Goal: Information Seeking & Learning: Find specific fact

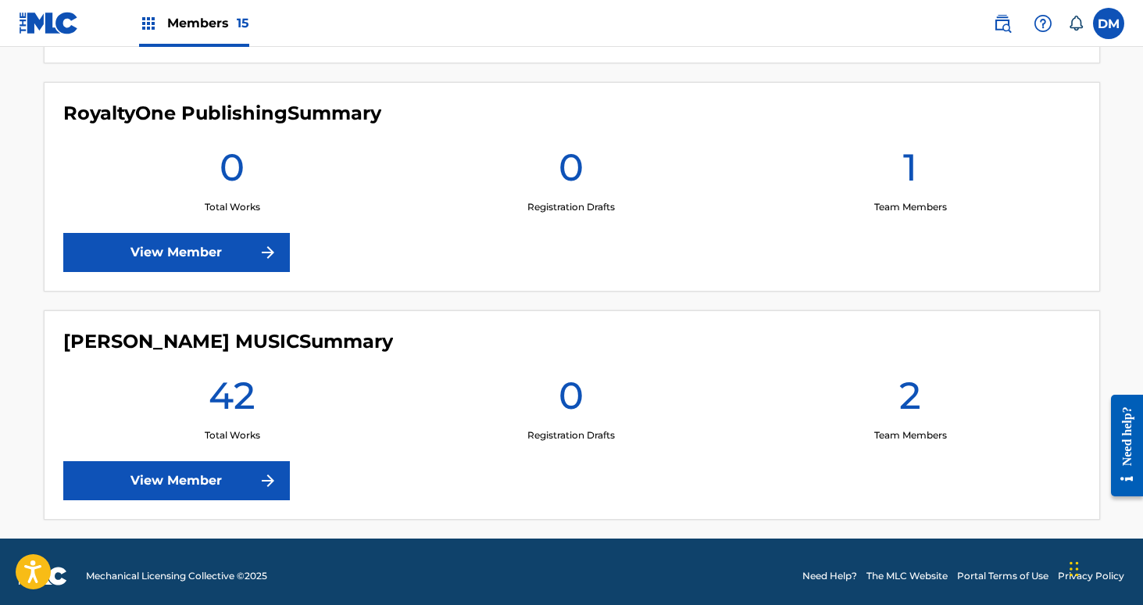
scroll to position [3389, 0]
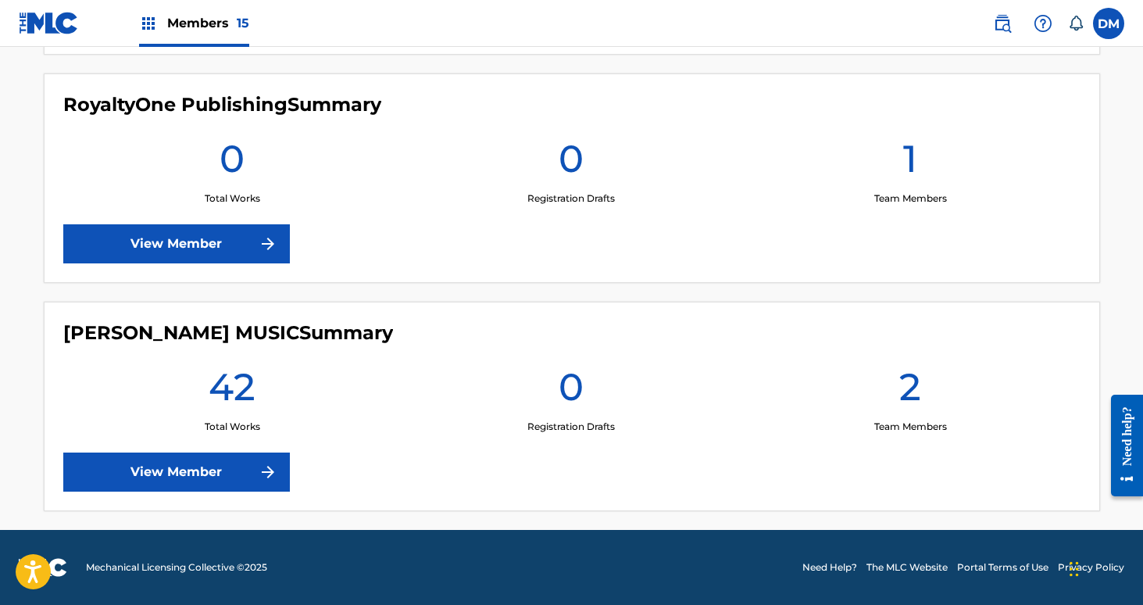
click at [254, 459] on link "View Member" at bounding box center [176, 471] width 227 height 39
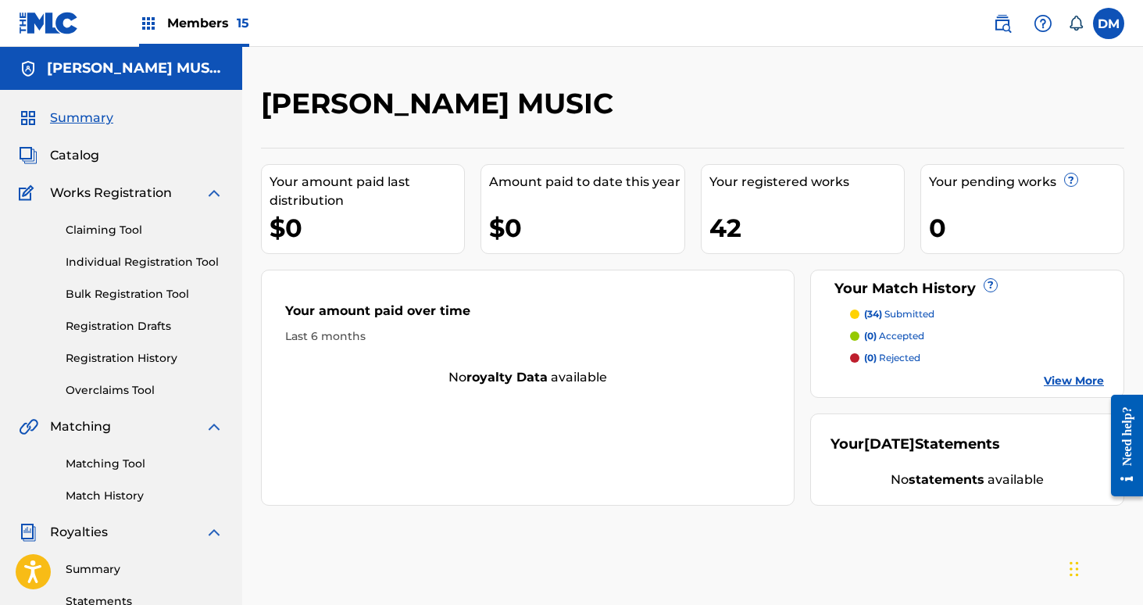
click at [212, 5] on div "Members 15" at bounding box center [194, 23] width 110 height 46
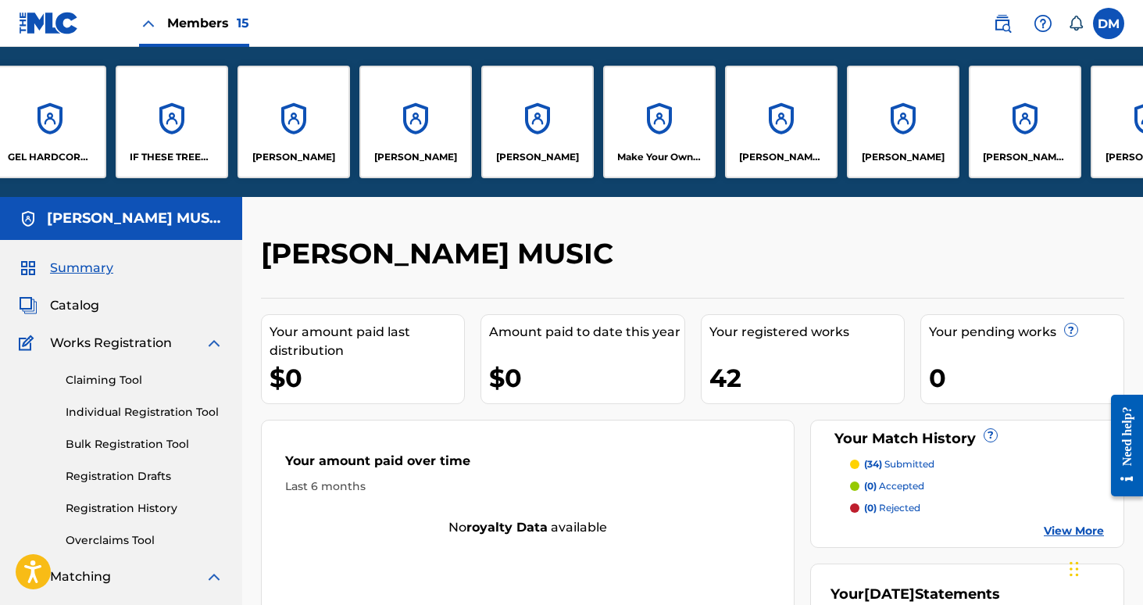
scroll to position [0, 419]
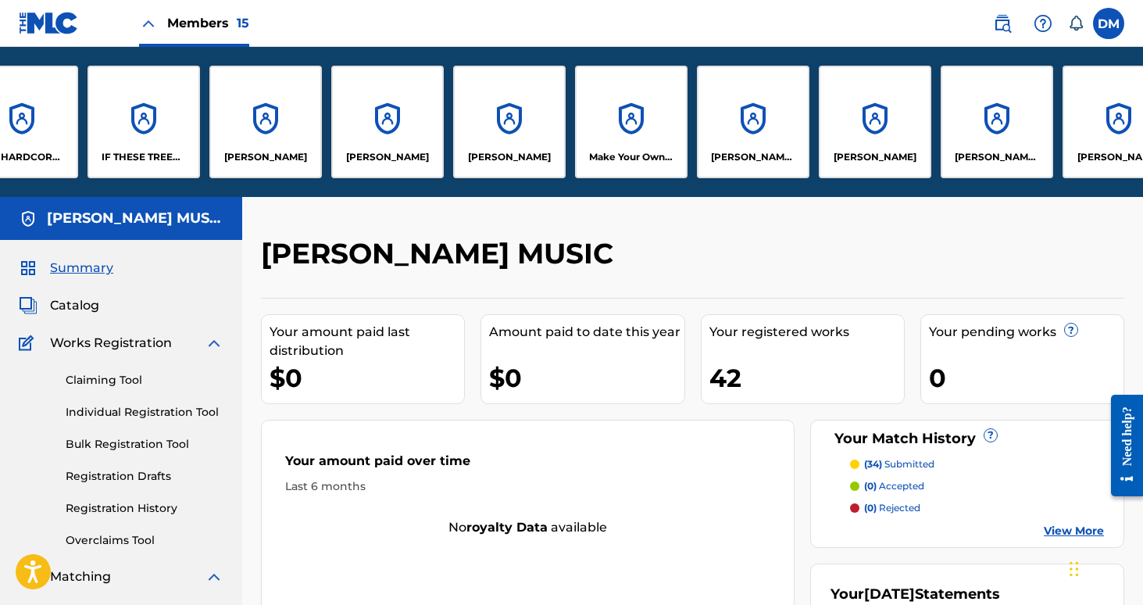
click at [850, 136] on div "[PERSON_NAME]" at bounding box center [875, 122] width 113 height 113
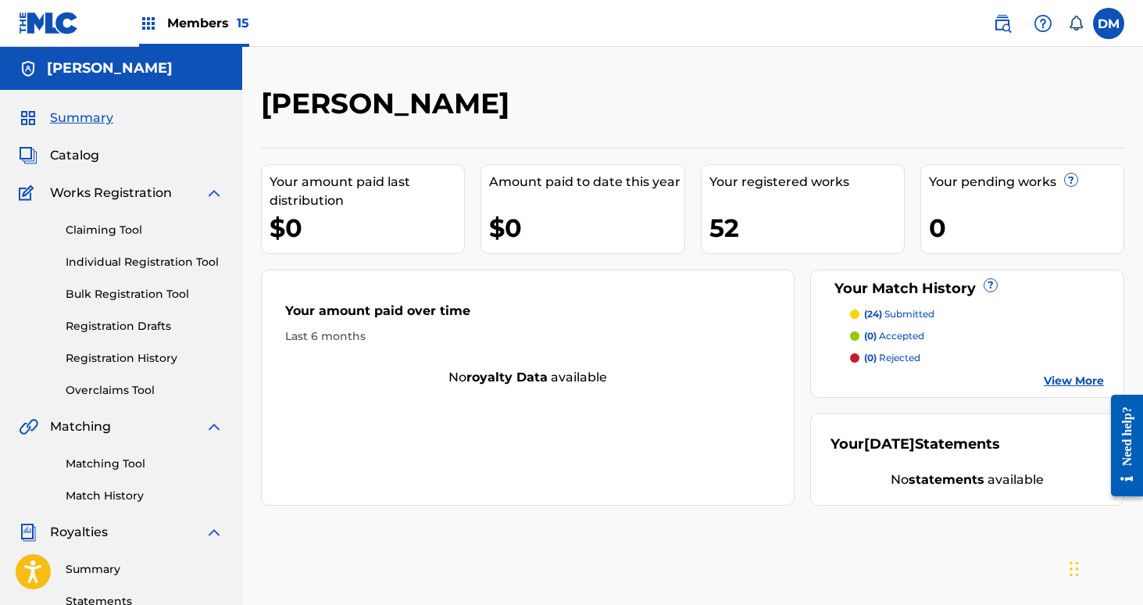
click at [214, 20] on span "Members 15" at bounding box center [208, 23] width 82 height 18
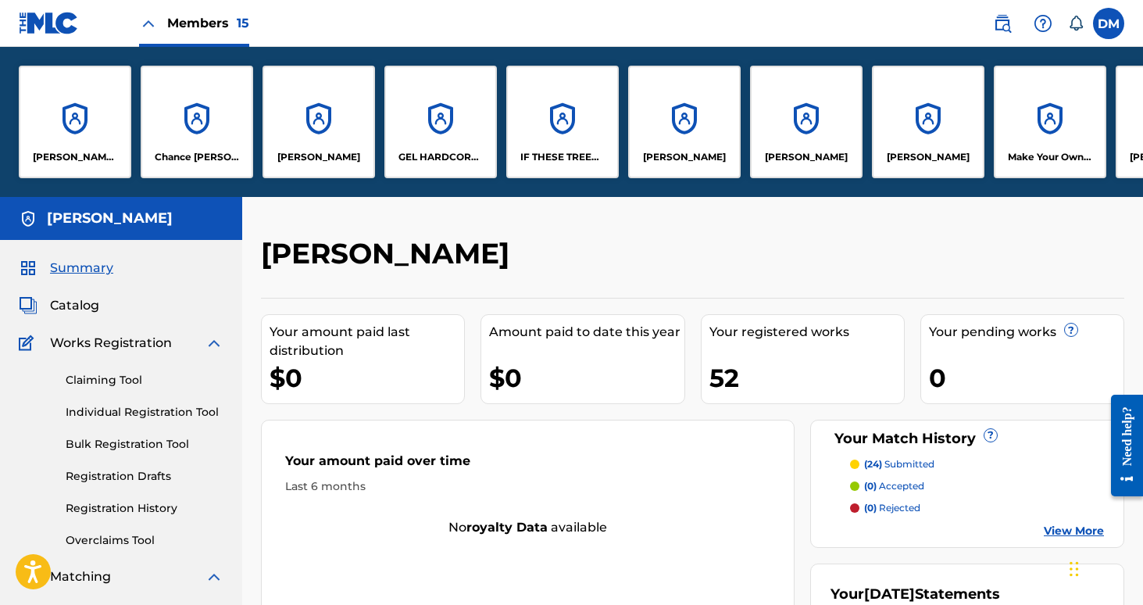
click at [460, 174] on div "GEL HARDCORE LLC" at bounding box center [440, 122] width 113 height 113
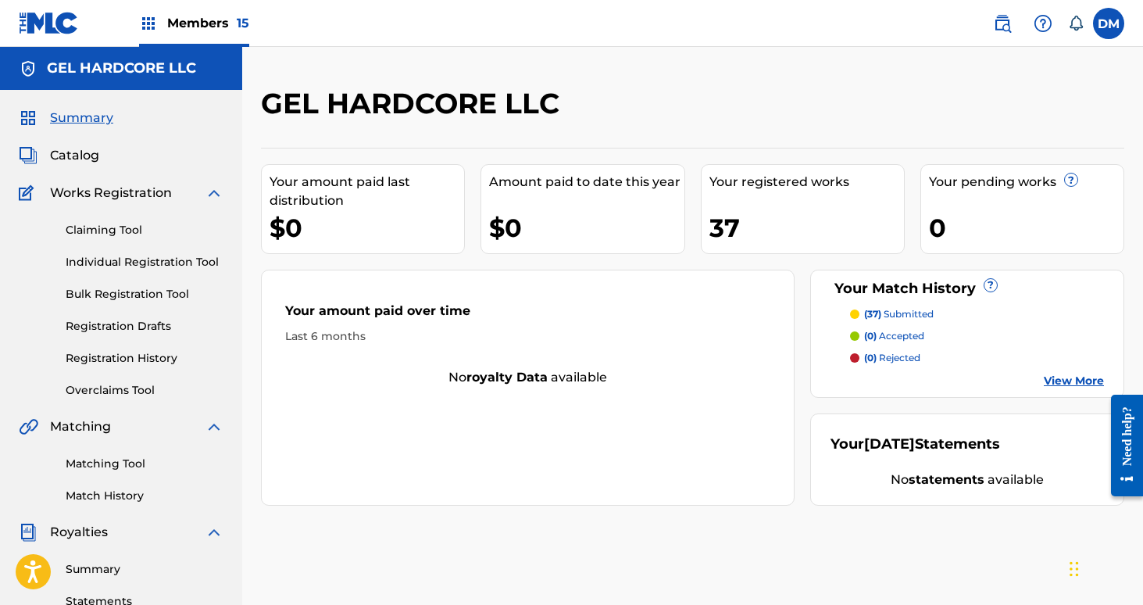
click at [124, 222] on link "Claiming Tool" at bounding box center [145, 230] width 158 height 16
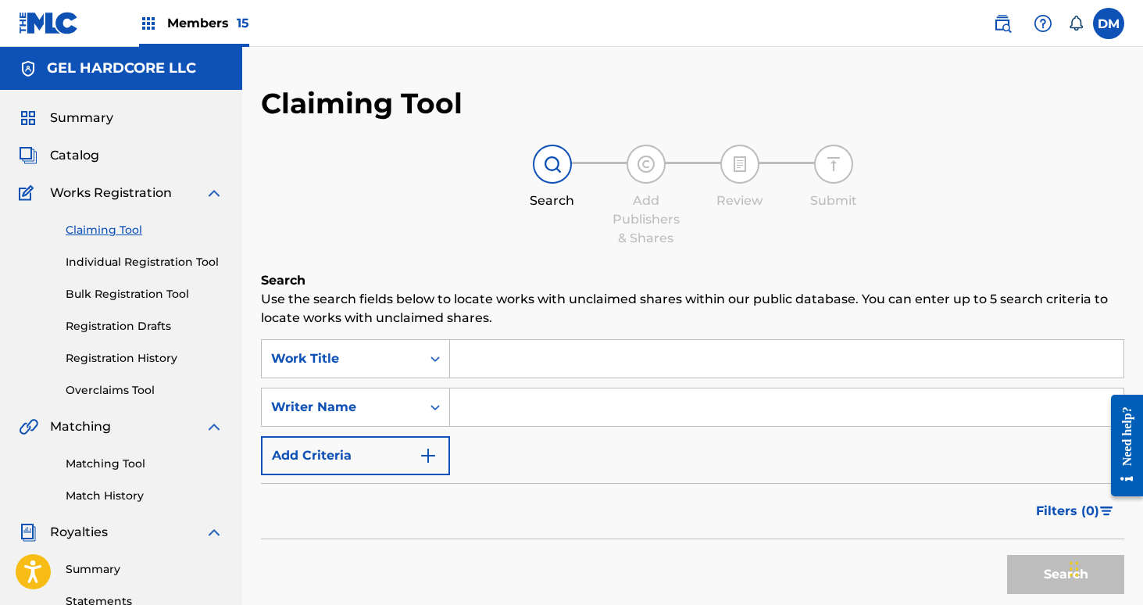
click at [130, 225] on link "Claiming Tool" at bounding box center [145, 230] width 158 height 16
click at [136, 466] on link "Matching Tool" at bounding box center [145, 464] width 158 height 16
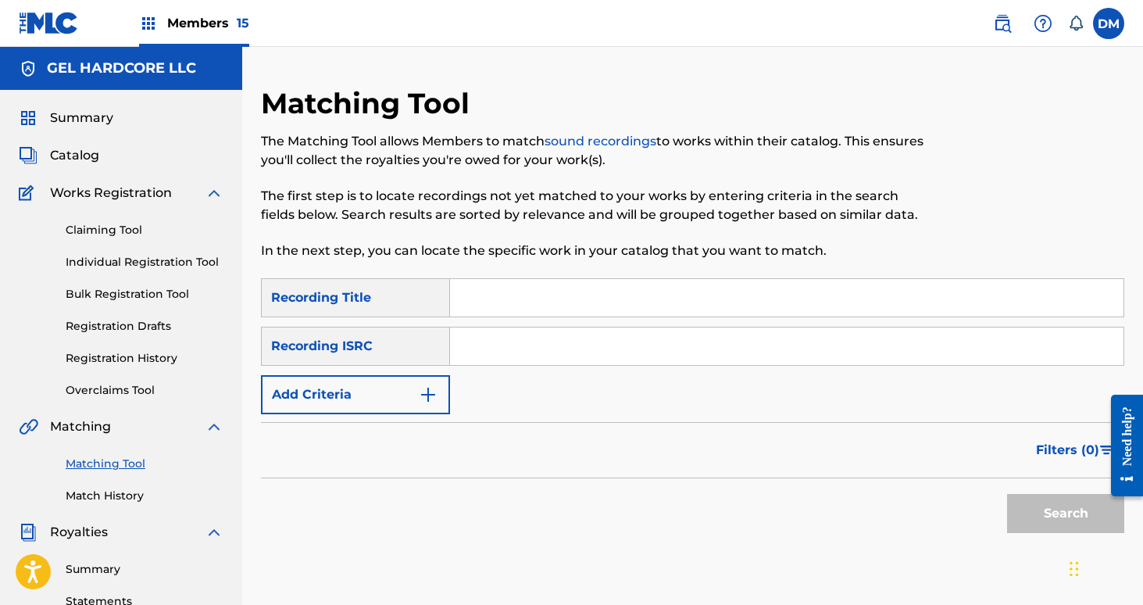
click at [210, 20] on span "Members 15" at bounding box center [208, 23] width 82 height 18
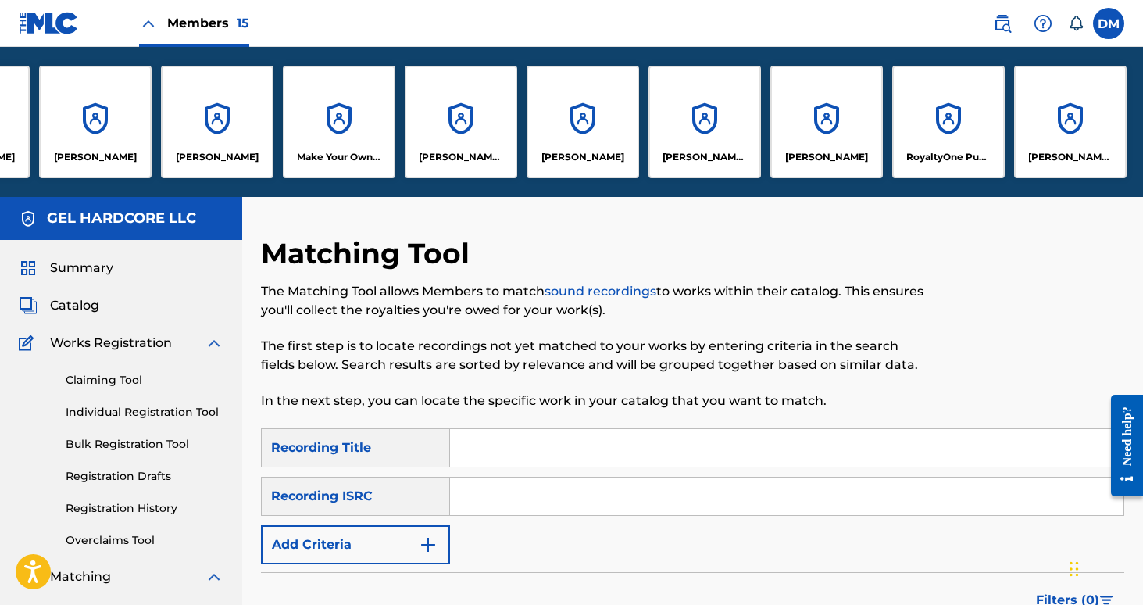
scroll to position [0, 713]
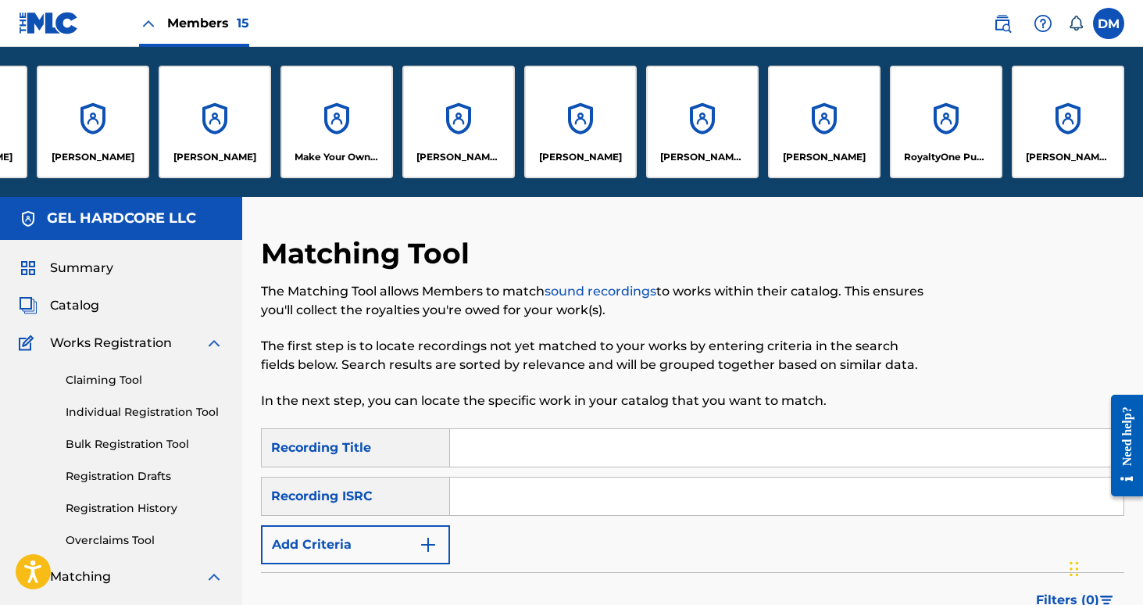
click at [818, 132] on div "[PERSON_NAME]" at bounding box center [824, 122] width 113 height 113
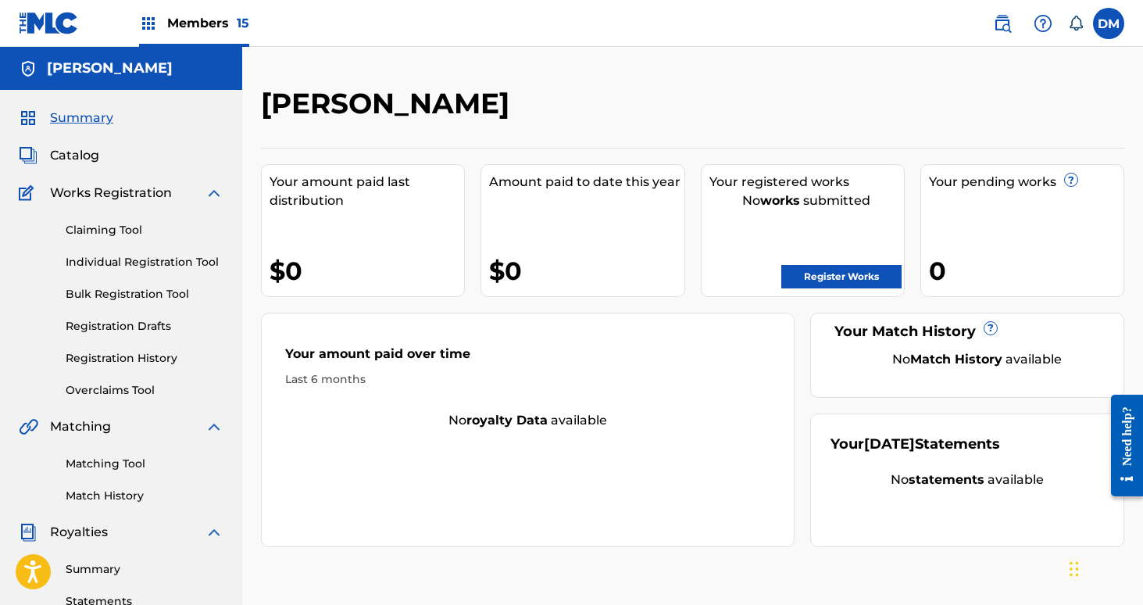
click at [181, 25] on span "Members 15" at bounding box center [208, 23] width 82 height 18
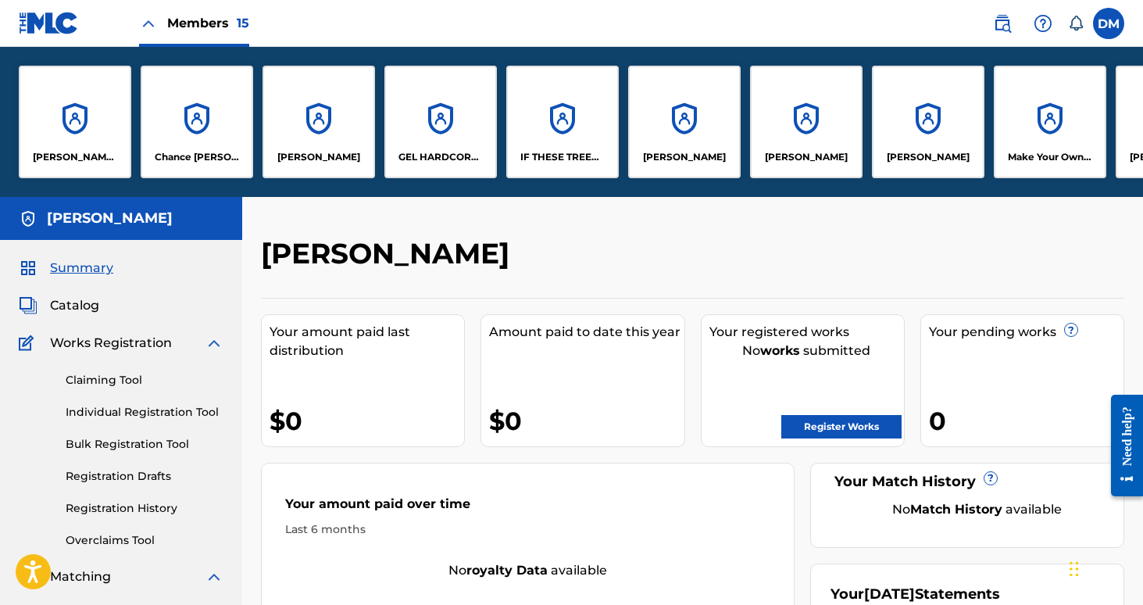
click at [585, 142] on div "IF THESE TREES COULD TALK MUSIC" at bounding box center [562, 122] width 113 height 113
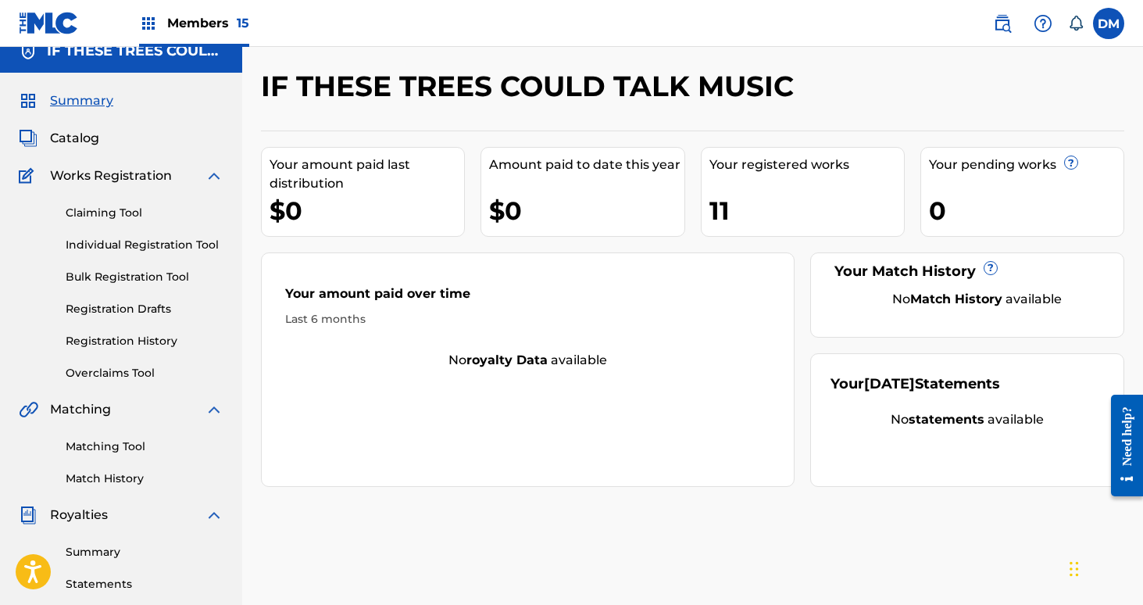
scroll to position [23, 0]
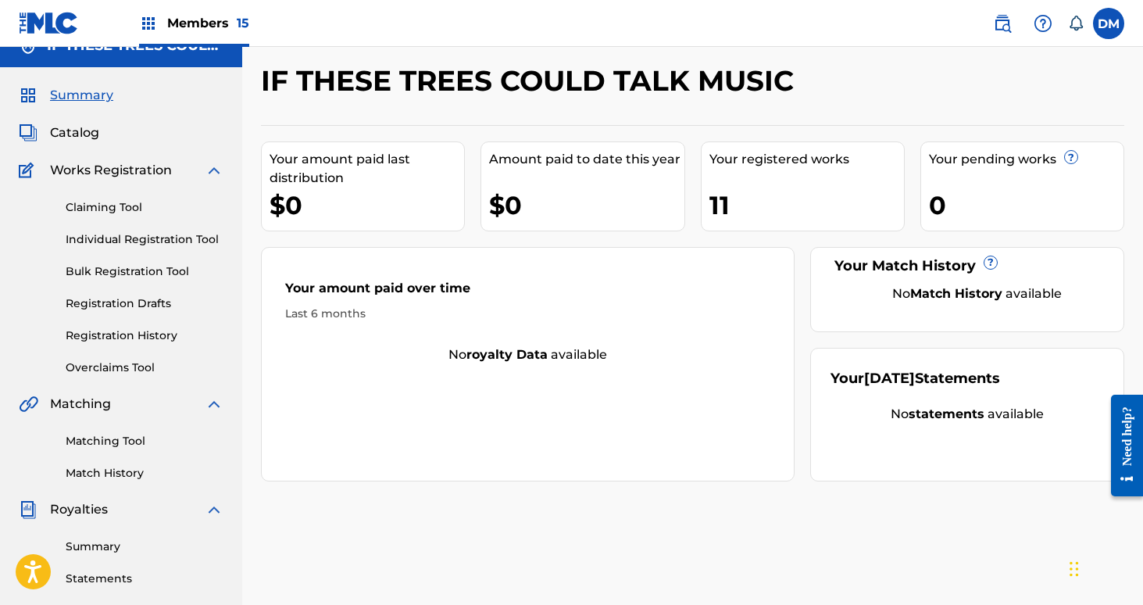
click at [94, 134] on span "Catalog" at bounding box center [74, 132] width 49 height 19
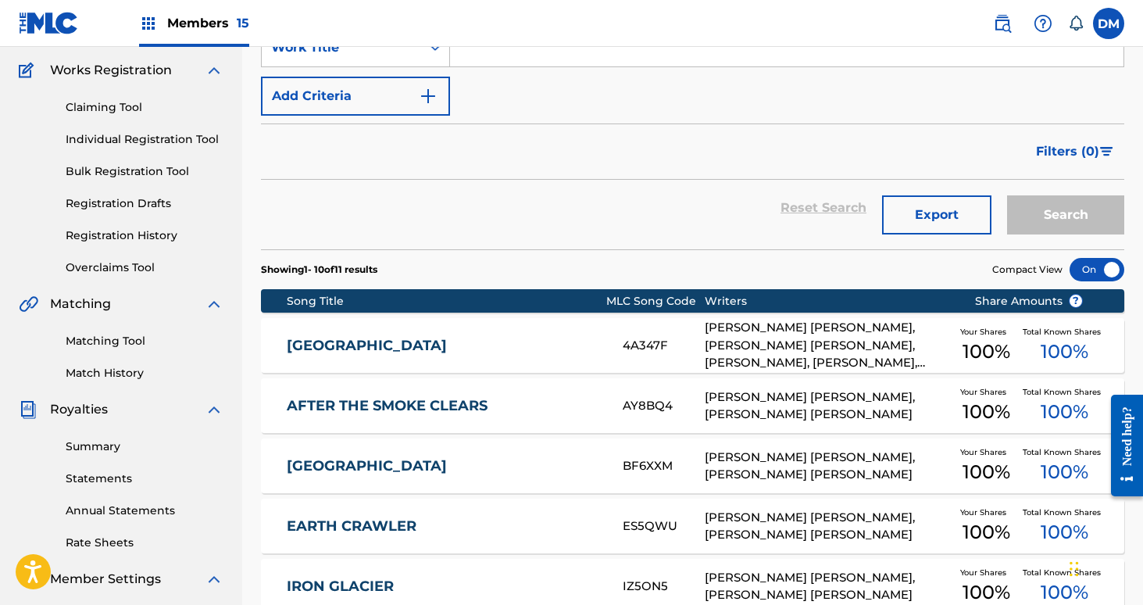
scroll to position [55, 0]
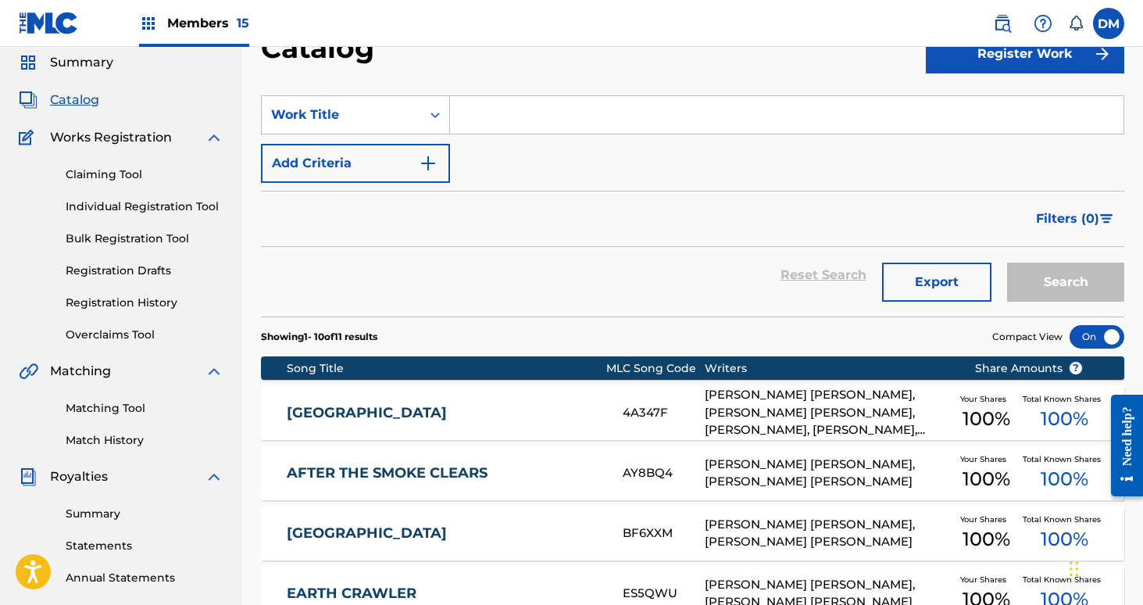
click at [127, 306] on link "Registration History" at bounding box center [145, 303] width 158 height 16
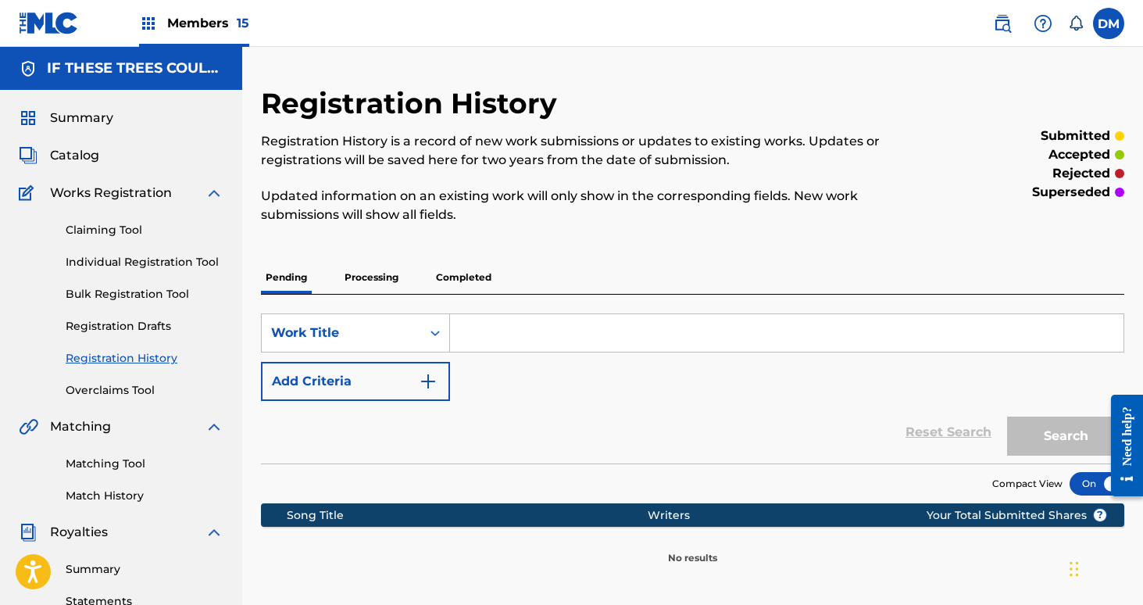
click at [378, 274] on p "Processing" at bounding box center [371, 277] width 63 height 33
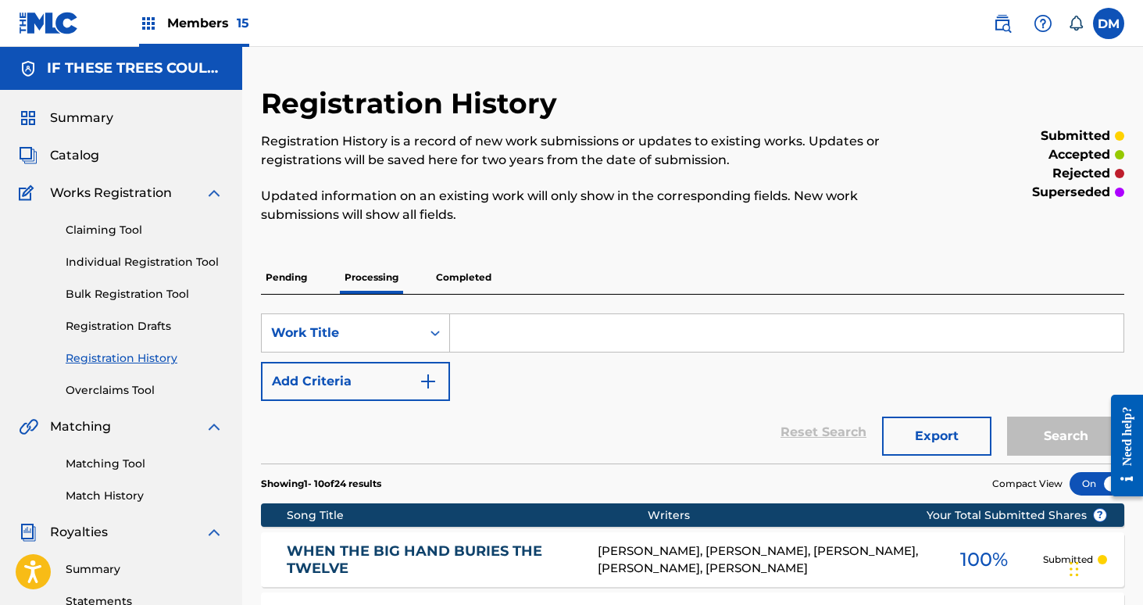
click at [224, 25] on span "Members 15" at bounding box center [208, 23] width 82 height 18
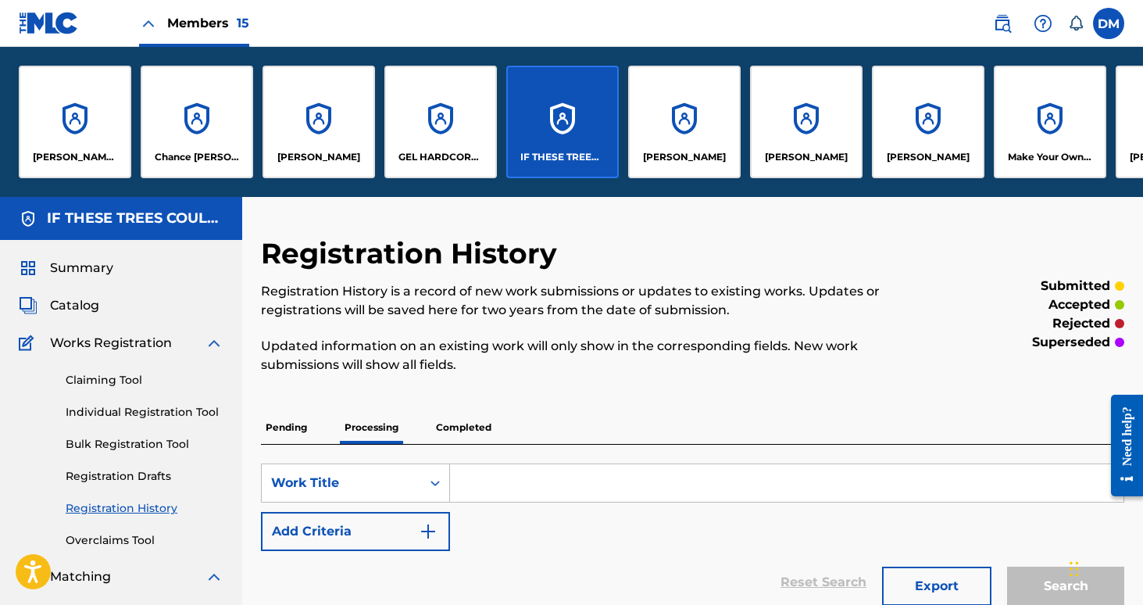
click at [924, 153] on p "[PERSON_NAME]" at bounding box center [928, 157] width 83 height 14
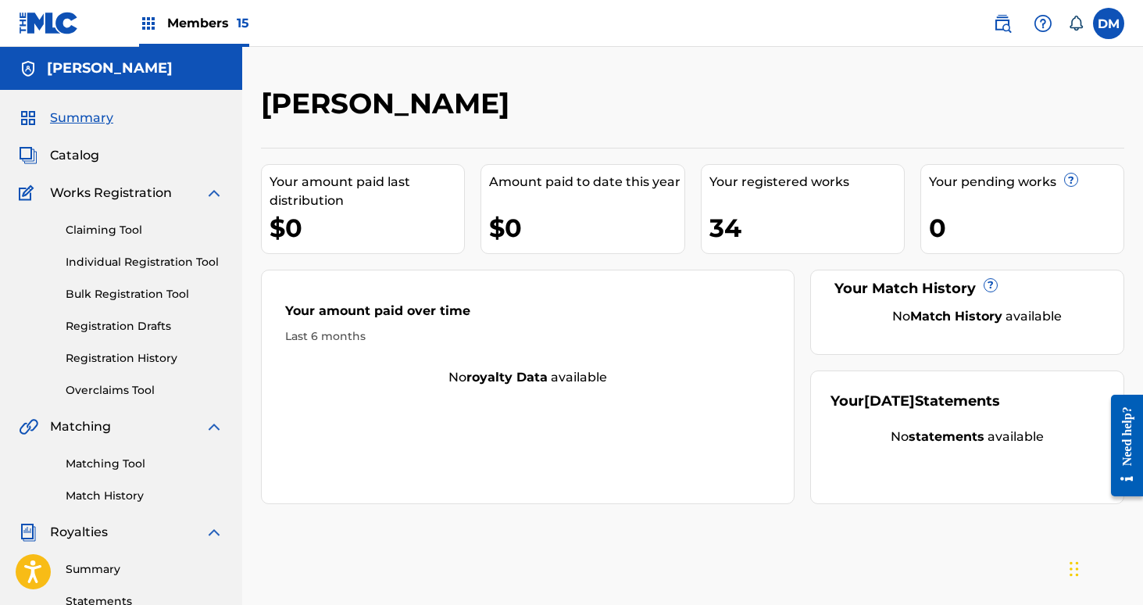
click at [167, 30] on span "Members 15" at bounding box center [208, 23] width 82 height 18
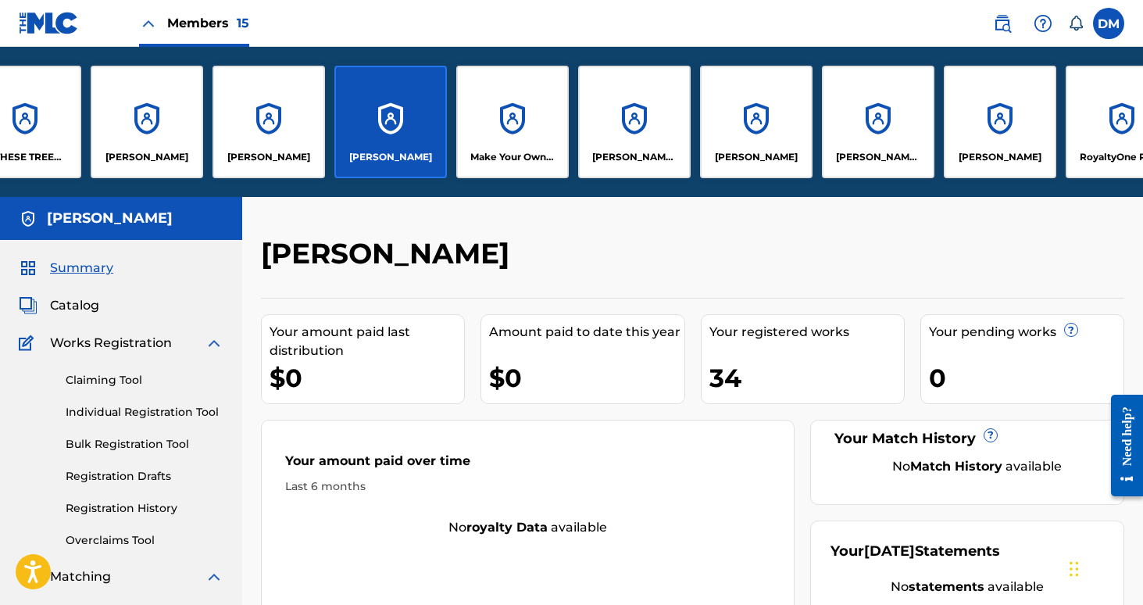
scroll to position [0, 575]
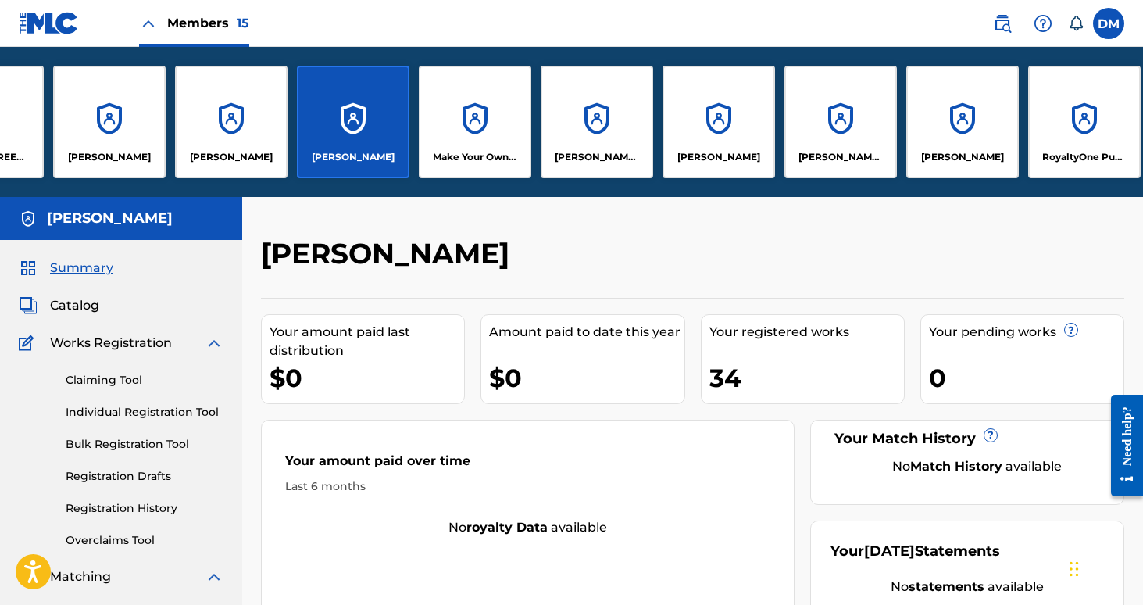
click at [840, 126] on div "[PERSON_NAME] Publishing" at bounding box center [840, 122] width 113 height 113
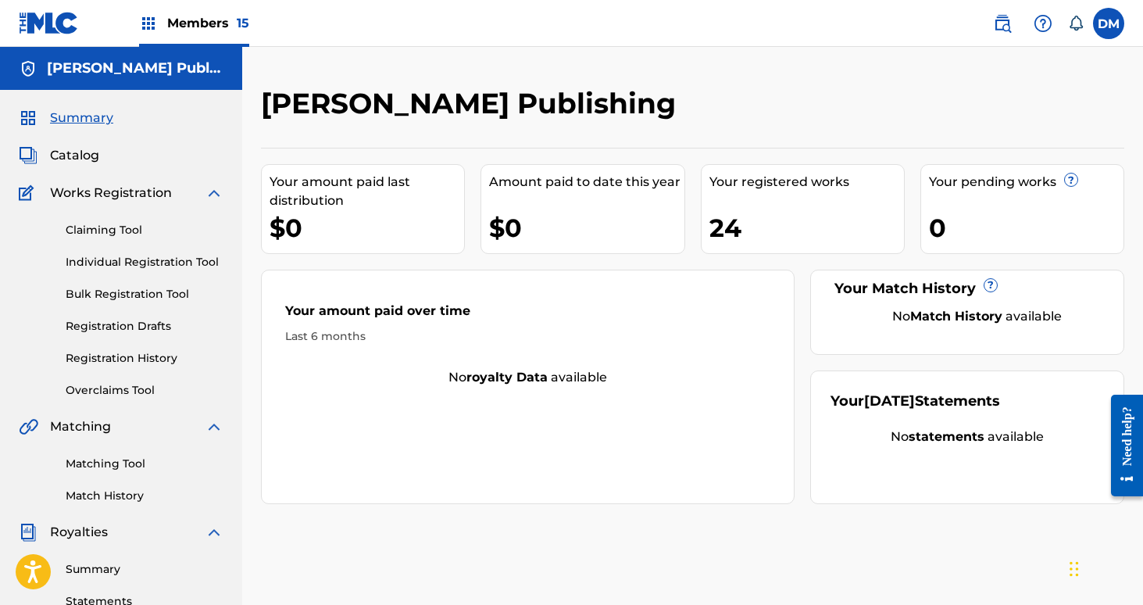
scroll to position [1, 0]
click at [109, 228] on link "Claiming Tool" at bounding box center [145, 229] width 158 height 16
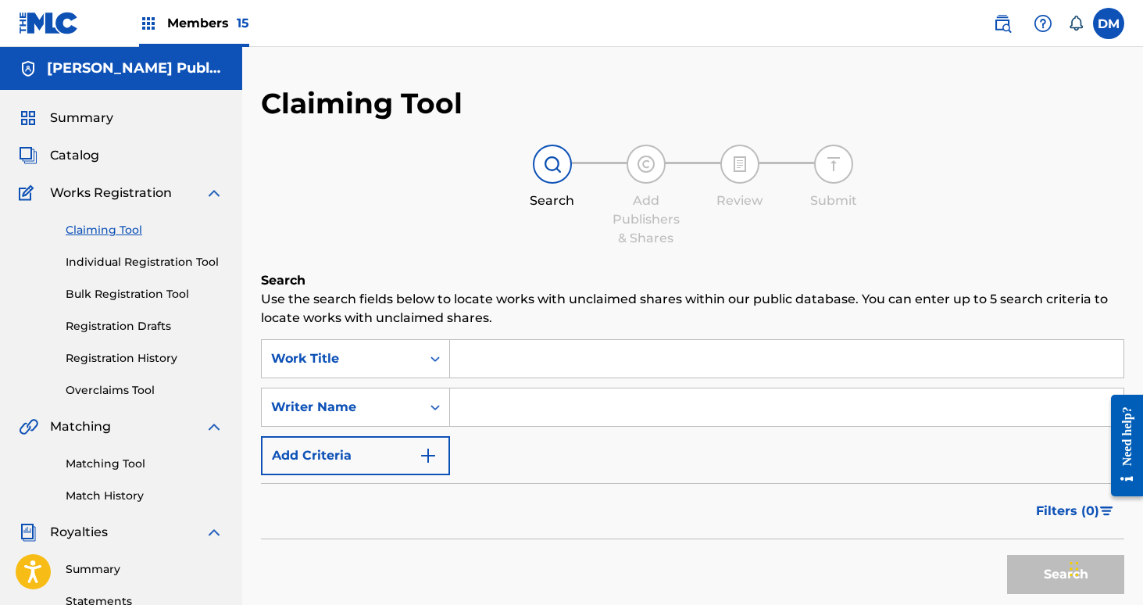
click at [121, 355] on link "Registration History" at bounding box center [145, 358] width 158 height 16
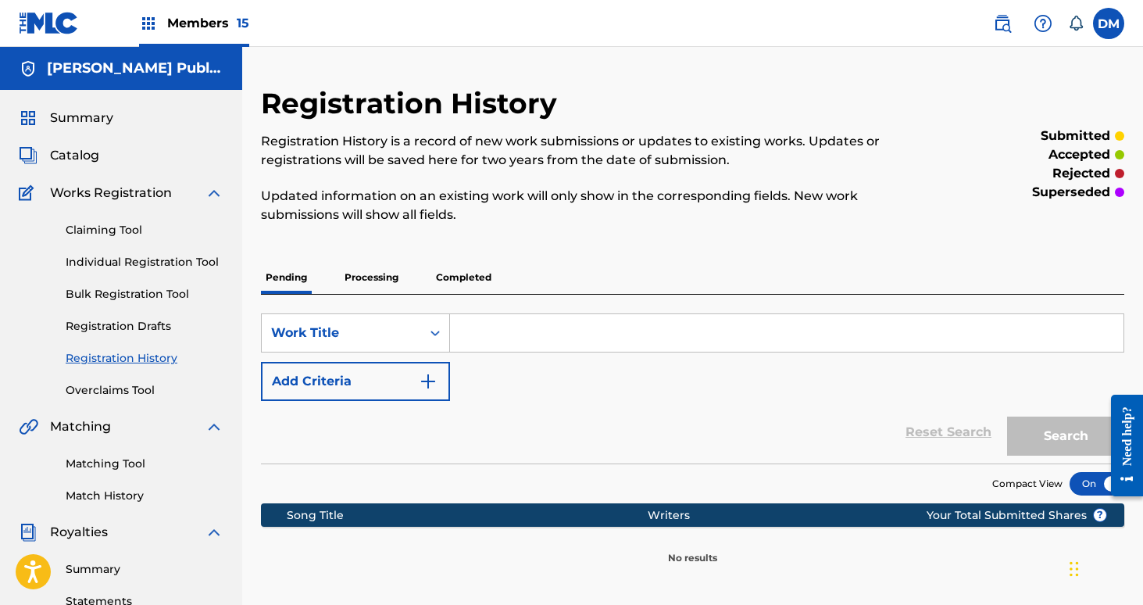
click at [391, 276] on p "Processing" at bounding box center [371, 277] width 63 height 33
click at [440, 272] on p "Completed" at bounding box center [463, 277] width 65 height 33
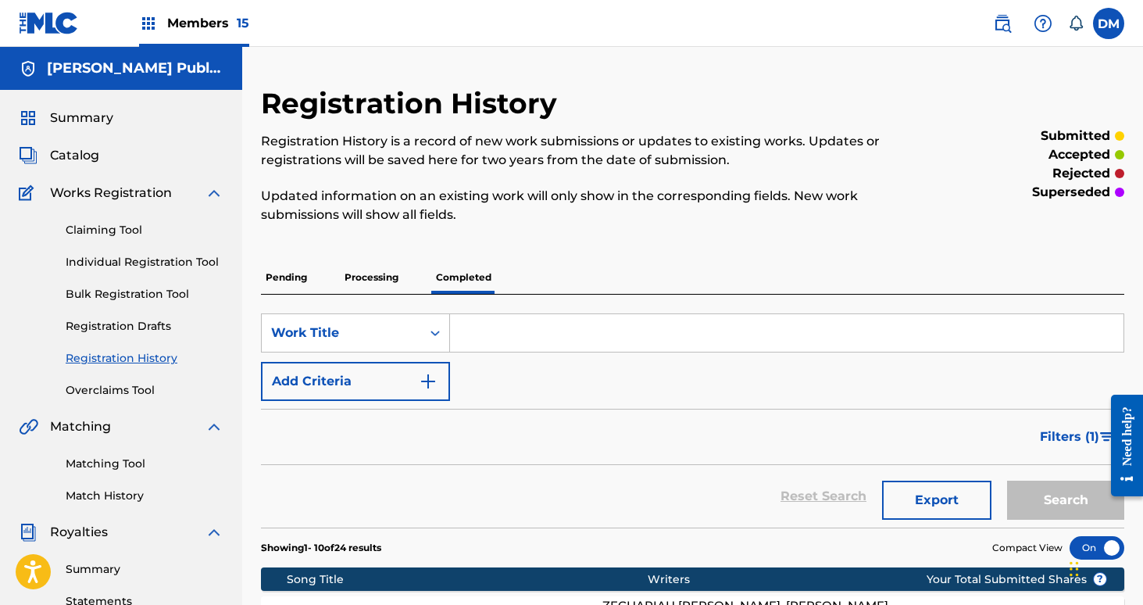
click at [65, 157] on span "Catalog" at bounding box center [74, 155] width 49 height 19
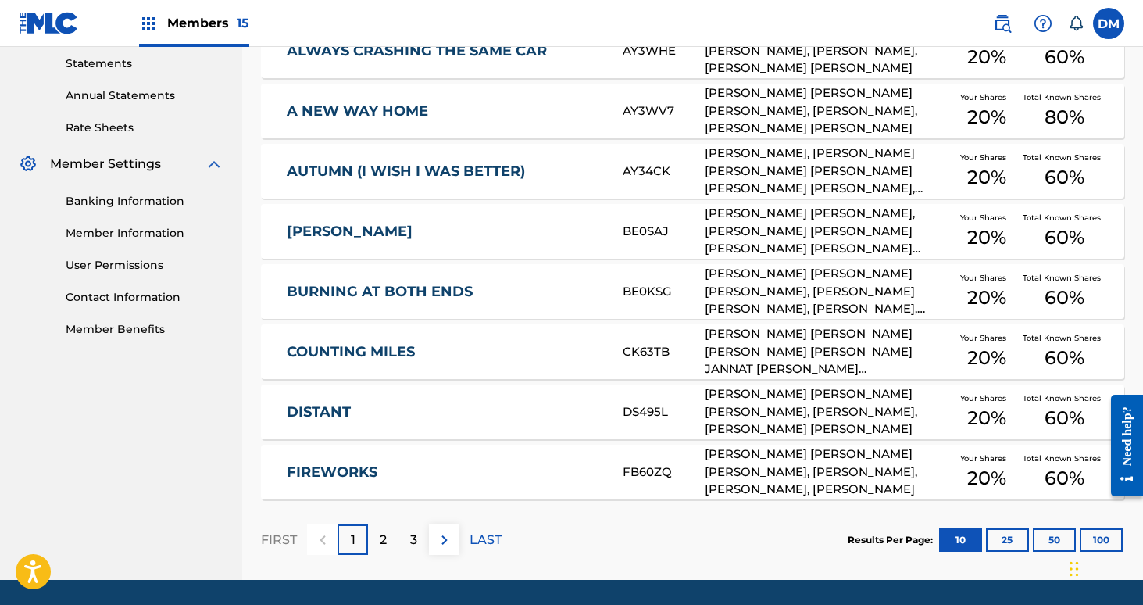
scroll to position [588, 0]
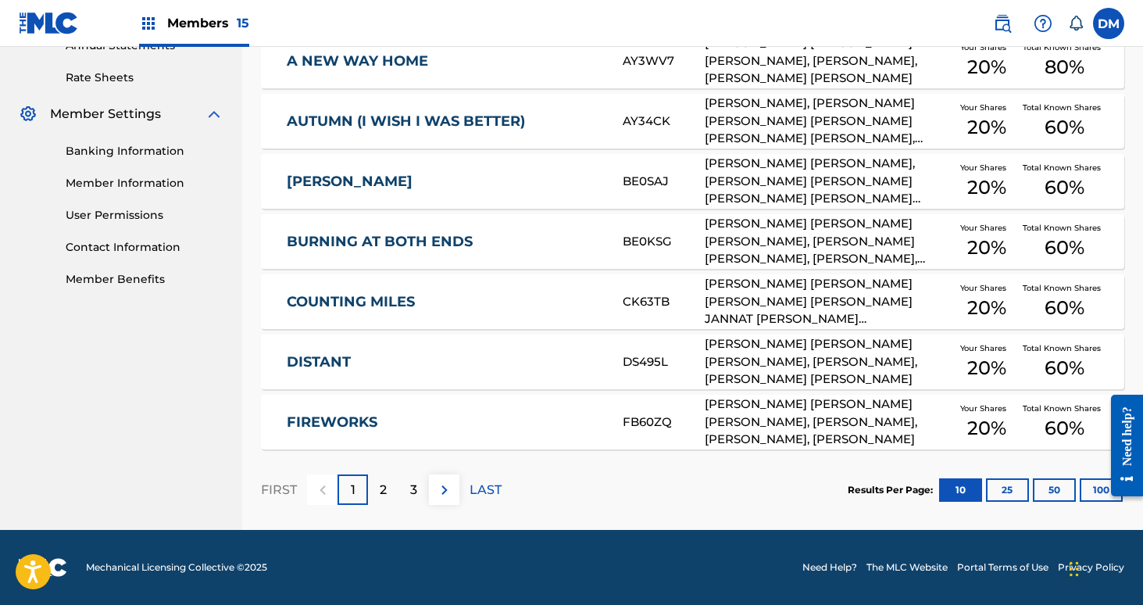
click at [1087, 487] on button "100" at bounding box center [1101, 489] width 43 height 23
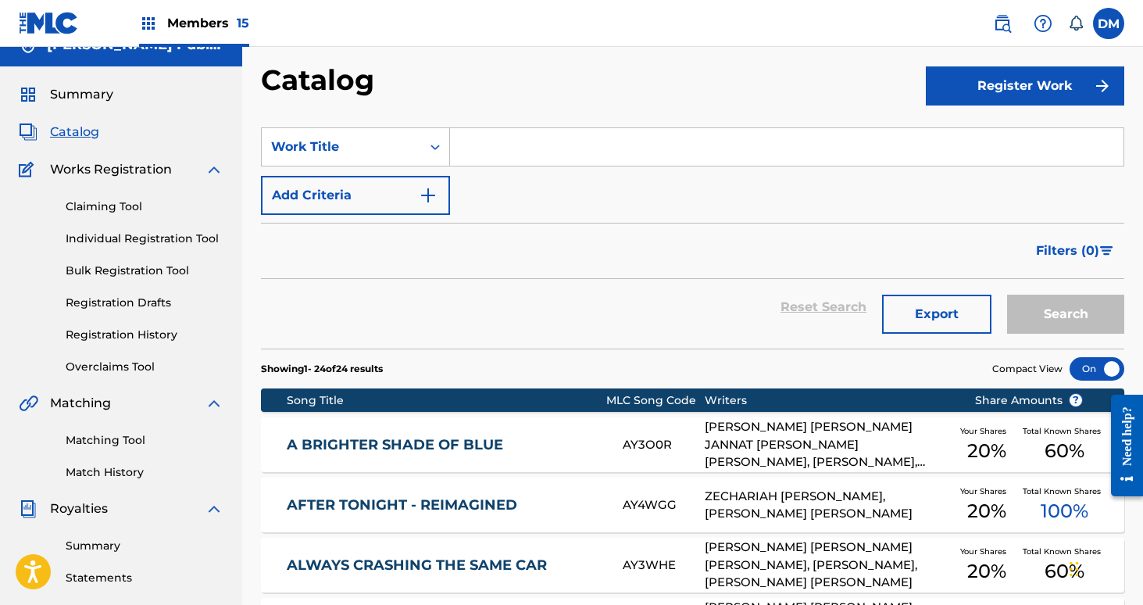
scroll to position [0, 0]
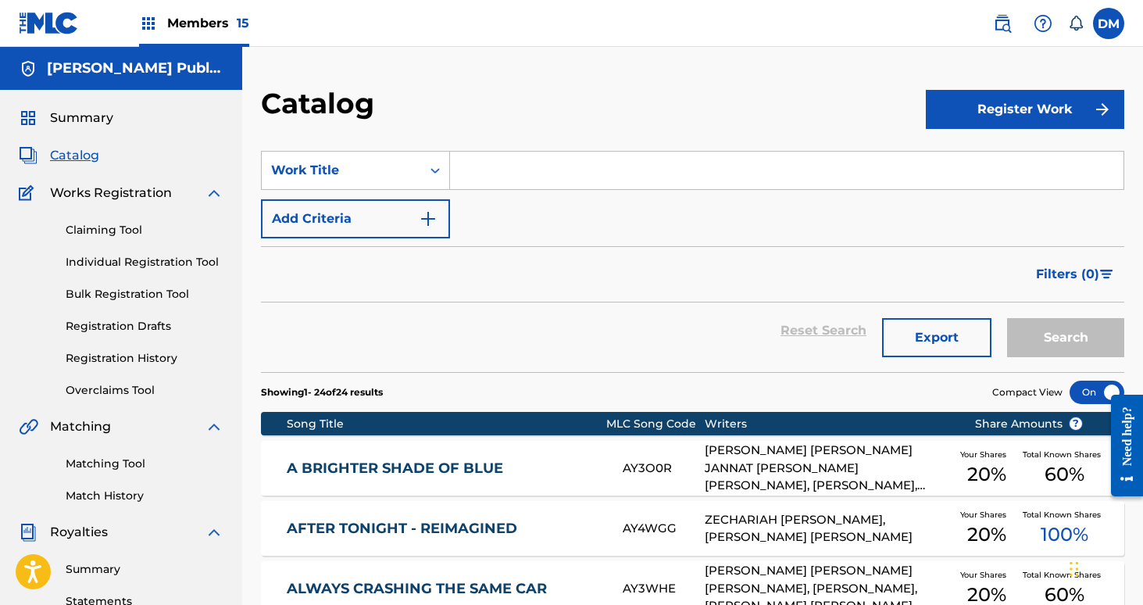
click at [141, 263] on link "Individual Registration Tool" at bounding box center [145, 262] width 158 height 16
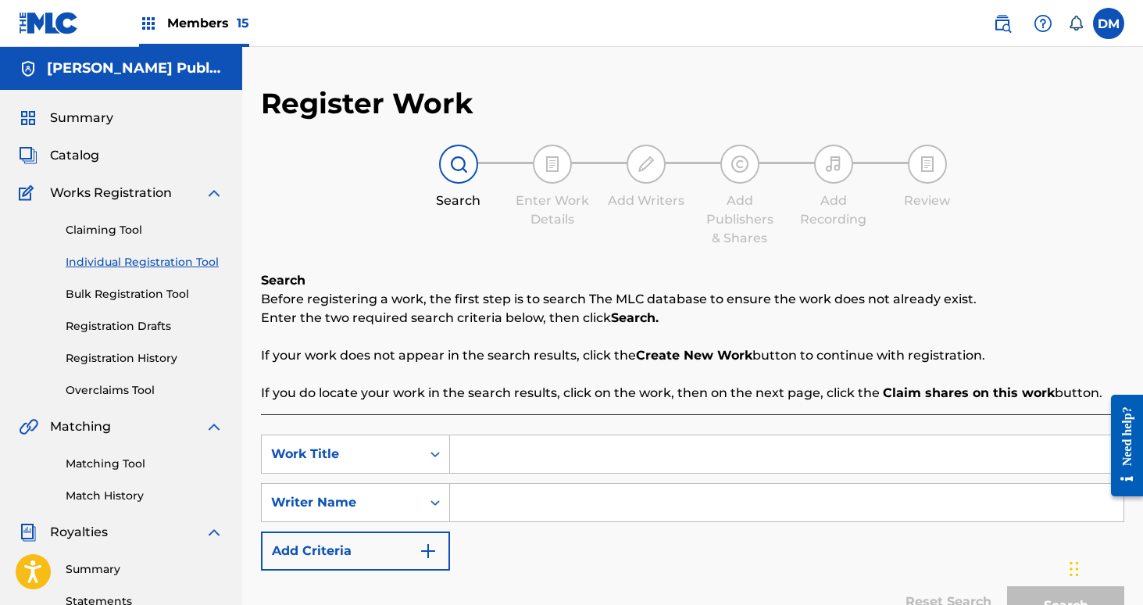
click at [115, 231] on link "Claiming Tool" at bounding box center [145, 230] width 158 height 16
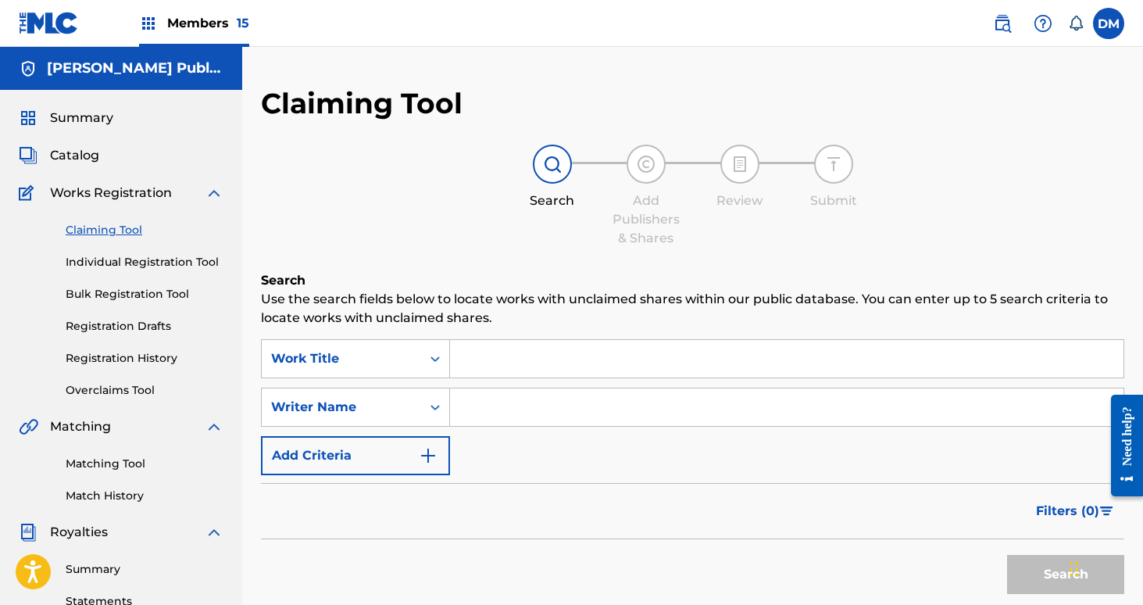
click at [500, 356] on input "Search Form" at bounding box center [787, 359] width 674 height 38
click at [478, 398] on input "Search Form" at bounding box center [787, 407] width 674 height 38
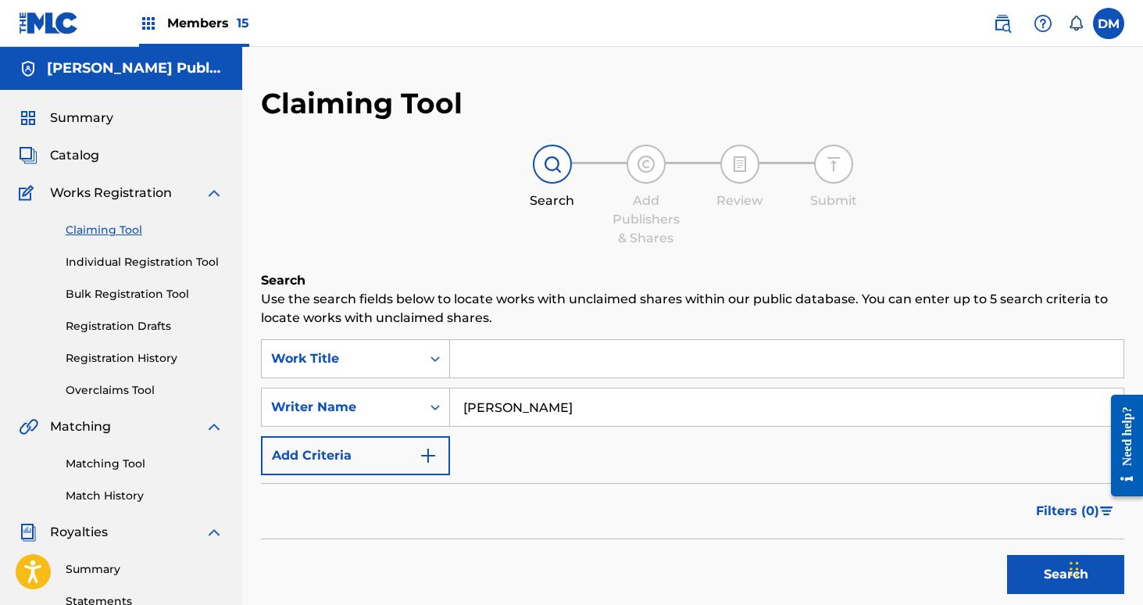
type input "pluister"
click at [1007, 555] on button "Search" at bounding box center [1065, 574] width 117 height 39
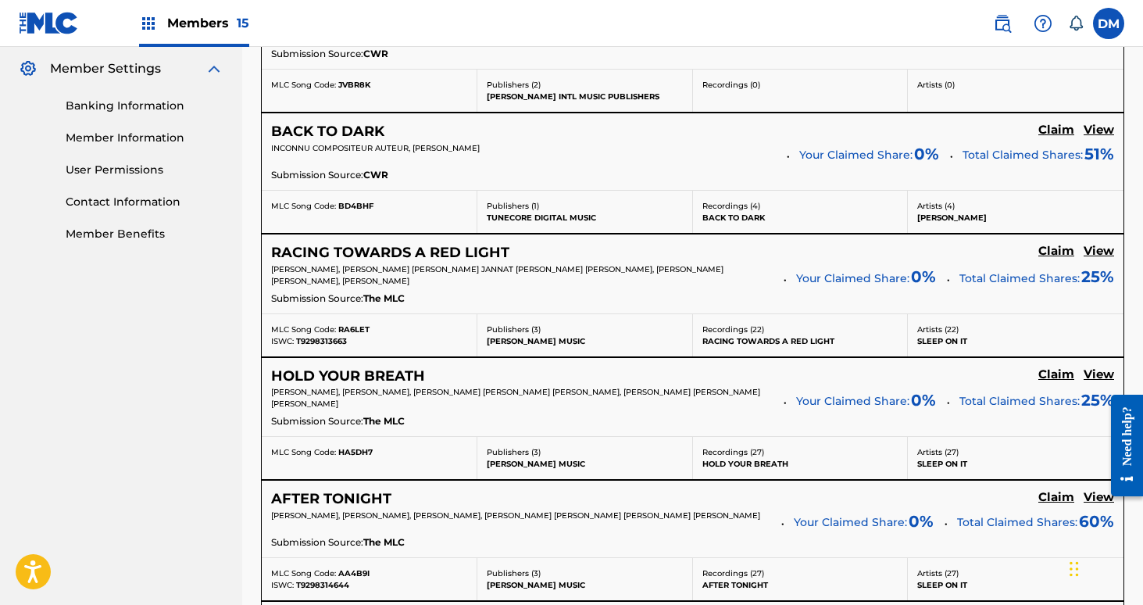
scroll to position [631, 0]
click at [1102, 370] on h5 "View" at bounding box center [1099, 376] width 30 height 15
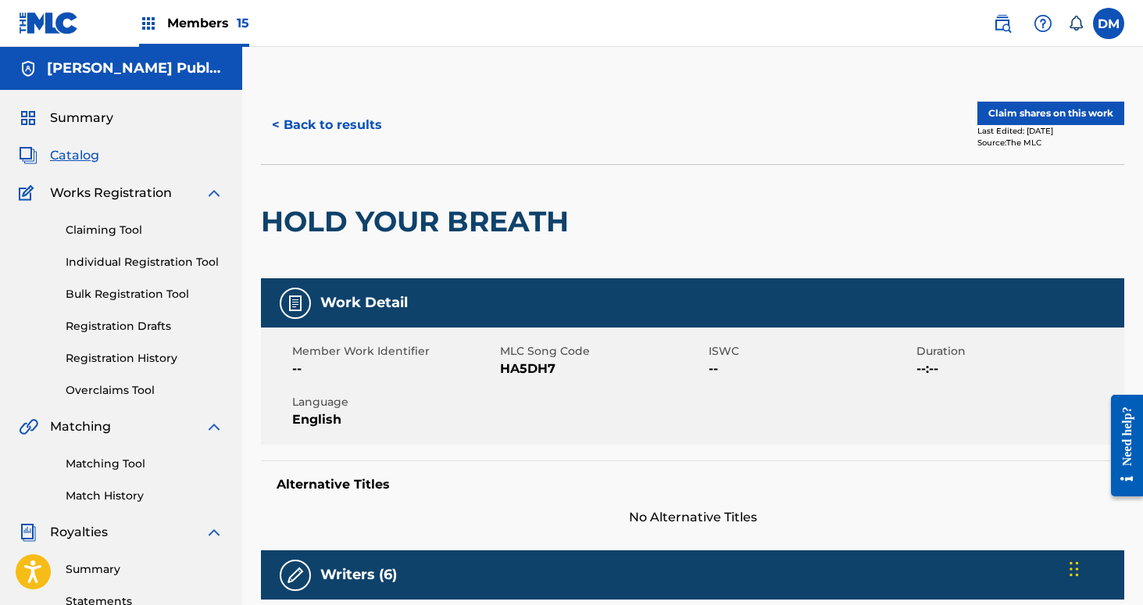
click at [354, 120] on button "< Back to results" at bounding box center [327, 124] width 132 height 39
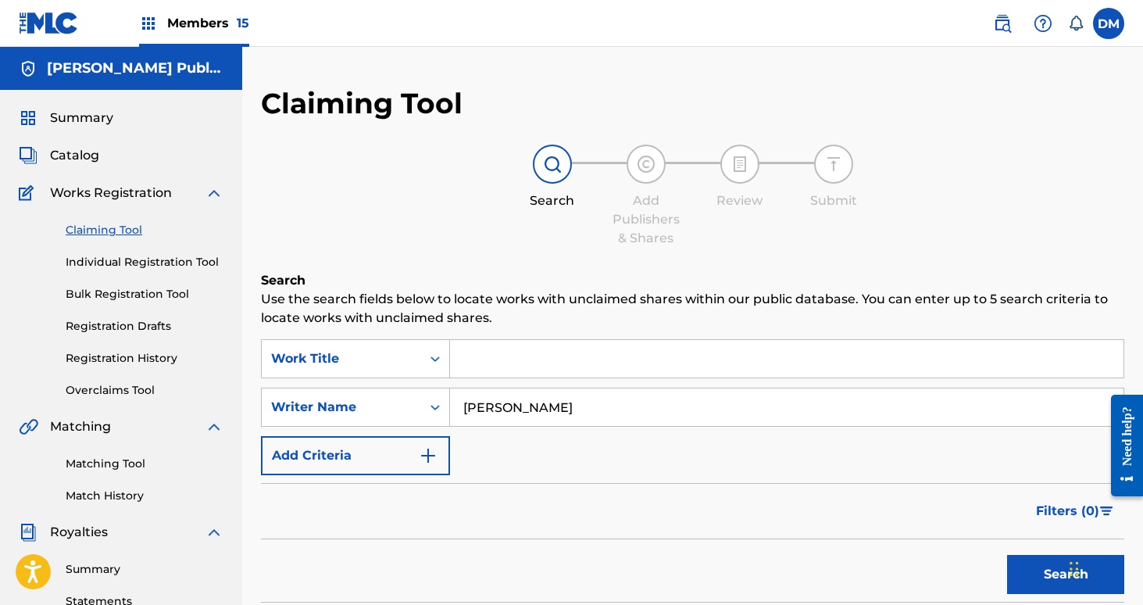
click at [462, 405] on input "pluister" at bounding box center [787, 407] width 674 height 38
click at [1007, 555] on button "Search" at bounding box center [1065, 574] width 117 height 39
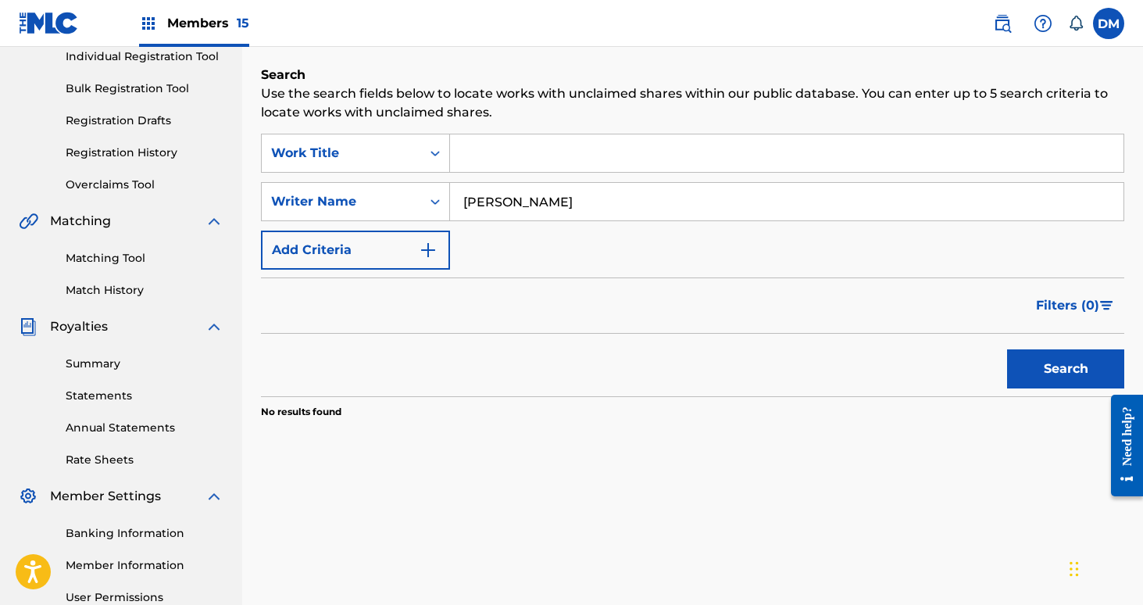
scroll to position [202, 0]
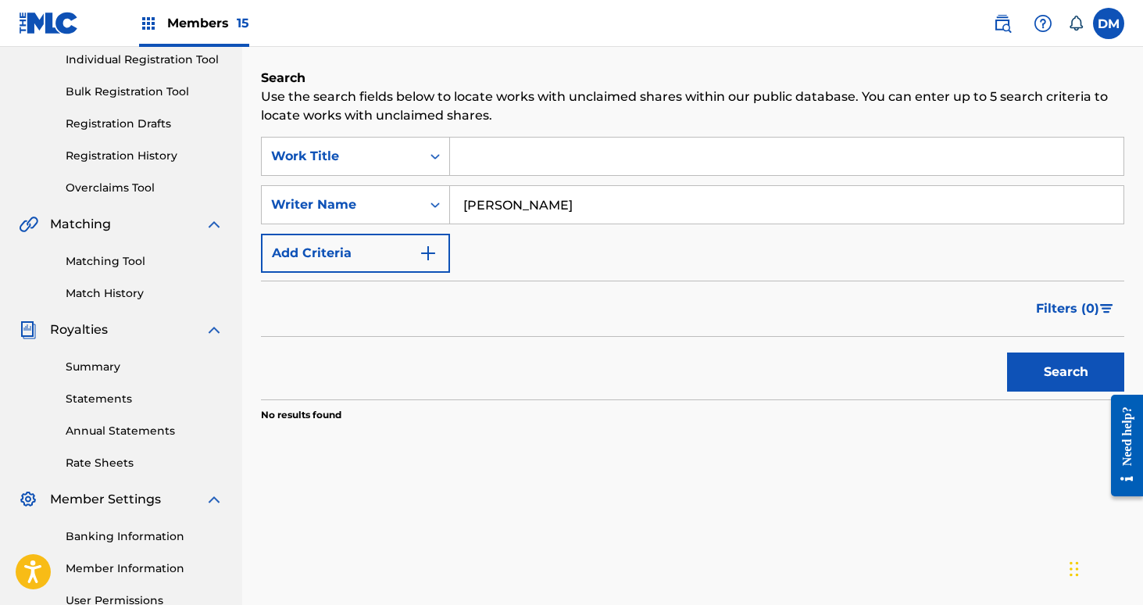
type input "zechariah pluister"
click at [1007, 352] on button "Search" at bounding box center [1065, 371] width 117 height 39
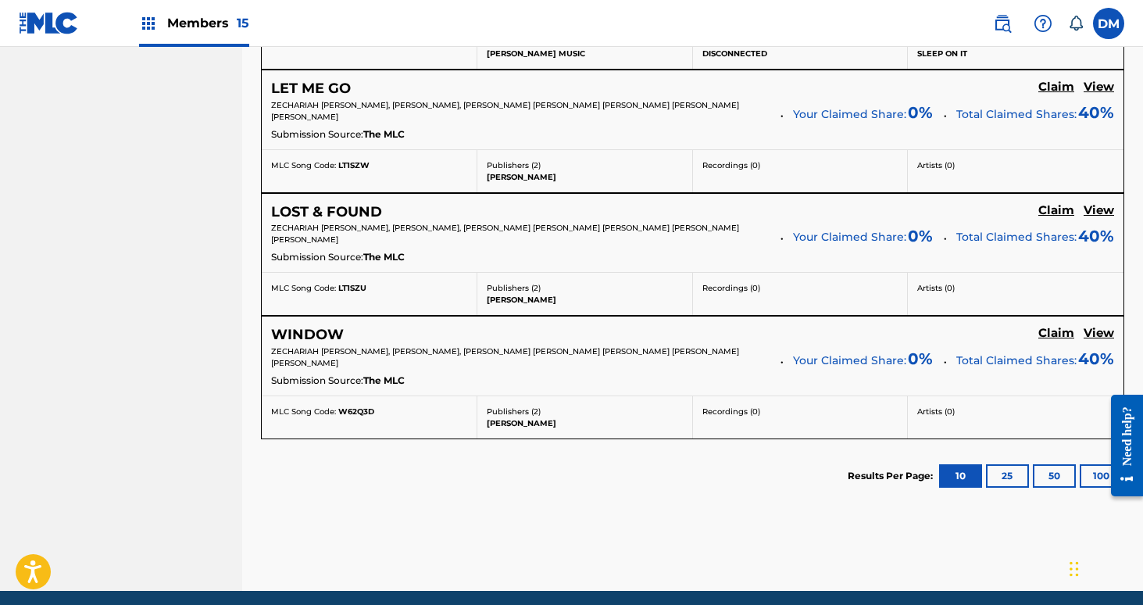
scroll to position [1048, 0]
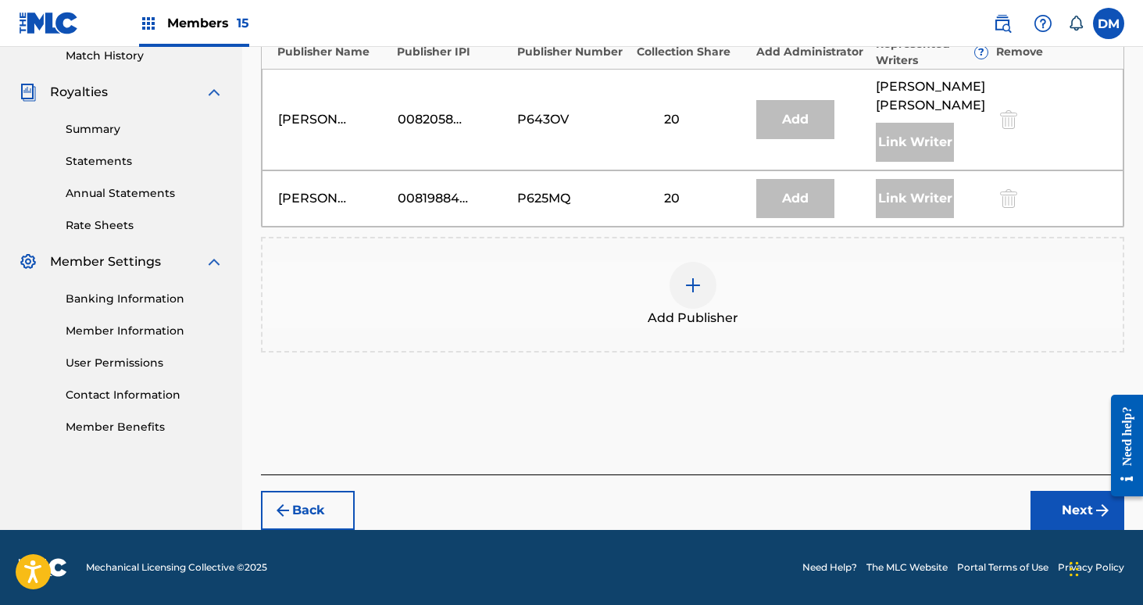
scroll to position [459, 0]
click at [681, 288] on div at bounding box center [693, 285] width 47 height 47
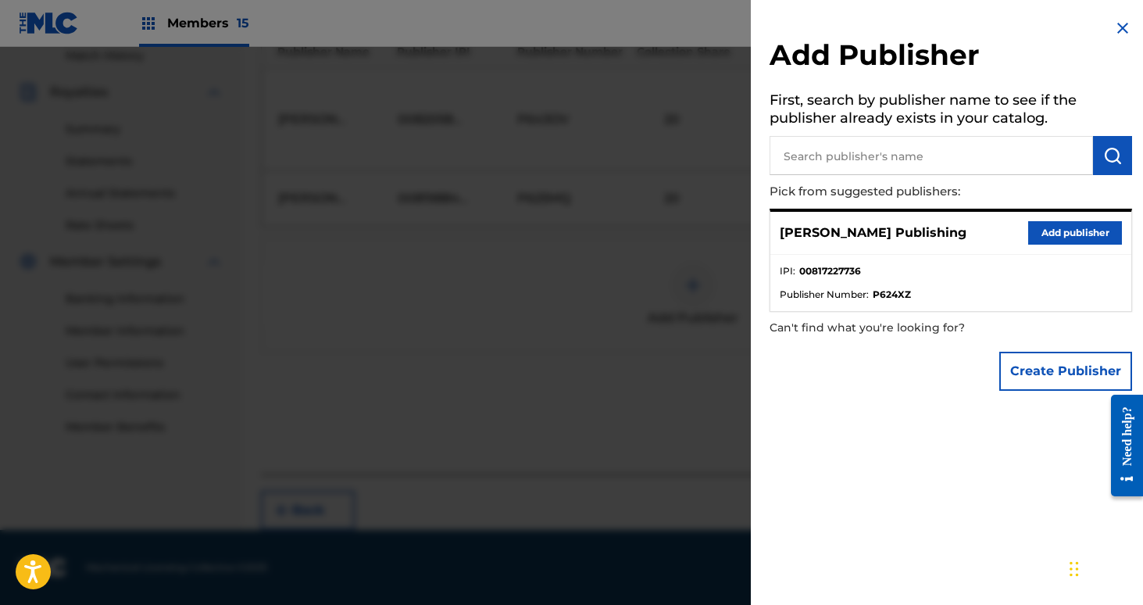
click at [1064, 245] on div "Pluister Publishing Add publisher" at bounding box center [950, 233] width 361 height 43
click at [1034, 230] on button "Add publisher" at bounding box center [1075, 232] width 94 height 23
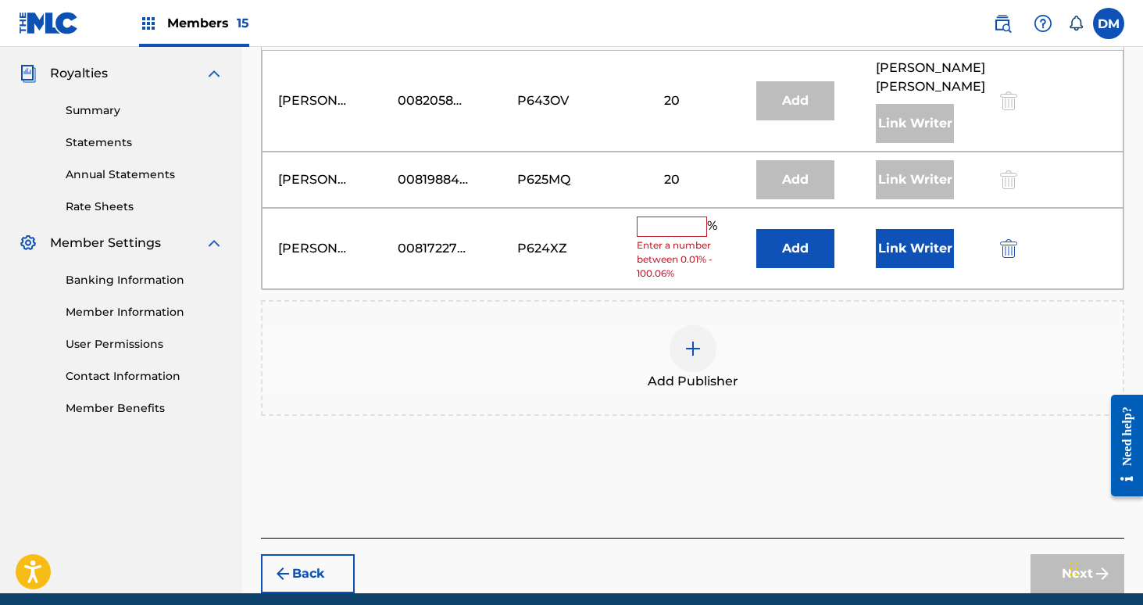
click at [681, 237] on input "text" at bounding box center [672, 226] width 70 height 20
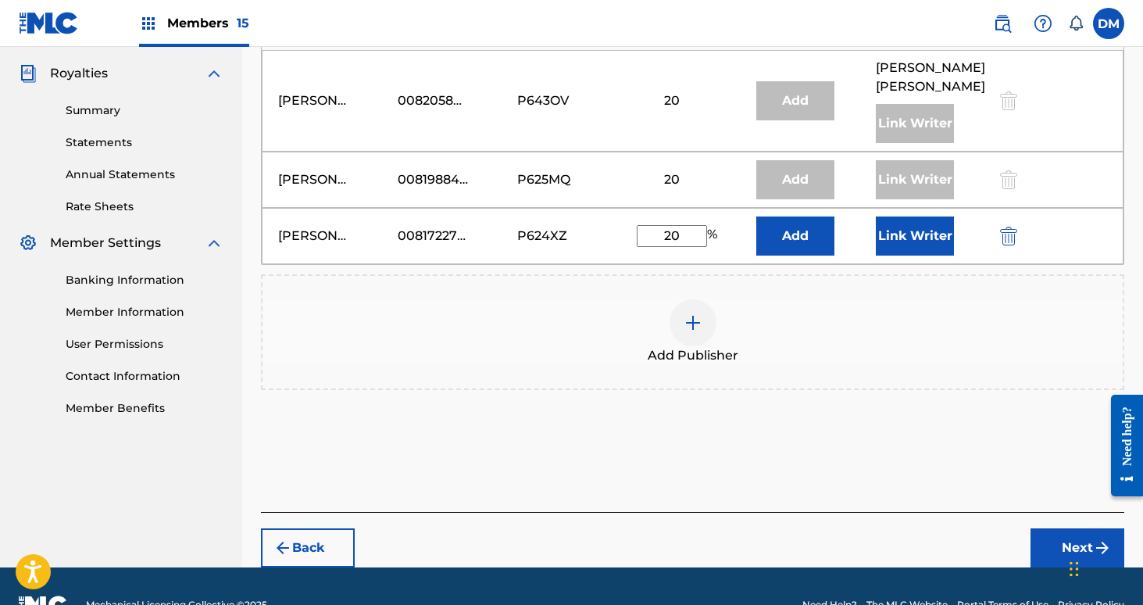
type input "20"
click at [927, 255] on button "Link Writer" at bounding box center [915, 235] width 78 height 39
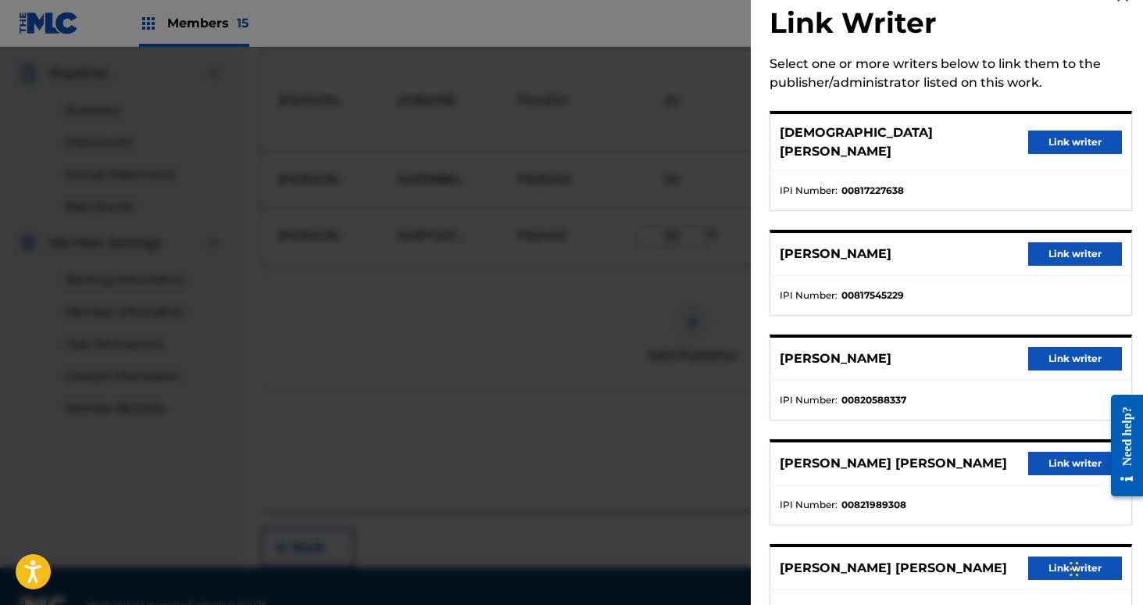
scroll to position [34, 0]
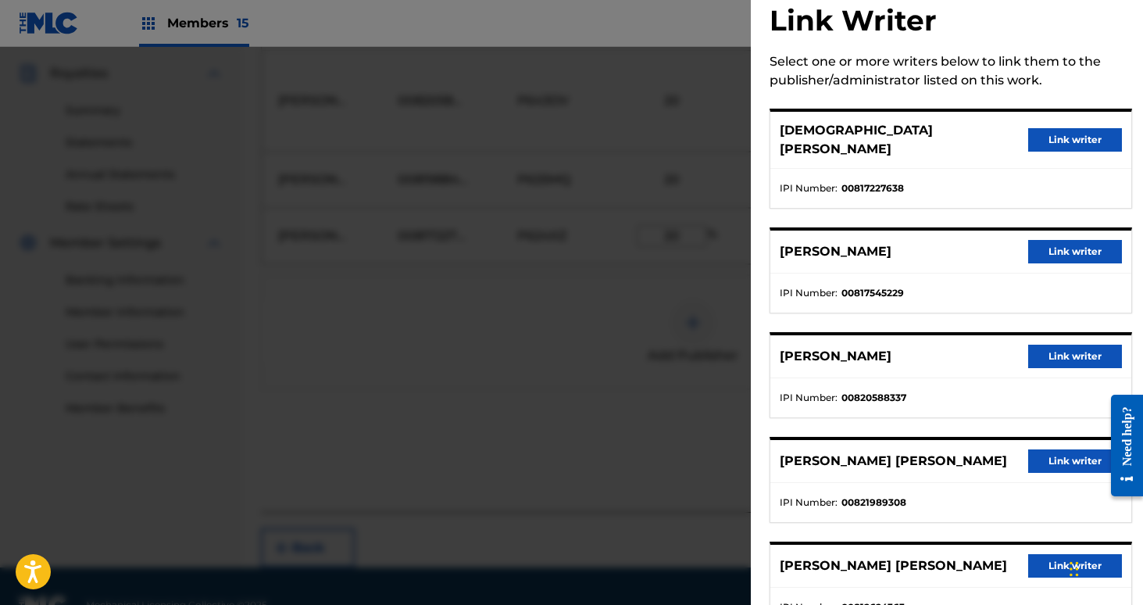
click at [1088, 128] on button "Link writer" at bounding box center [1075, 139] width 94 height 23
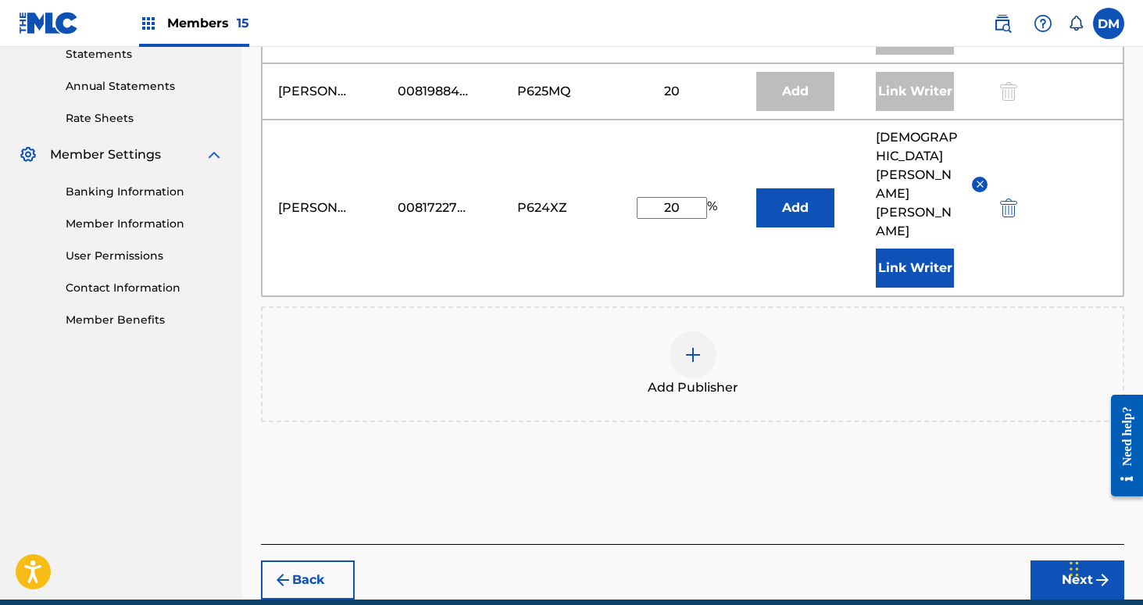
scroll to position [579, 0]
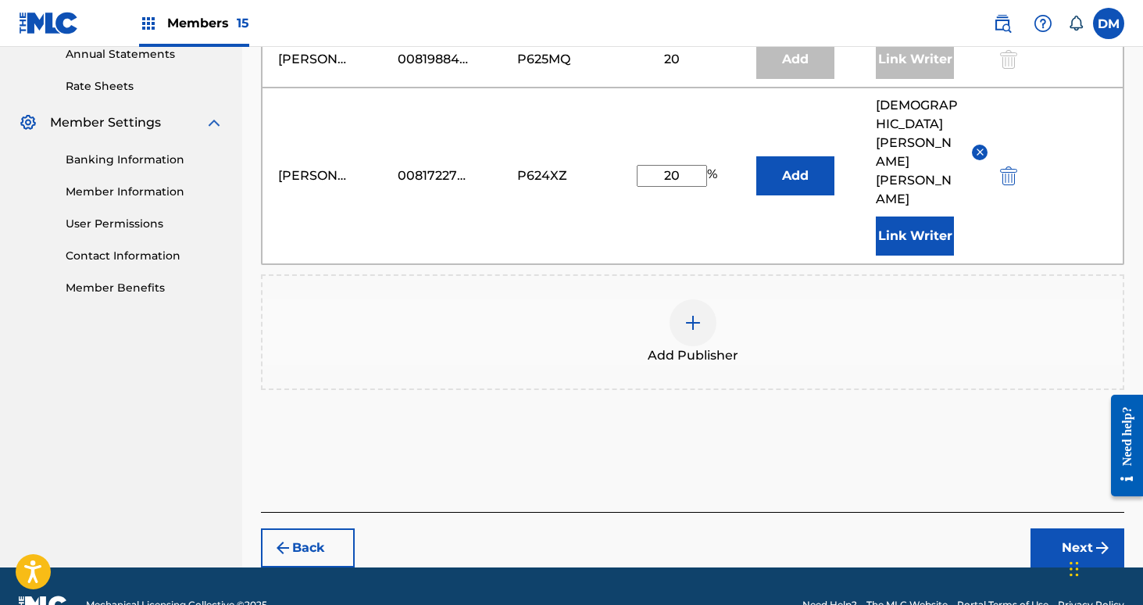
click at [1071, 528] on button "Next" at bounding box center [1078, 547] width 94 height 39
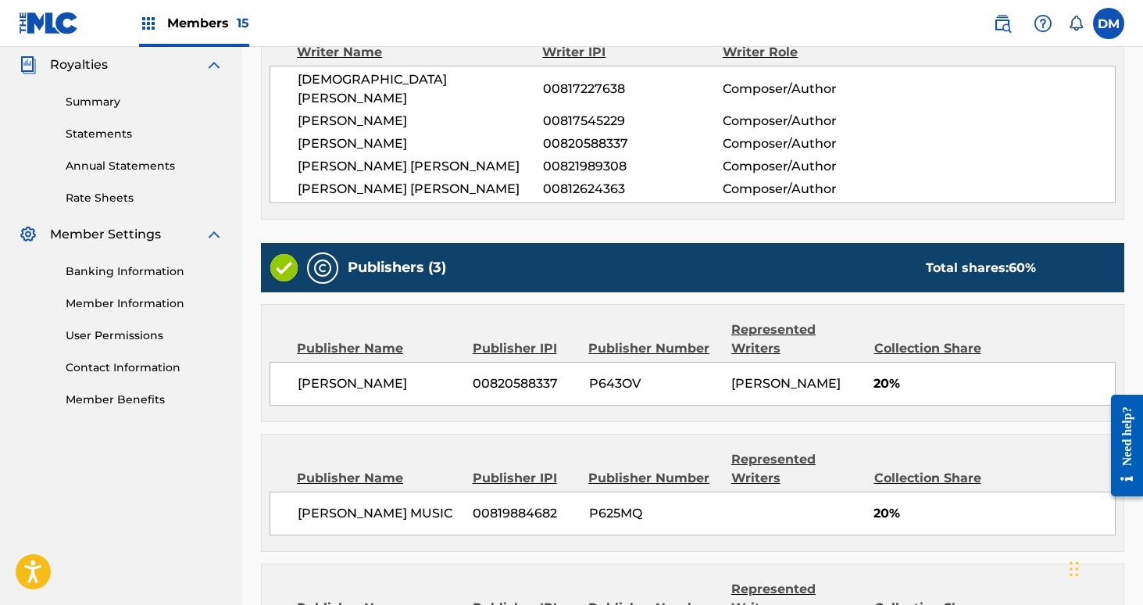
scroll to position [751, 0]
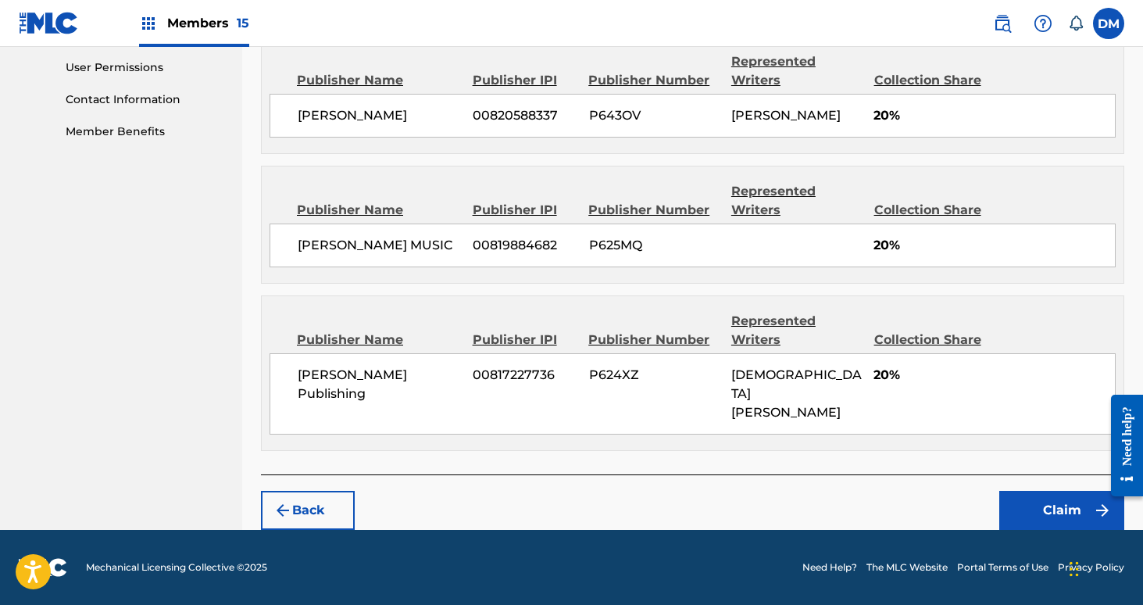
click at [1026, 513] on button "Claim" at bounding box center [1061, 510] width 125 height 39
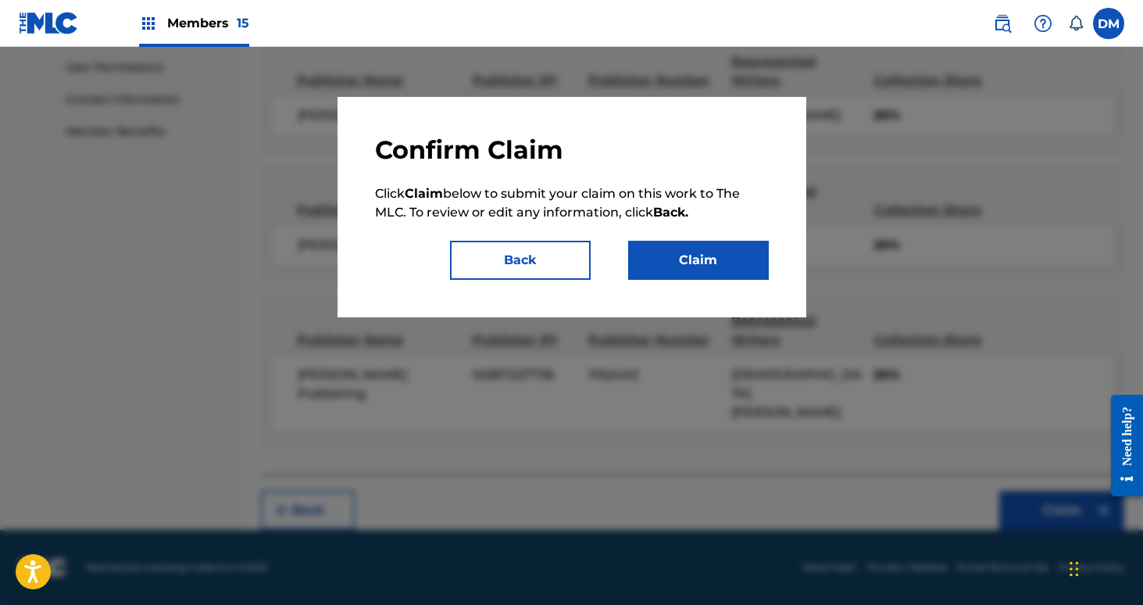
click at [693, 262] on button "Claim" at bounding box center [698, 260] width 141 height 39
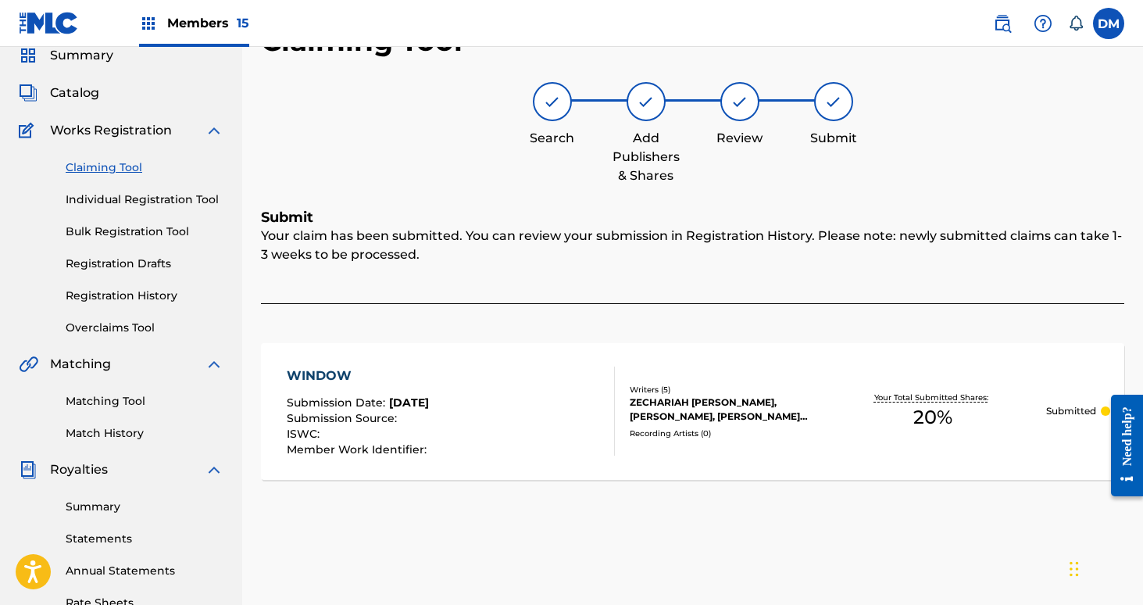
scroll to position [0, 0]
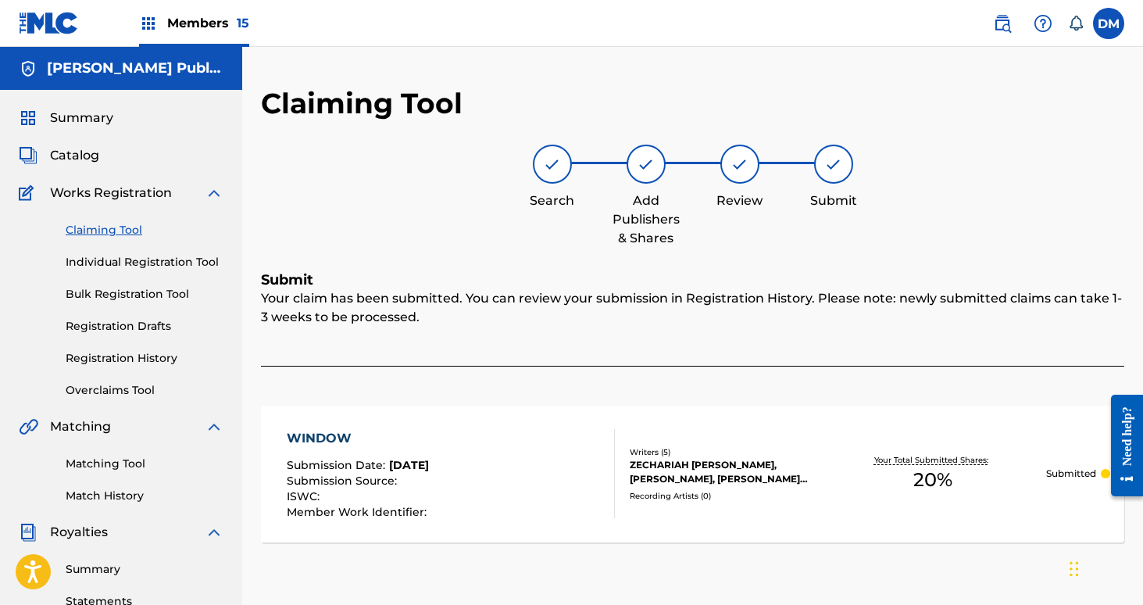
click at [100, 226] on link "Claiming Tool" at bounding box center [145, 230] width 158 height 16
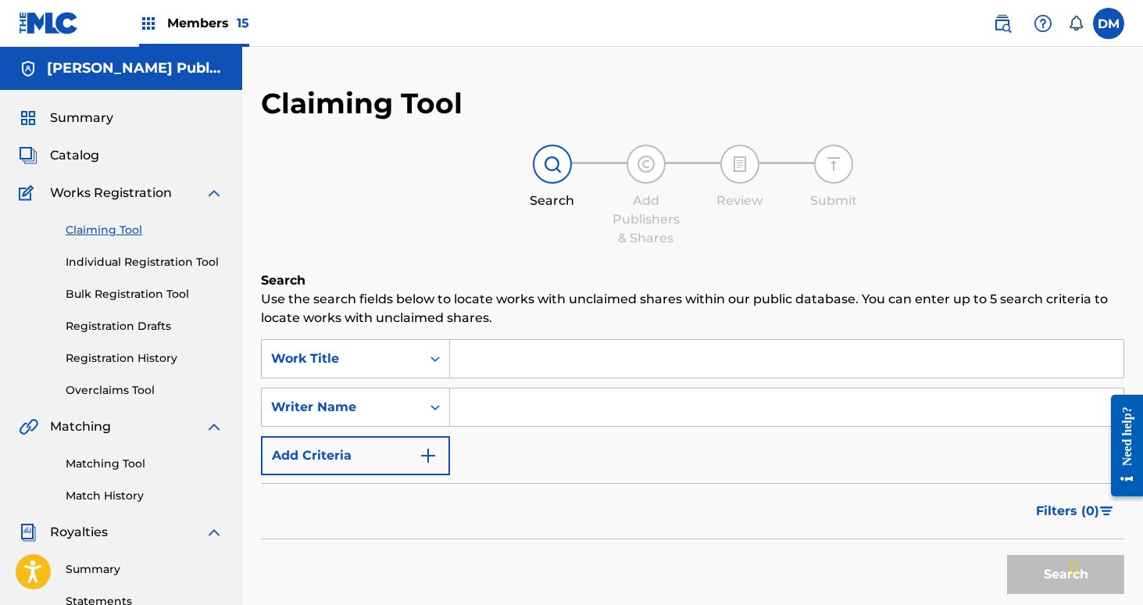
click at [464, 396] on input "Search Form" at bounding box center [787, 407] width 674 height 38
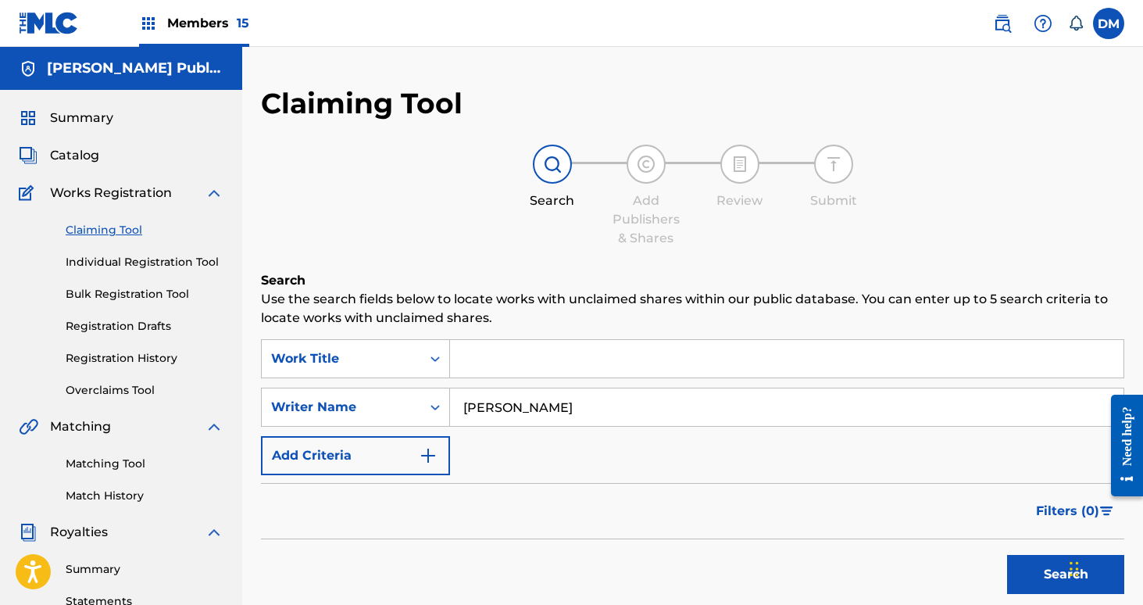
type input "zechariah pluister"
click at [1007, 555] on button "Search" at bounding box center [1065, 574] width 117 height 39
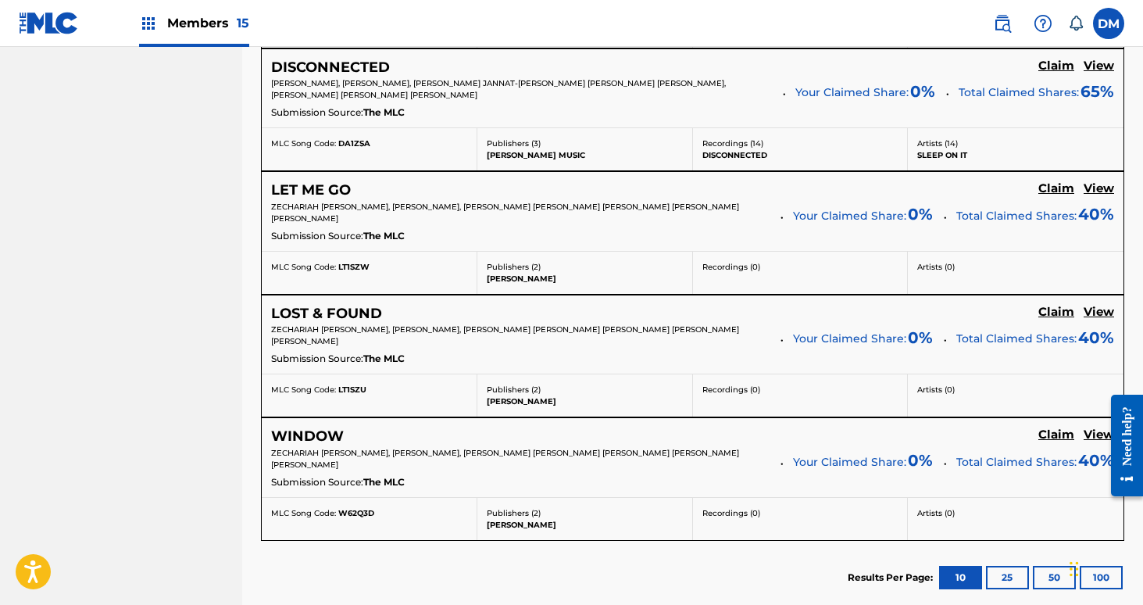
scroll to position [1107, 0]
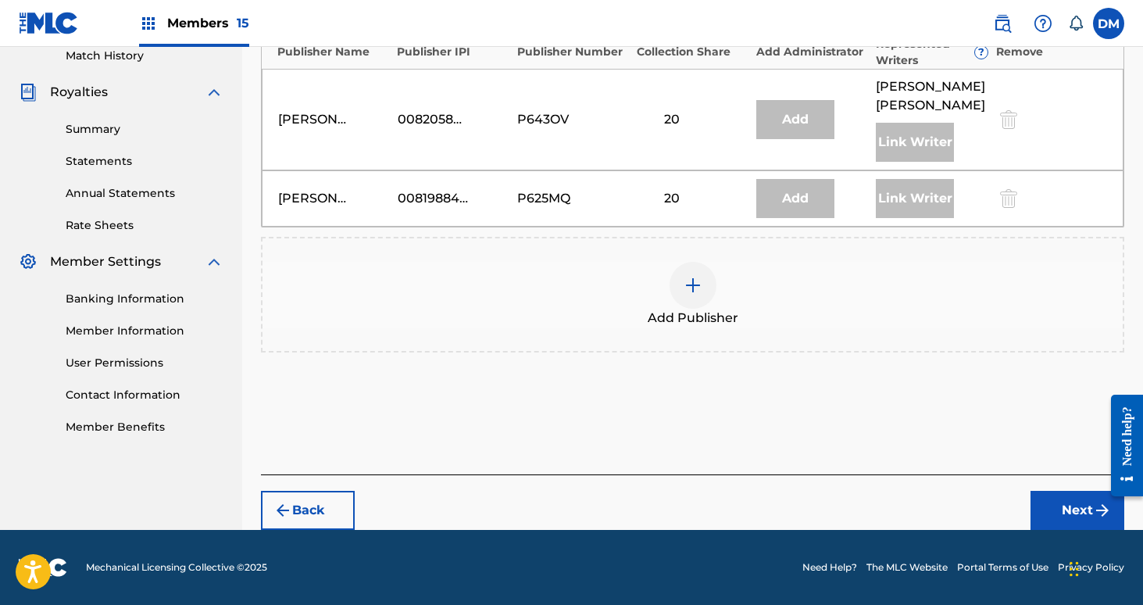
click at [713, 278] on div at bounding box center [693, 285] width 47 height 47
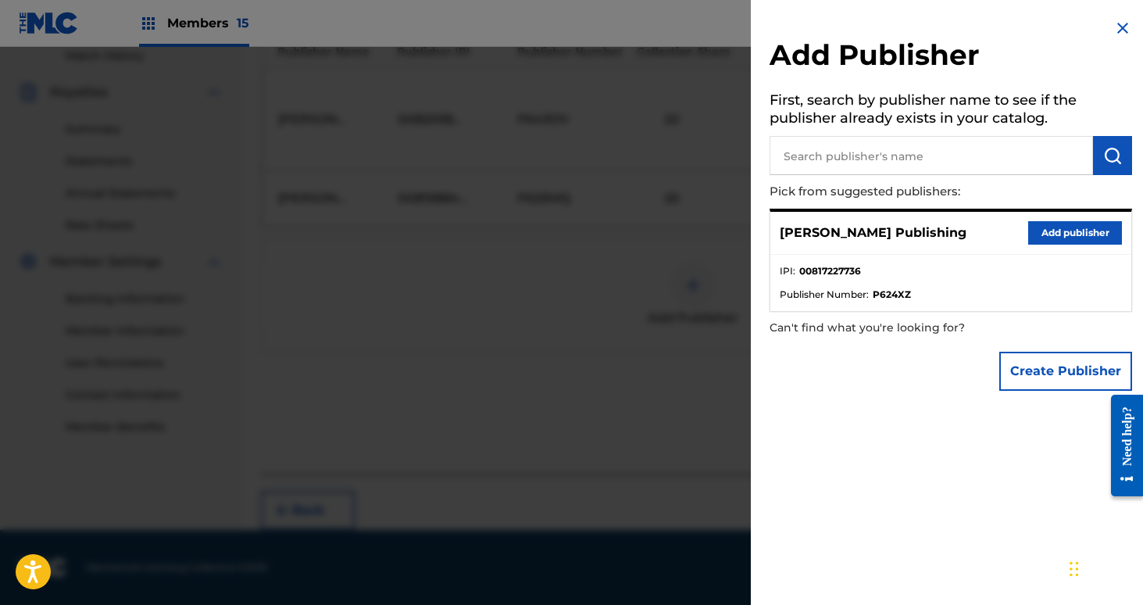
click at [1045, 234] on button "Add publisher" at bounding box center [1075, 232] width 94 height 23
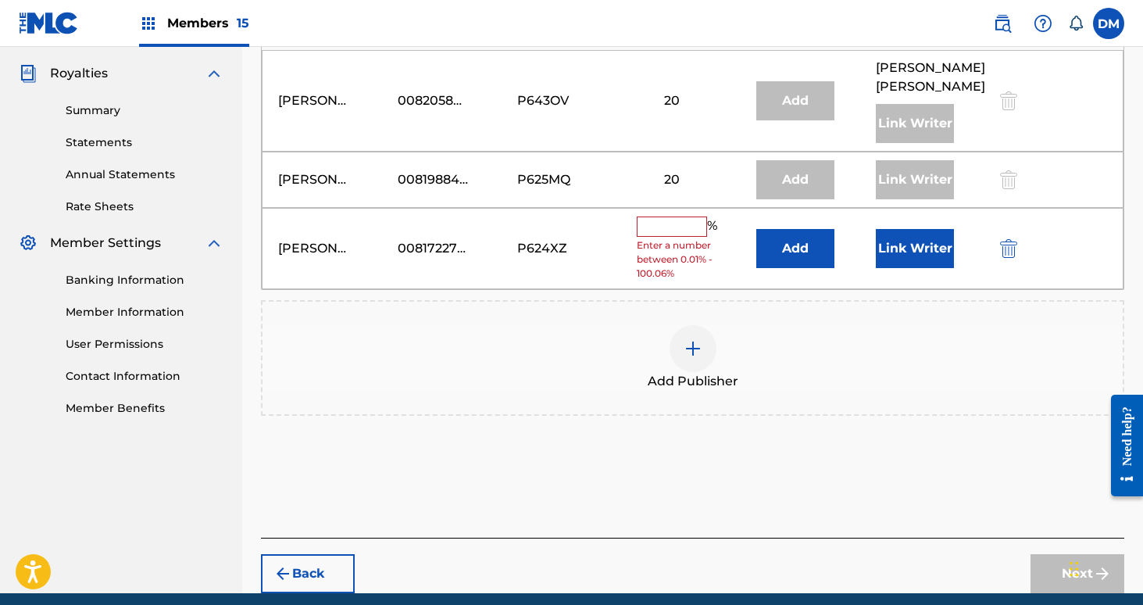
click at [694, 237] on input "text" at bounding box center [672, 226] width 70 height 20
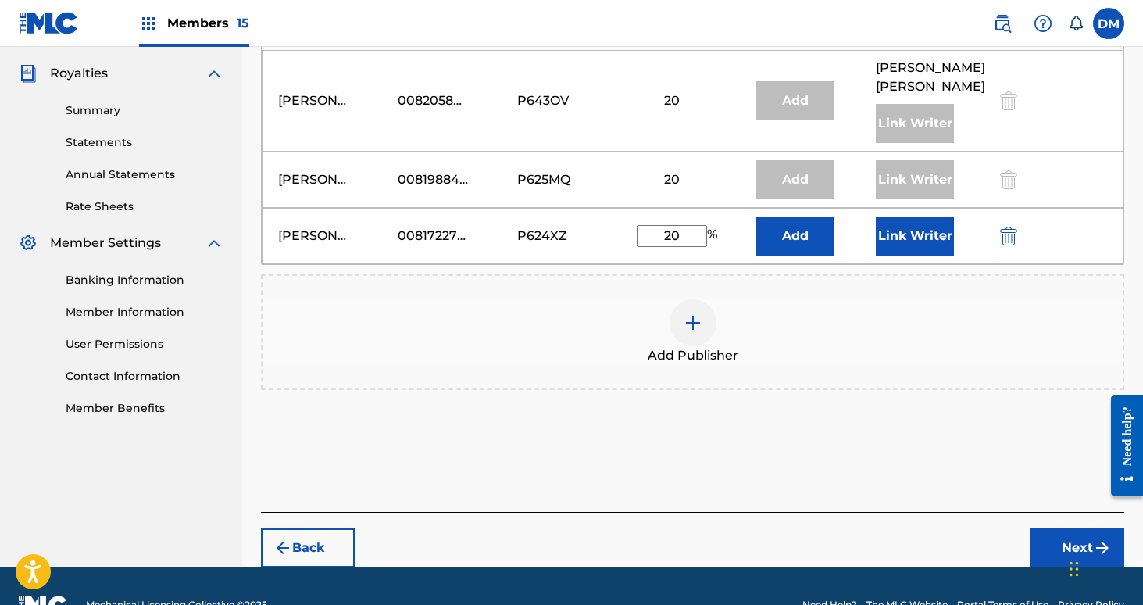
type input "20"
click at [898, 251] on button "Link Writer" at bounding box center [915, 235] width 78 height 39
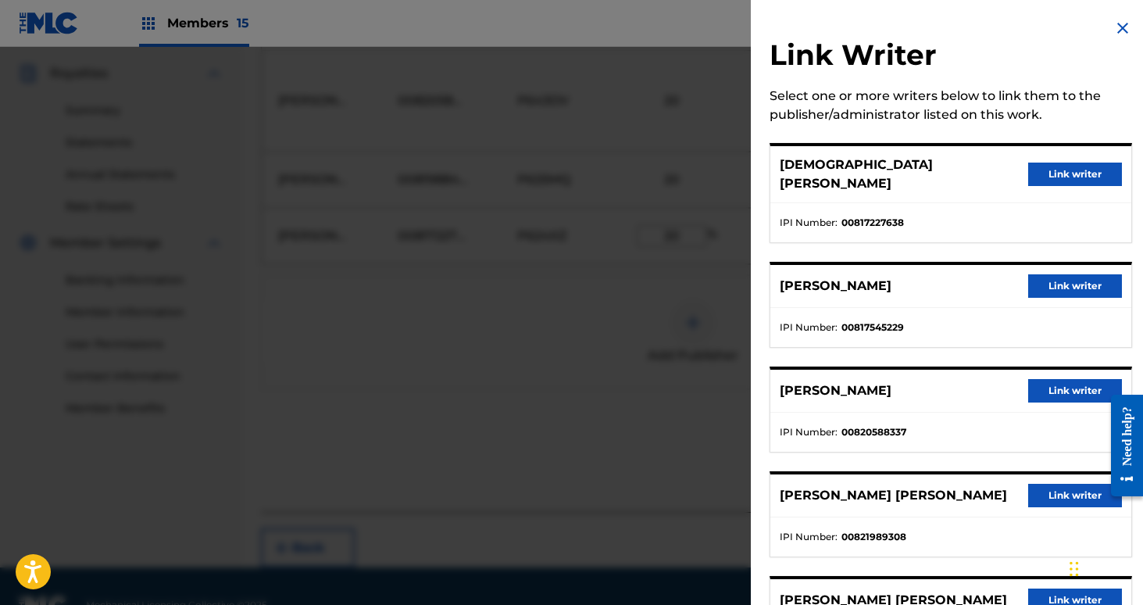
click at [1052, 170] on button "Link writer" at bounding box center [1075, 174] width 94 height 23
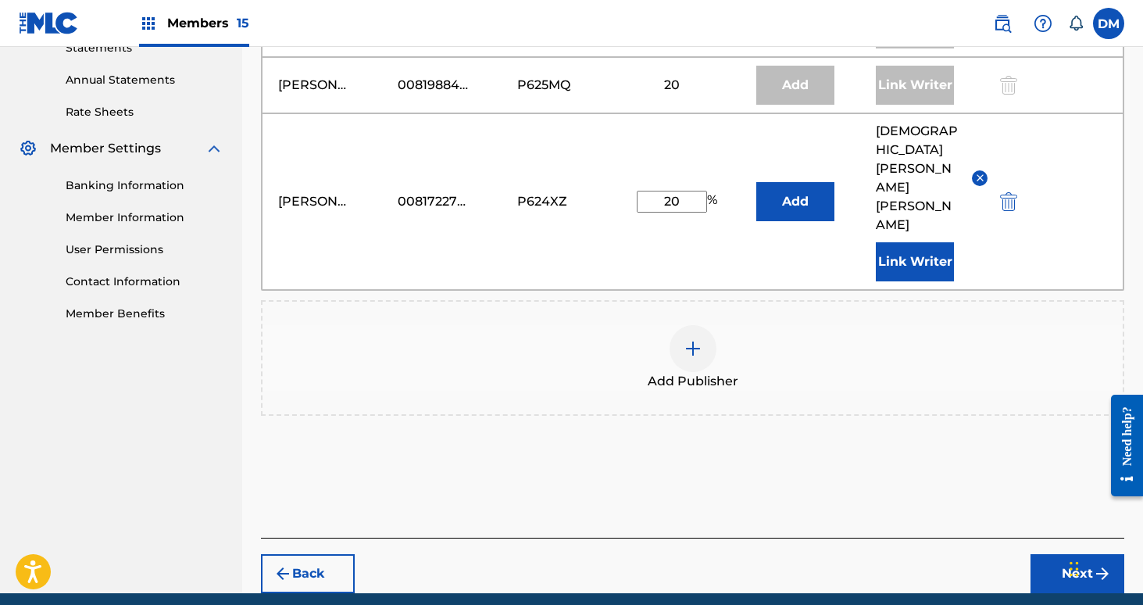
scroll to position [579, 0]
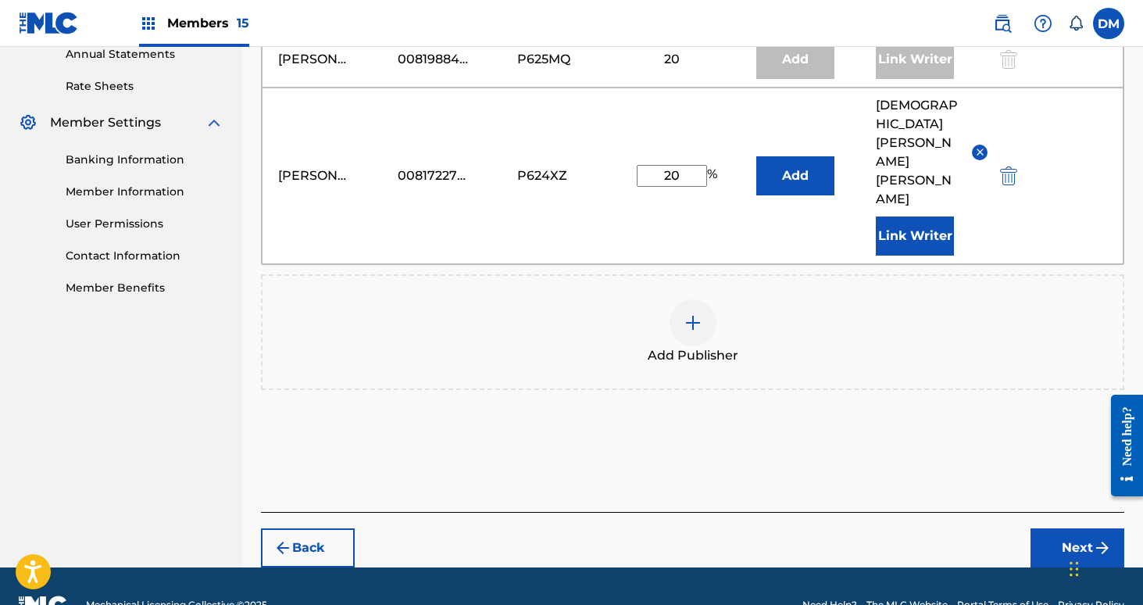
click at [1070, 528] on button "Next" at bounding box center [1078, 547] width 94 height 39
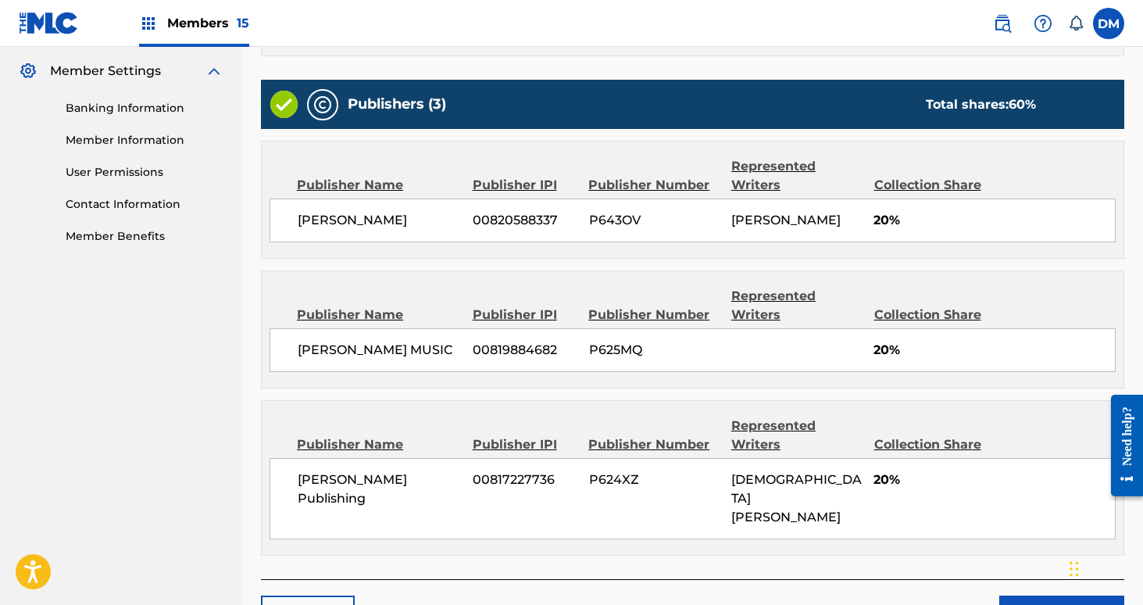
scroll to position [751, 0]
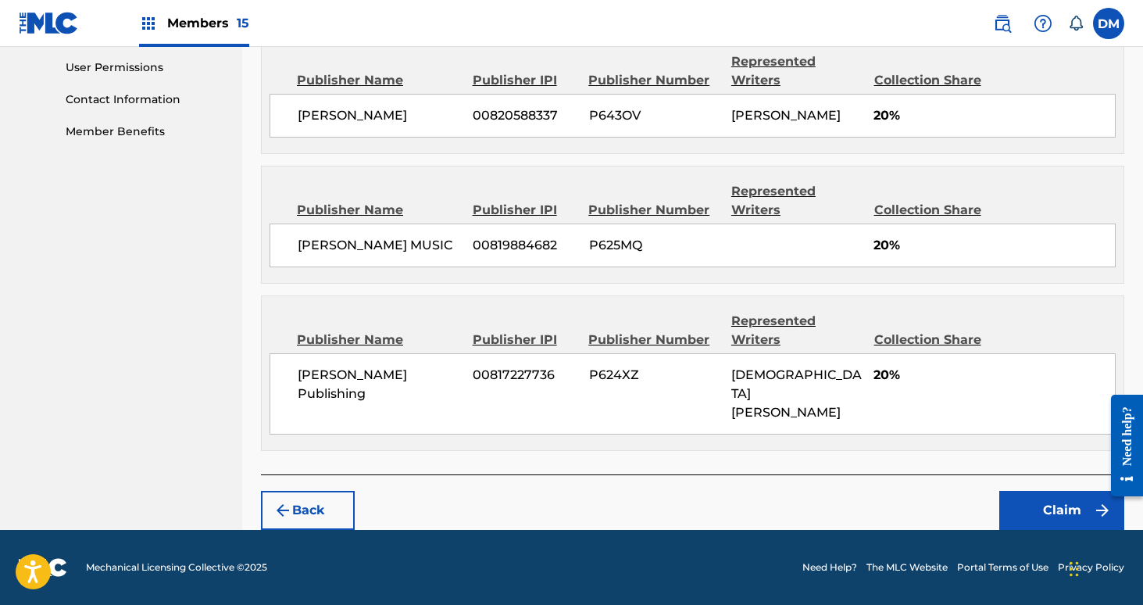
click at [1045, 519] on button "Claim" at bounding box center [1061, 510] width 125 height 39
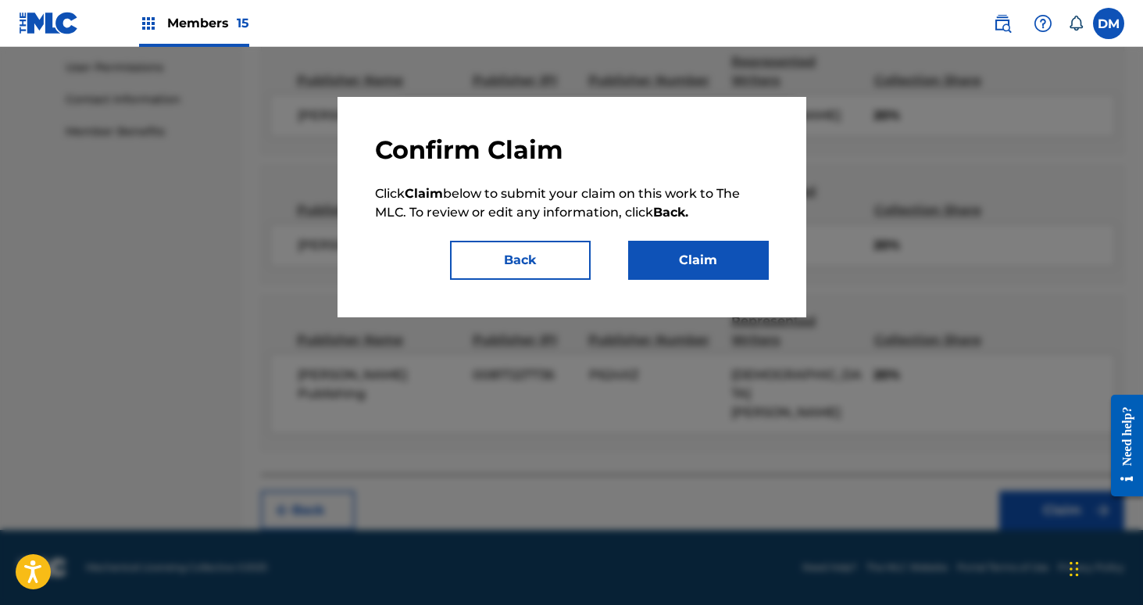
click at [695, 252] on button "Claim" at bounding box center [698, 260] width 141 height 39
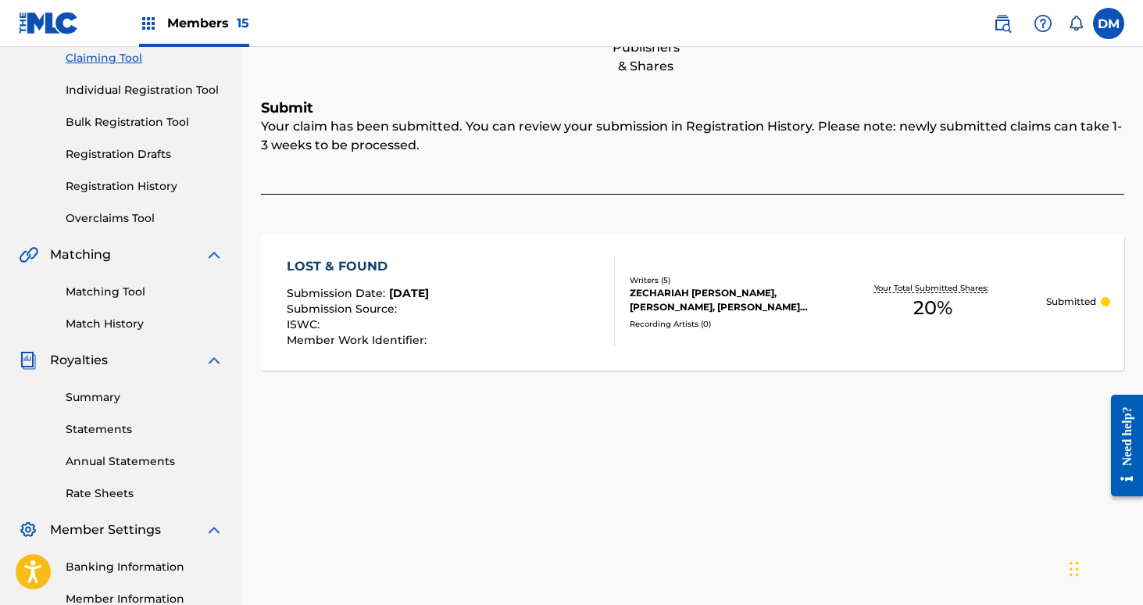
scroll to position [100, 0]
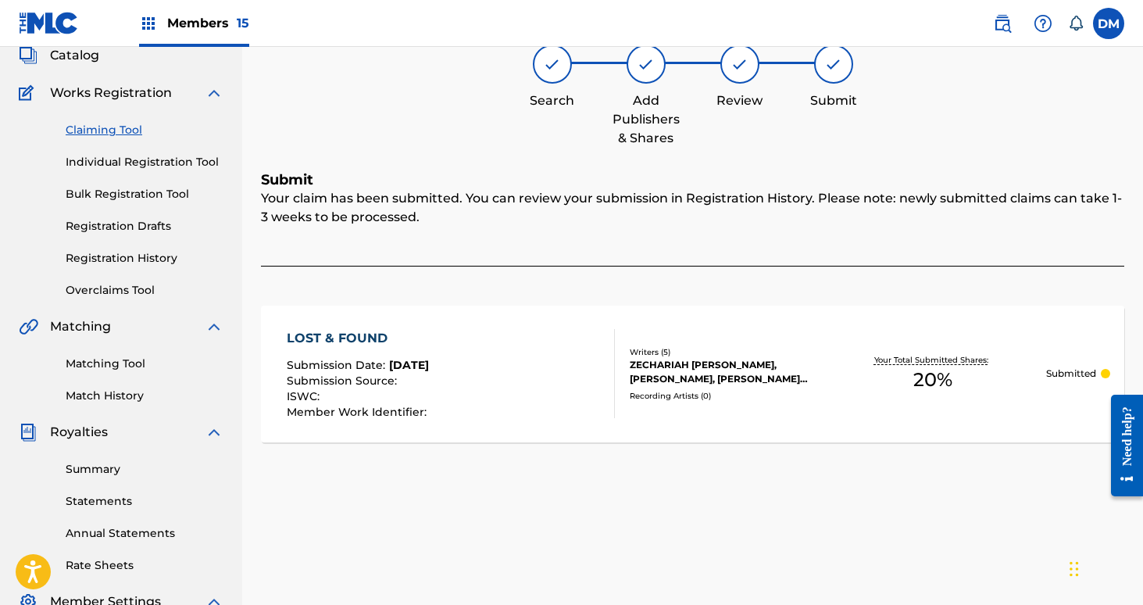
click at [130, 261] on link "Registration History" at bounding box center [145, 258] width 158 height 16
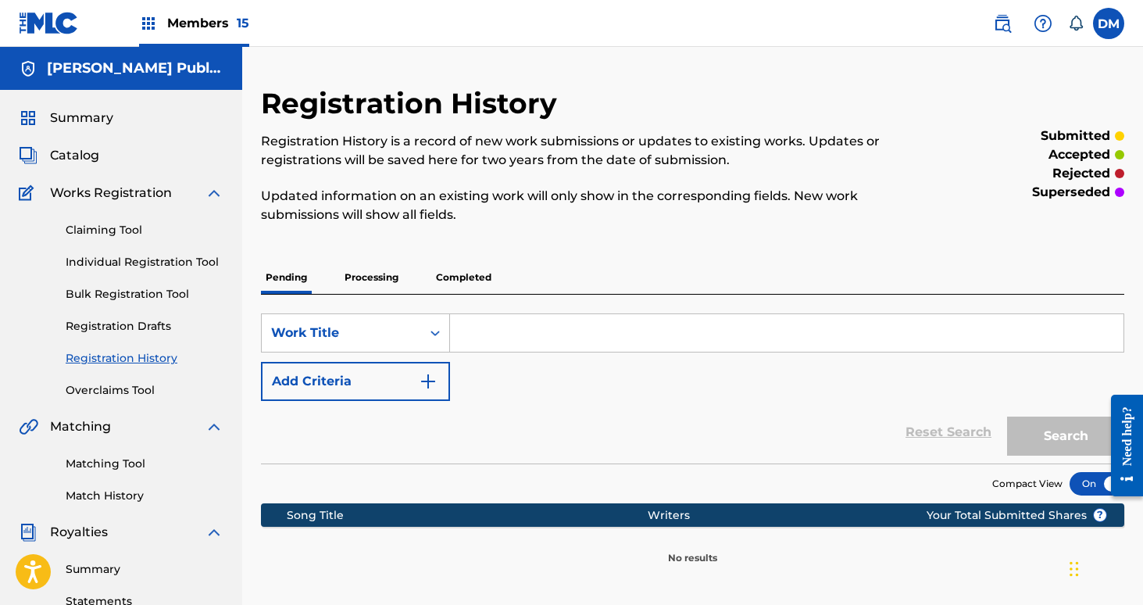
click at [391, 273] on p "Processing" at bounding box center [371, 277] width 63 height 33
click at [461, 288] on p "Completed" at bounding box center [463, 277] width 65 height 33
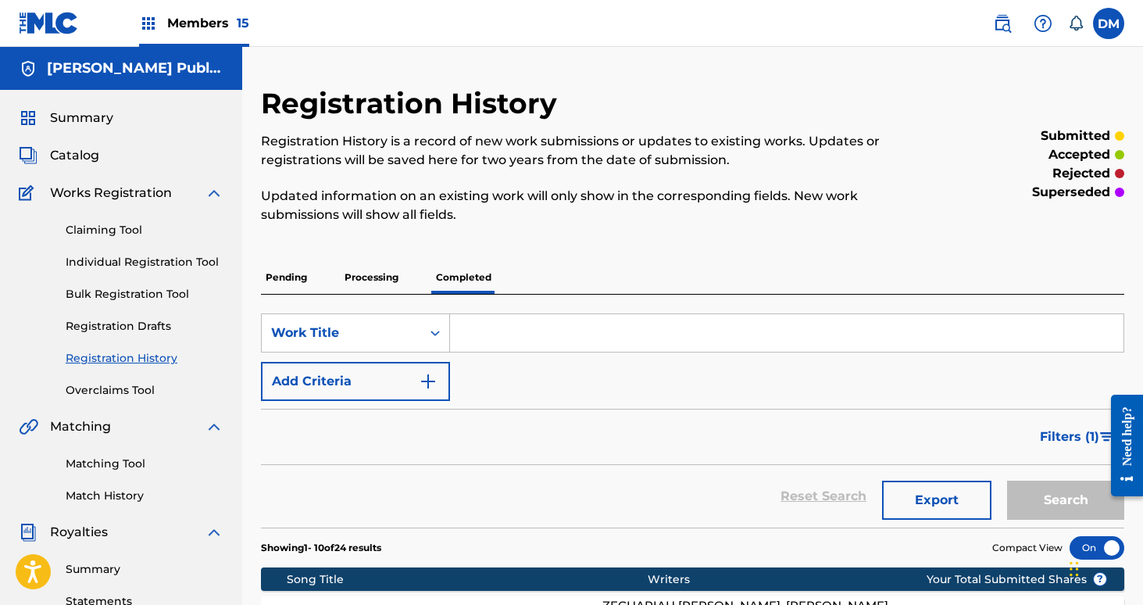
click at [373, 281] on p "Processing" at bounding box center [371, 277] width 63 height 33
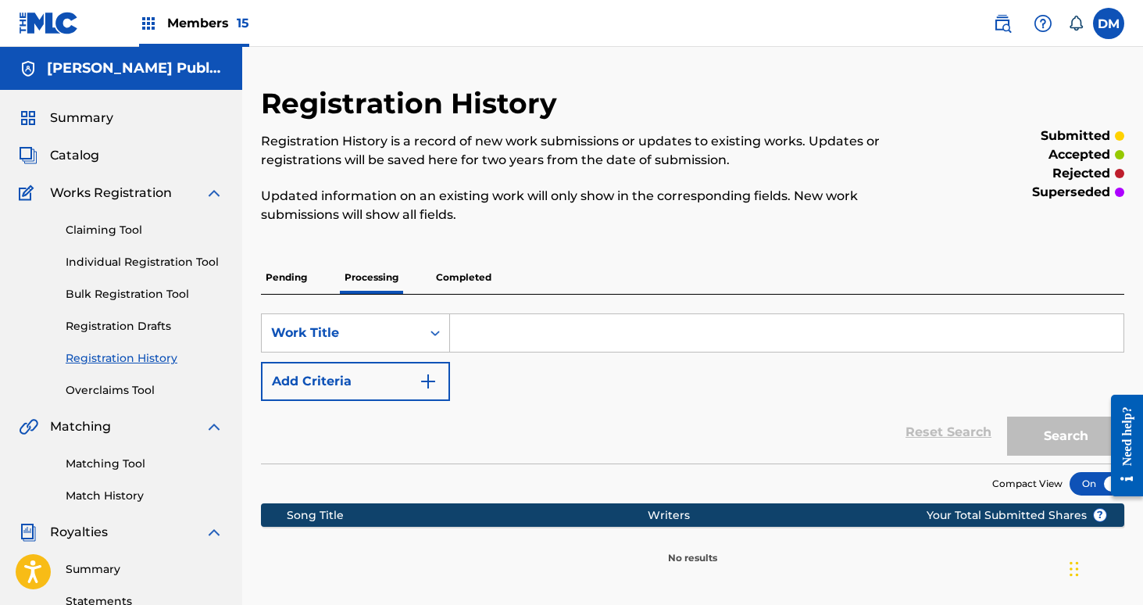
click at [294, 274] on p "Pending" at bounding box center [286, 277] width 51 height 33
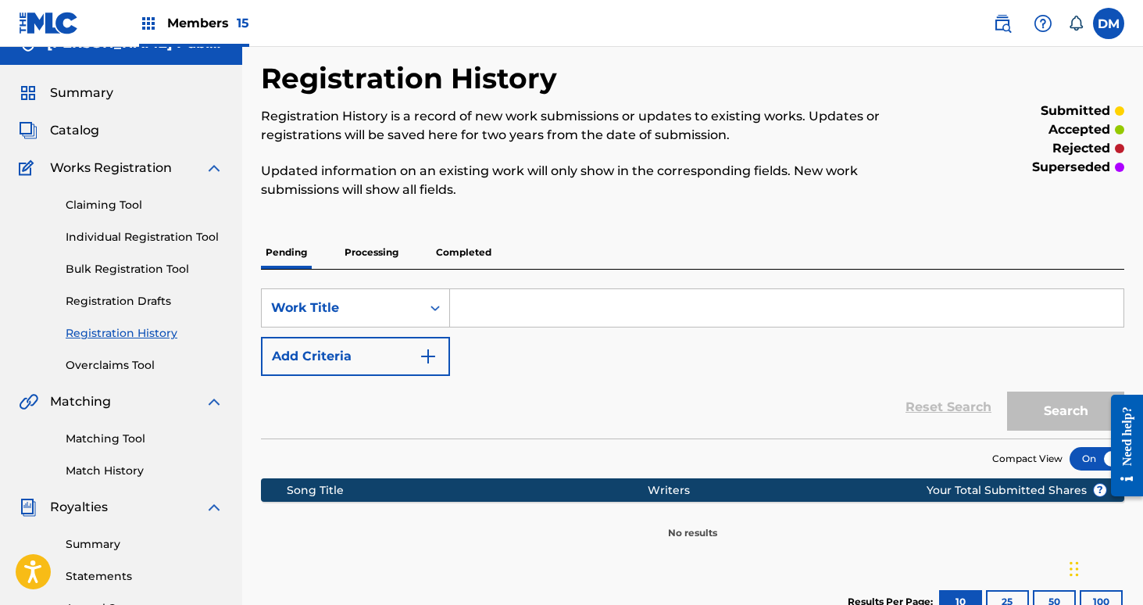
scroll to position [27, 0]
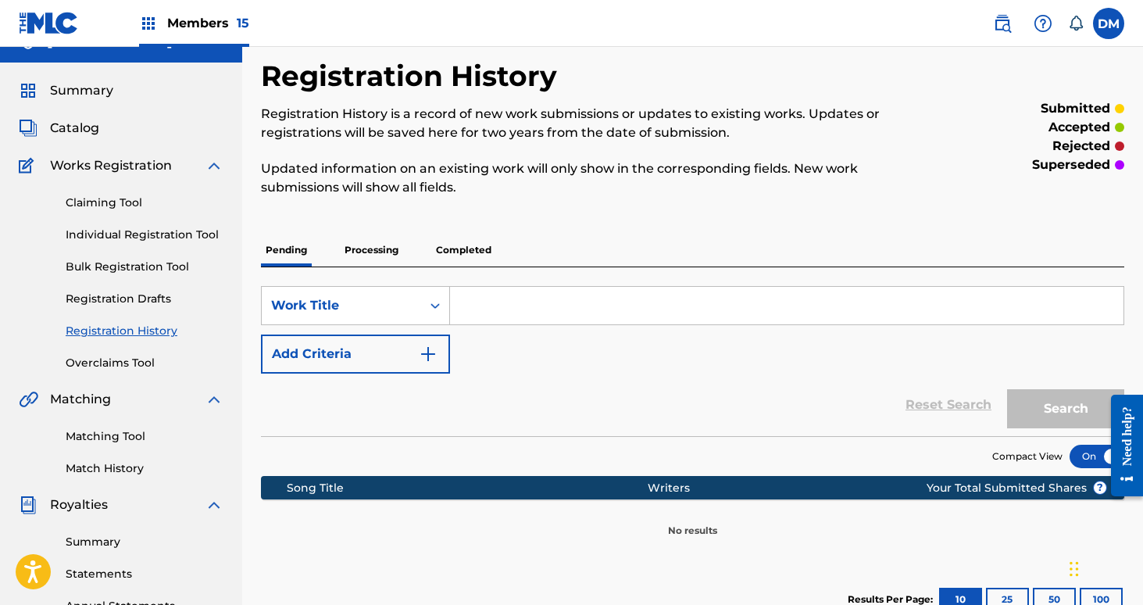
click at [135, 363] on link "Overclaims Tool" at bounding box center [145, 363] width 158 height 16
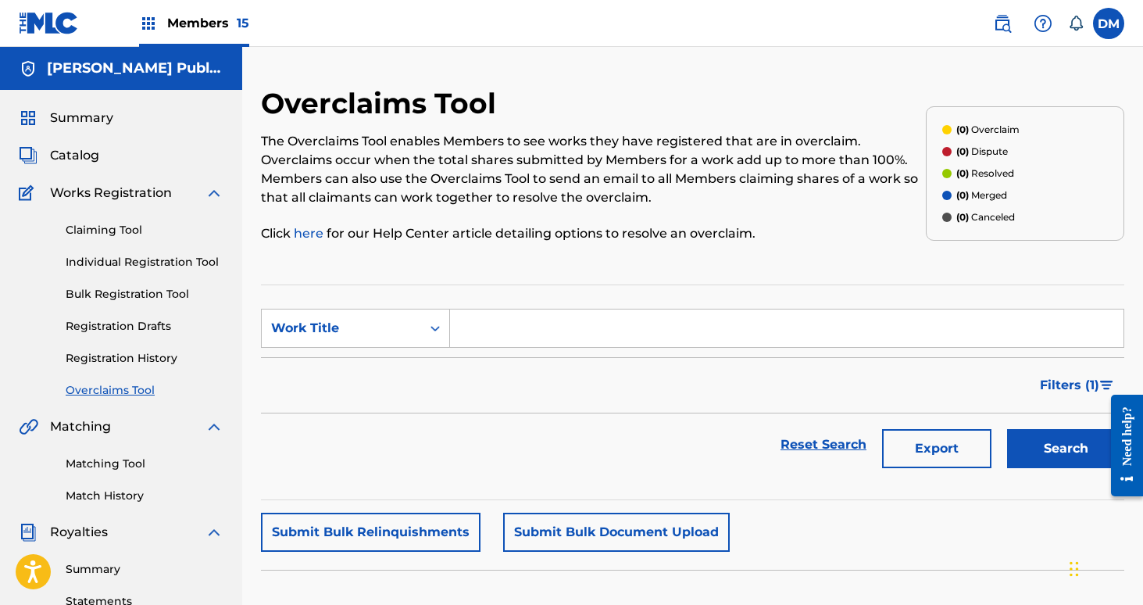
click at [133, 233] on link "Claiming Tool" at bounding box center [145, 230] width 158 height 16
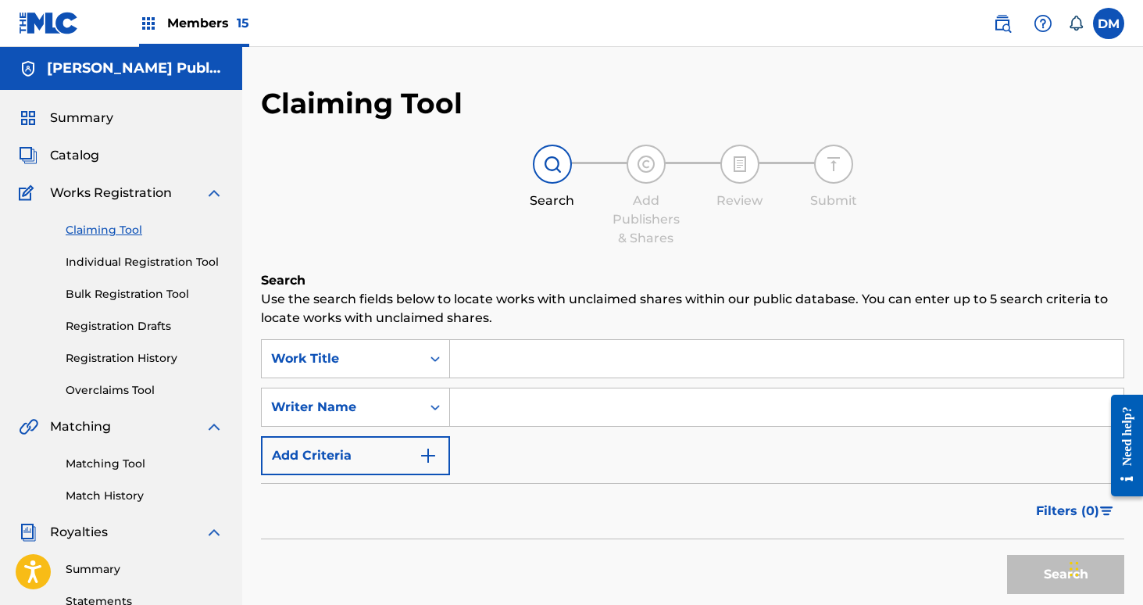
click at [127, 353] on link "Registration History" at bounding box center [145, 358] width 158 height 16
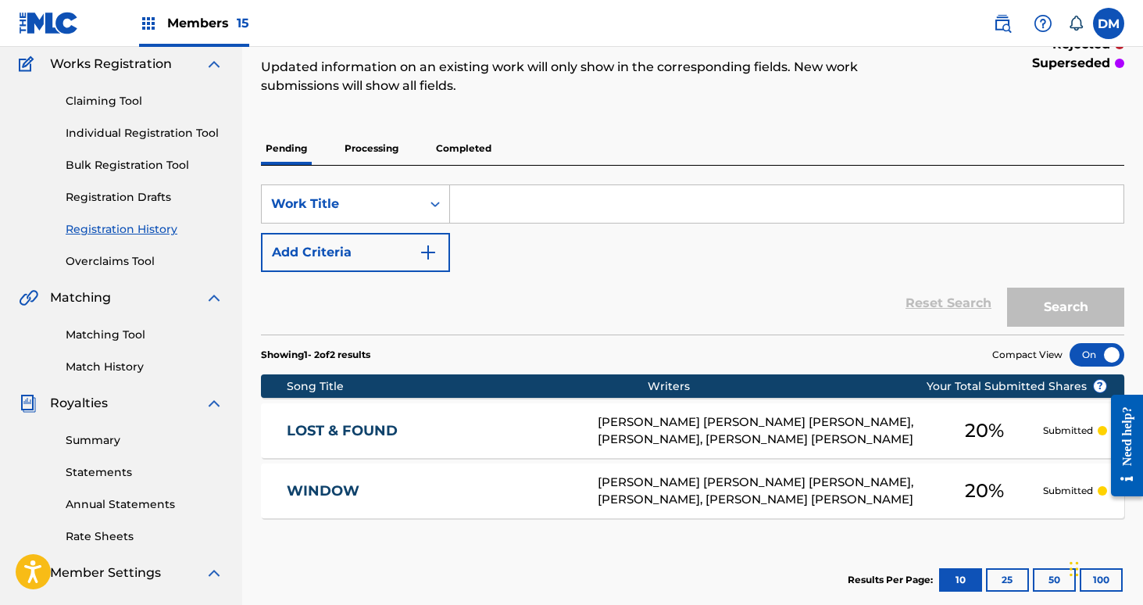
scroll to position [130, 0]
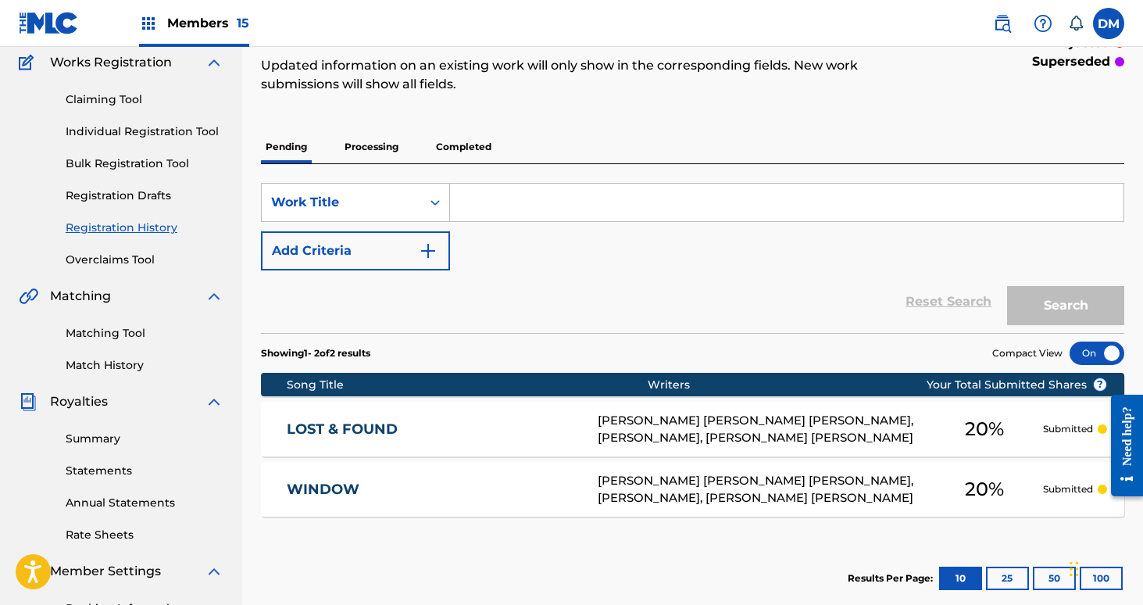
click at [118, 105] on link "Claiming Tool" at bounding box center [145, 99] width 158 height 16
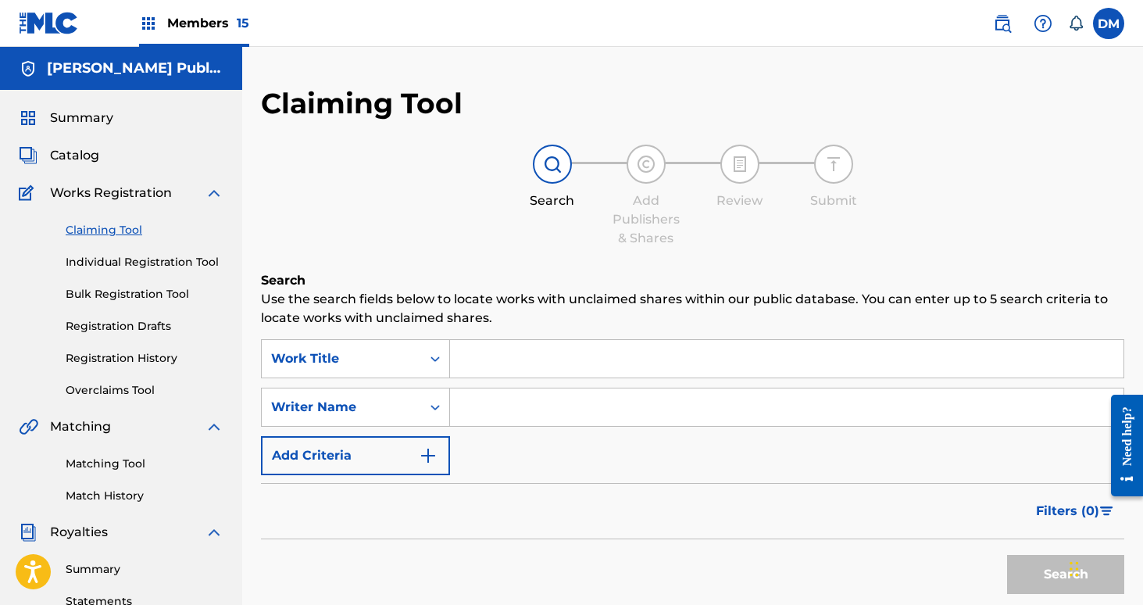
click at [475, 360] on input "Search Form" at bounding box center [787, 359] width 674 height 38
click at [471, 416] on input "Search Form" at bounding box center [787, 407] width 674 height 38
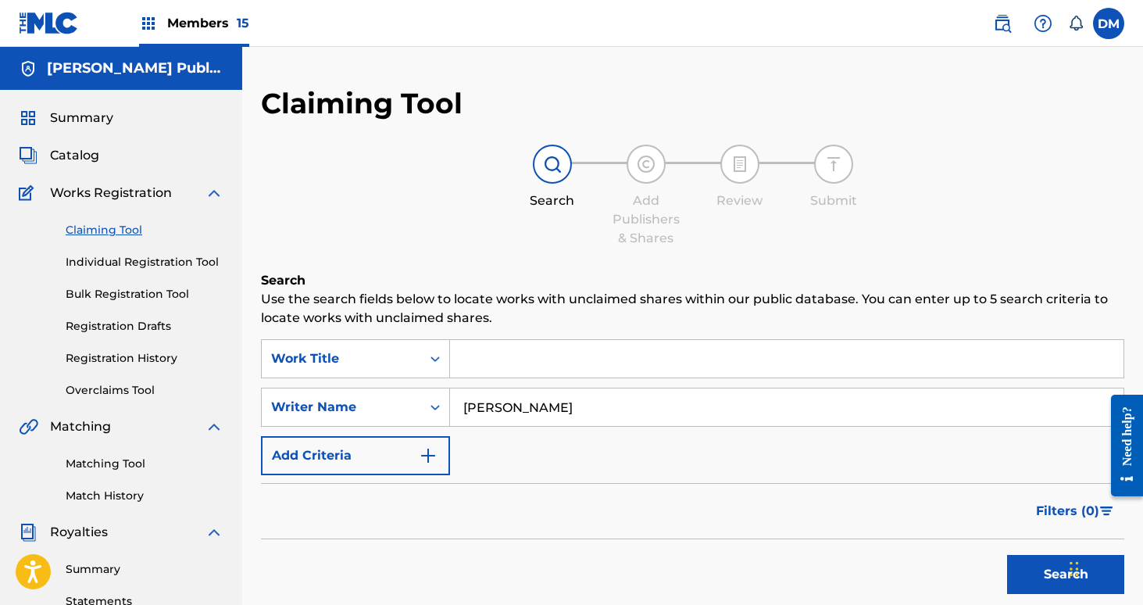
type input "zechariah pluister"
click at [1035, 577] on button "Search" at bounding box center [1065, 574] width 117 height 39
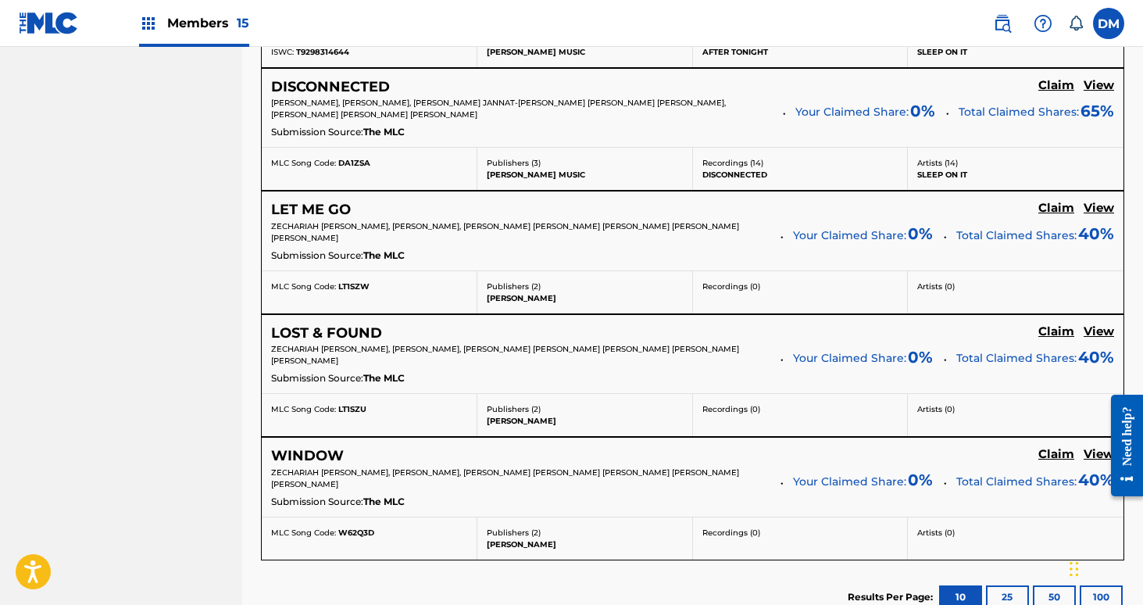
scroll to position [921, 0]
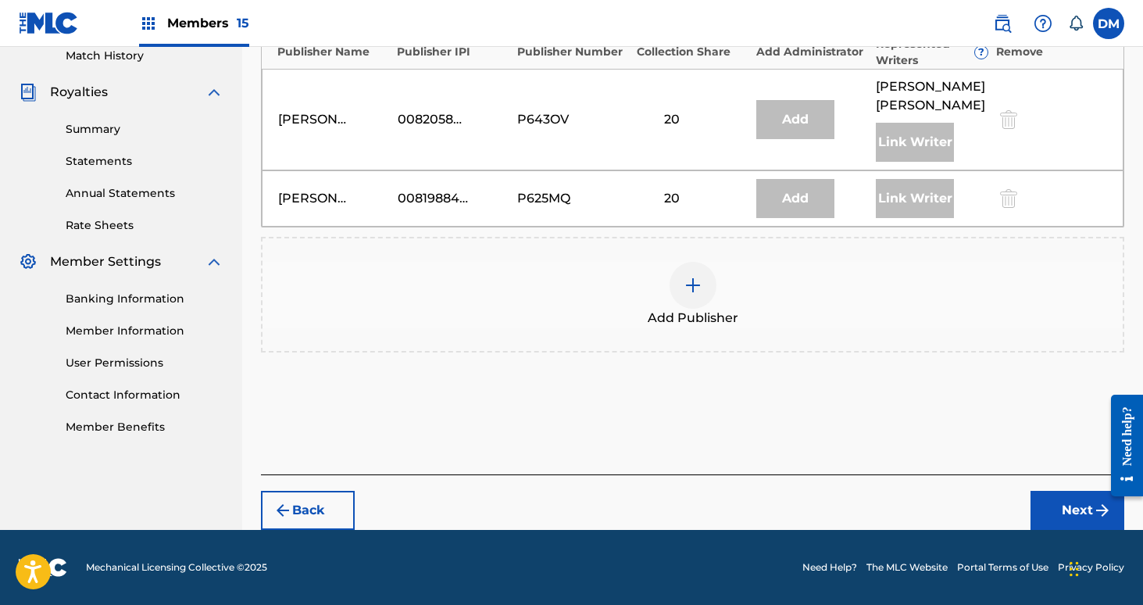
scroll to position [459, 0]
click at [692, 293] on img at bounding box center [693, 285] width 19 height 19
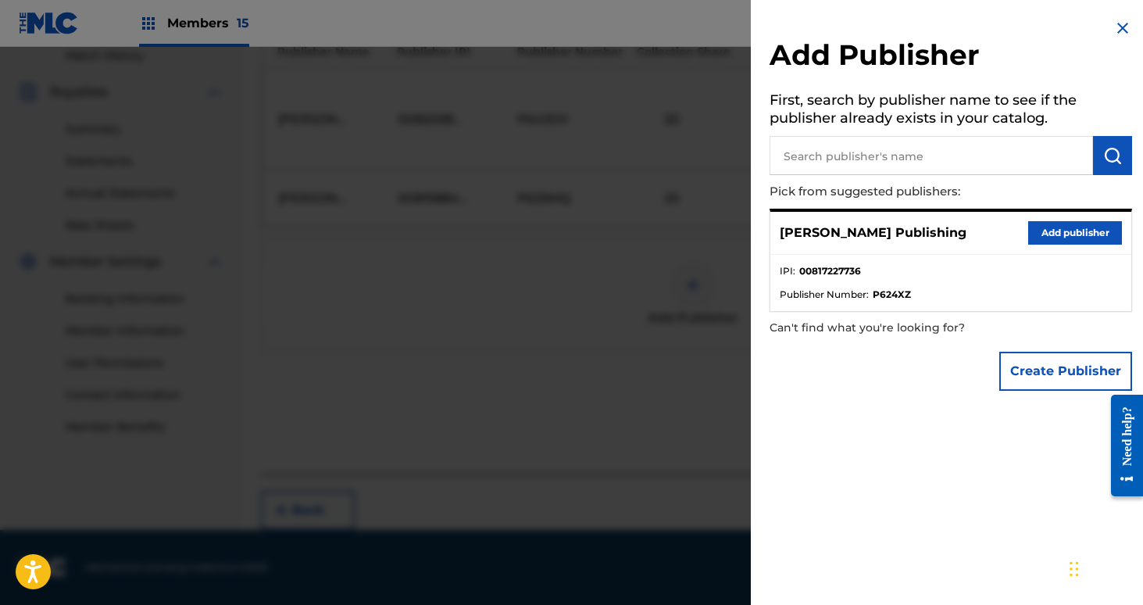
click at [1059, 234] on button "Add publisher" at bounding box center [1075, 232] width 94 height 23
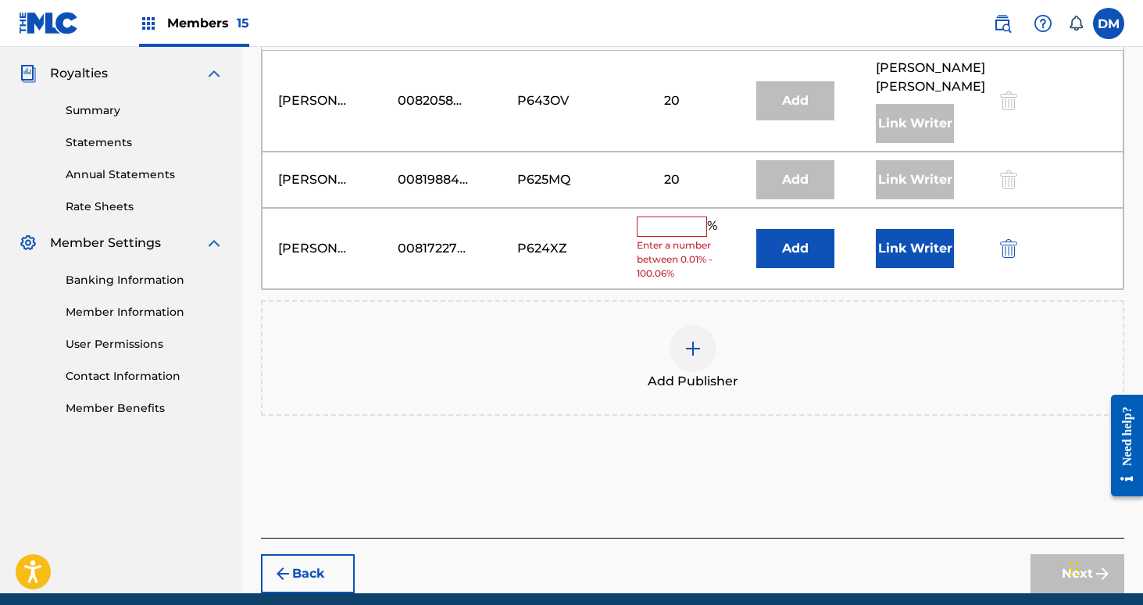
click at [681, 237] on input "text" at bounding box center [672, 226] width 70 height 20
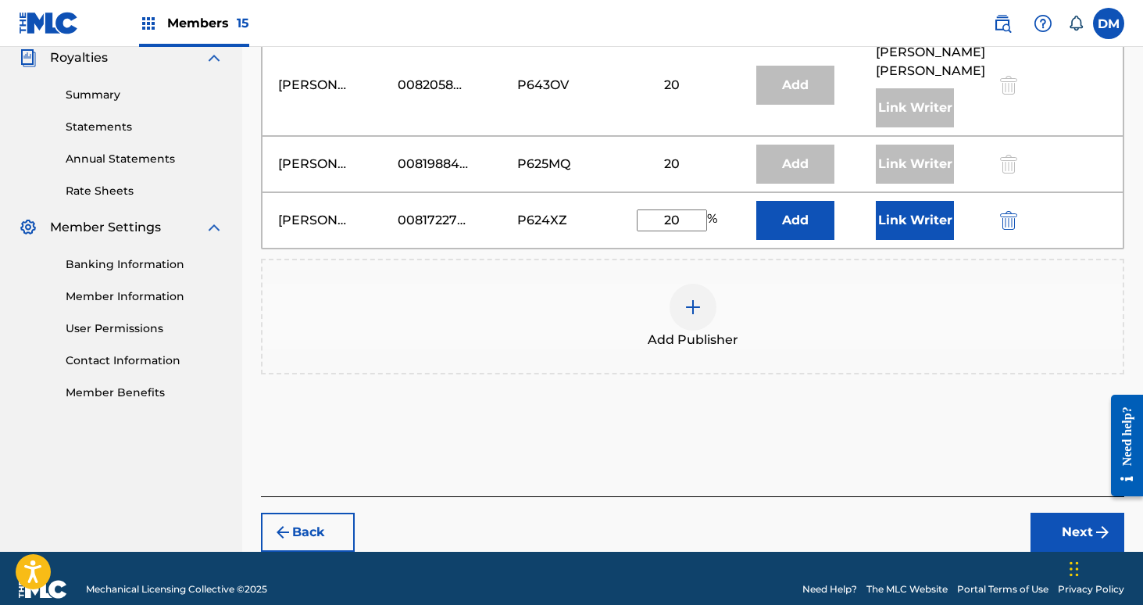
scroll to position [515, 0]
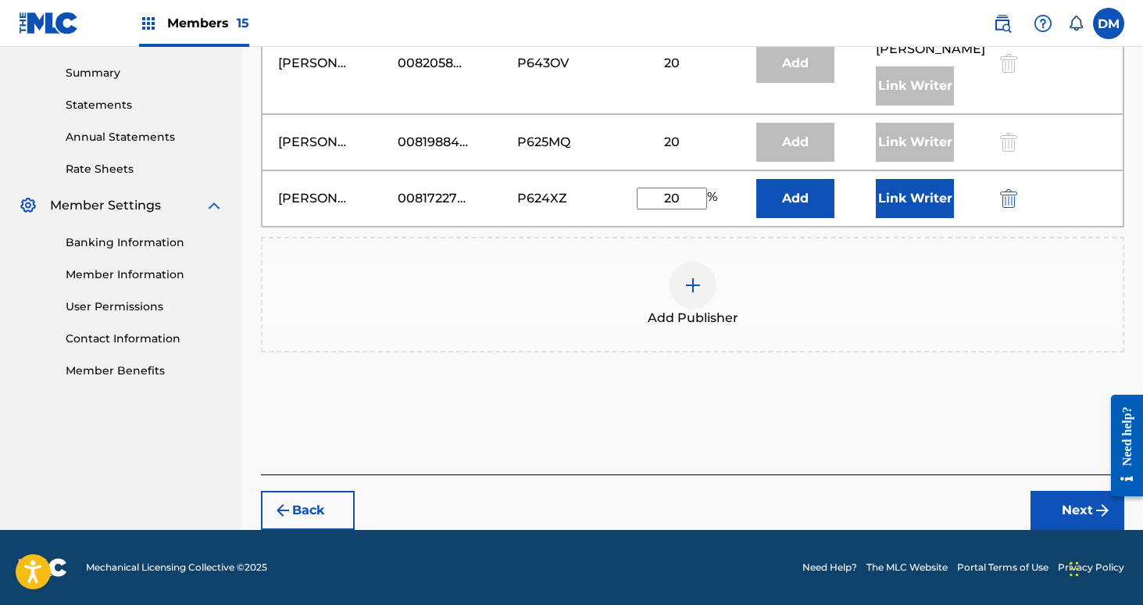
type input "20"
click at [919, 212] on button "Link Writer" at bounding box center [915, 198] width 78 height 39
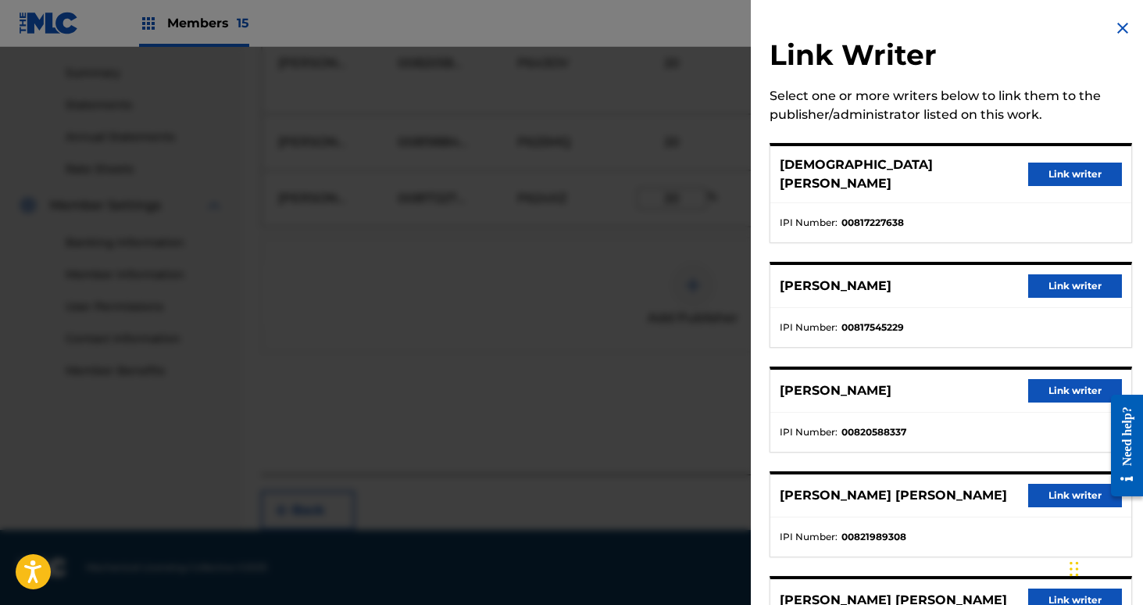
click at [1064, 167] on button "Link writer" at bounding box center [1075, 174] width 94 height 23
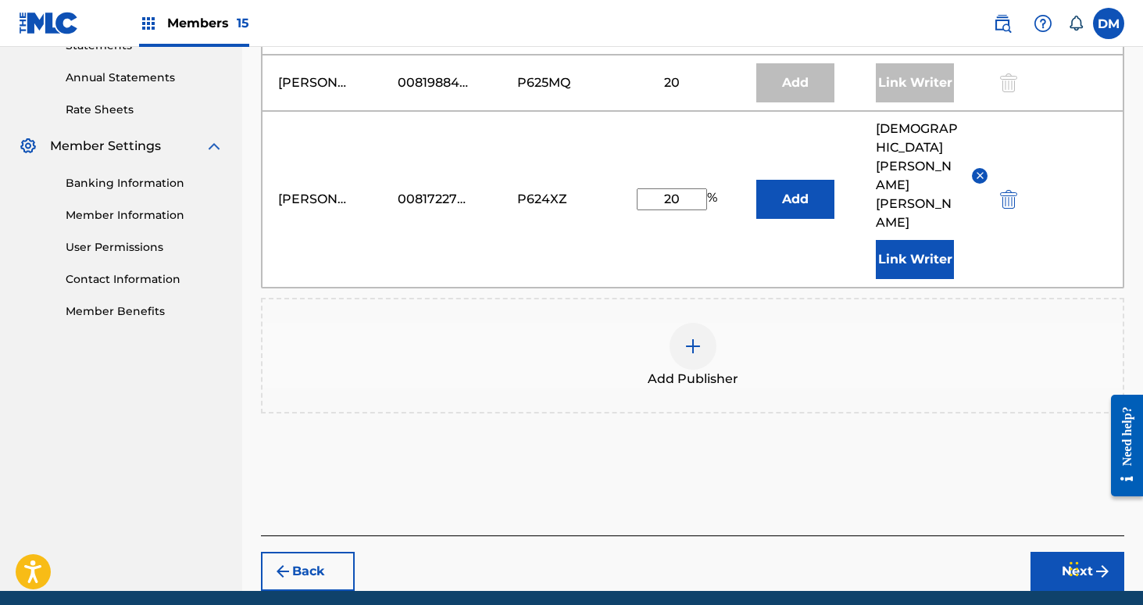
scroll to position [579, 0]
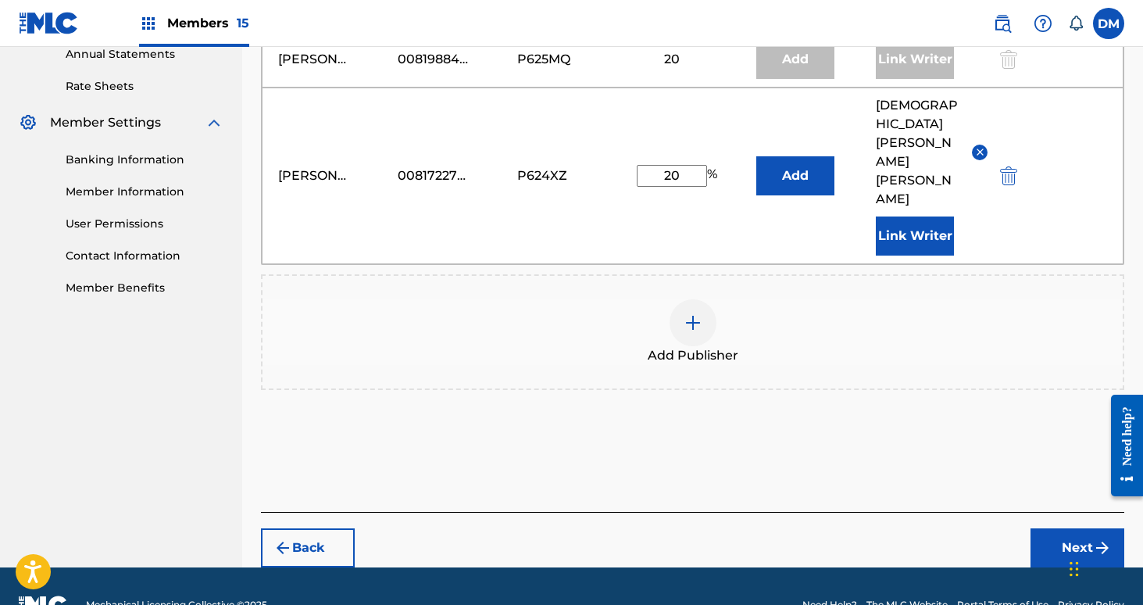
click at [1063, 528] on button "Next" at bounding box center [1078, 547] width 94 height 39
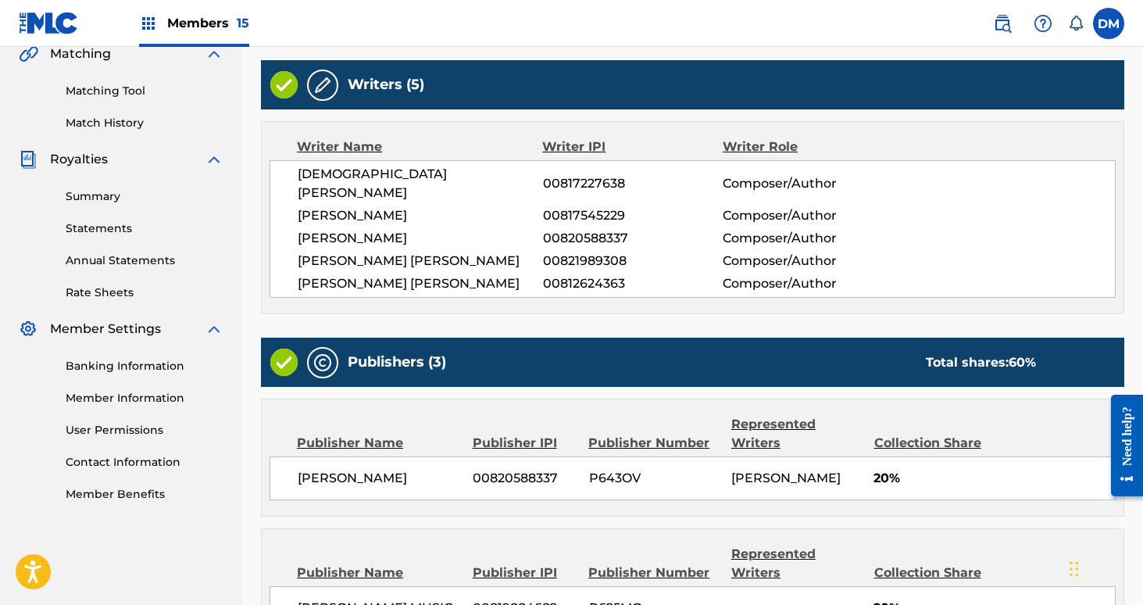
scroll to position [751, 0]
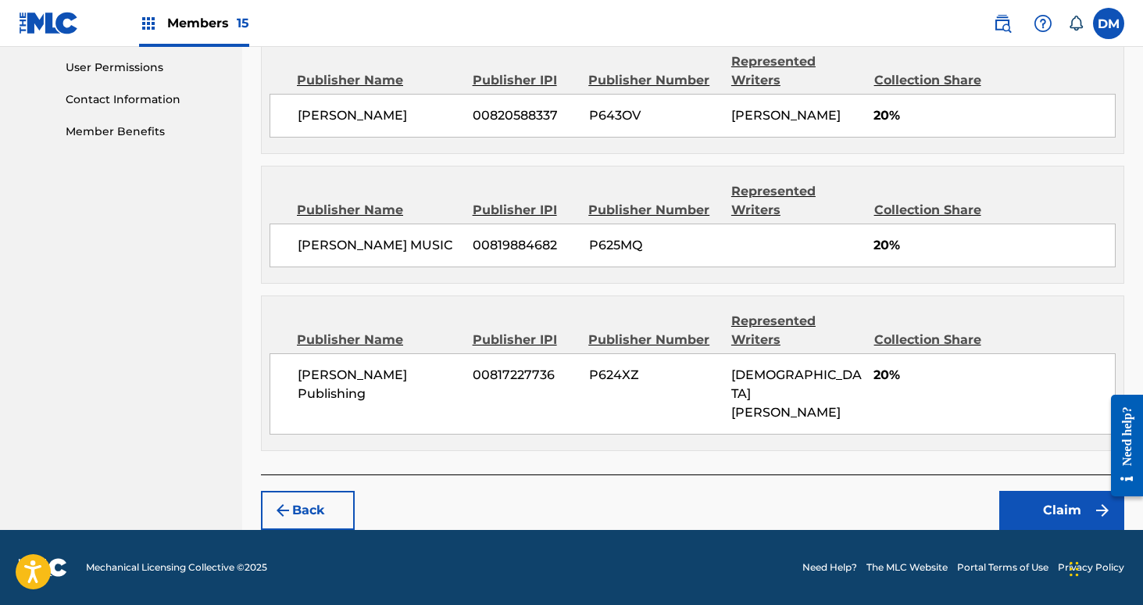
click at [1052, 511] on button "Claim" at bounding box center [1061, 510] width 125 height 39
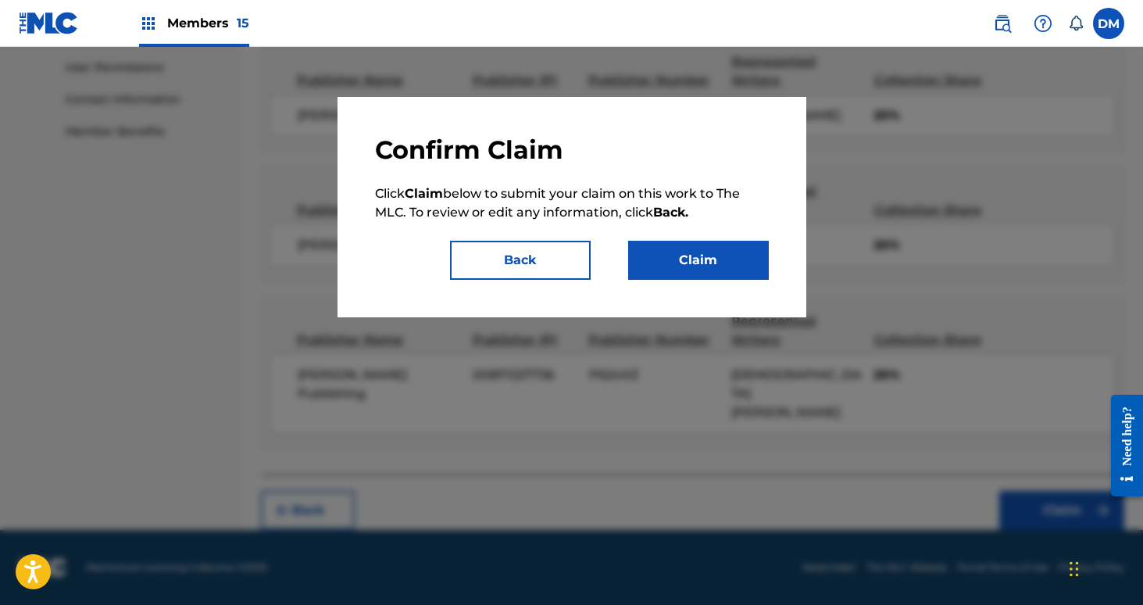
click at [718, 260] on button "Claim" at bounding box center [698, 260] width 141 height 39
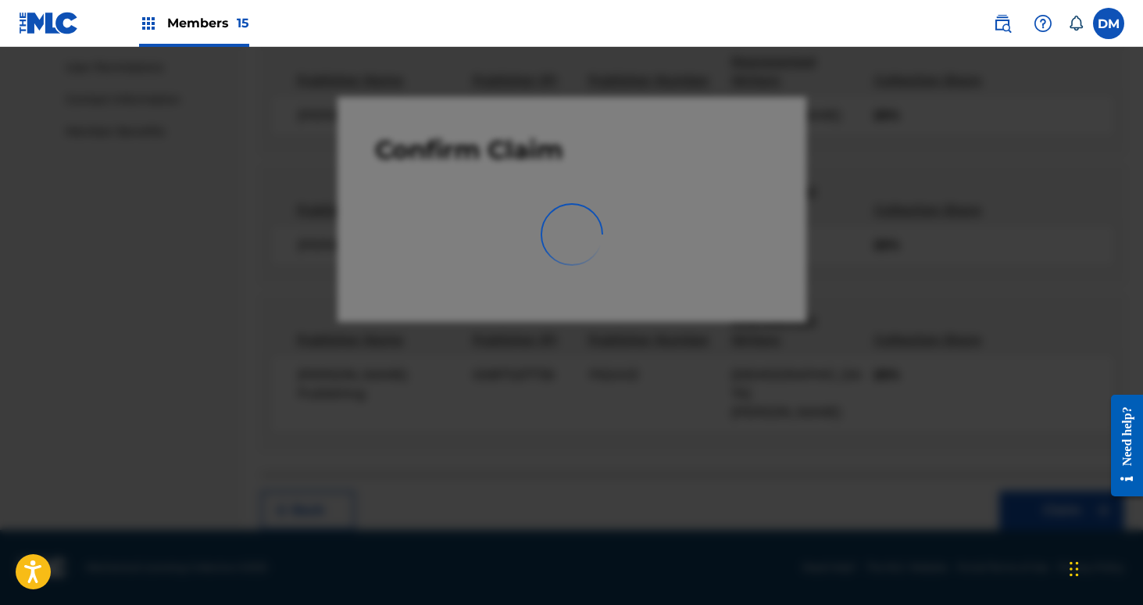
scroll to position [364, 0]
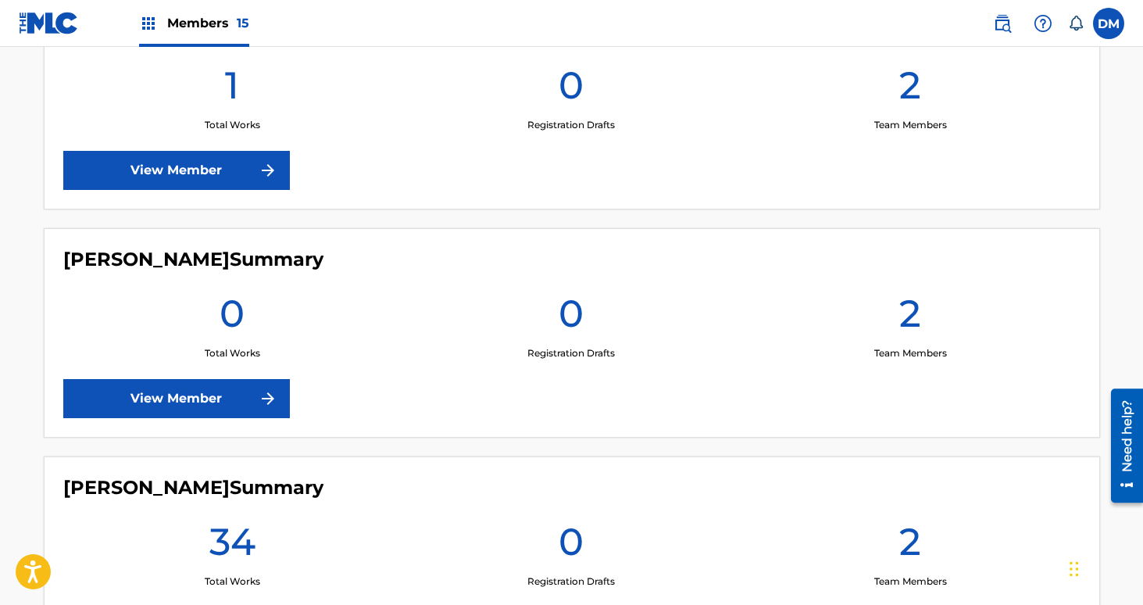
scroll to position [1563, 0]
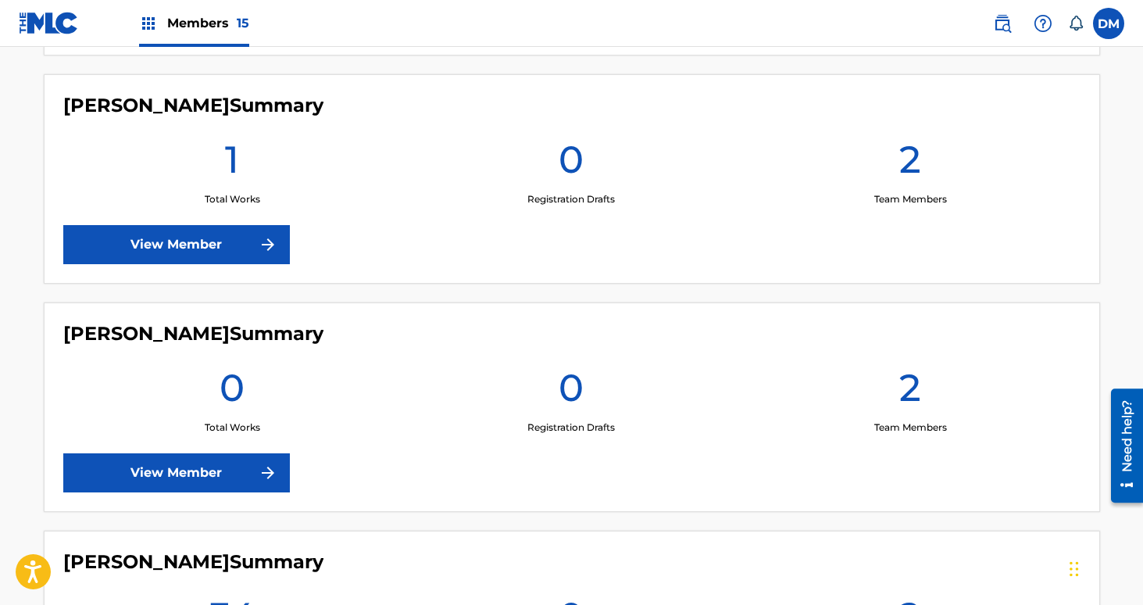
click at [213, 238] on link "View Member" at bounding box center [176, 244] width 227 height 39
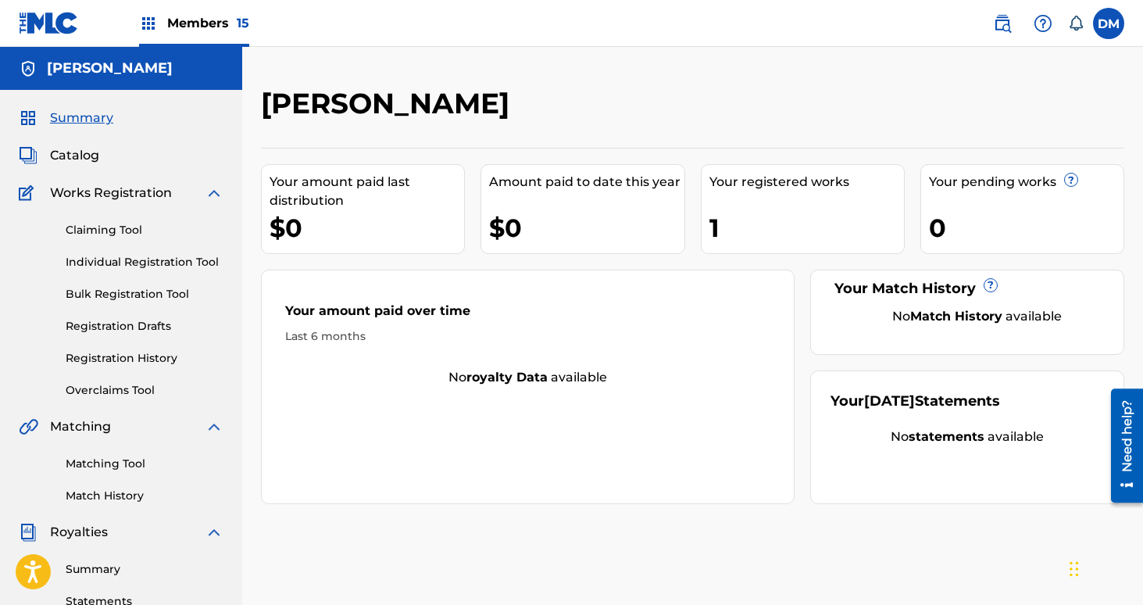
click at [137, 358] on link "Registration History" at bounding box center [145, 358] width 158 height 16
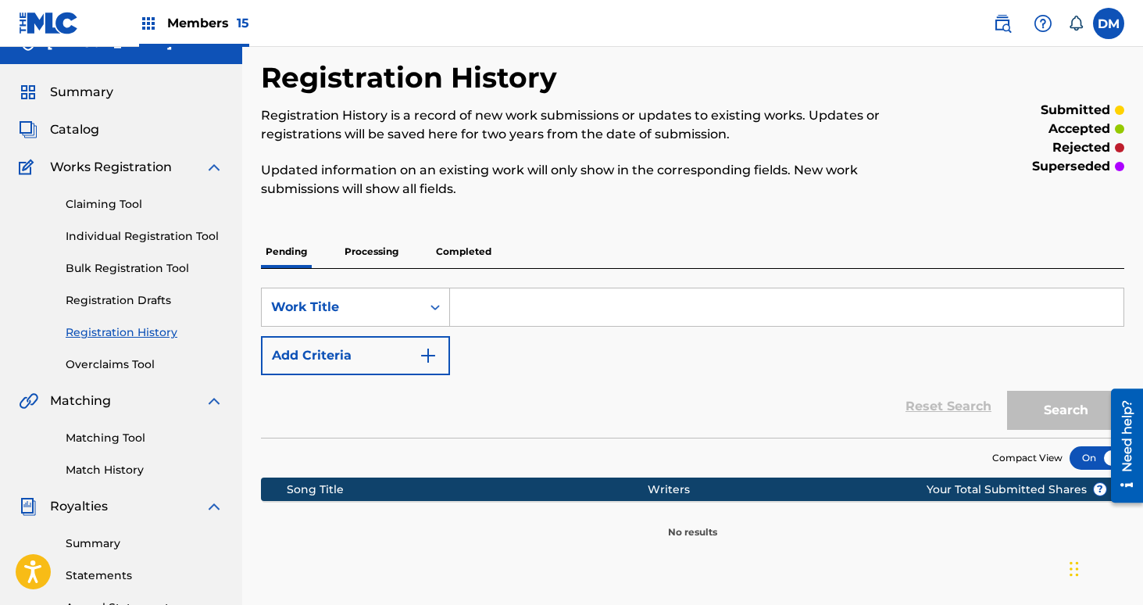
scroll to position [16, 0]
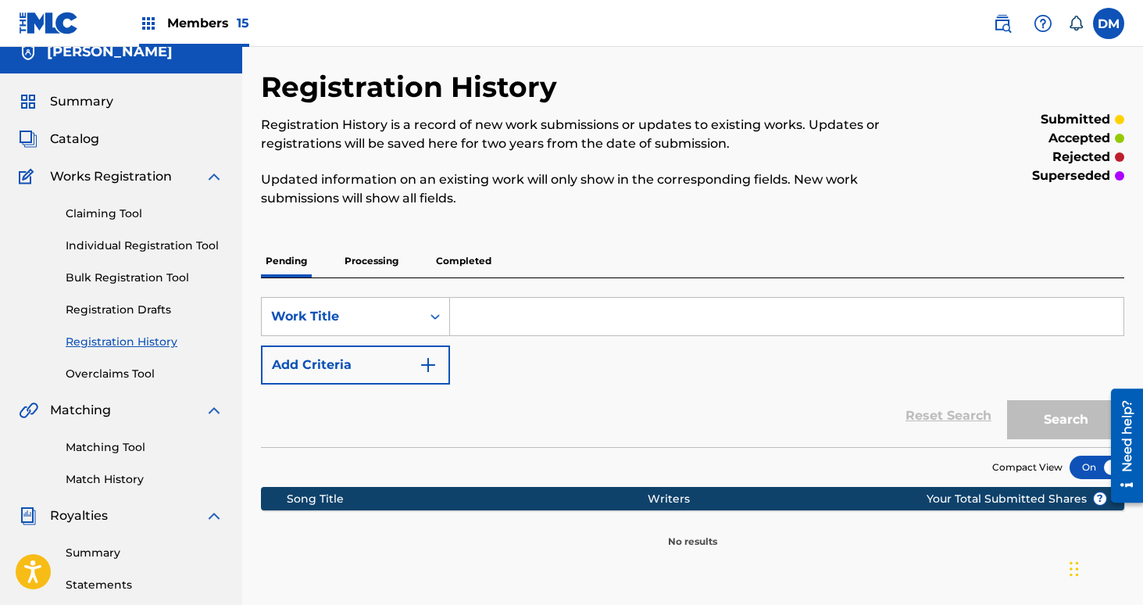
click at [470, 254] on p "Completed" at bounding box center [463, 261] width 65 height 33
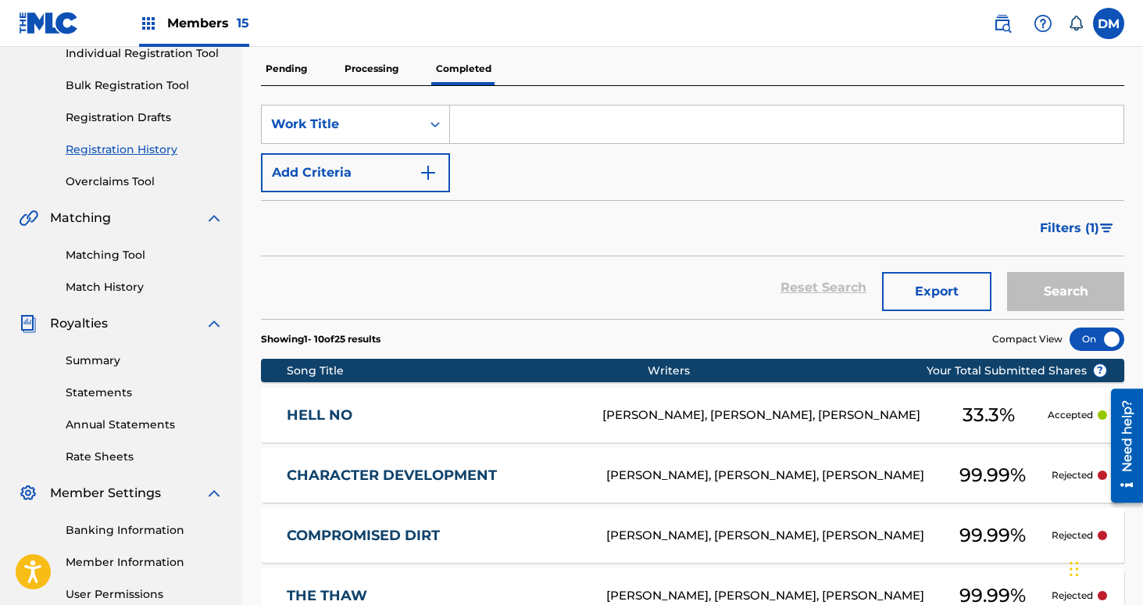
scroll to position [227, 0]
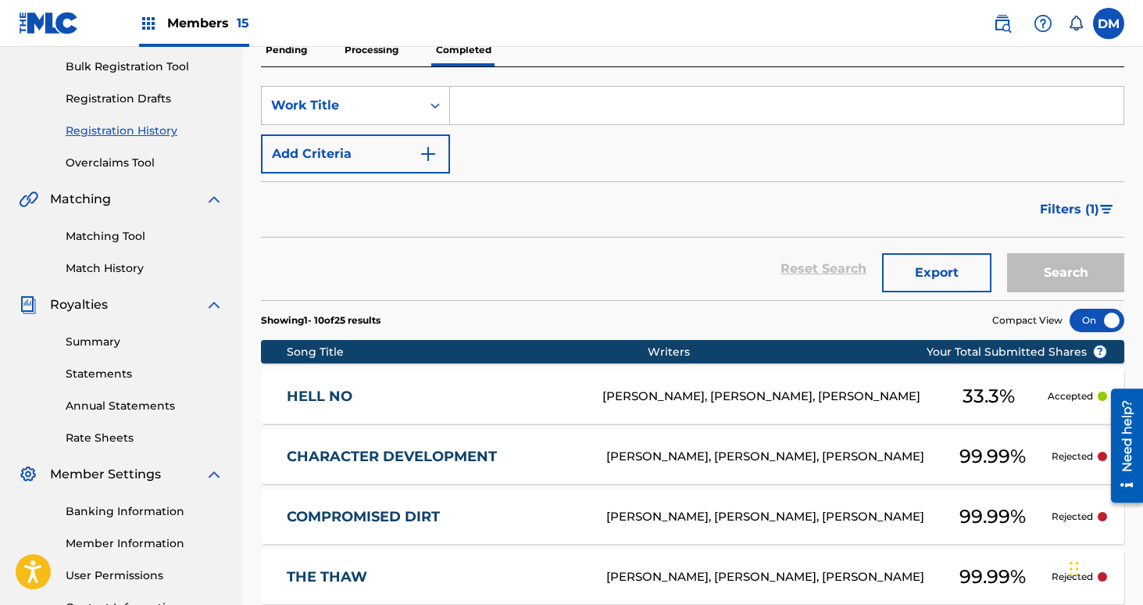
click at [952, 280] on button "Export" at bounding box center [936, 272] width 109 height 39
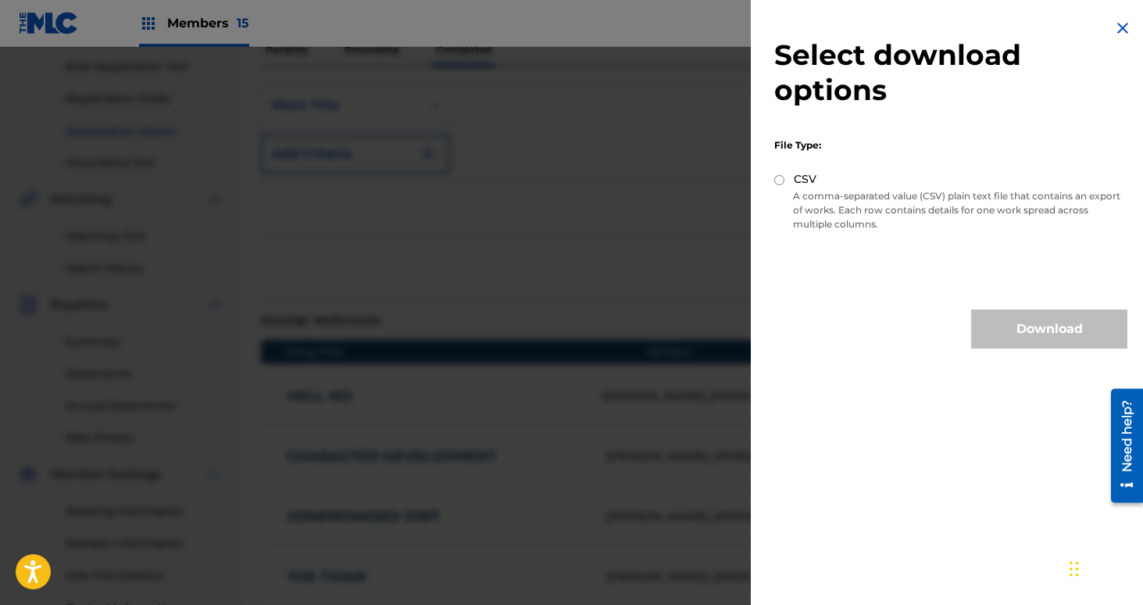
click at [779, 178] on input "CSV" at bounding box center [779, 180] width 10 height 10
radio input "true"
click at [1077, 330] on button "Download" at bounding box center [1049, 328] width 156 height 39
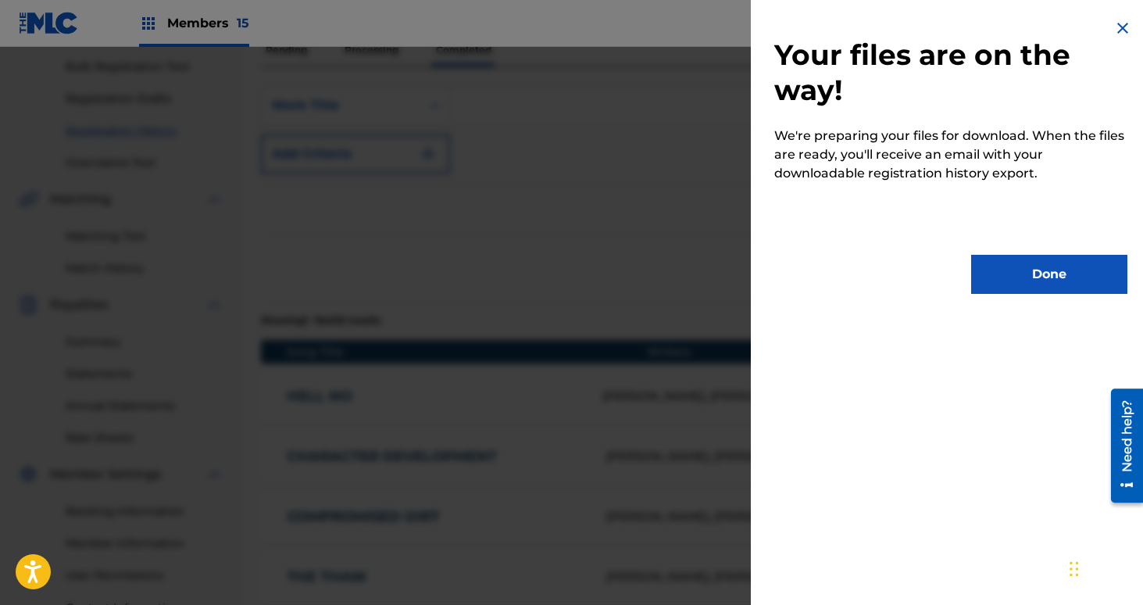
click at [1059, 290] on button "Done" at bounding box center [1049, 274] width 156 height 39
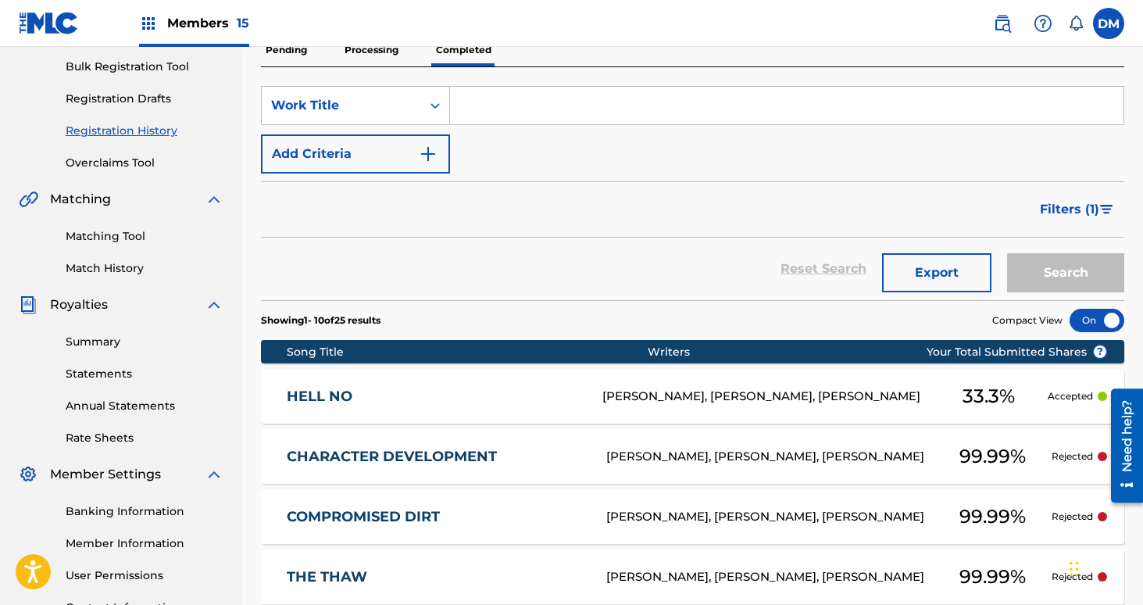
click at [876, 414] on div "HELL NO HB1RB5 RAMSEY BELL, DAVID KELLY, JOSH RESING 33.3 % Accepted" at bounding box center [692, 396] width 863 height 55
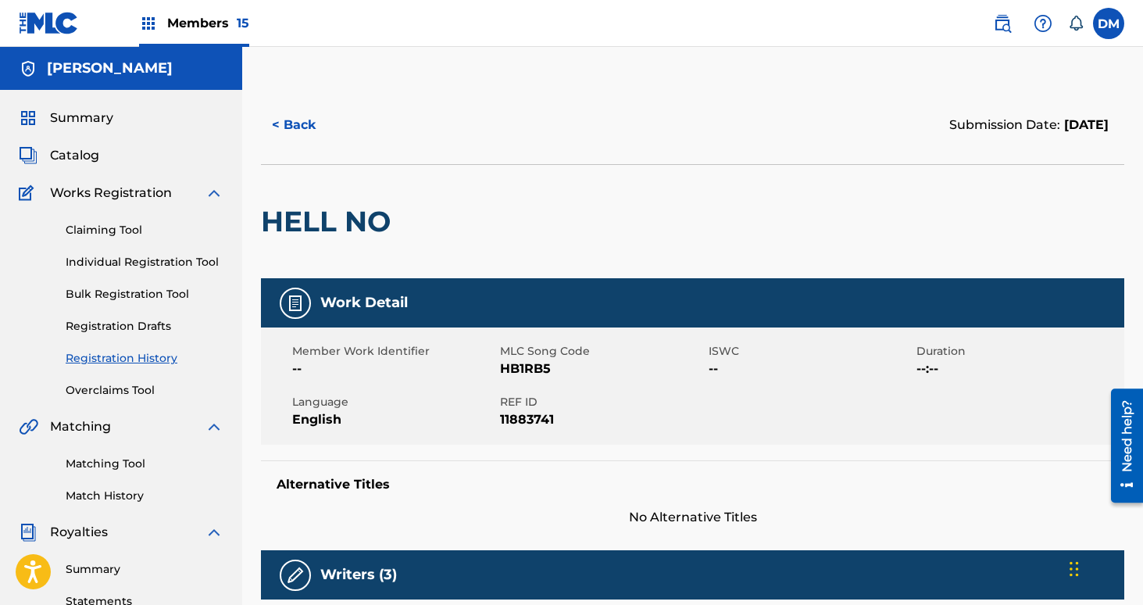
scroll to position [3, 0]
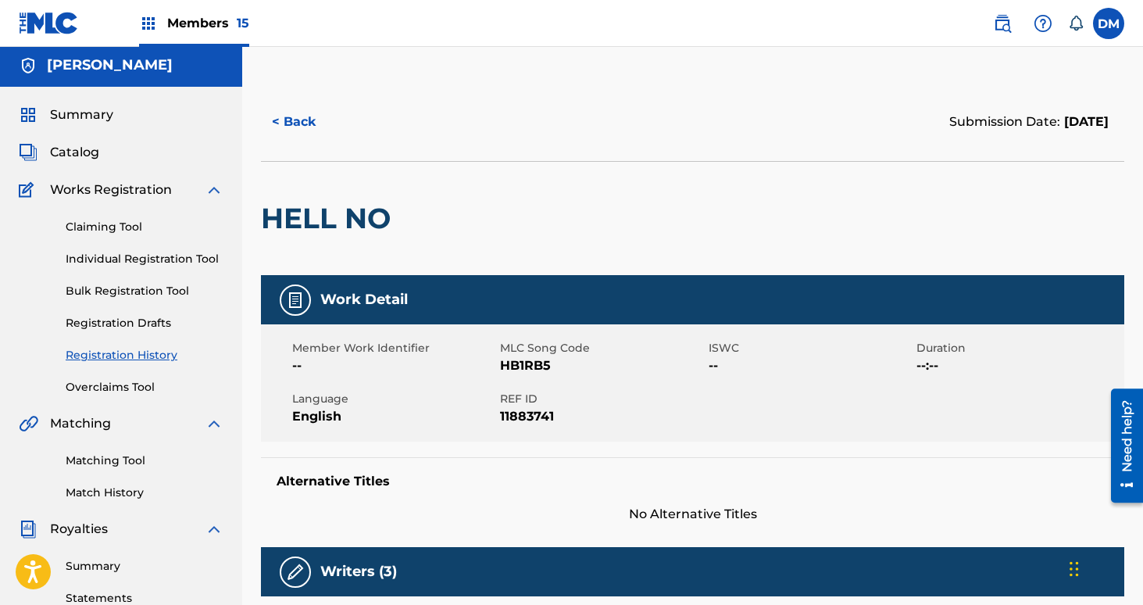
click at [295, 125] on button "< Back" at bounding box center [308, 121] width 94 height 39
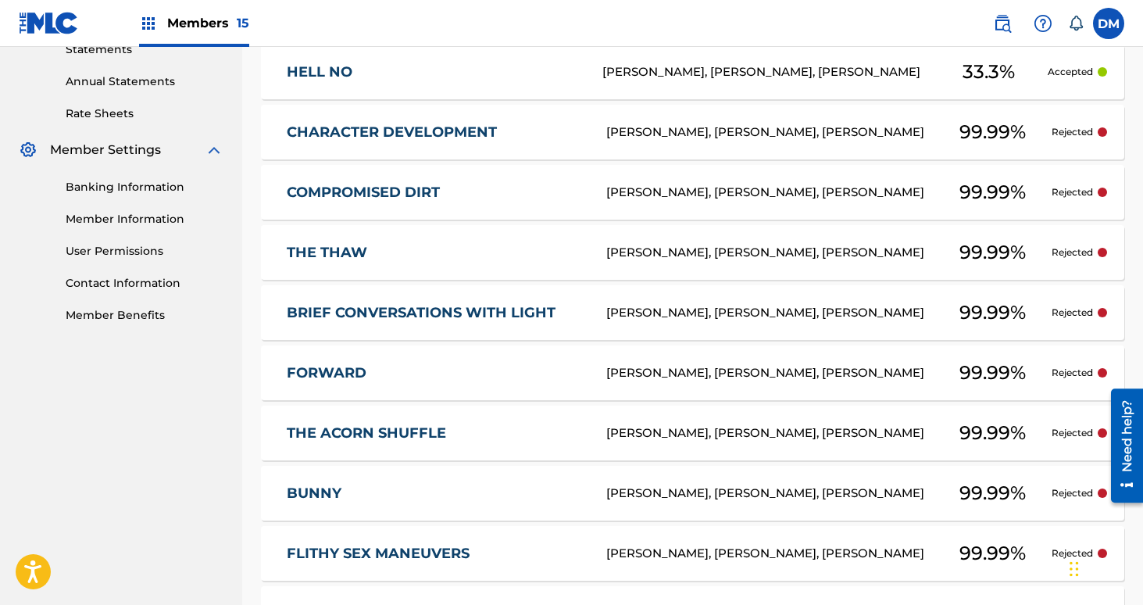
scroll to position [768, 0]
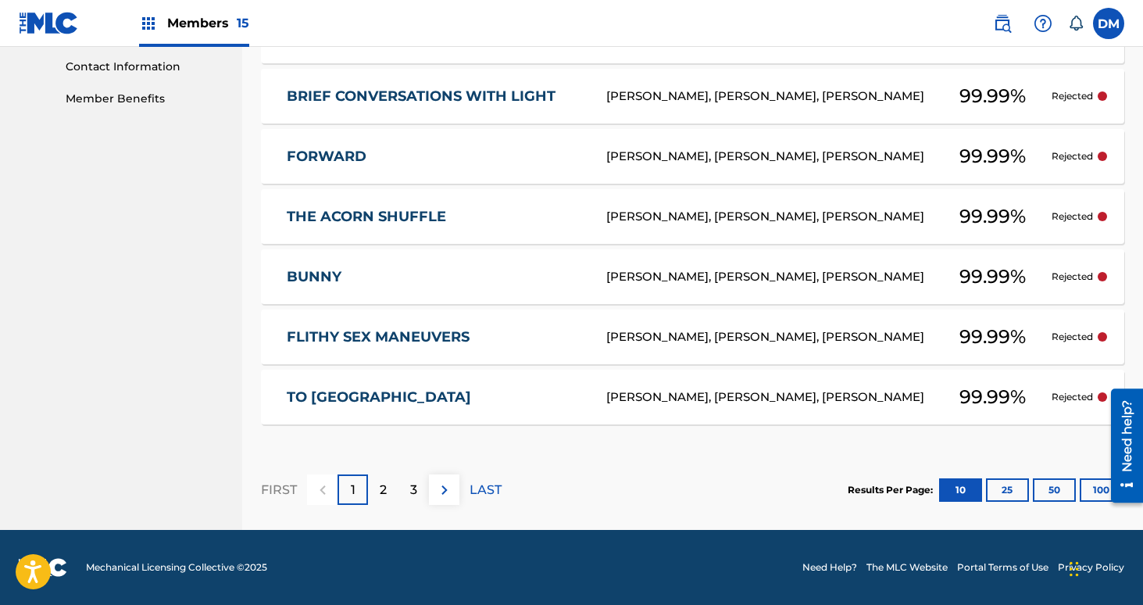
click at [1007, 492] on button "25" at bounding box center [1007, 489] width 43 height 23
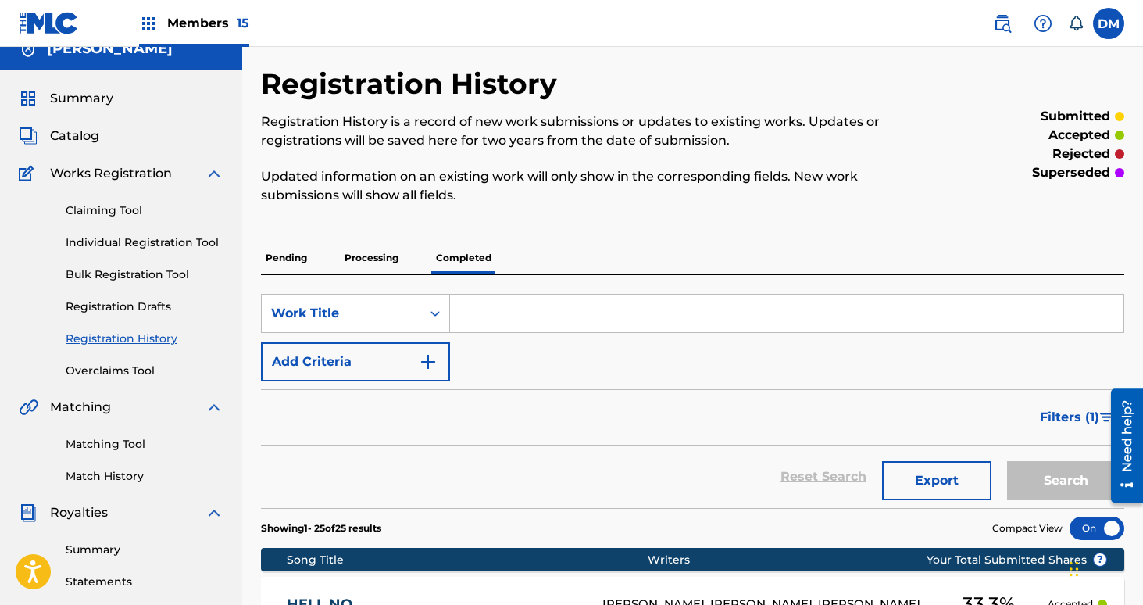
scroll to position [0, 0]
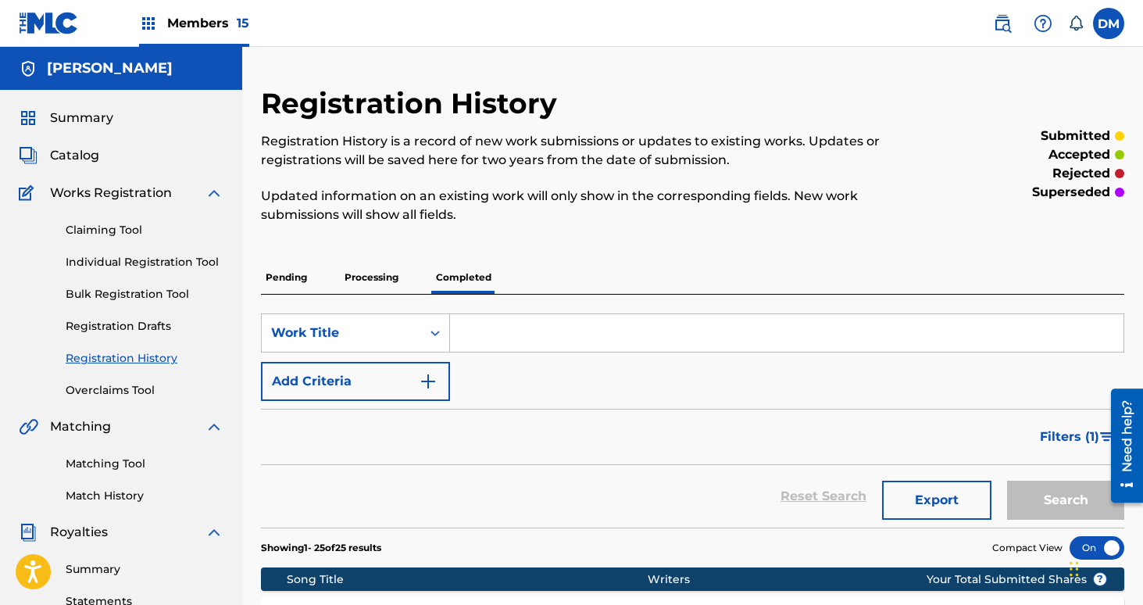
click at [59, 20] on img at bounding box center [49, 23] width 60 height 23
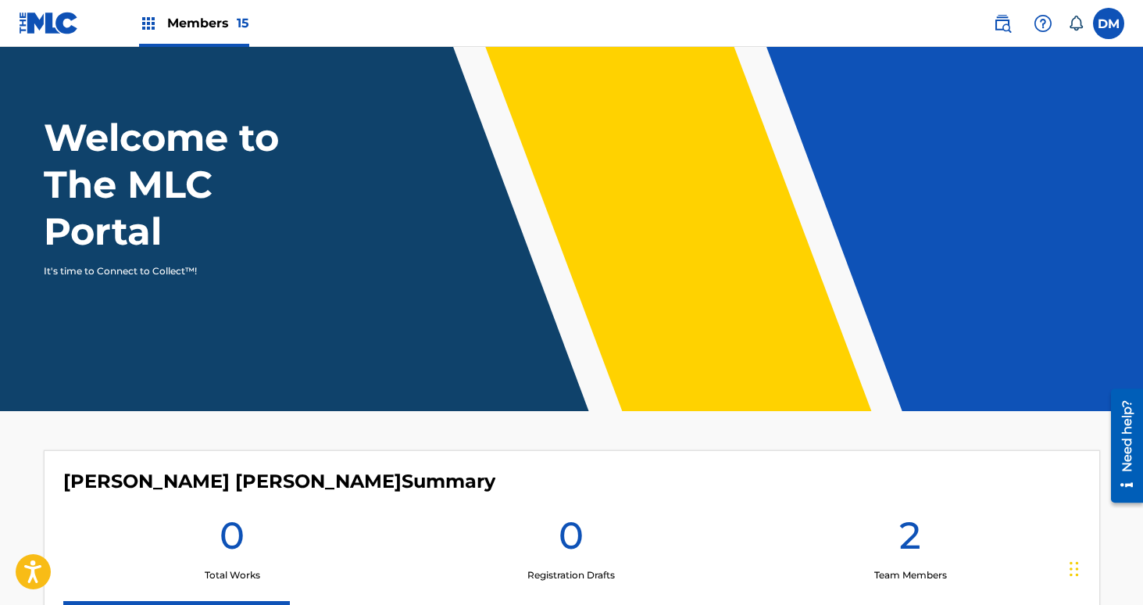
scroll to position [60, 0]
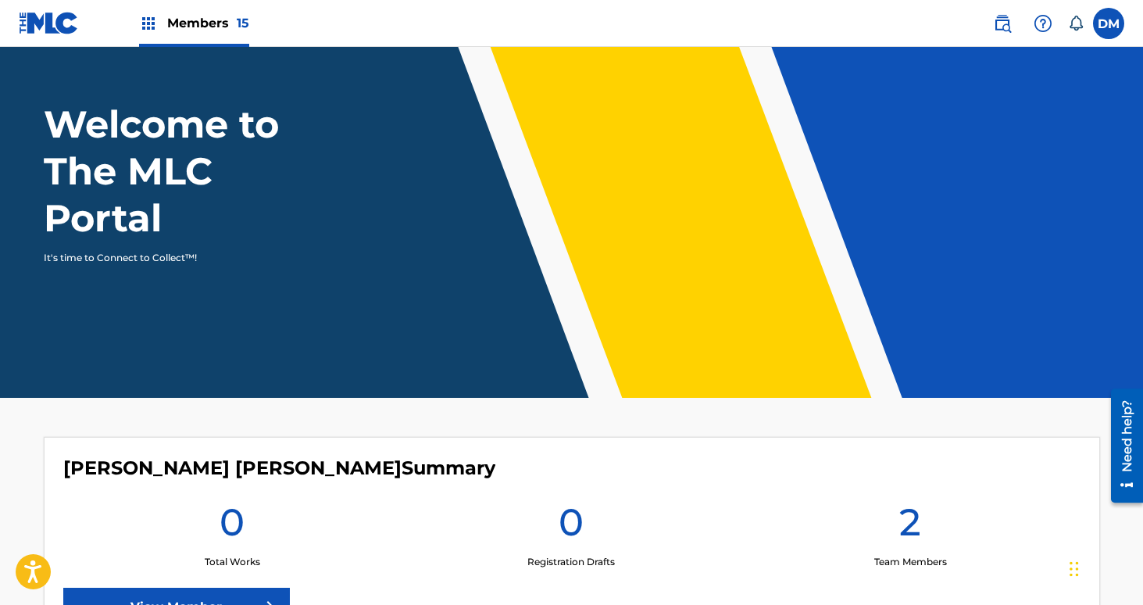
click at [652, 2] on nav "Members 15 DM DM Daniel Mistich dan@royaltyone.xyz Notification Preferences Pro…" at bounding box center [571, 23] width 1143 height 47
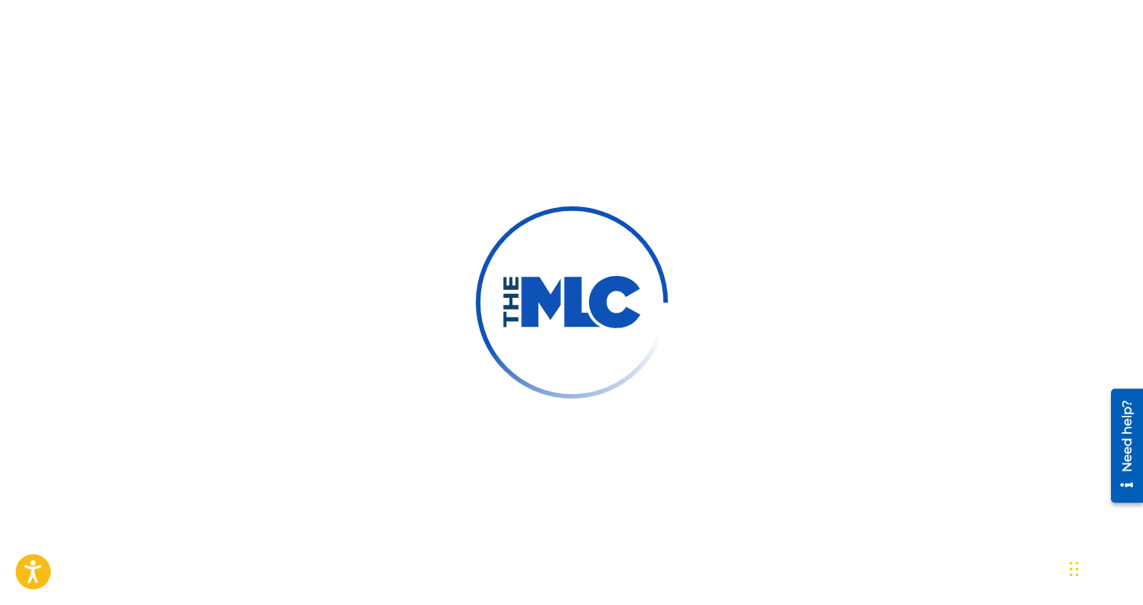
scroll to position [283, 0]
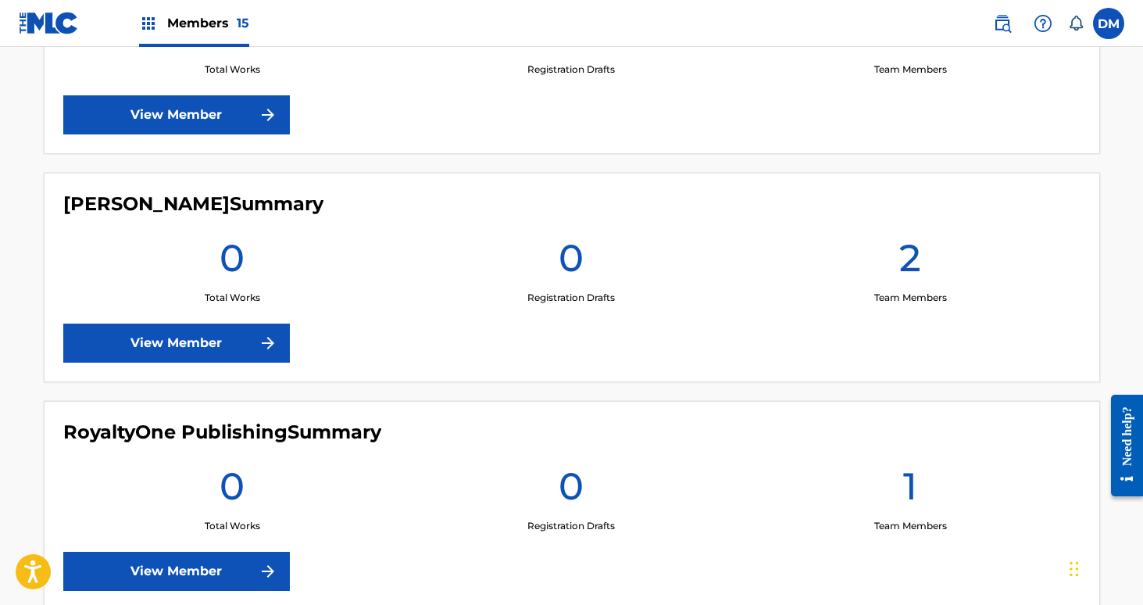
scroll to position [3080, 0]
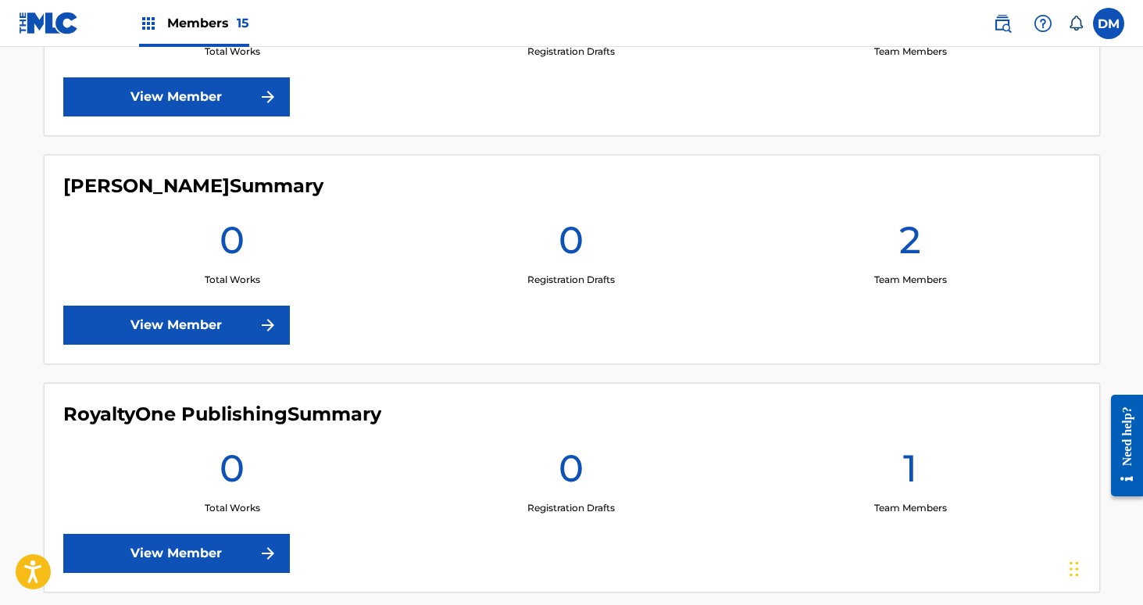
click at [216, 313] on link "View Member" at bounding box center [176, 324] width 227 height 39
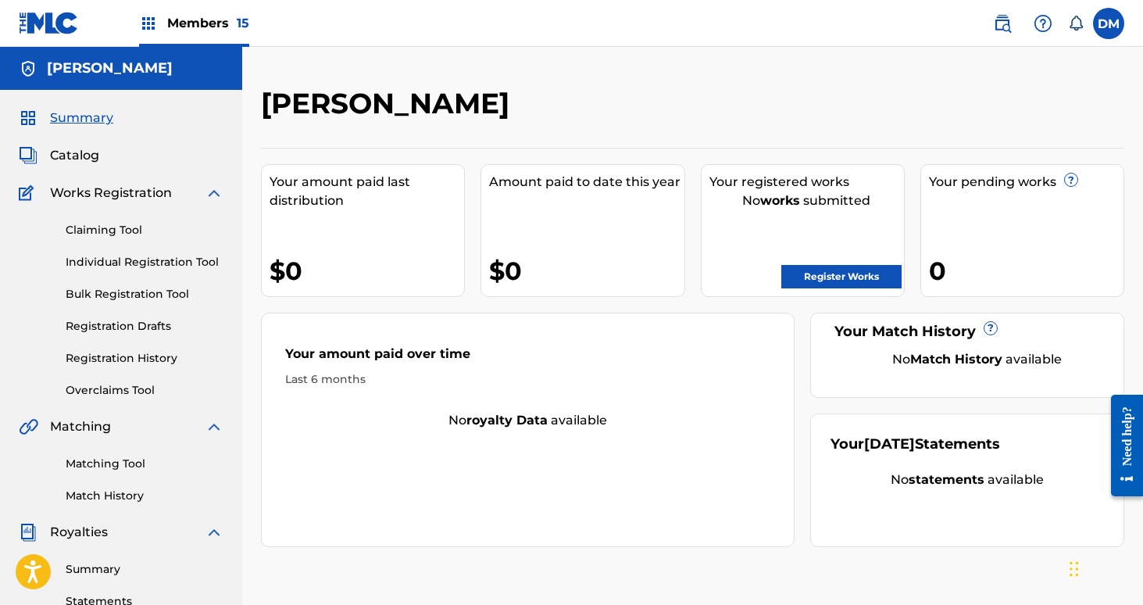
scroll to position [364, 0]
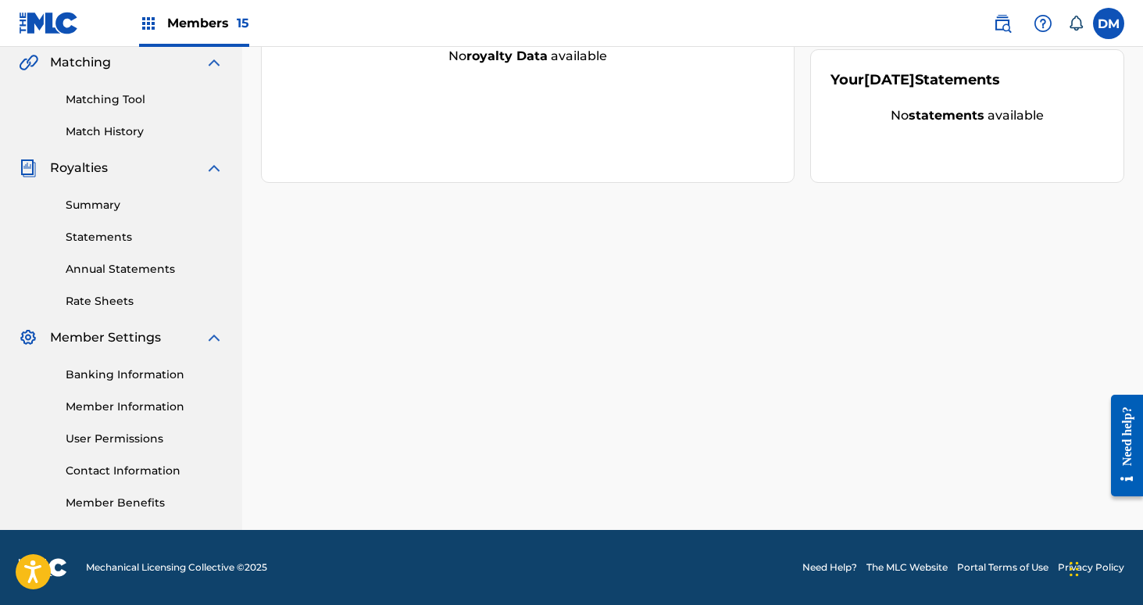
click at [136, 402] on link "Member Information" at bounding box center [145, 406] width 158 height 16
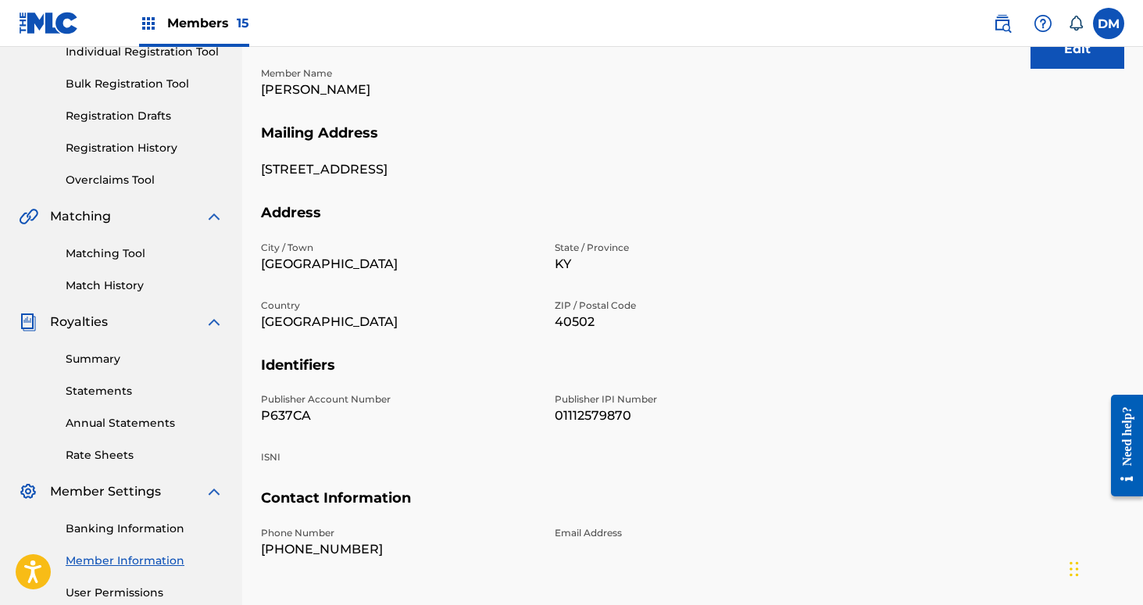
scroll to position [214, 0]
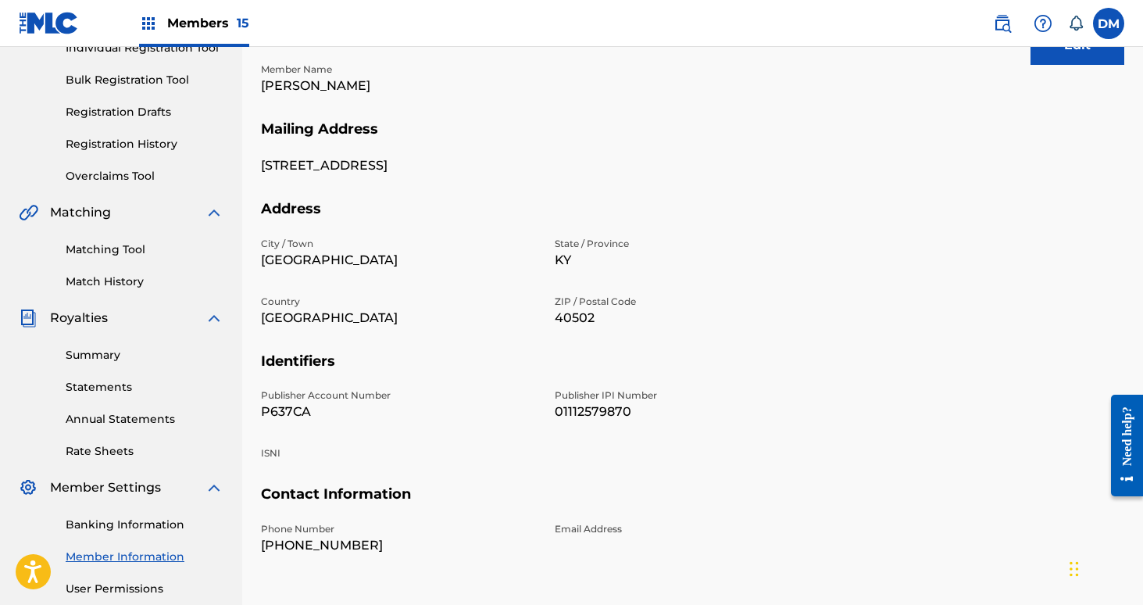
click at [291, 409] on p "P637CA" at bounding box center [398, 411] width 275 height 19
copy p "P637CA"
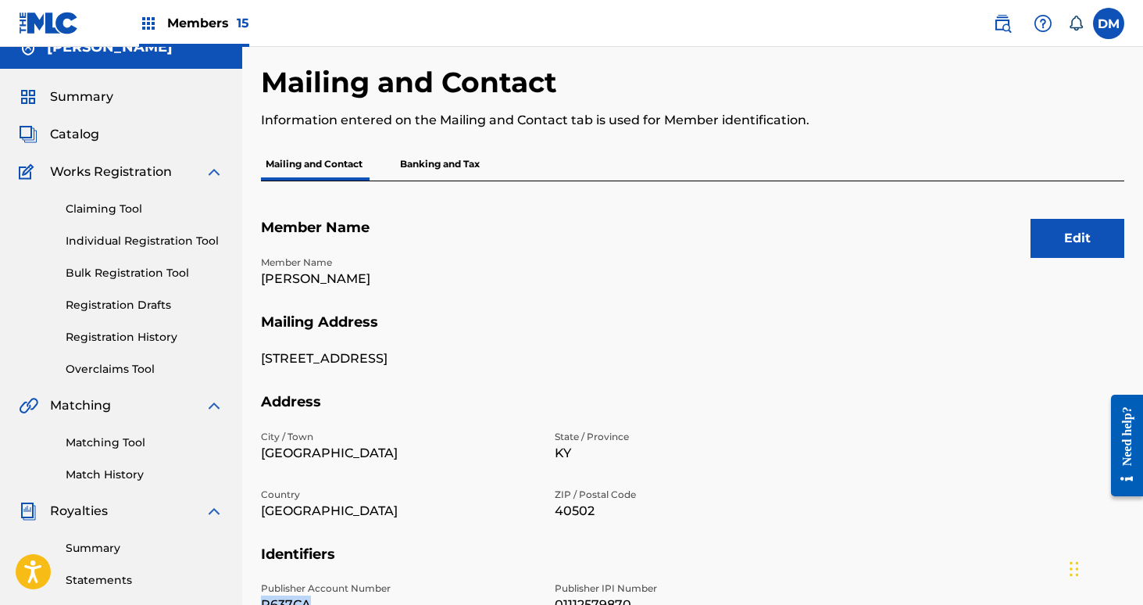
scroll to position [0, 0]
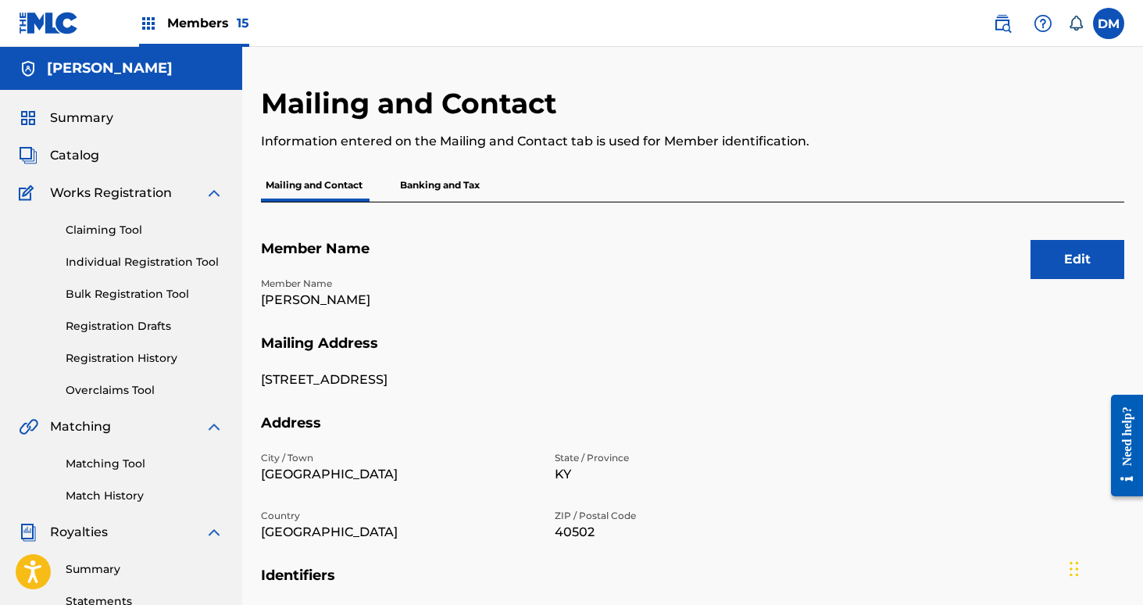
click at [205, 24] on span "Members 15" at bounding box center [208, 23] width 82 height 18
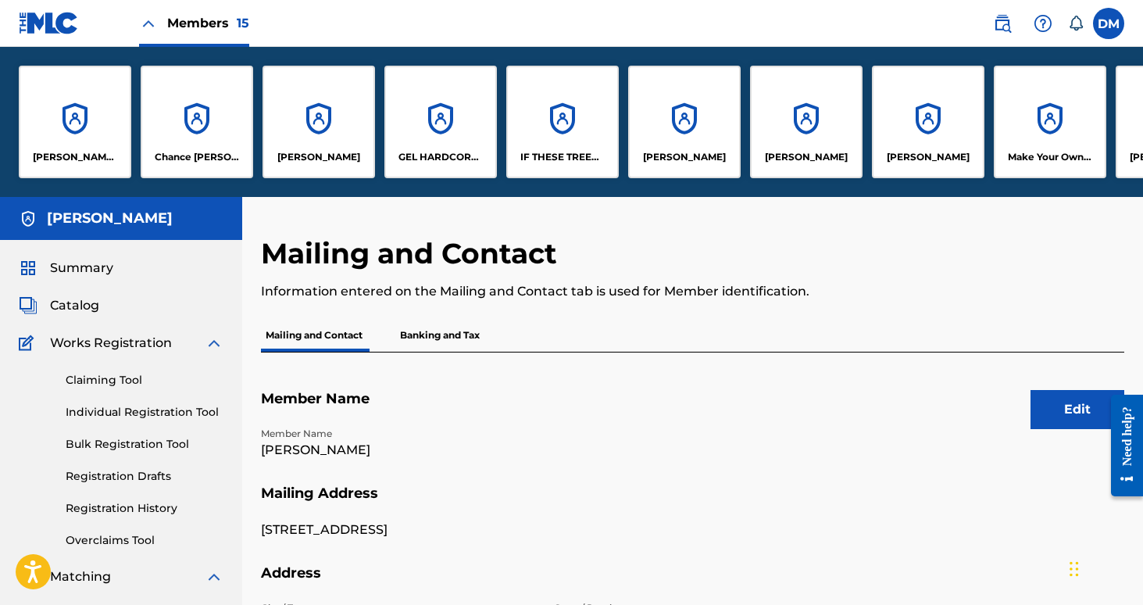
click at [302, 122] on div "David Kelly" at bounding box center [319, 122] width 113 height 113
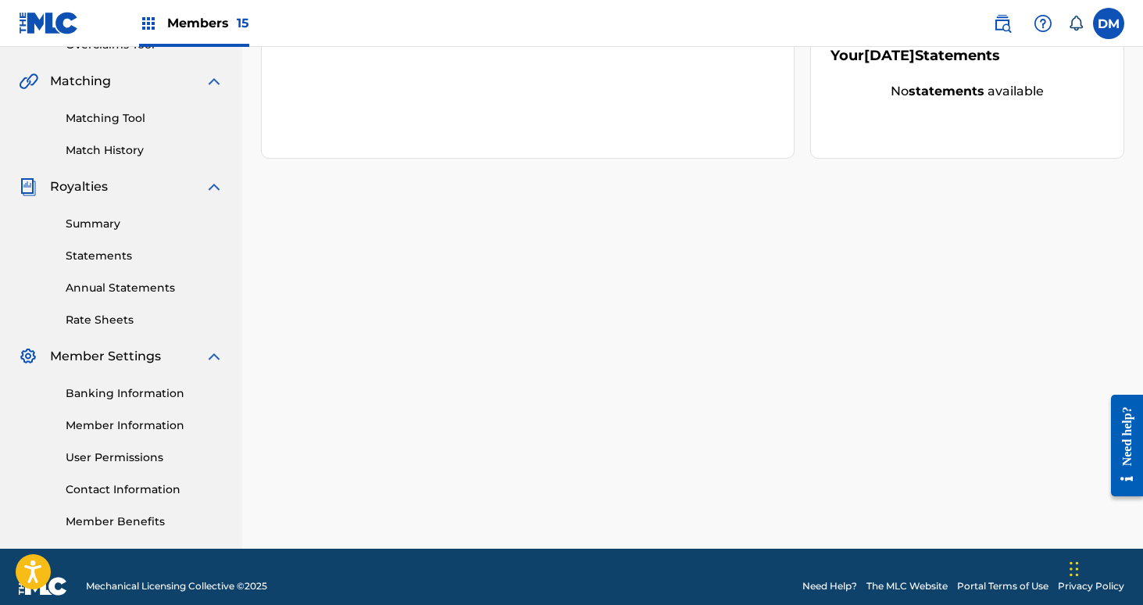
scroll to position [364, 0]
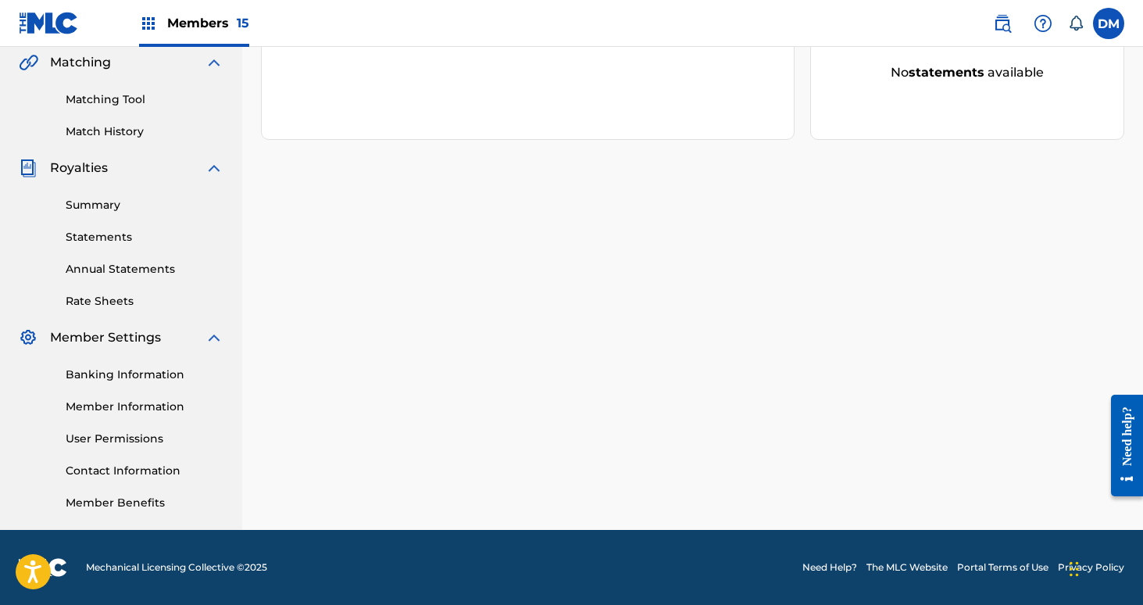
click at [127, 413] on link "Member Information" at bounding box center [145, 406] width 158 height 16
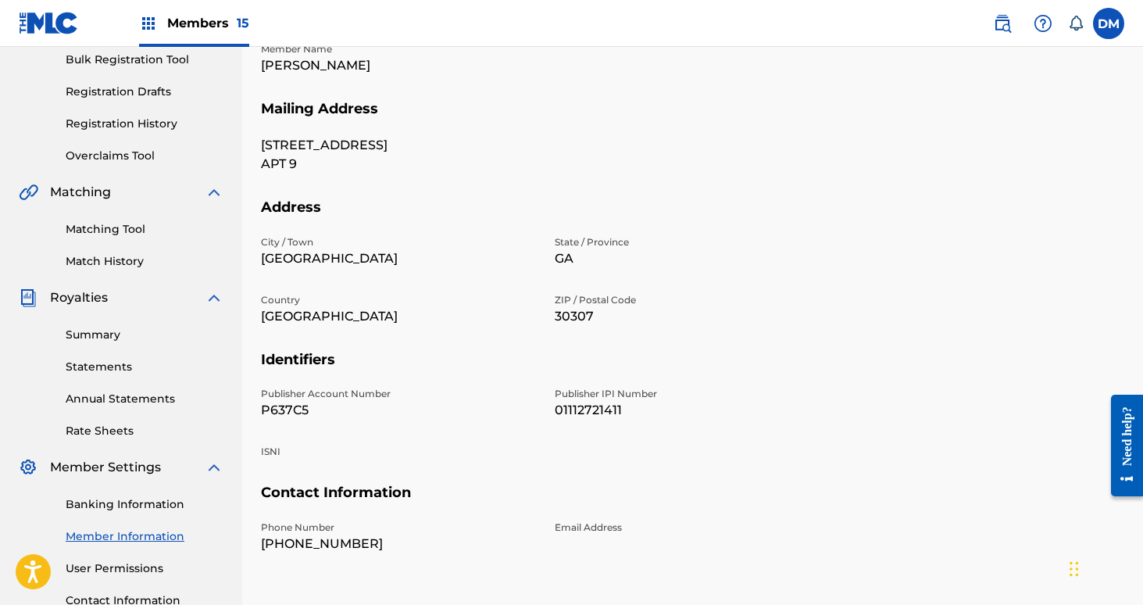
scroll to position [364, 0]
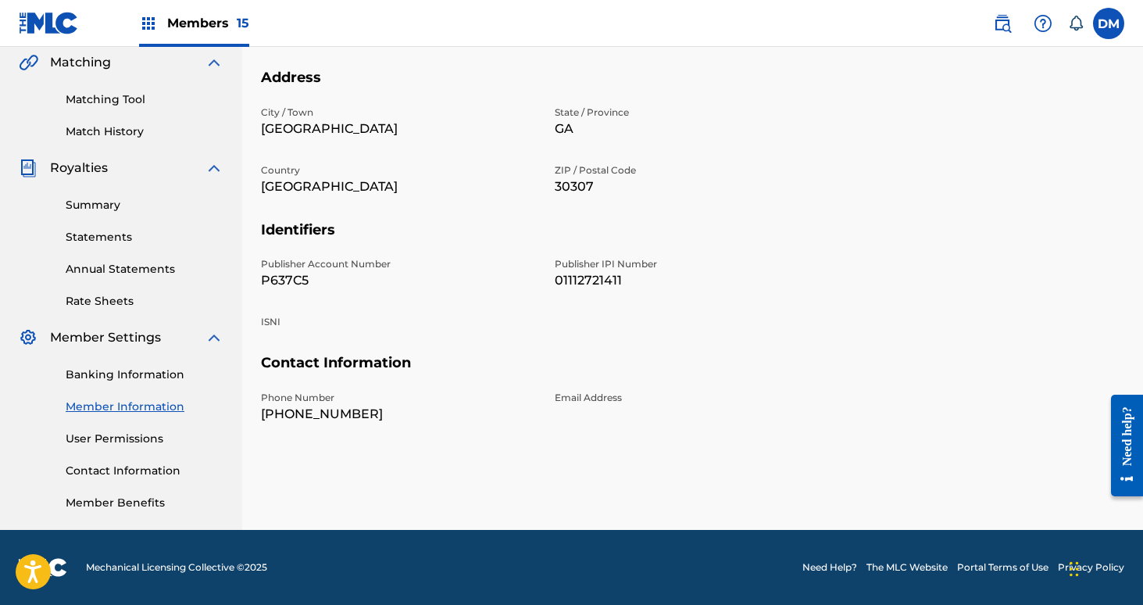
click at [284, 276] on p "P637C5" at bounding box center [398, 280] width 275 height 19
copy p "P637C5"
click at [237, 24] on span "15" at bounding box center [243, 23] width 13 height 15
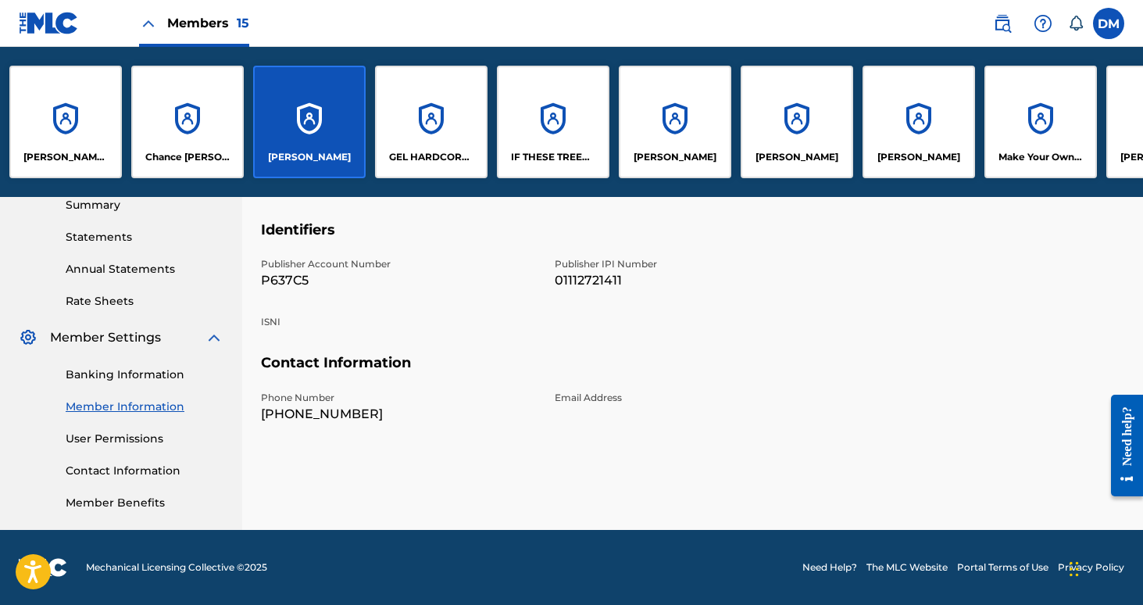
scroll to position [0, 10]
click at [673, 125] on div "Josh Resing" at bounding box center [674, 122] width 113 height 113
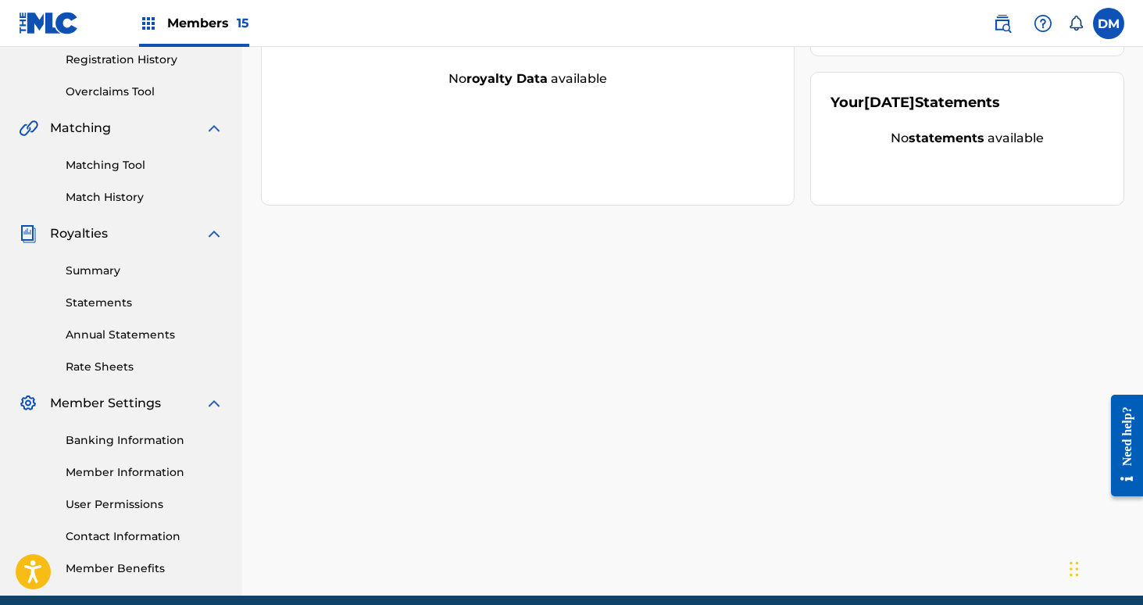
scroll to position [364, 0]
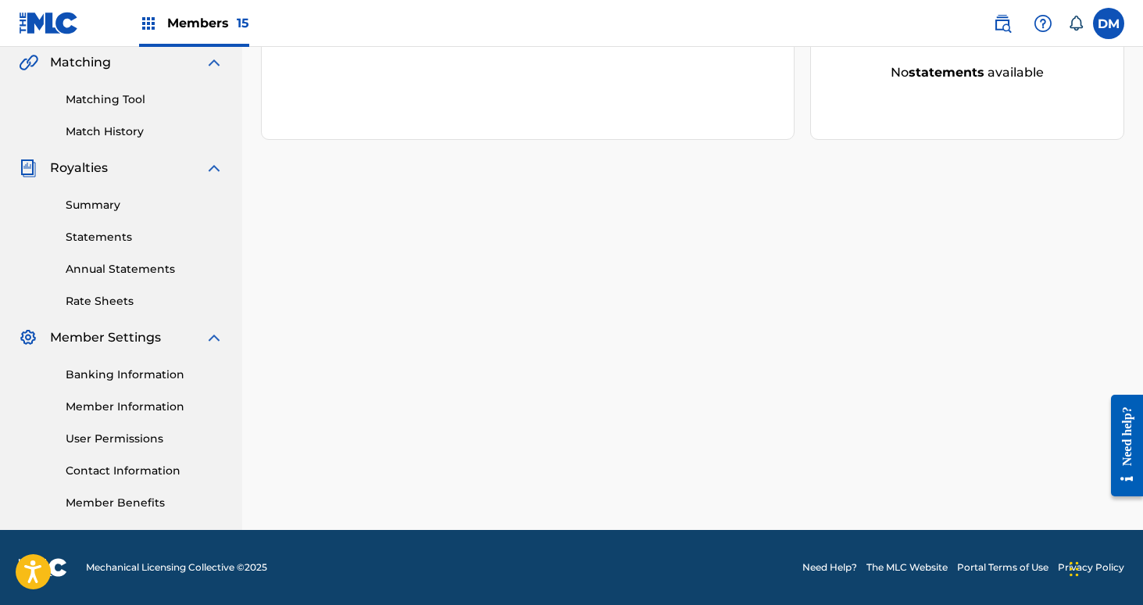
click at [152, 398] on link "Member Information" at bounding box center [145, 406] width 158 height 16
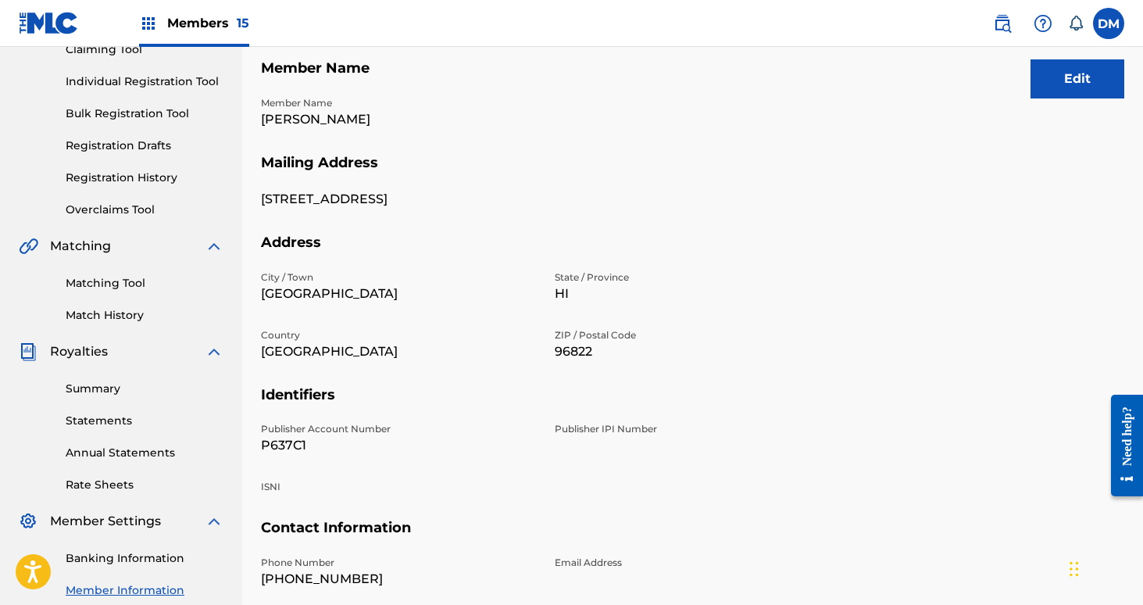
scroll to position [254, 0]
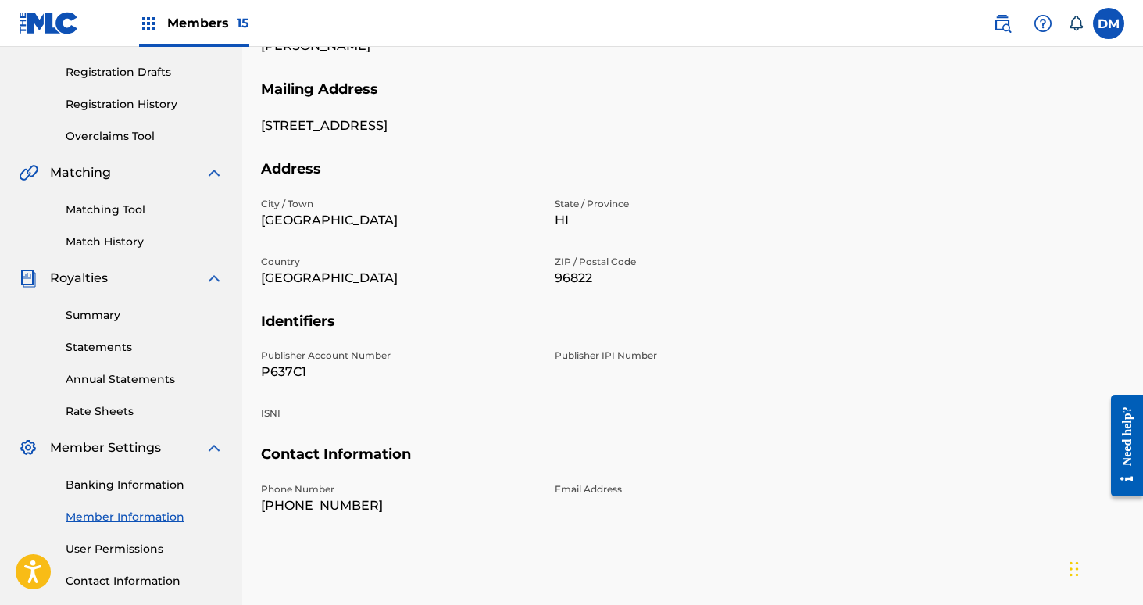
click at [288, 375] on p "P637C1" at bounding box center [398, 372] width 275 height 19
copy p "P637C1"
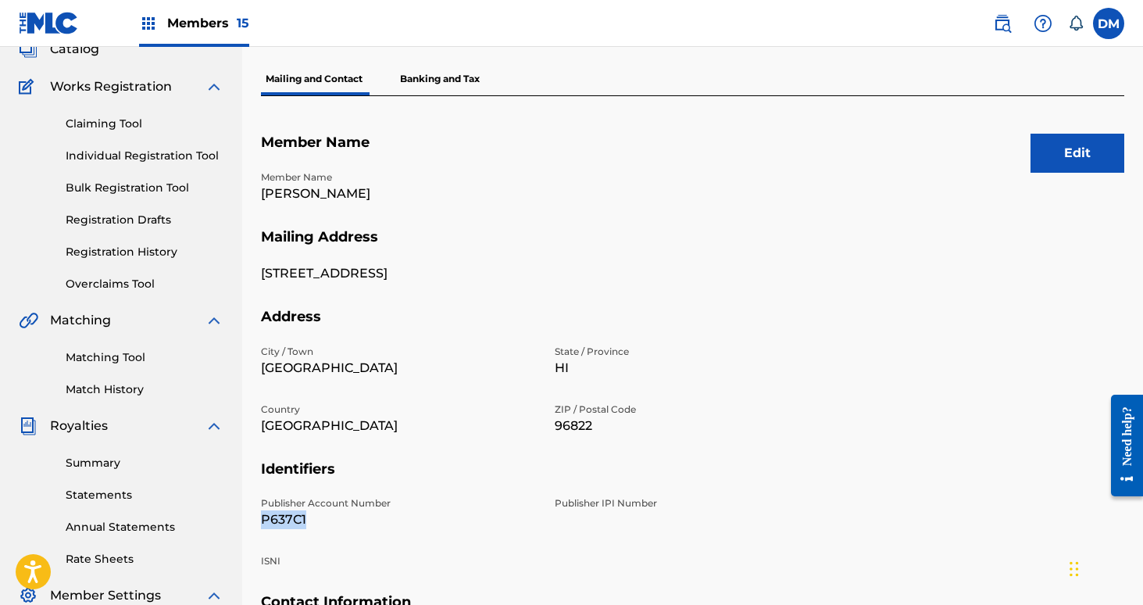
scroll to position [65, 0]
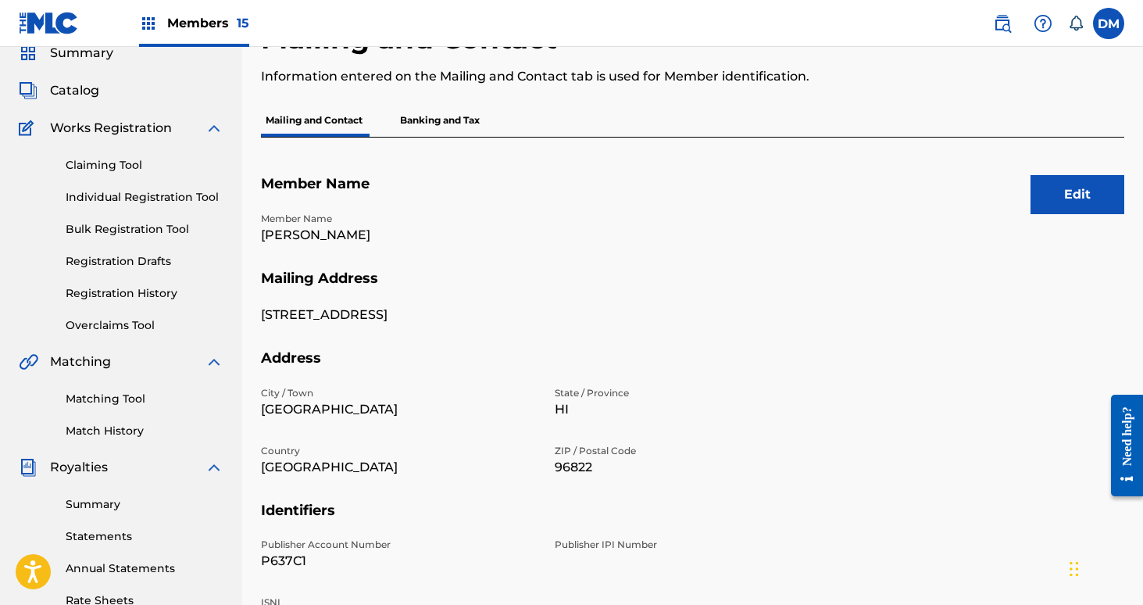
click at [216, 23] on span "Members 15" at bounding box center [208, 23] width 82 height 18
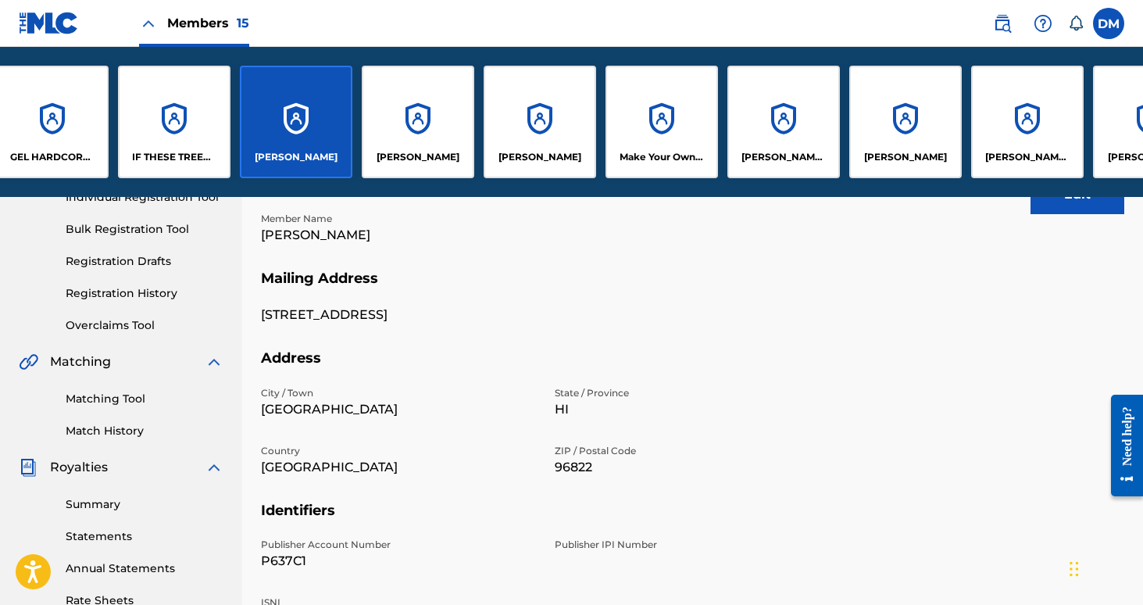
scroll to position [0, 713]
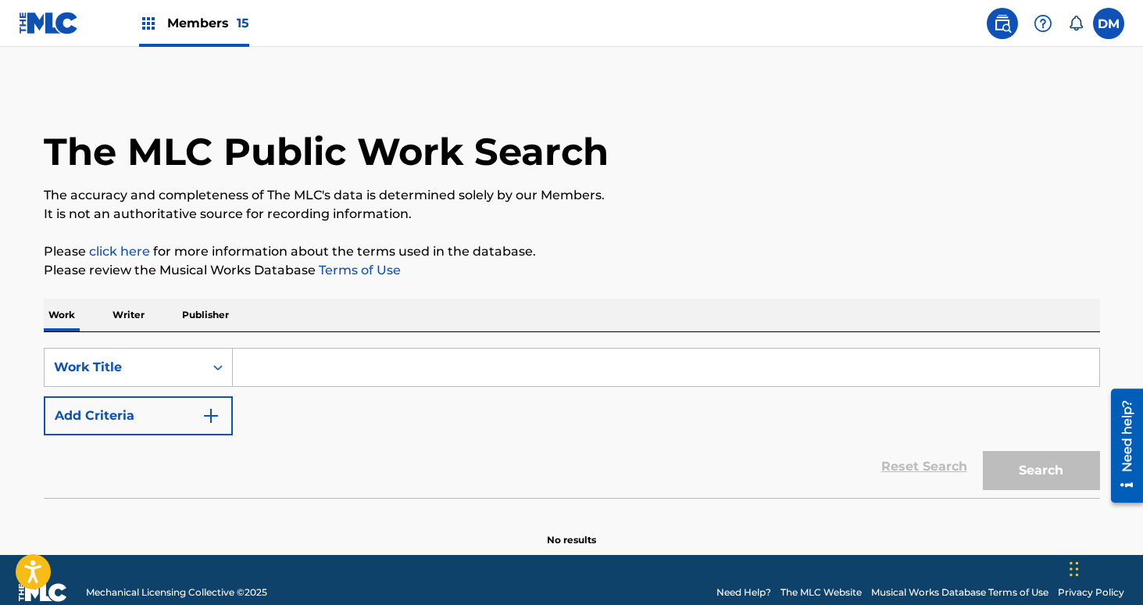
click at [257, 366] on input "Search Form" at bounding box center [666, 367] width 866 height 38
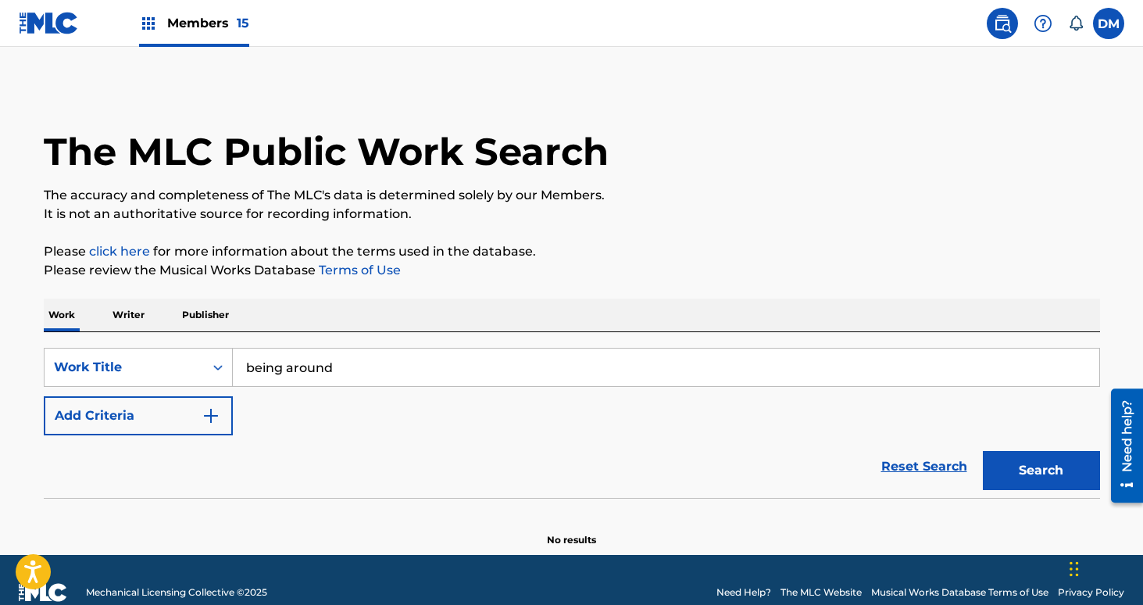
type input "being around"
click at [123, 423] on button "Add Criteria" at bounding box center [138, 415] width 189 height 39
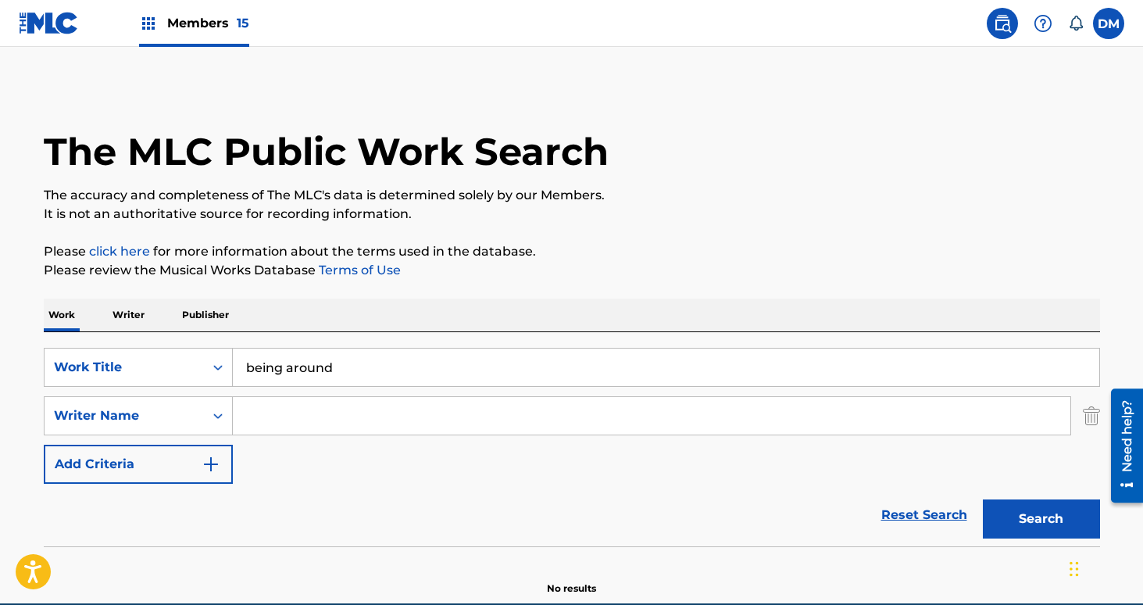
click at [316, 420] on input "Search Form" at bounding box center [652, 416] width 838 height 38
type input "bell"
click at [983, 499] on button "Search" at bounding box center [1041, 518] width 117 height 39
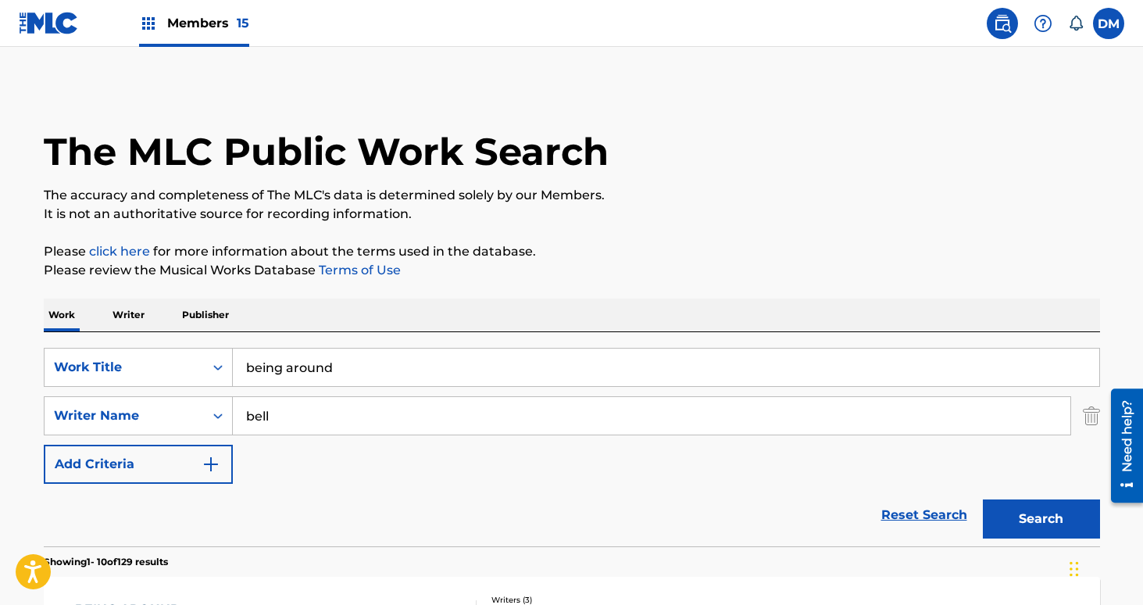
click at [92, 531] on div "Reset Search Search" at bounding box center [572, 515] width 1056 height 63
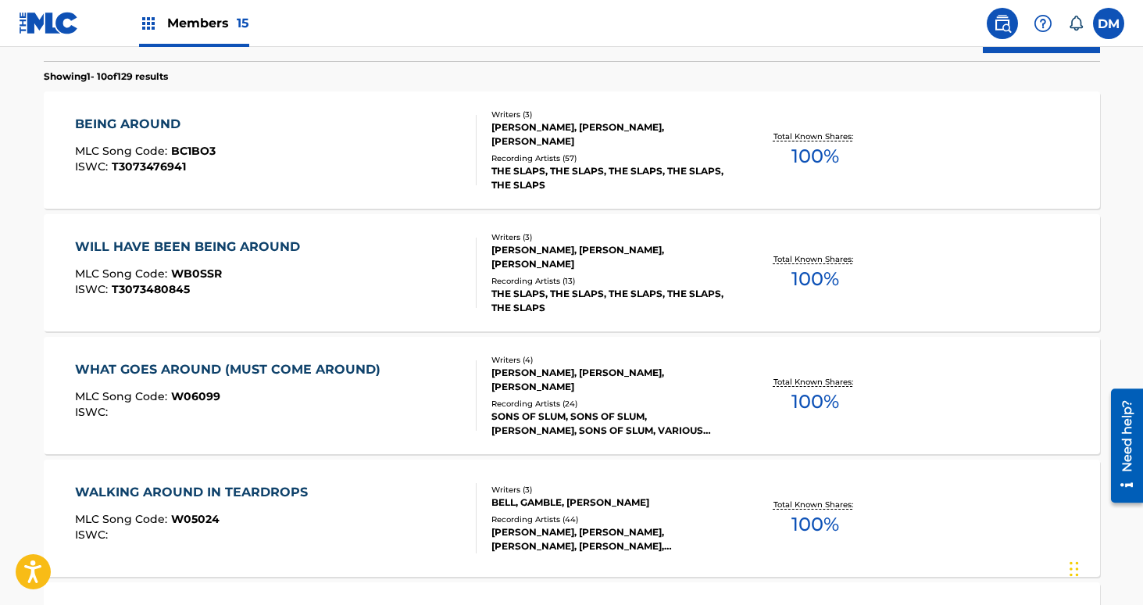
scroll to position [487, 0]
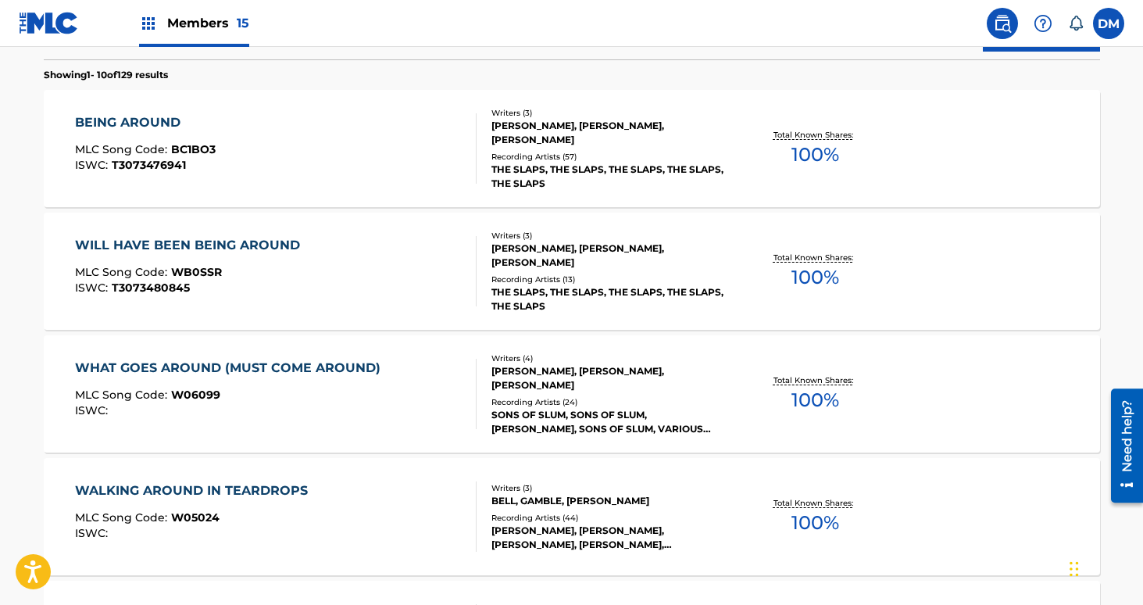
click at [665, 170] on div "THE SLAPS, THE SLAPS, THE SLAPS, THE SLAPS, THE SLAPS" at bounding box center [609, 177] width 236 height 28
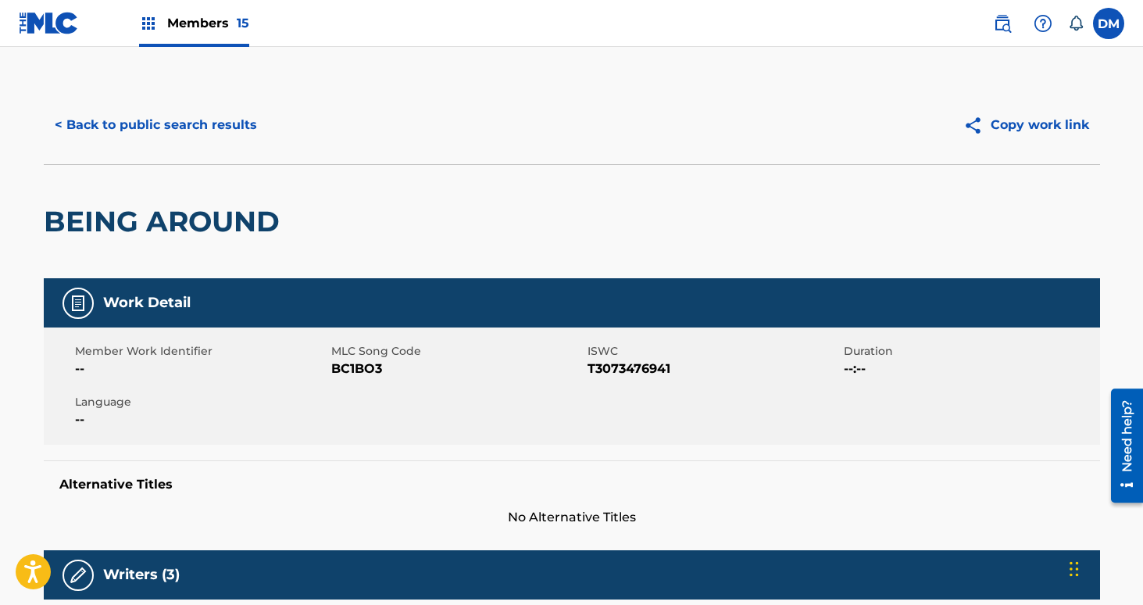
click at [356, 371] on span "BC1BO3" at bounding box center [457, 368] width 252 height 19
copy span "BC1BO3"
click at [185, 131] on button "< Back to public search results" at bounding box center [156, 124] width 224 height 39
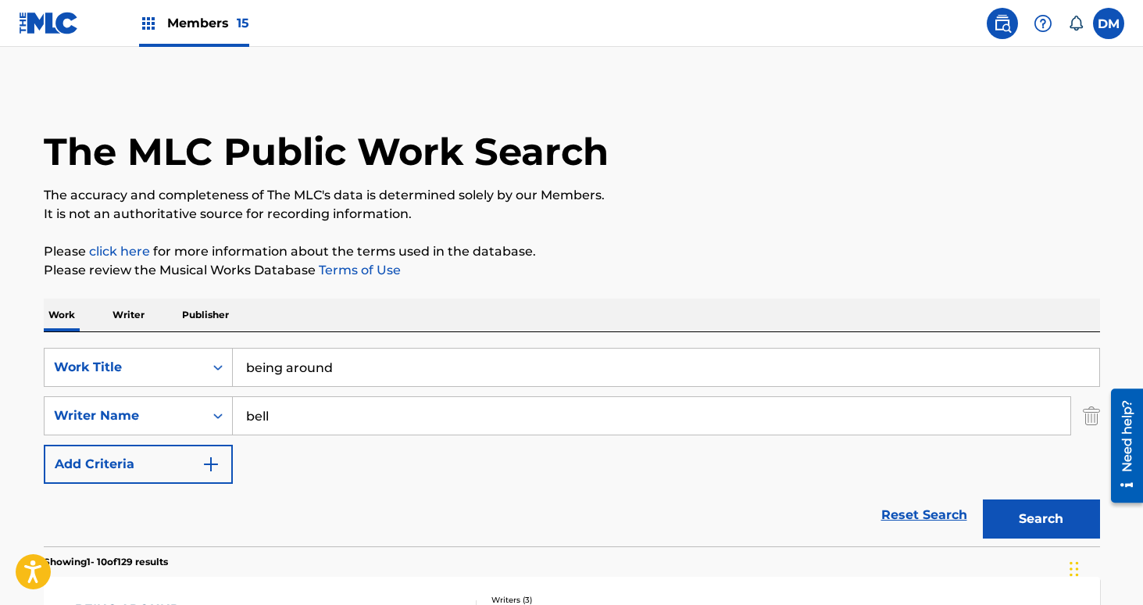
click at [330, 352] on input "being around" at bounding box center [666, 367] width 866 height 38
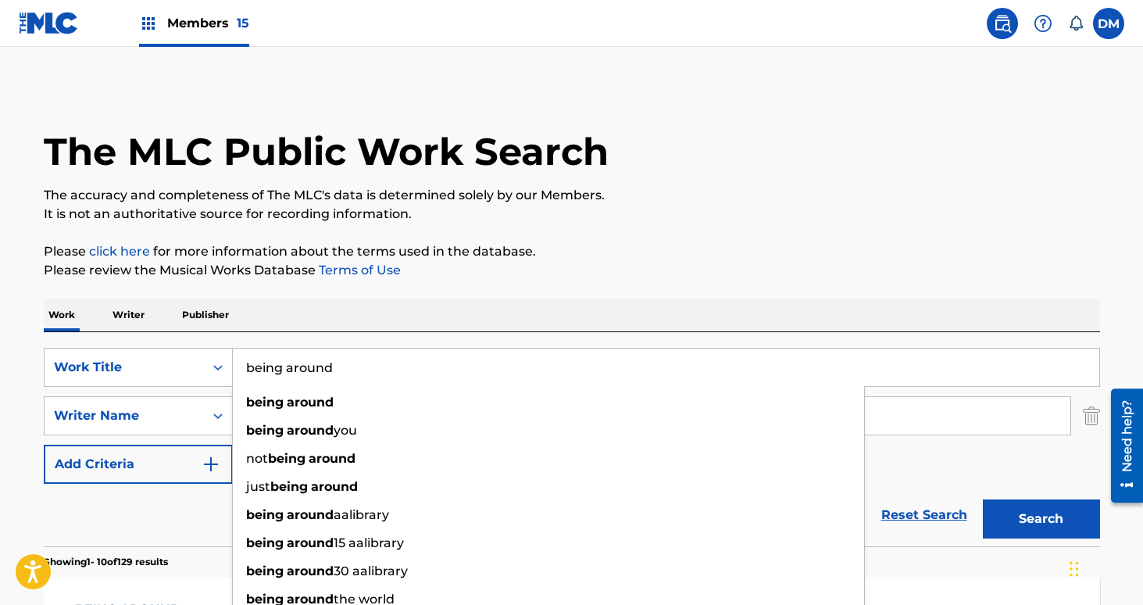
click at [330, 352] on input "being around" at bounding box center [666, 367] width 866 height 38
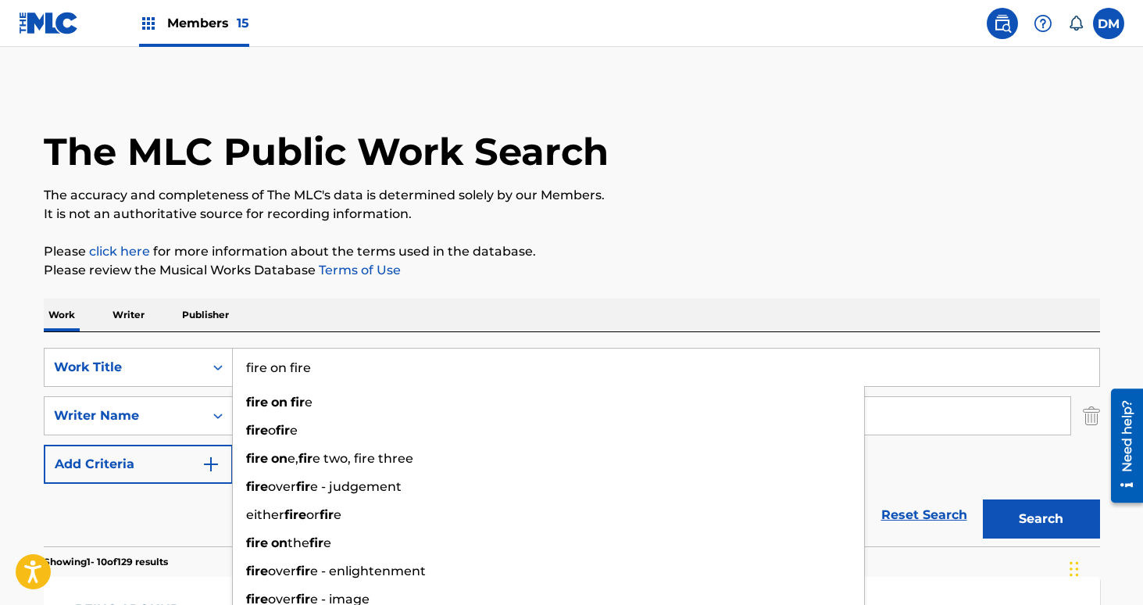
type input "fire on fire"
click at [983, 499] on button "Search" at bounding box center [1041, 518] width 117 height 39
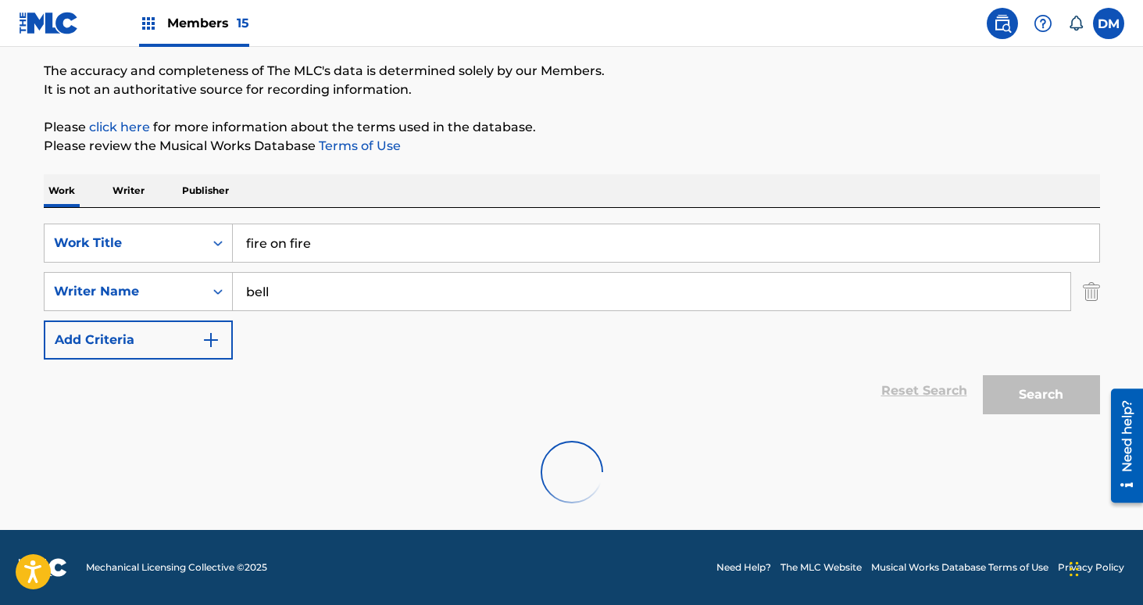
click at [159, 452] on div at bounding box center [572, 472] width 1056 height 100
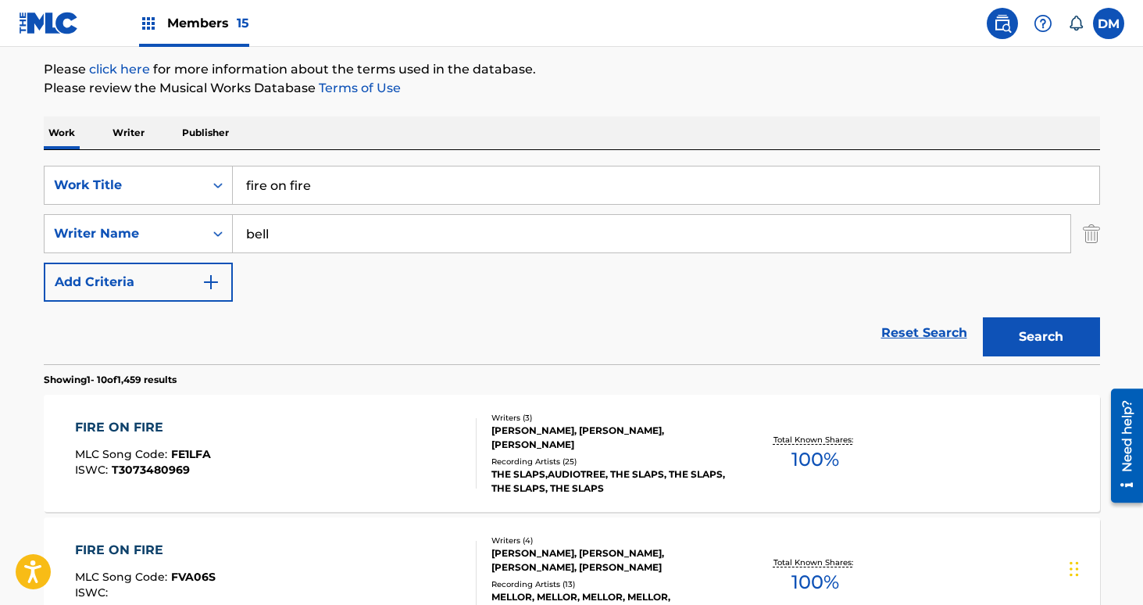
scroll to position [184, 0]
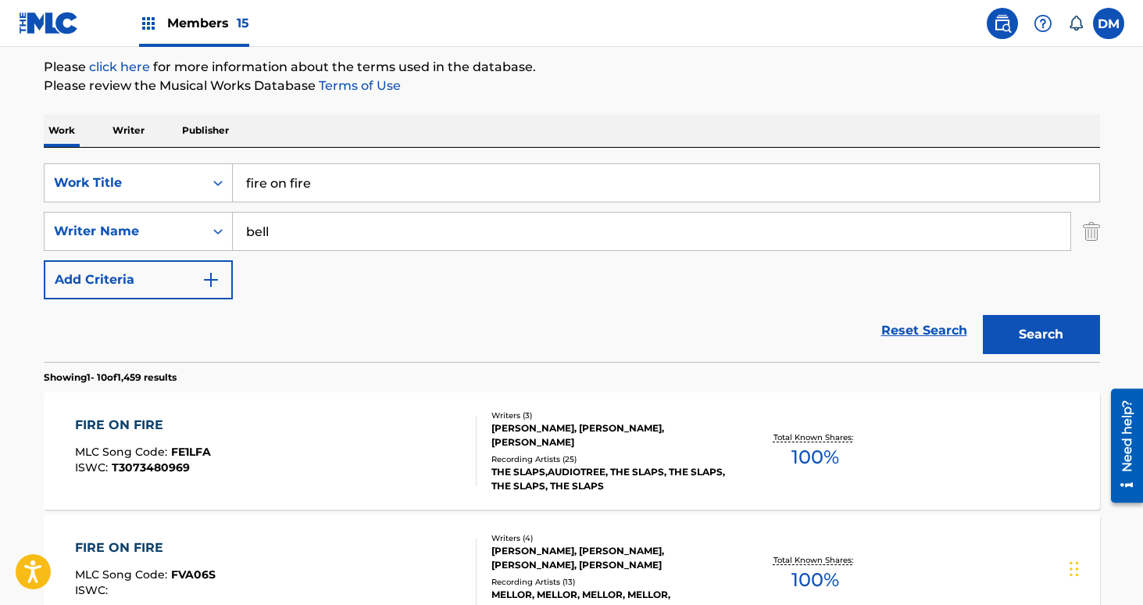
click at [252, 462] on div "FIRE ON FIRE MLC Song Code : FE1LFA ISWC : T3073480969" at bounding box center [276, 451] width 402 height 70
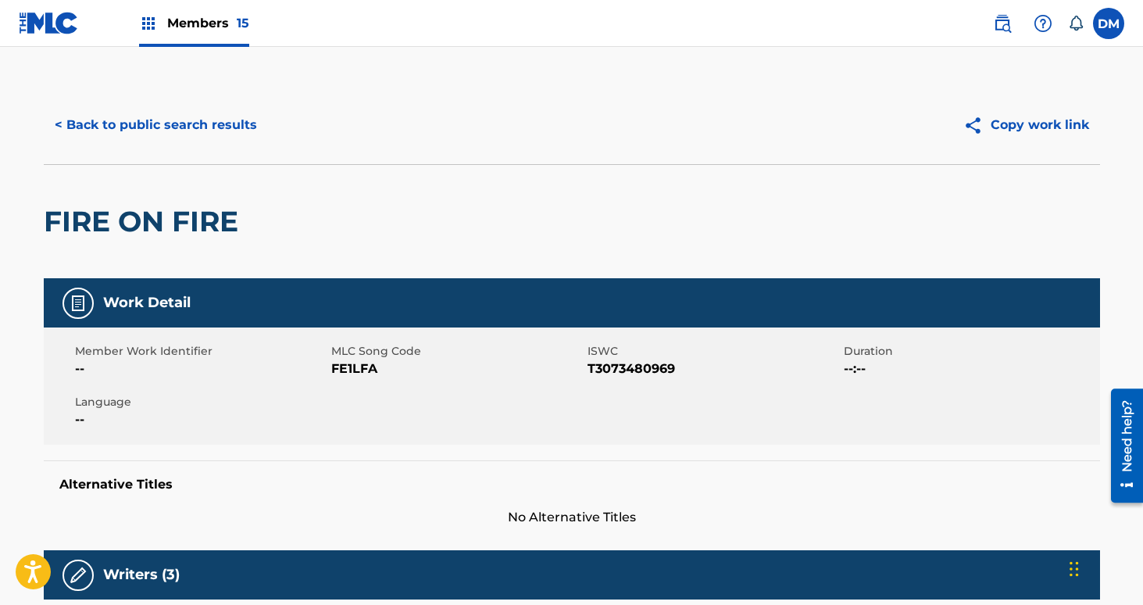
click at [367, 374] on span "FE1LFA" at bounding box center [457, 368] width 252 height 19
copy span "FE1LFA"
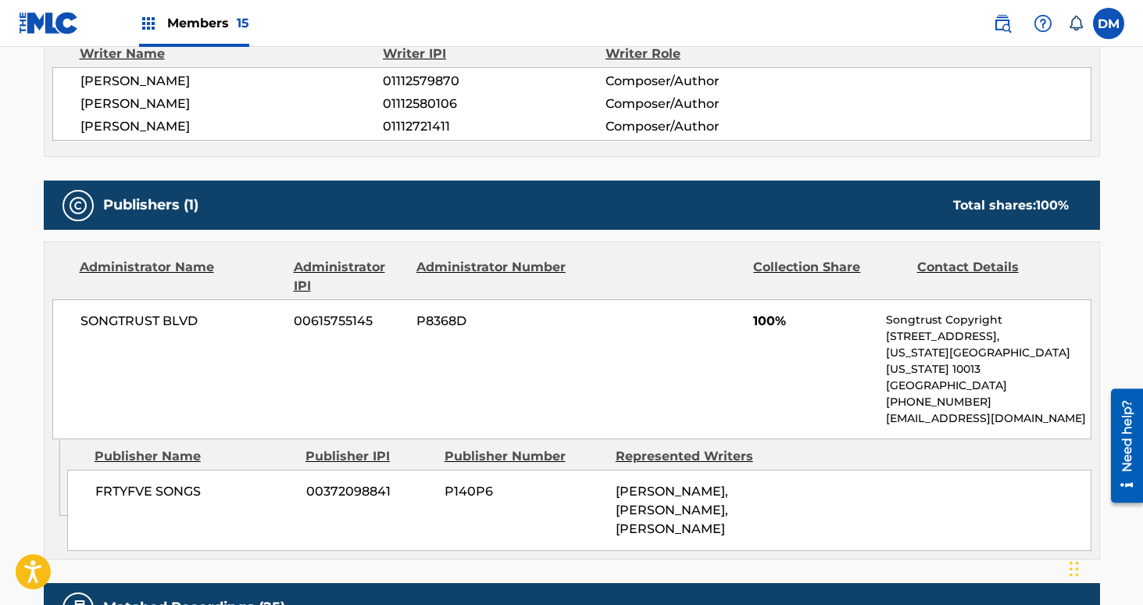
scroll to position [1181, 0]
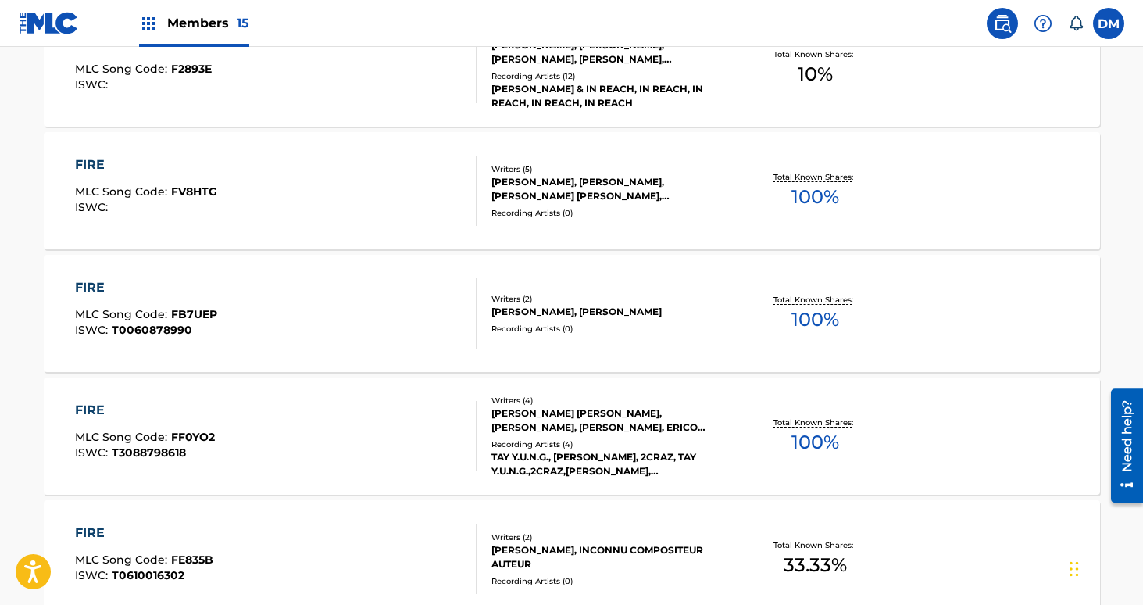
scroll to position [184, 0]
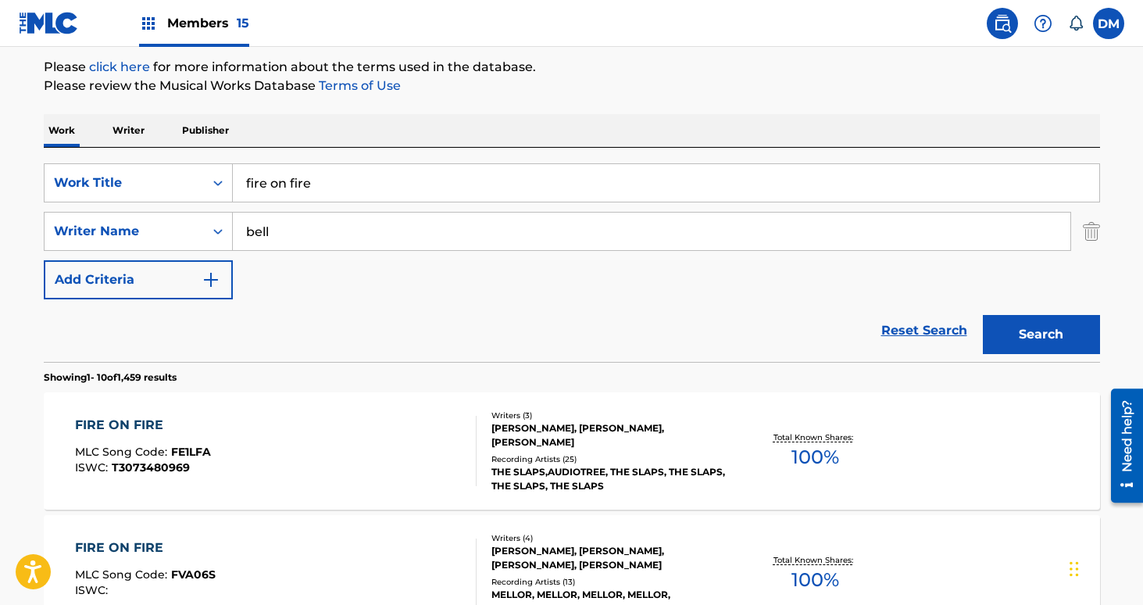
click at [331, 175] on input "fire on fire" at bounding box center [666, 183] width 866 height 38
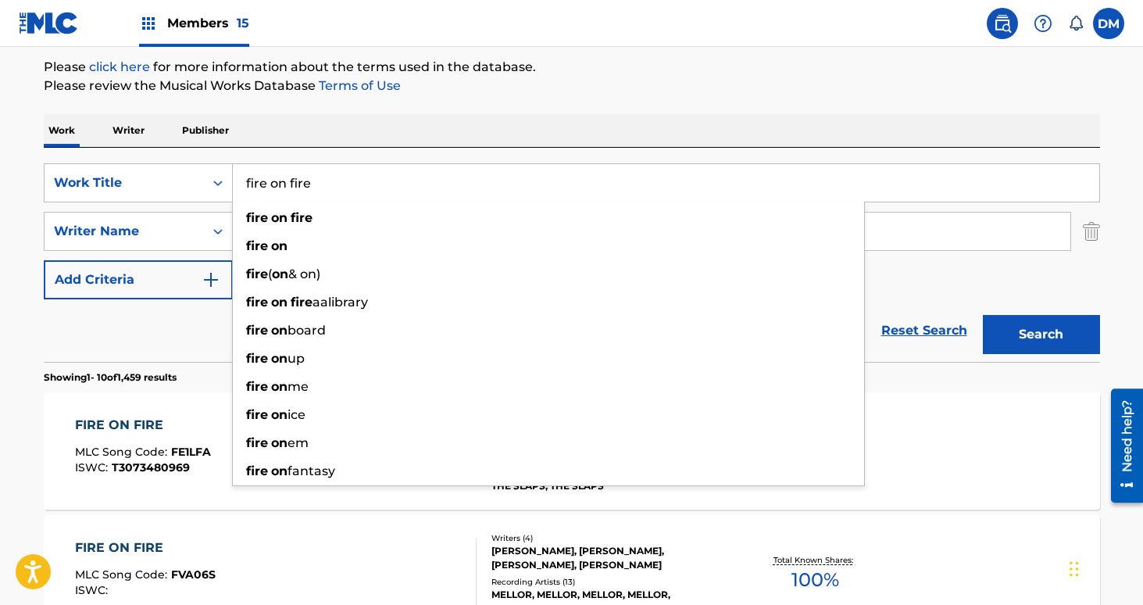
click at [331, 175] on input "fire on fire" at bounding box center [666, 183] width 866 height 38
type input "iron bone"
click at [983, 315] on button "Search" at bounding box center [1041, 334] width 117 height 39
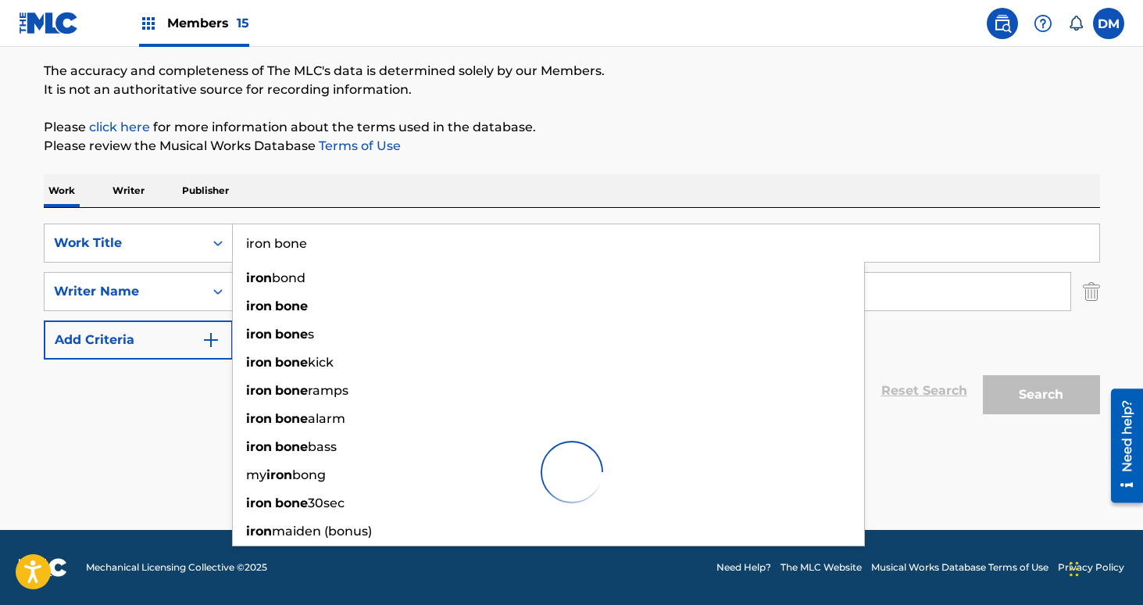
click at [410, 172] on div "The MLC Public Work Search The accuracy and completeness of The MLC's data is d…" at bounding box center [572, 242] width 1094 height 560
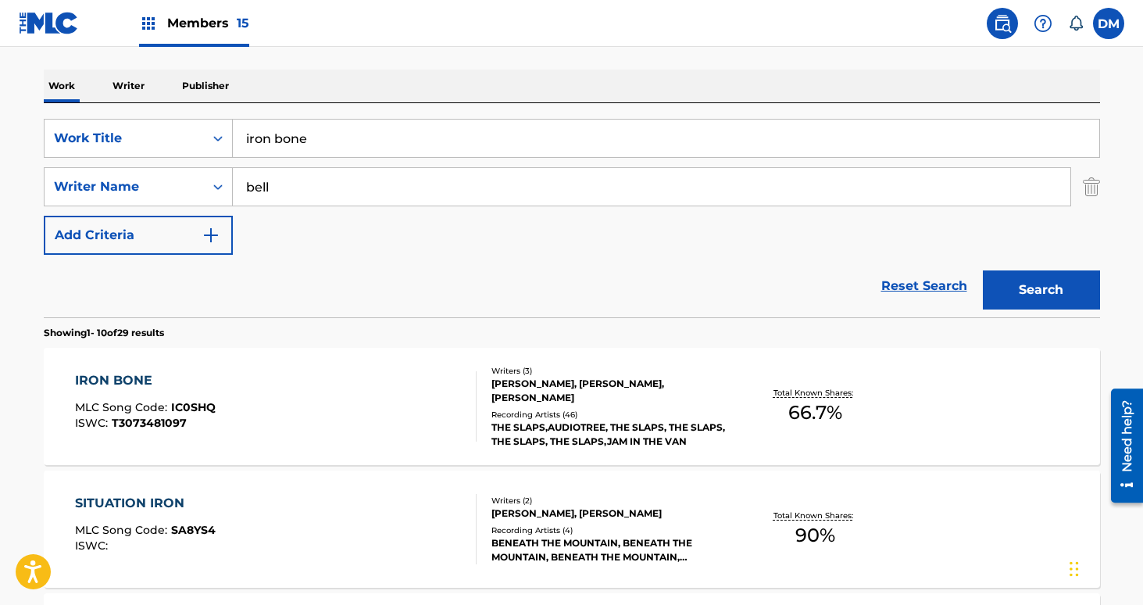
scroll to position [235, 0]
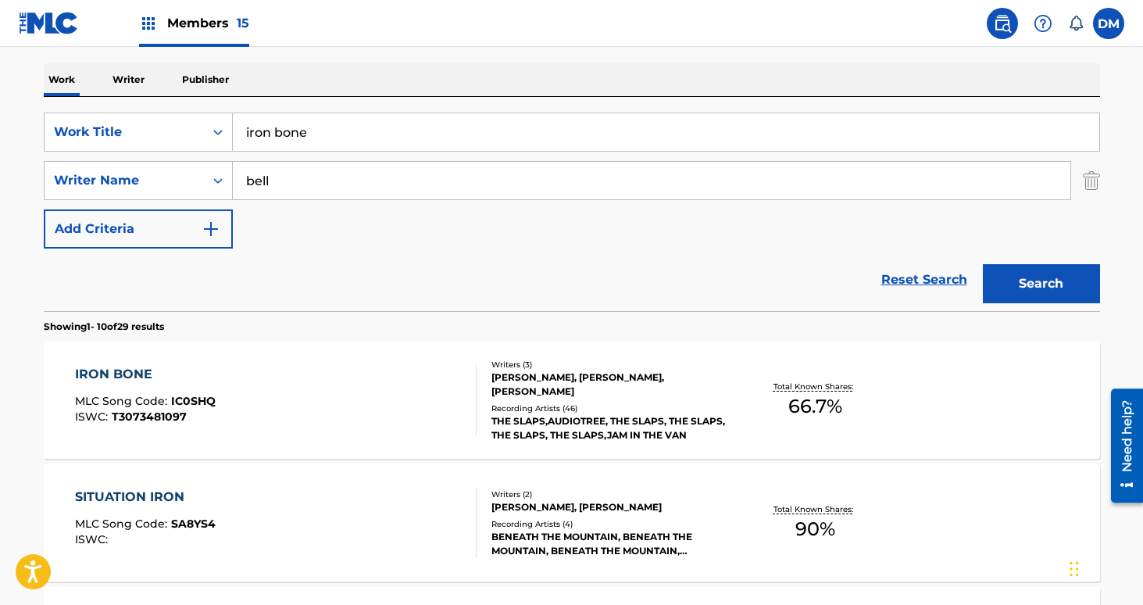
click at [496, 391] on div "Writers ( 3 ) JOSH RESING, DAVID KELLY, RAMSEY BELL Recording Artists ( 46 ) TH…" at bounding box center [602, 401] width 251 height 84
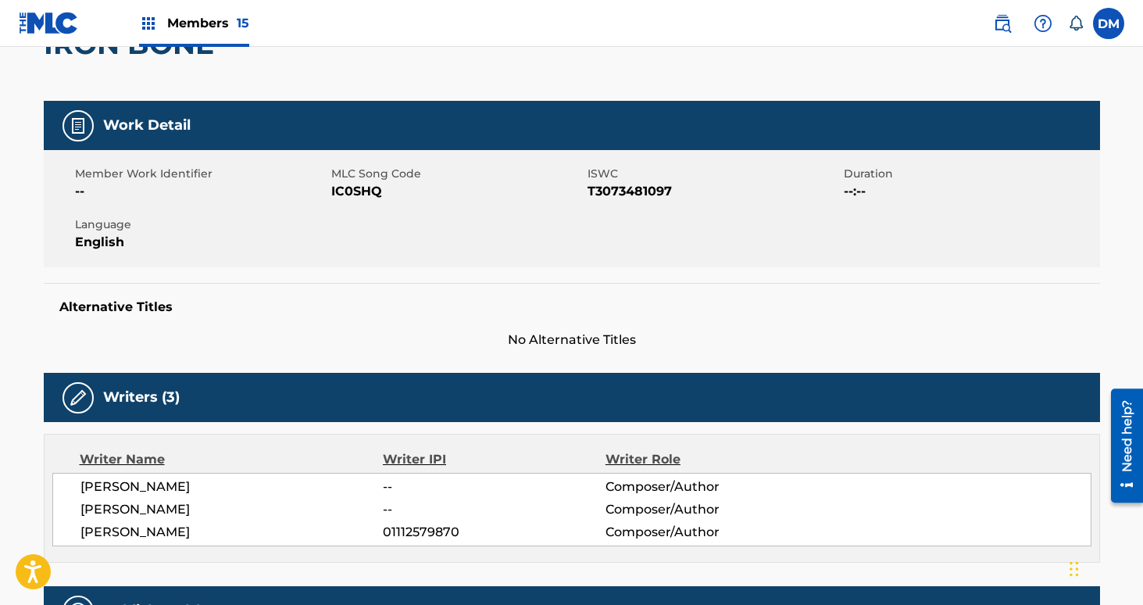
scroll to position [176, 0]
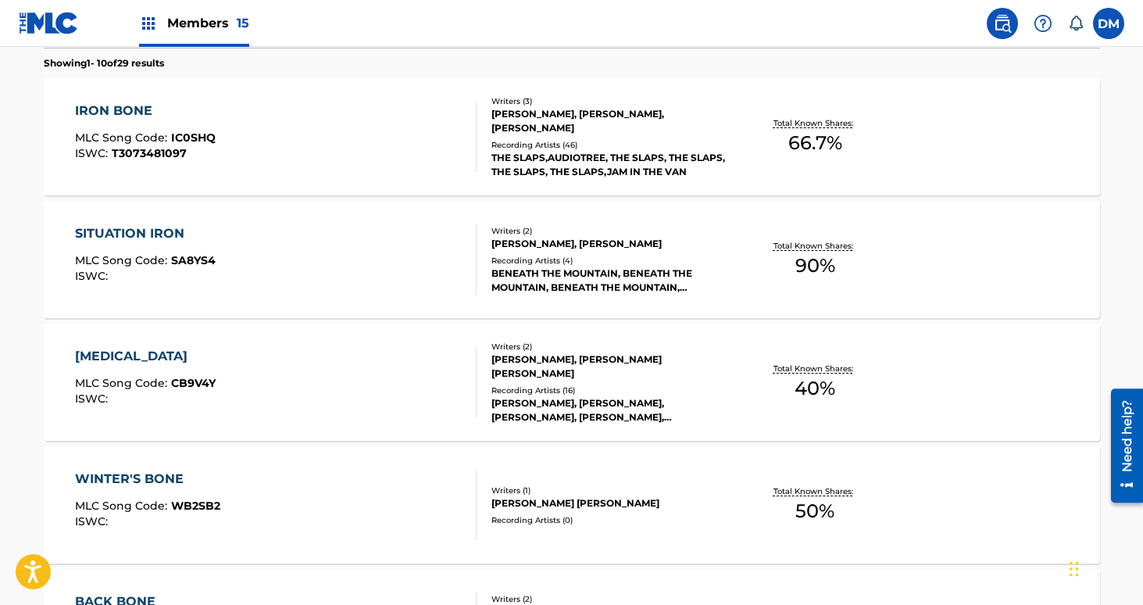
scroll to position [499, 0]
click at [195, 137] on span "IC0SHQ" at bounding box center [193, 137] width 45 height 14
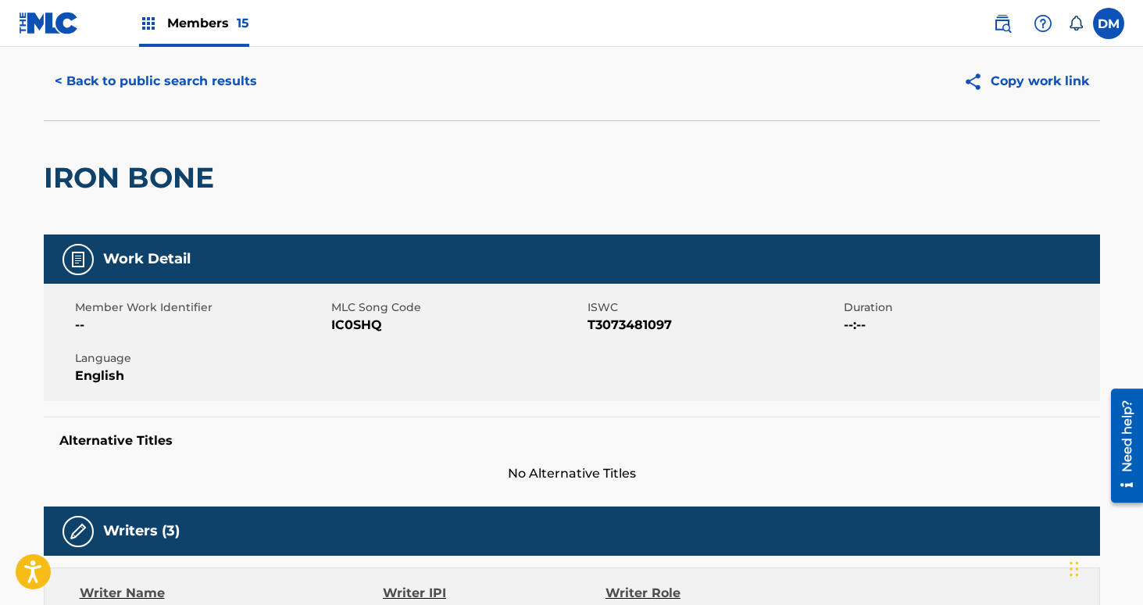
click at [195, 101] on button "< Back to public search results" at bounding box center [156, 81] width 224 height 39
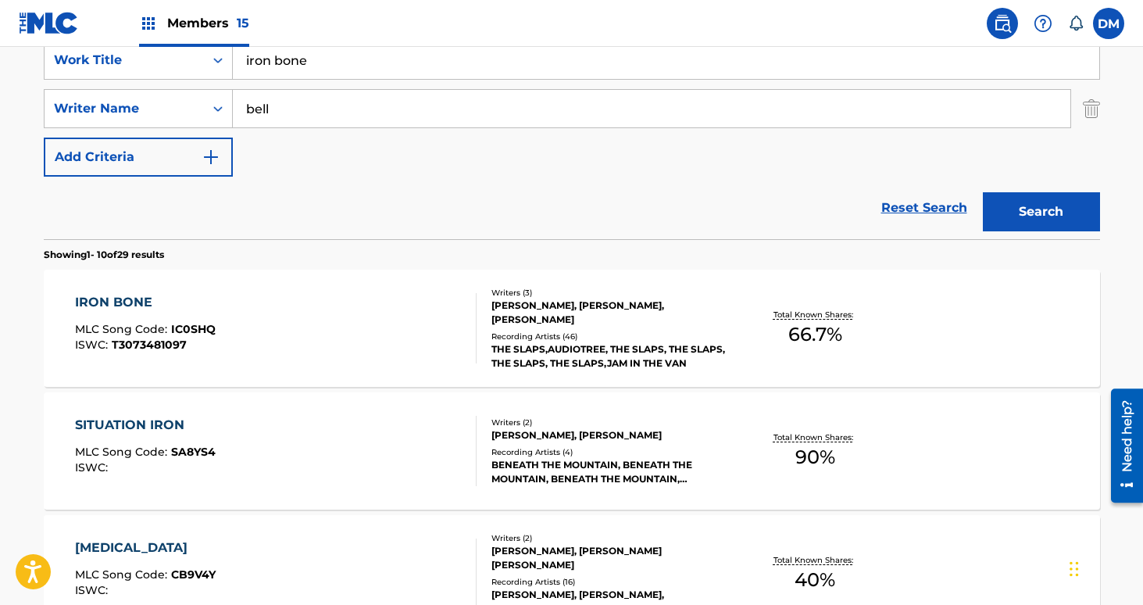
scroll to position [281, 0]
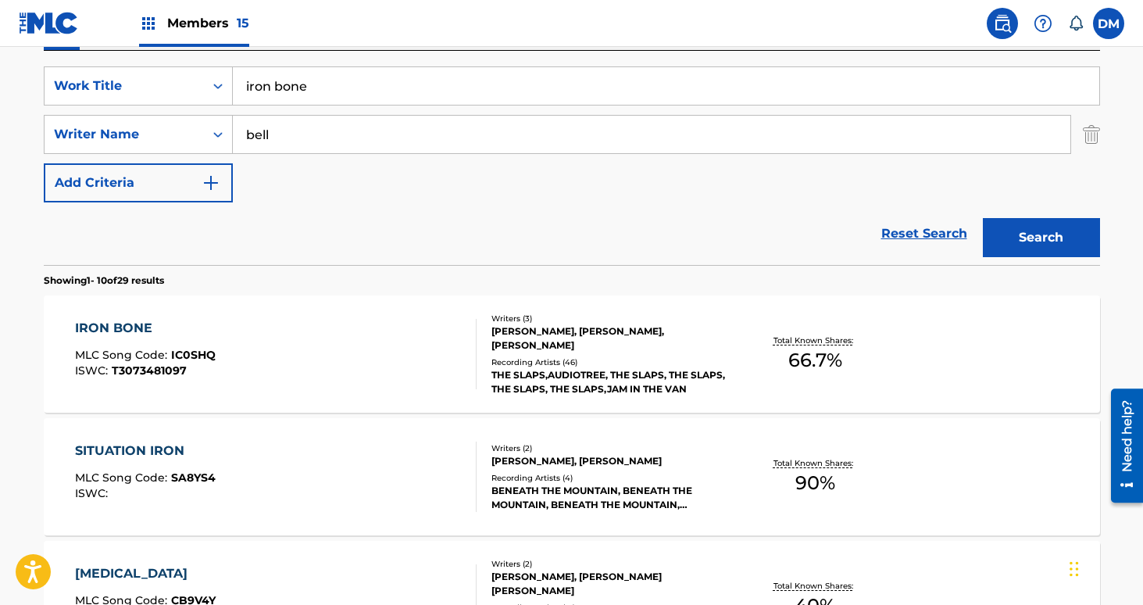
click at [258, 351] on div "IRON BONE MLC Song Code : IC0SHQ ISWC : T3073481097" at bounding box center [276, 354] width 402 height 70
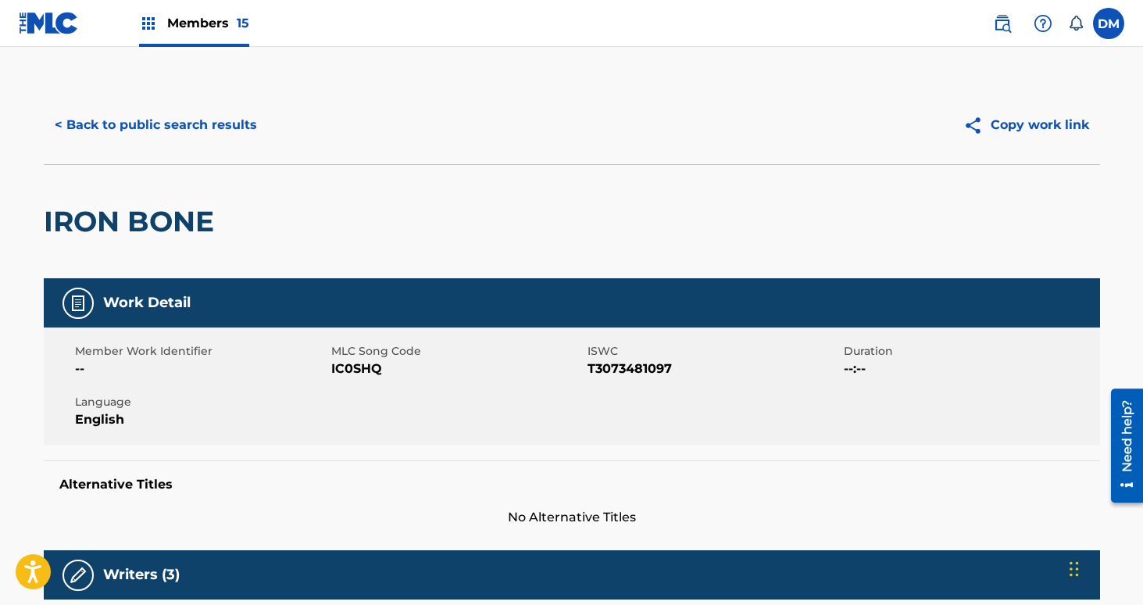
click at [369, 368] on span "IC0SHQ" at bounding box center [457, 368] width 252 height 19
copy span "IC0SHQ"
click at [186, 137] on button "< Back to public search results" at bounding box center [156, 124] width 224 height 39
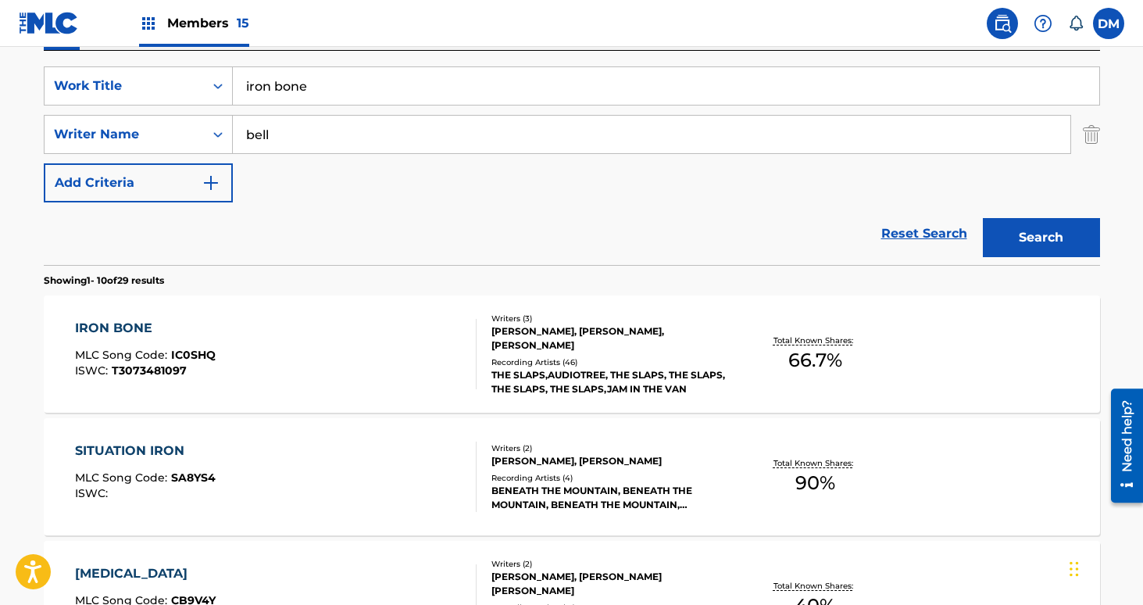
click at [298, 88] on input "iron bone" at bounding box center [666, 86] width 866 height 38
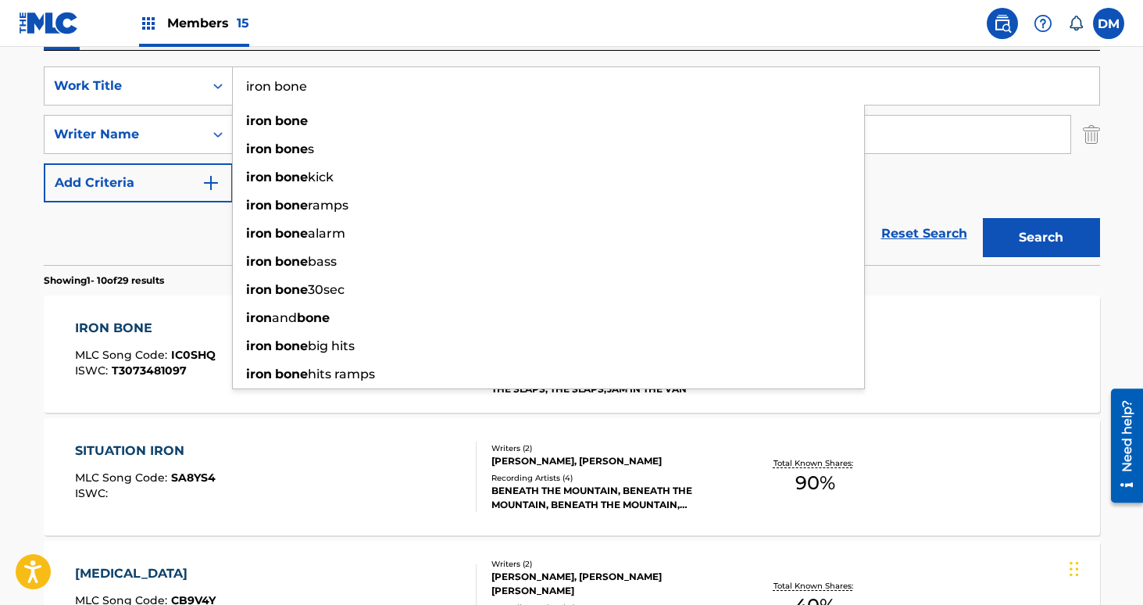
click at [298, 88] on input "iron bone" at bounding box center [666, 86] width 866 height 38
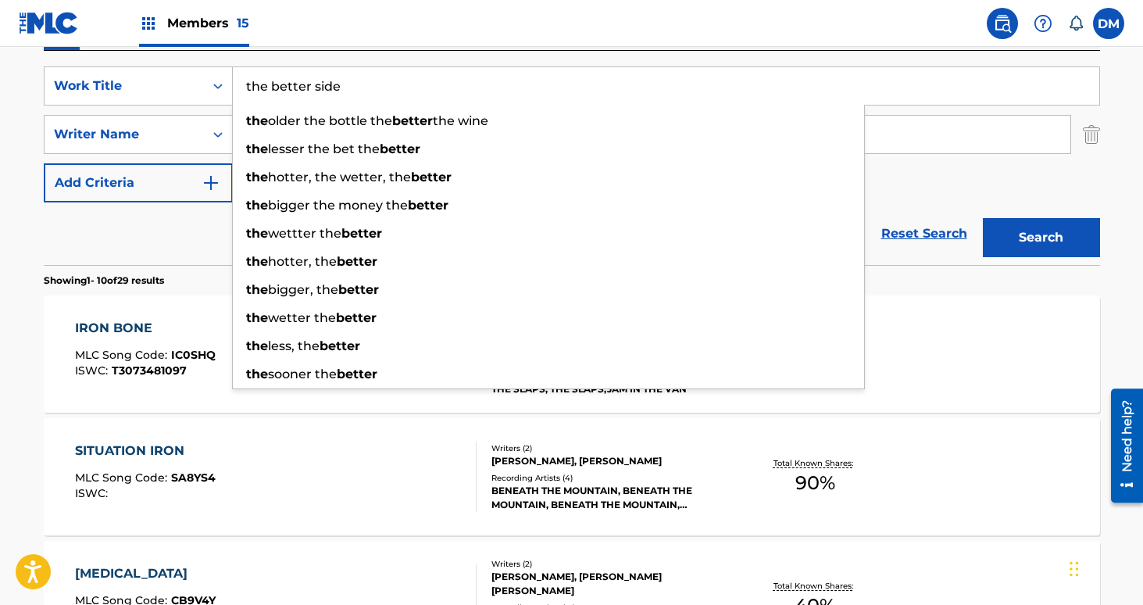
type input "the better side"
click at [983, 218] on button "Search" at bounding box center [1041, 237] width 117 height 39
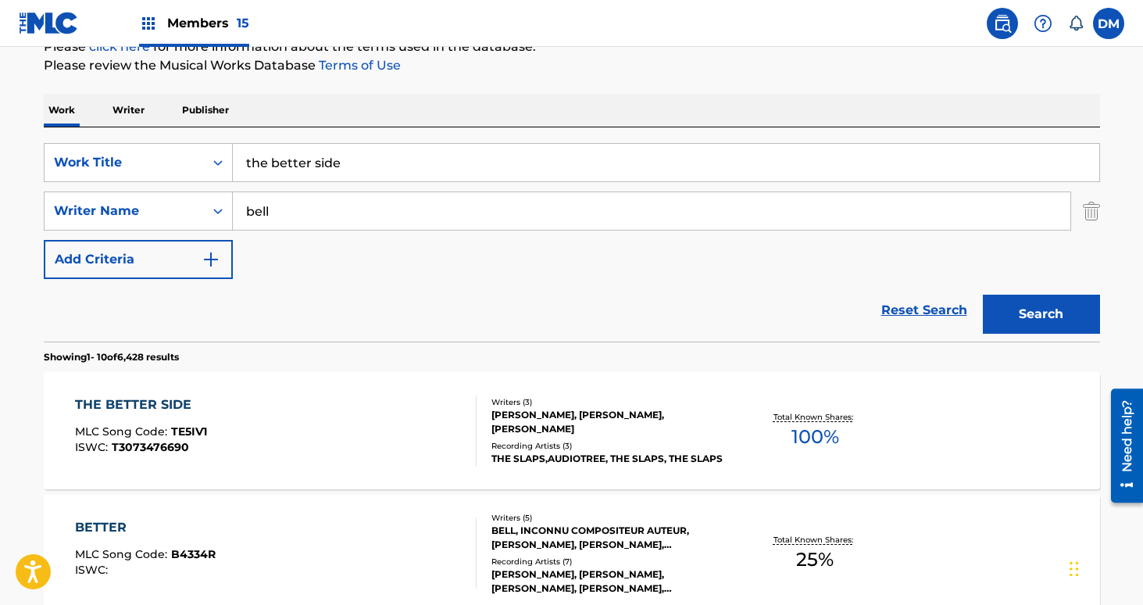
scroll to position [256, 0]
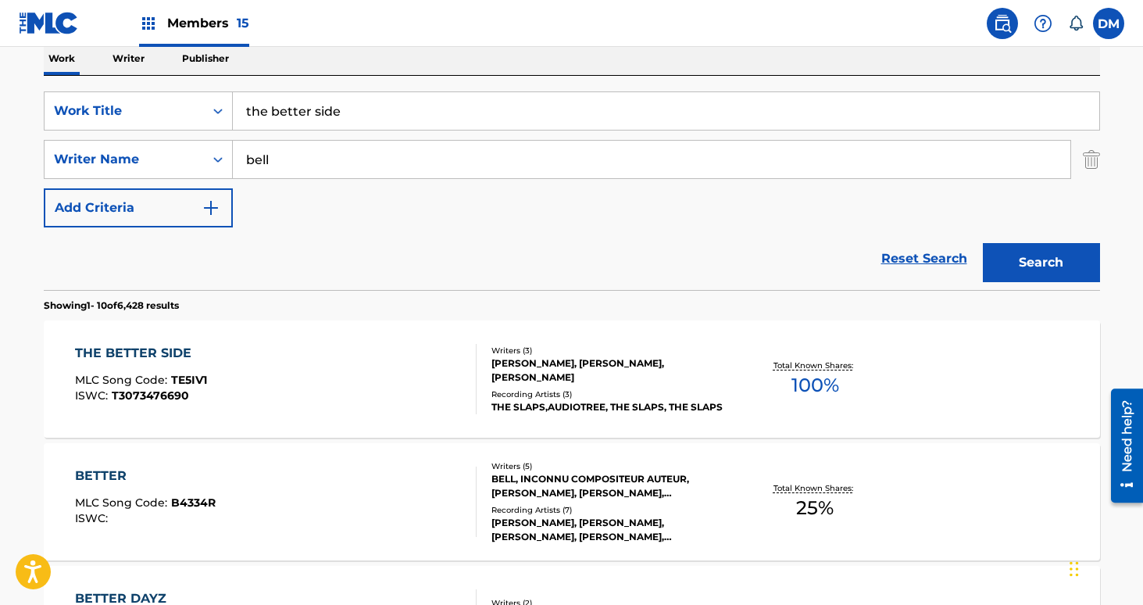
click at [638, 376] on div "RAMSEY BELL, DAVID KELLY, JOSH RESING" at bounding box center [609, 370] width 236 height 28
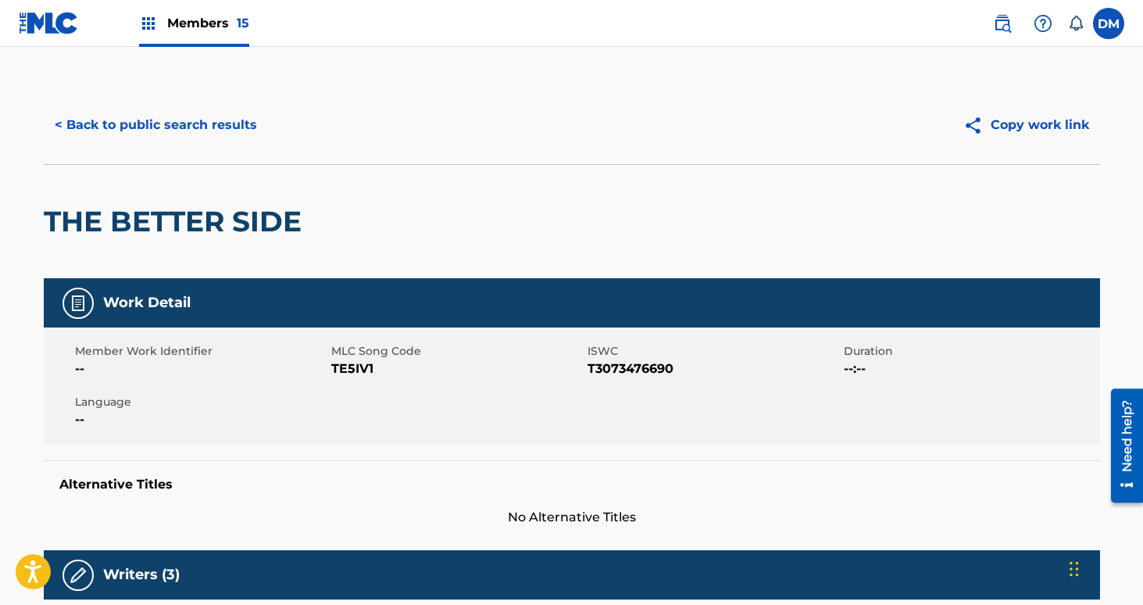
click at [338, 363] on span "TE5IV1" at bounding box center [457, 368] width 252 height 19
copy span "TE5IV1"
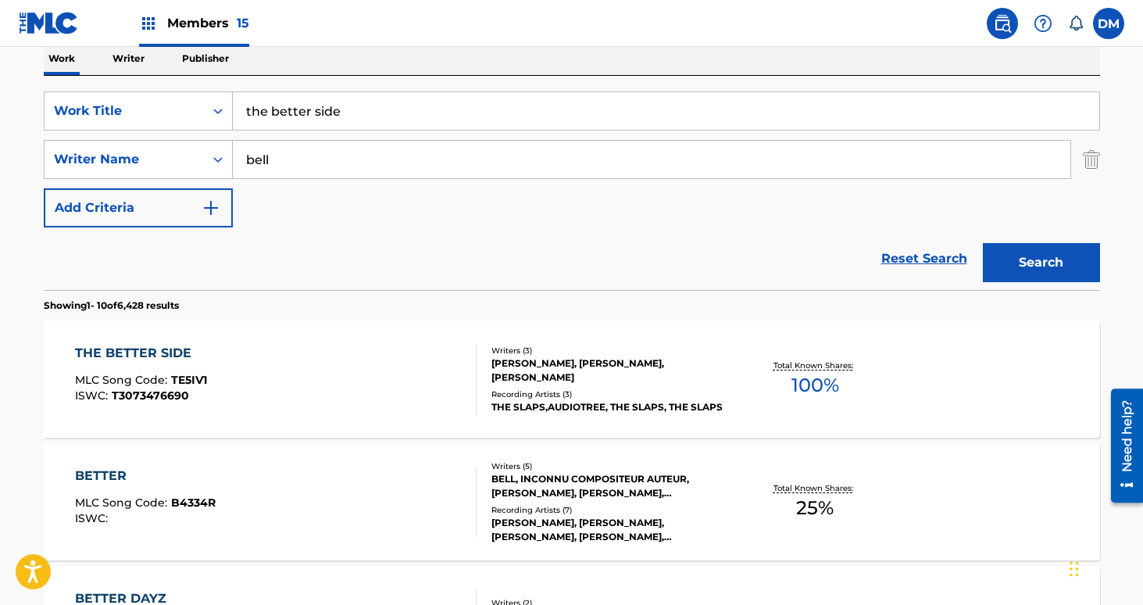
click at [305, 117] on input "the better side" at bounding box center [666, 111] width 866 height 38
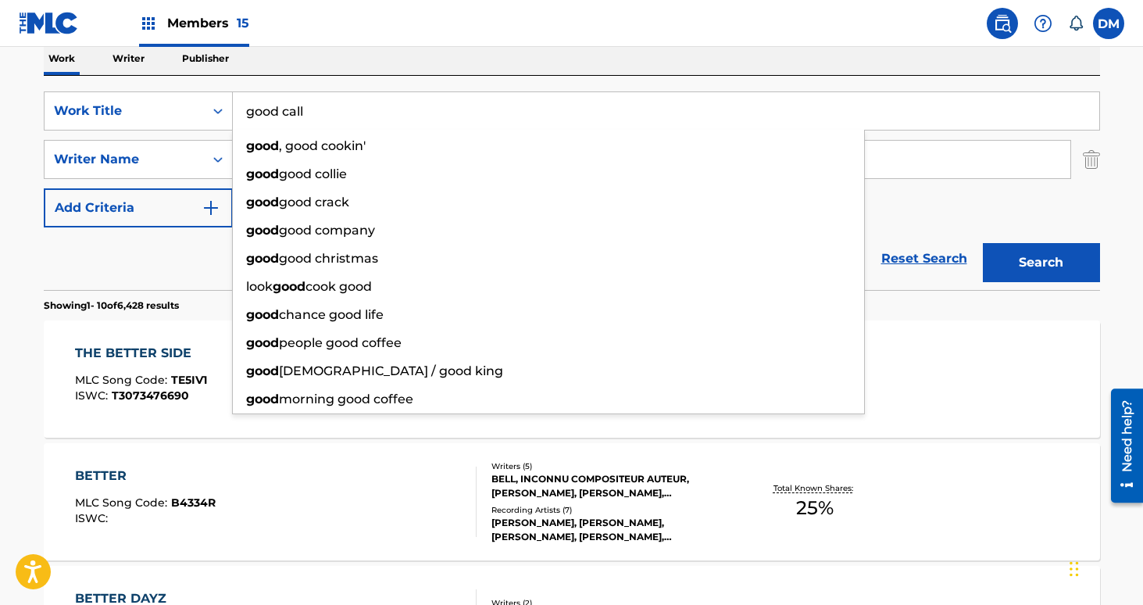
type input "good call"
click at [983, 243] on button "Search" at bounding box center [1041, 262] width 117 height 39
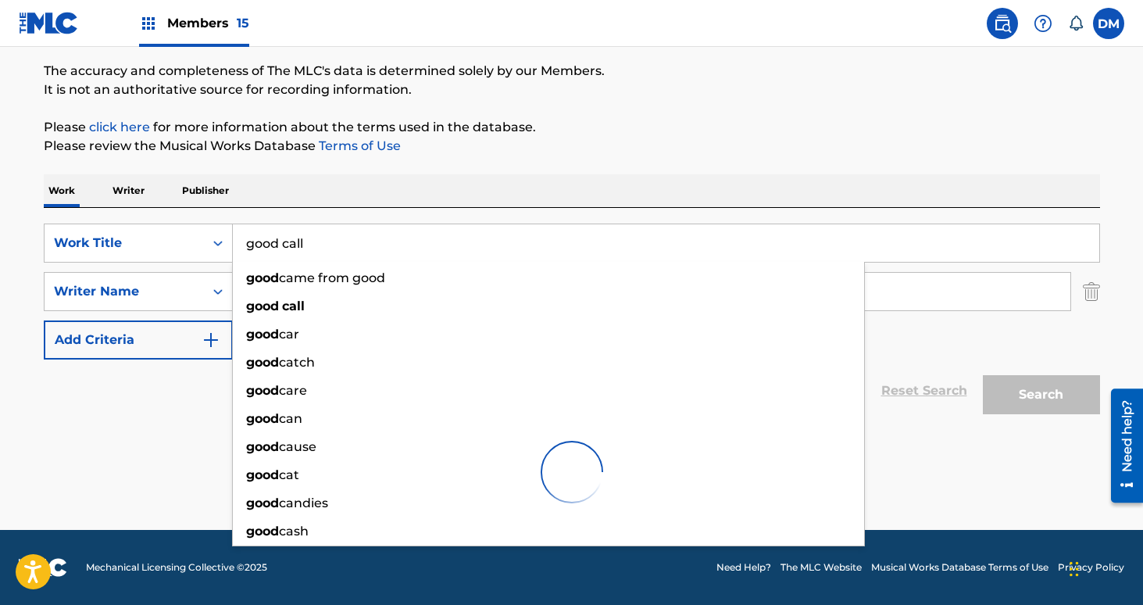
scroll to position [124, 0]
click at [186, 417] on div "Reset Search Search" at bounding box center [572, 390] width 1056 height 63
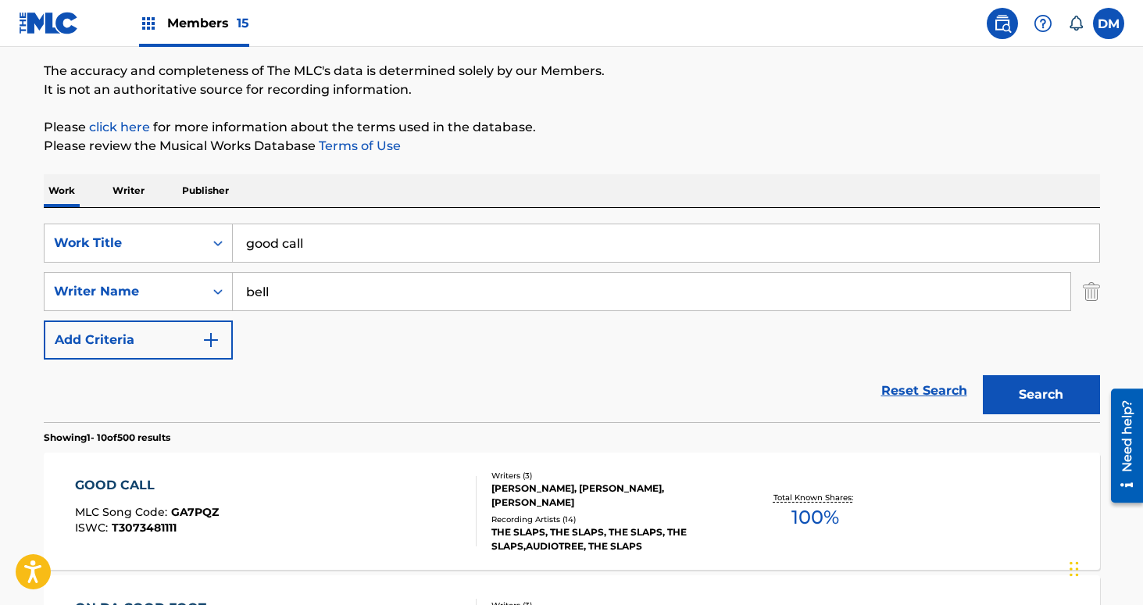
click at [347, 499] on div "GOOD CALL MLC Song Code : GA7PQZ ISWC : T3073481111" at bounding box center [276, 511] width 402 height 70
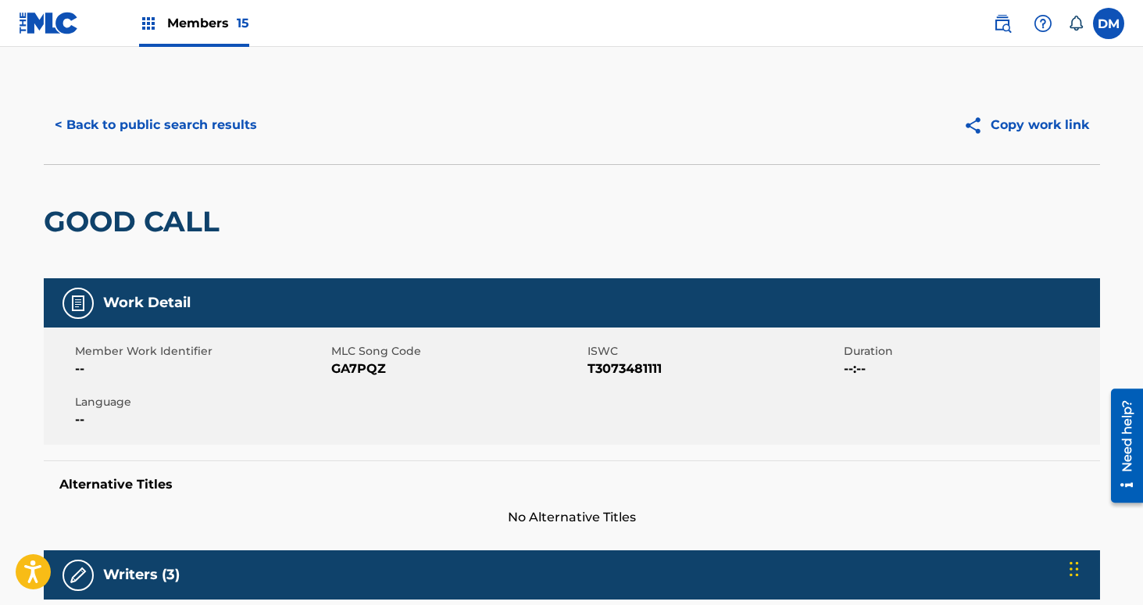
click at [359, 364] on span "GA7PQZ" at bounding box center [457, 368] width 252 height 19
copy span "GA7PQZ"
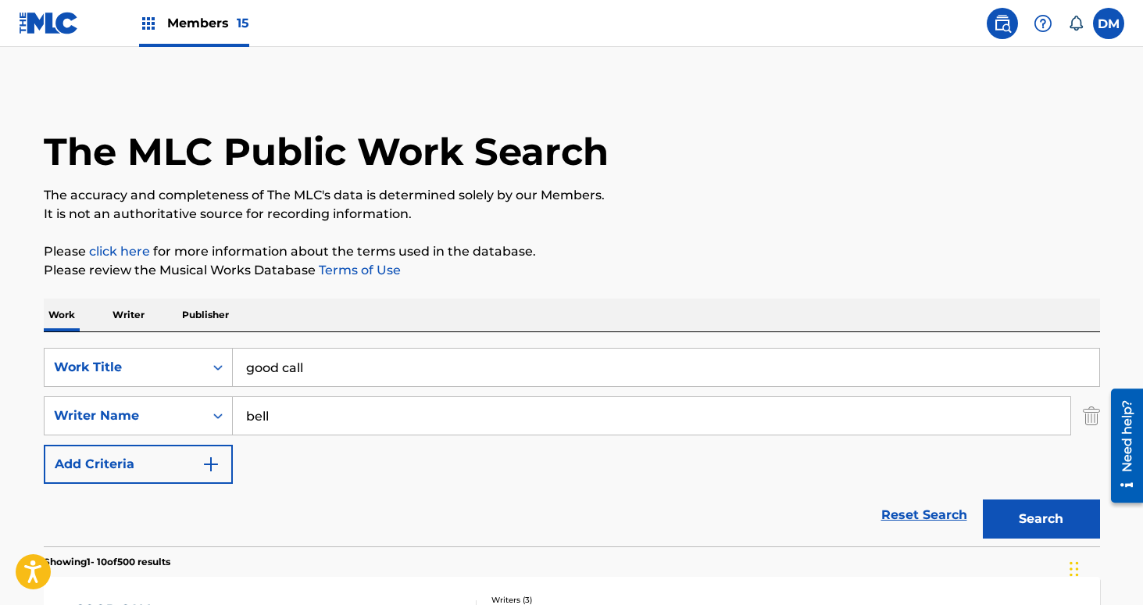
scroll to position [124, 0]
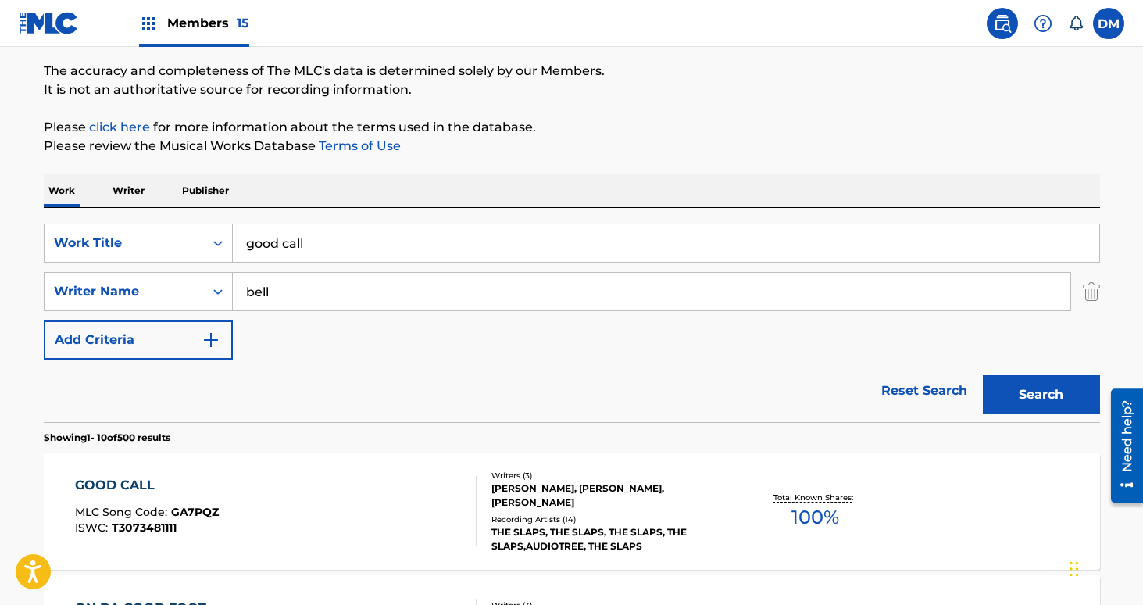
click at [302, 261] on input "good call" at bounding box center [666, 243] width 866 height 38
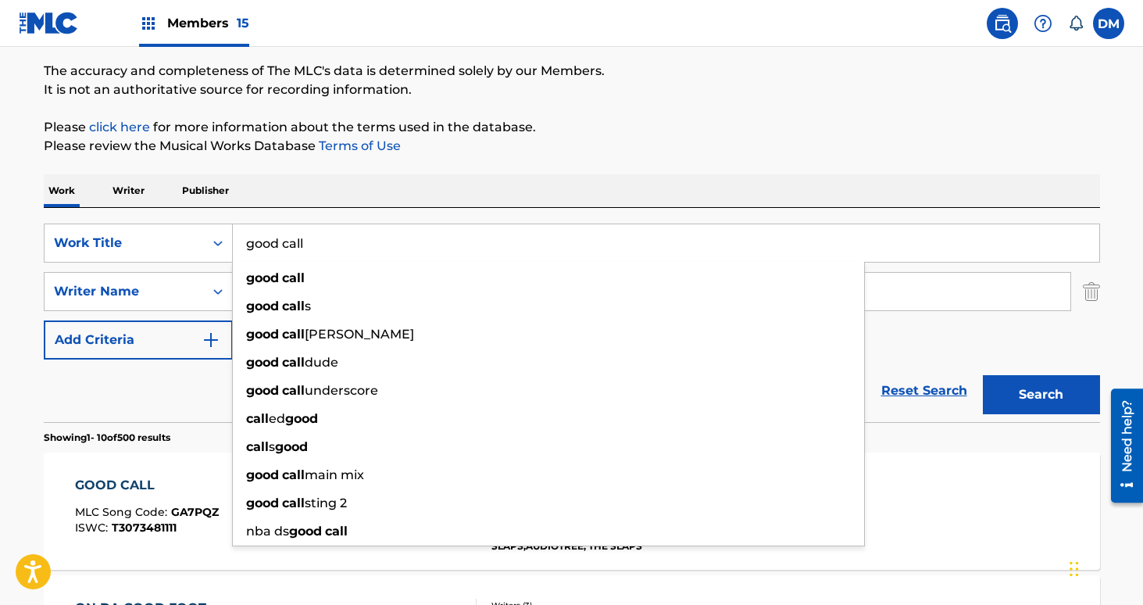
click at [302, 261] on input "good call" at bounding box center [666, 243] width 866 height 38
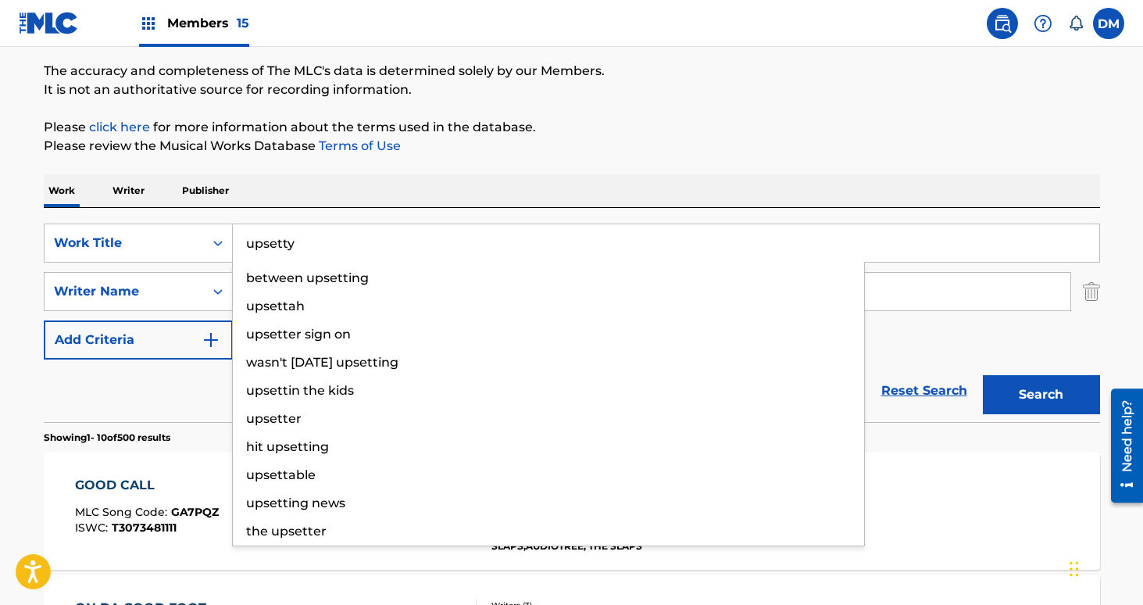
type input "upsetty"
click at [983, 375] on button "Search" at bounding box center [1041, 394] width 117 height 39
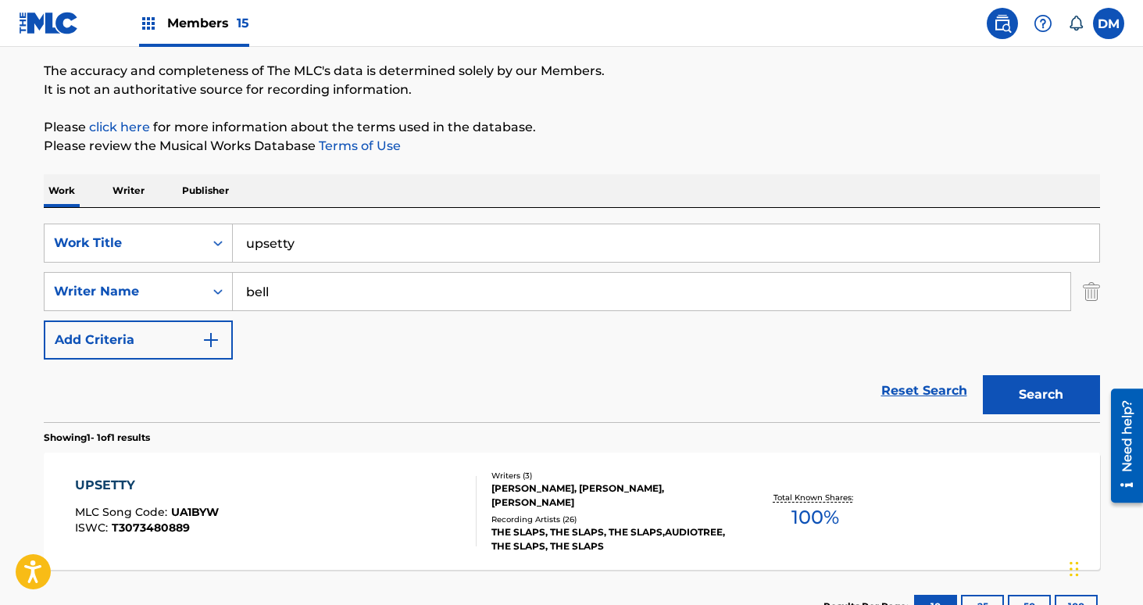
click at [316, 523] on div "UPSETTY MLC Song Code : UA1BYW ISWC : T3073480889" at bounding box center [276, 511] width 402 height 70
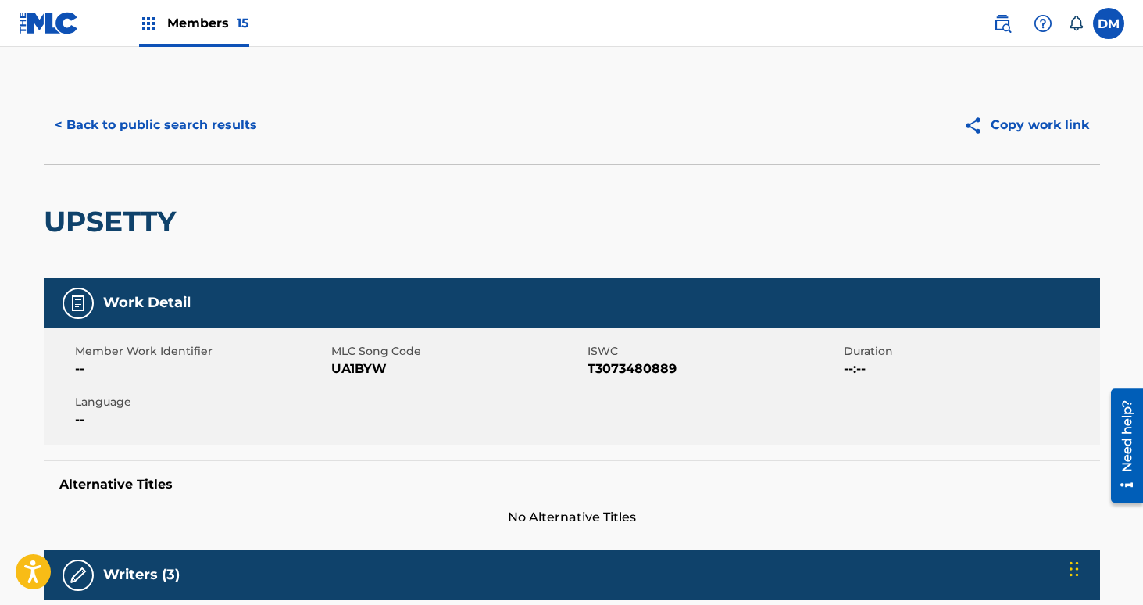
click at [340, 366] on span "UA1BYW" at bounding box center [457, 368] width 252 height 19
copy span "UA1BYW"
click at [248, 123] on button "< Back to public search results" at bounding box center [156, 124] width 224 height 39
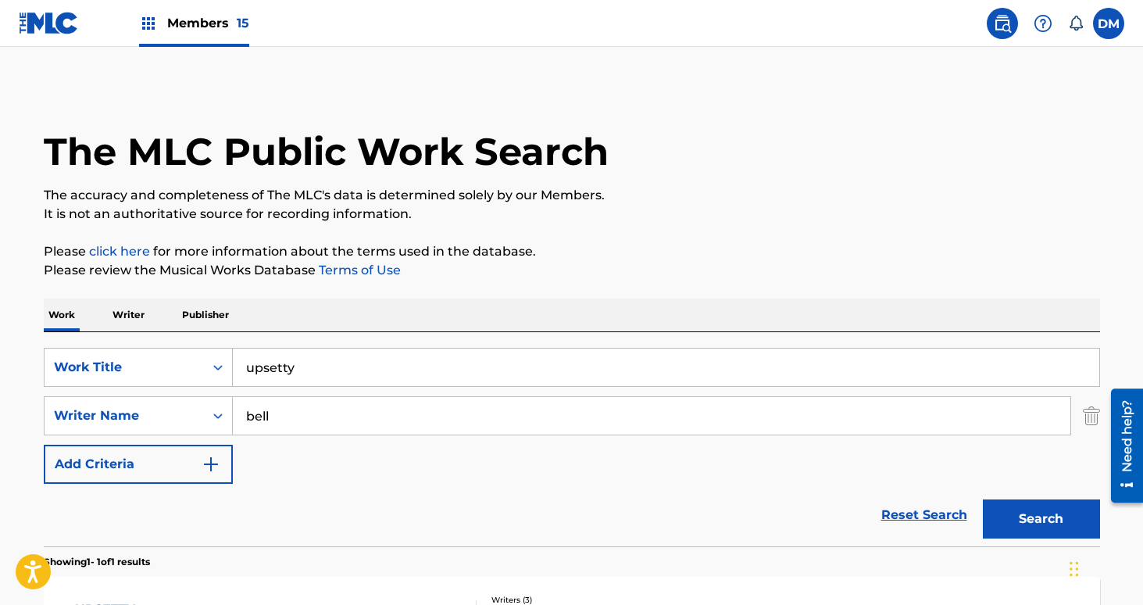
scroll to position [124, 0]
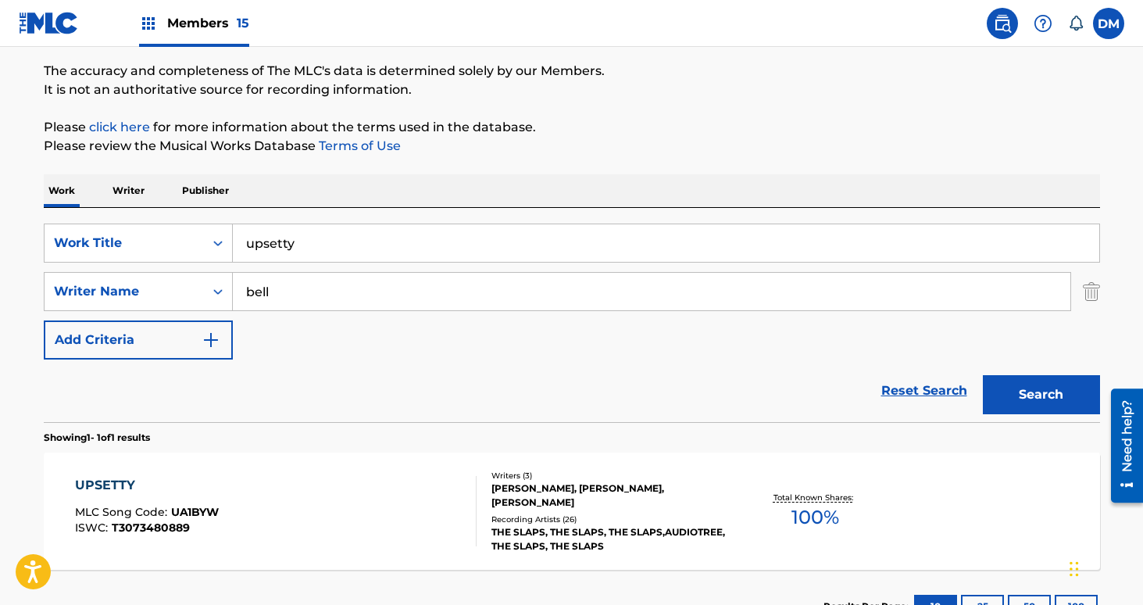
click at [309, 238] on input "upsetty" at bounding box center [666, 243] width 866 height 38
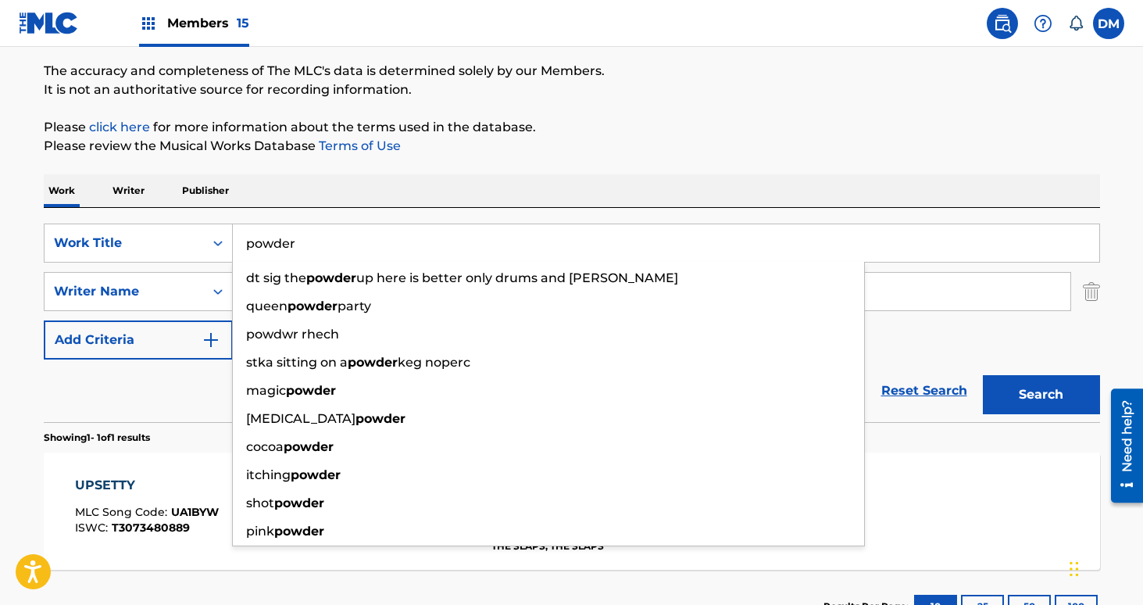
type input "powder"
click at [983, 375] on button "Search" at bounding box center [1041, 394] width 117 height 39
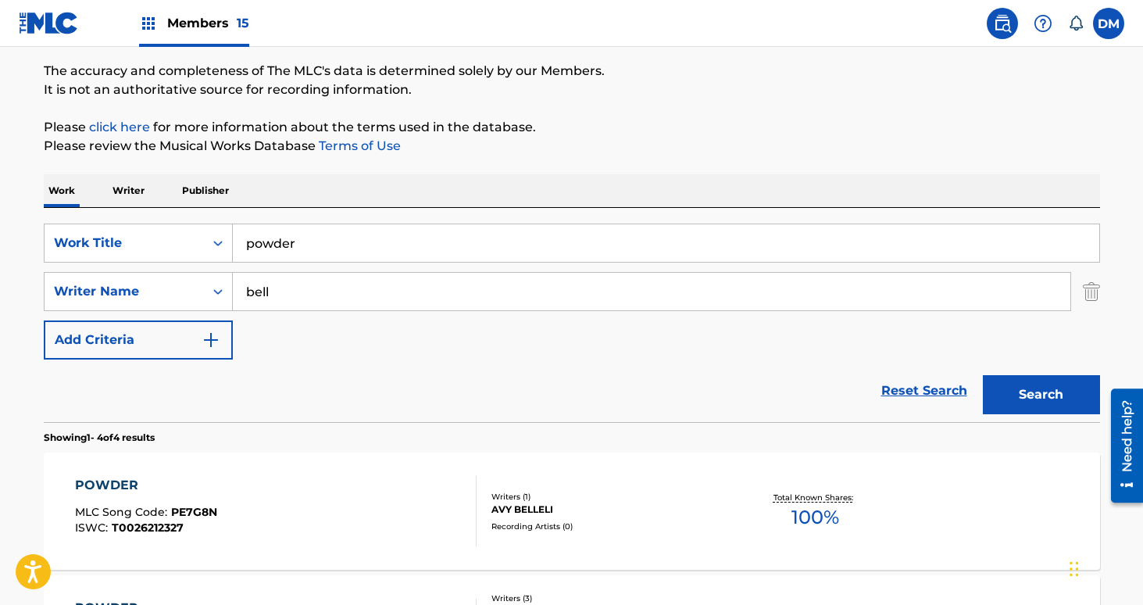
click at [223, 477] on div "POWDER MLC Song Code : PE7G8N ISWC : T0026212327" at bounding box center [276, 511] width 402 height 70
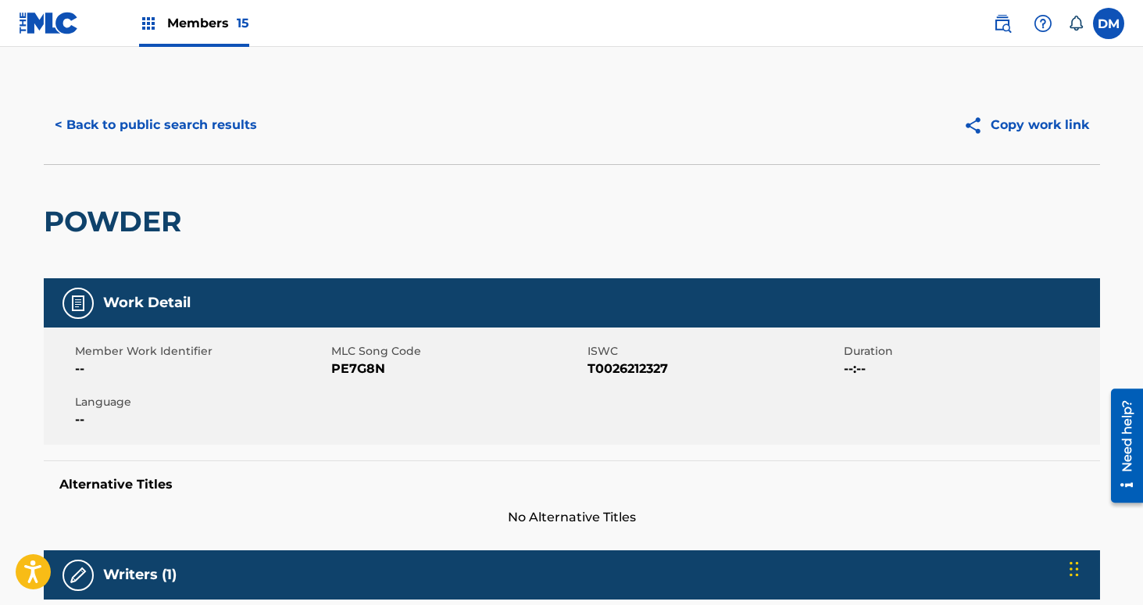
scroll to position [15, 0]
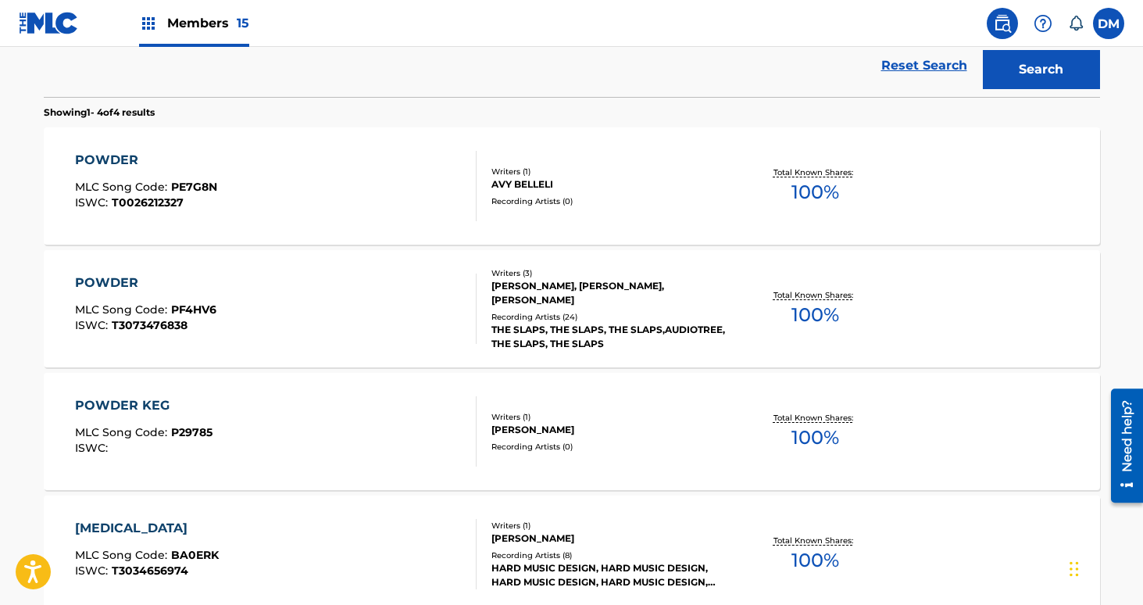
scroll to position [466, 0]
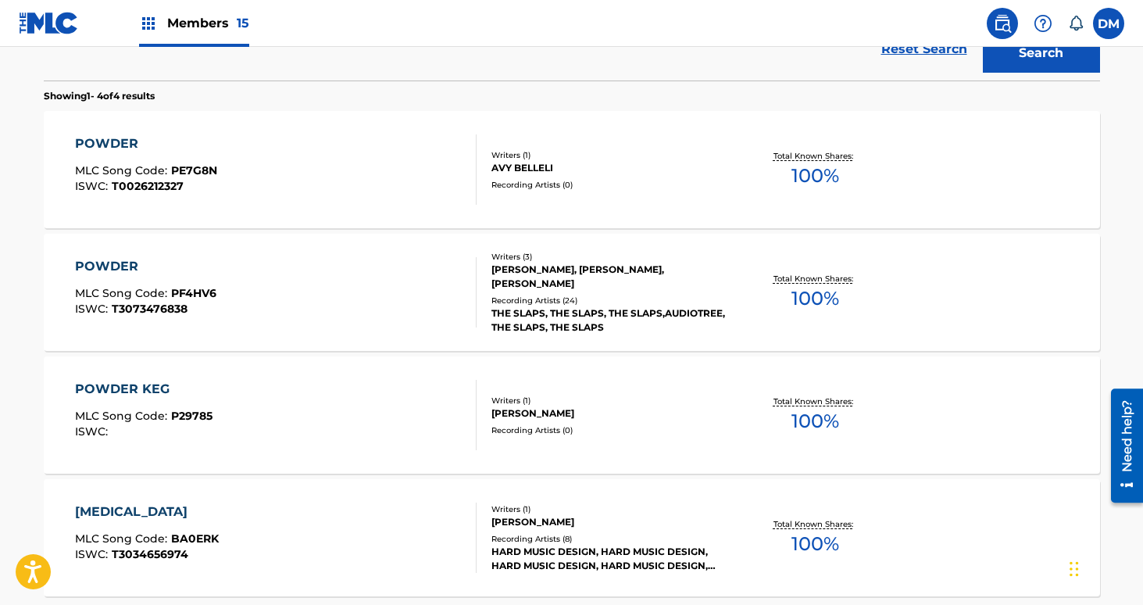
click at [386, 301] on div "POWDER MLC Song Code : PF4HV6 ISWC : T3073476838" at bounding box center [276, 292] width 402 height 70
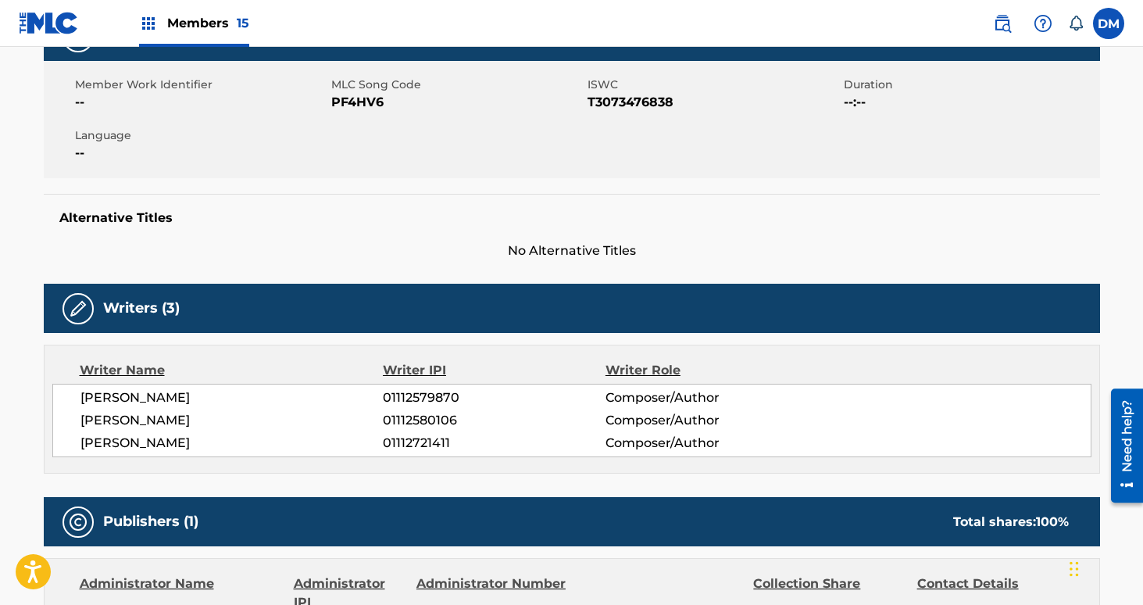
scroll to position [211, 0]
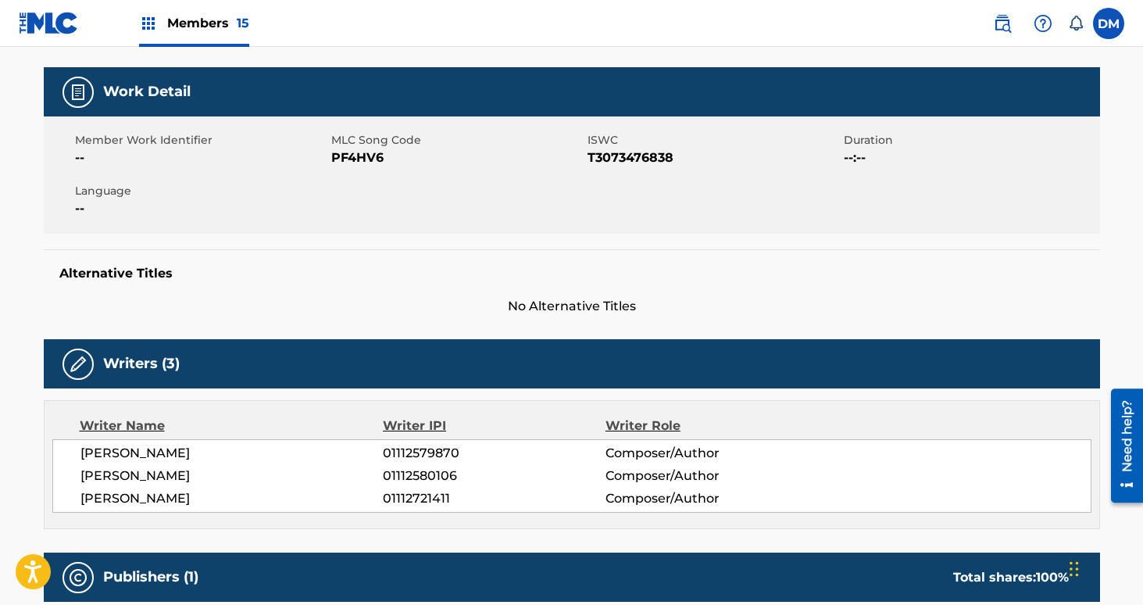
click at [365, 159] on span "PF4HV6" at bounding box center [457, 157] width 252 height 19
copy span "PF4HV6"
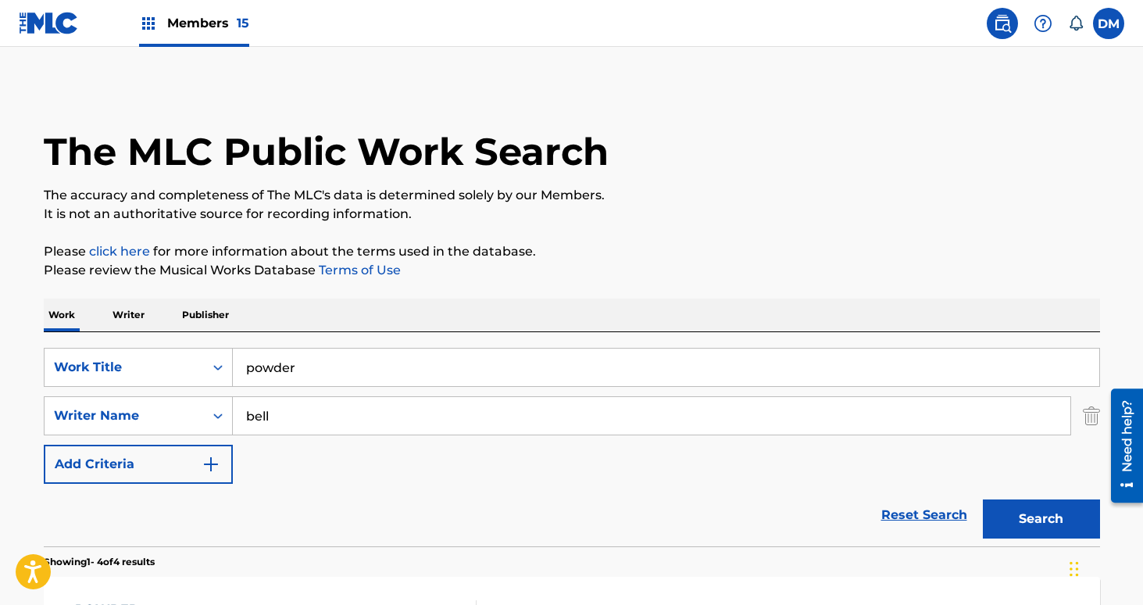
click at [306, 366] on input "powder" at bounding box center [666, 367] width 866 height 38
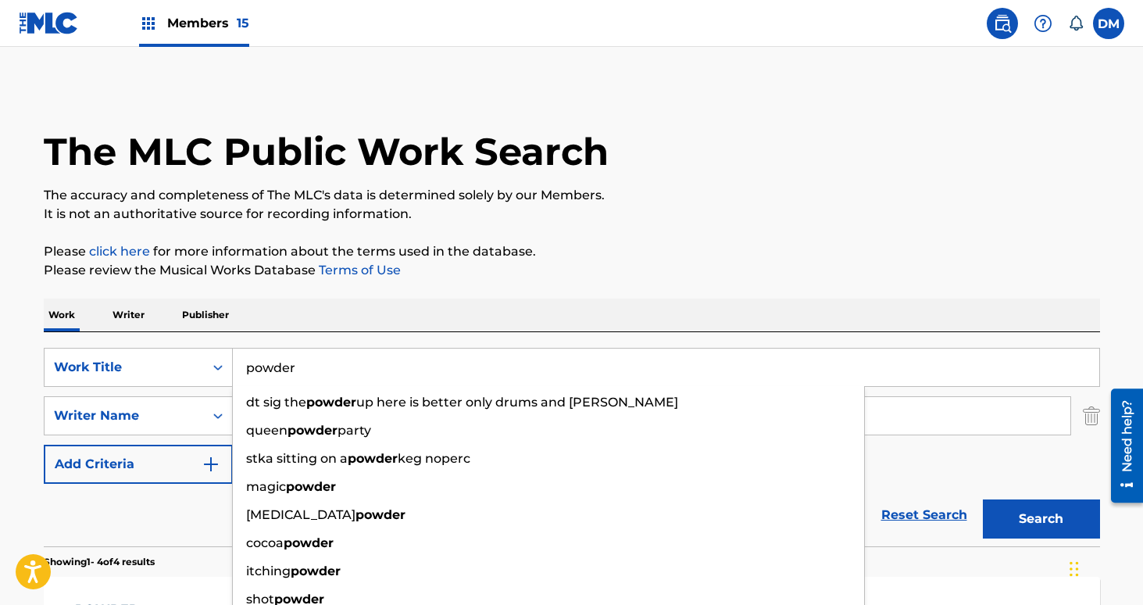
click at [306, 366] on input "powder" at bounding box center [666, 367] width 866 height 38
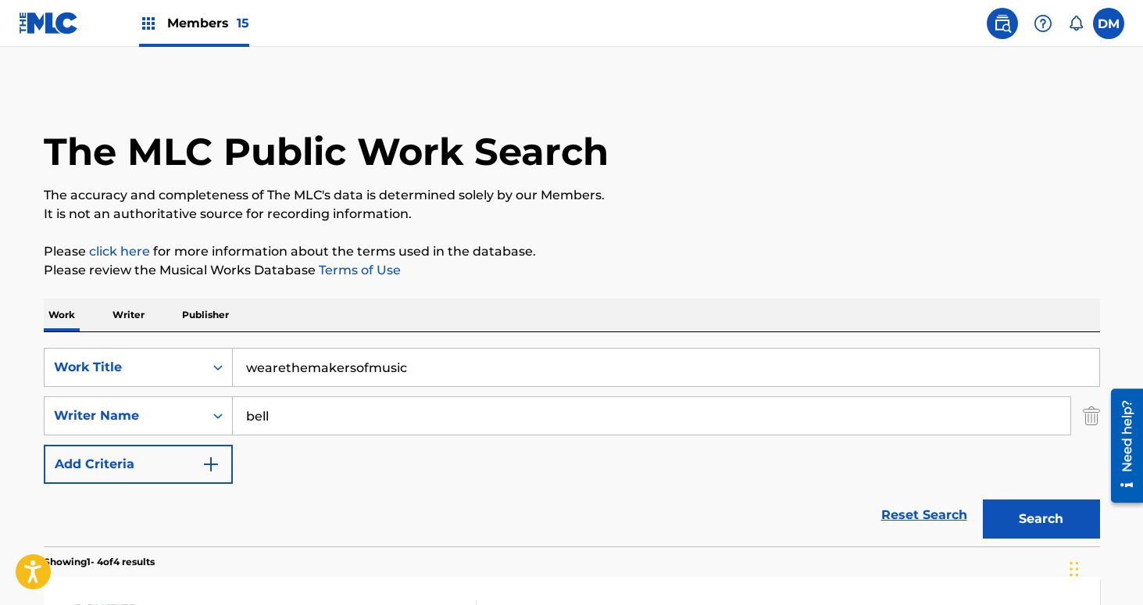
type input "wearethemakersofmusic"
click at [983, 499] on button "Search" at bounding box center [1041, 518] width 117 height 39
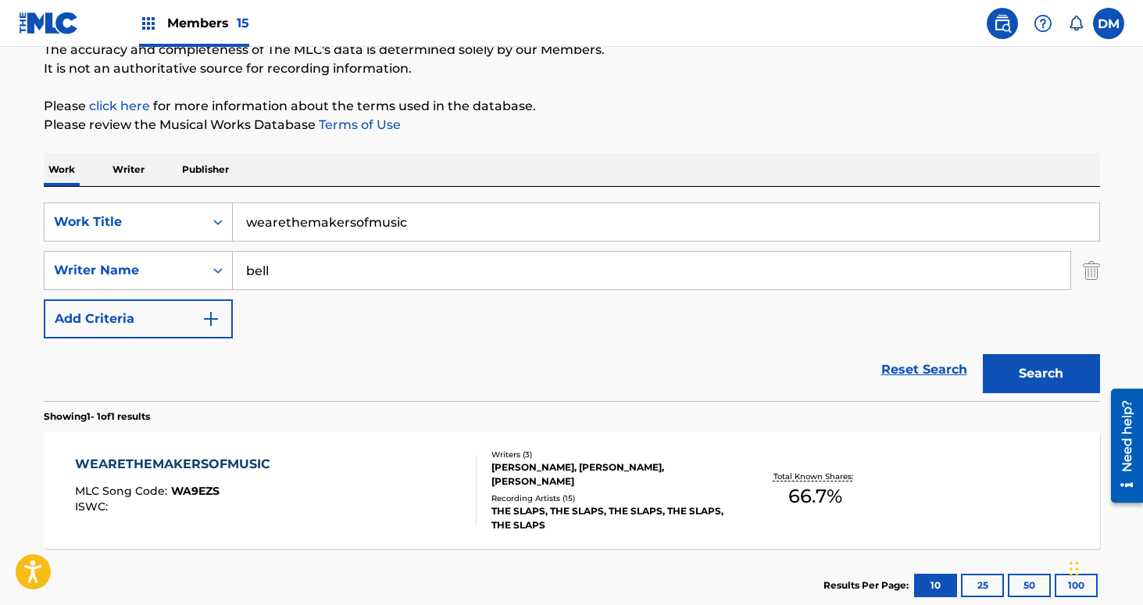
scroll to position [240, 0]
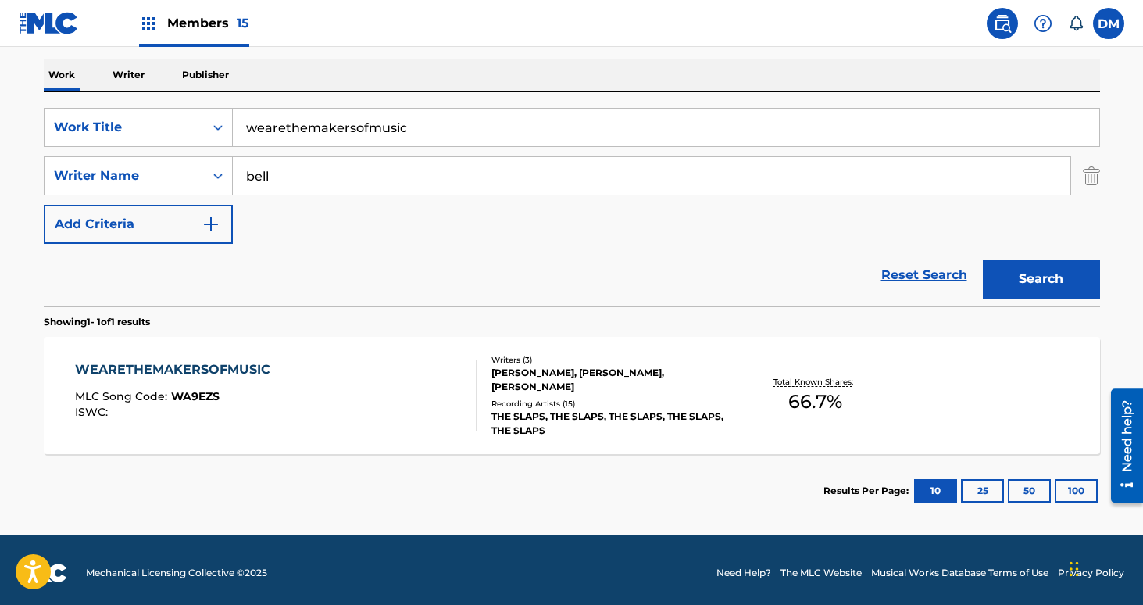
click at [440, 403] on div "WEARETHEMAKERSOFMUSIC MLC Song Code : WA9EZS ISWC :" at bounding box center [276, 395] width 402 height 70
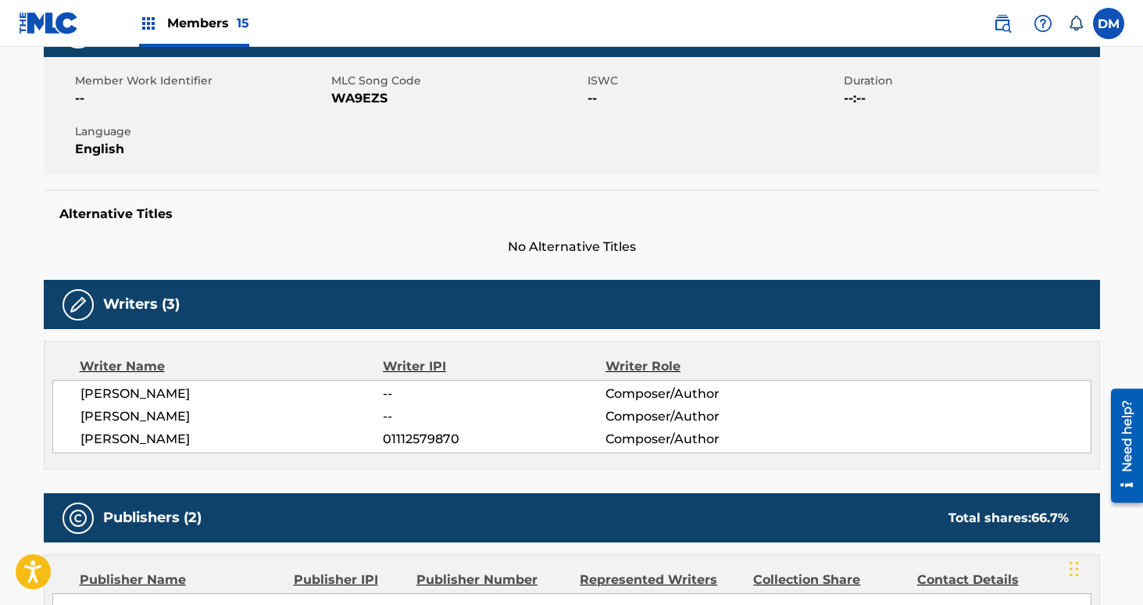
scroll to position [221, 0]
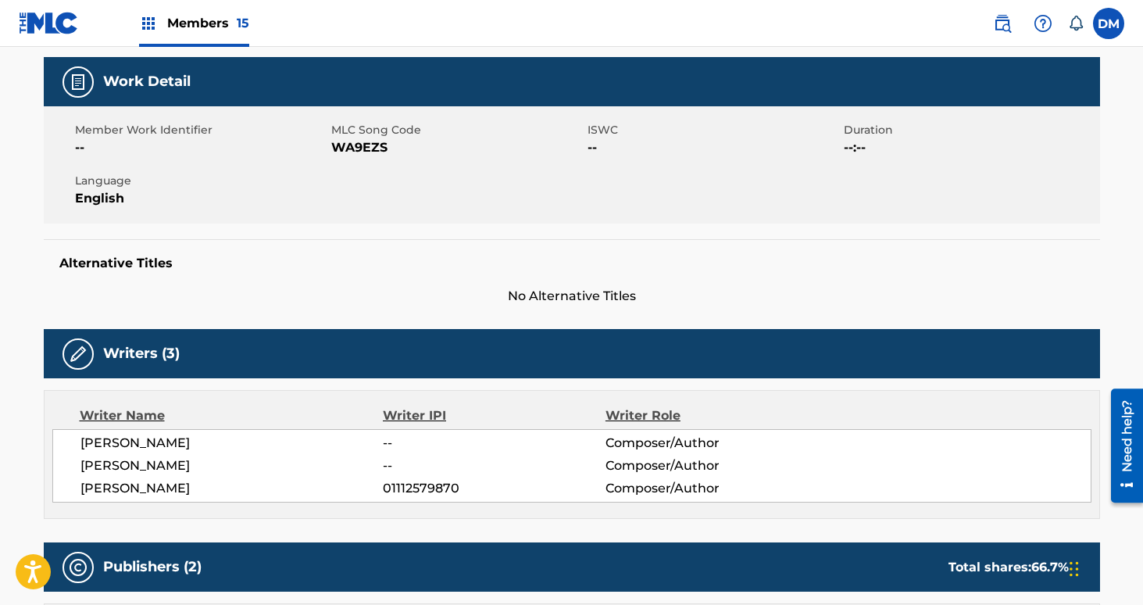
click at [345, 155] on span "WA9EZS" at bounding box center [457, 147] width 252 height 19
click at [345, 152] on span "WA9EZS" at bounding box center [457, 147] width 252 height 19
copy span "WA9EZS"
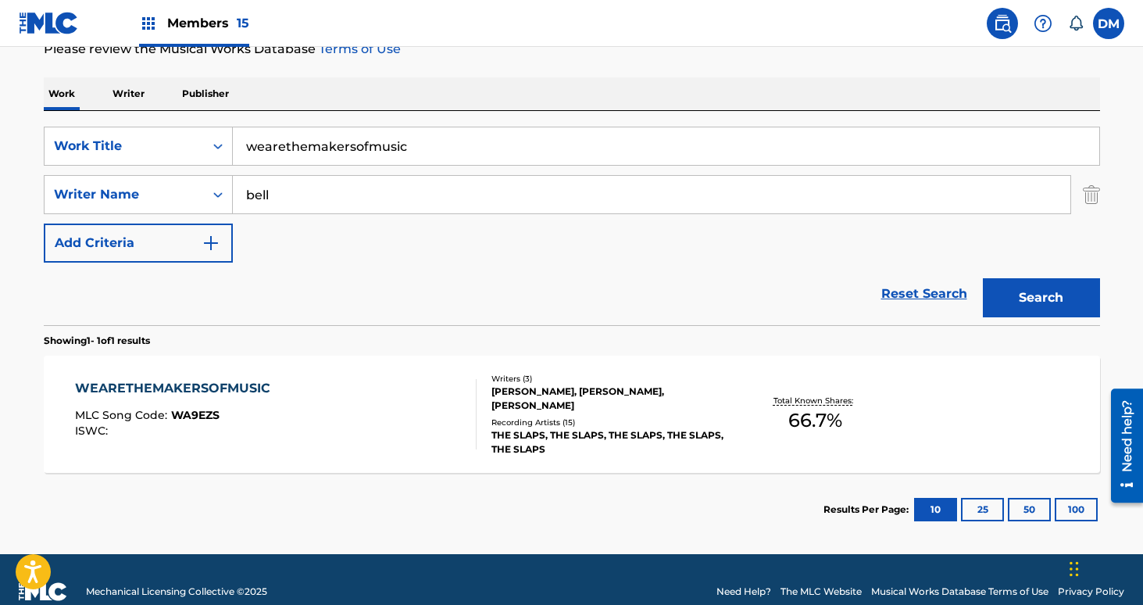
click at [280, 155] on input "wearethemakersofmusic" at bounding box center [666, 146] width 866 height 38
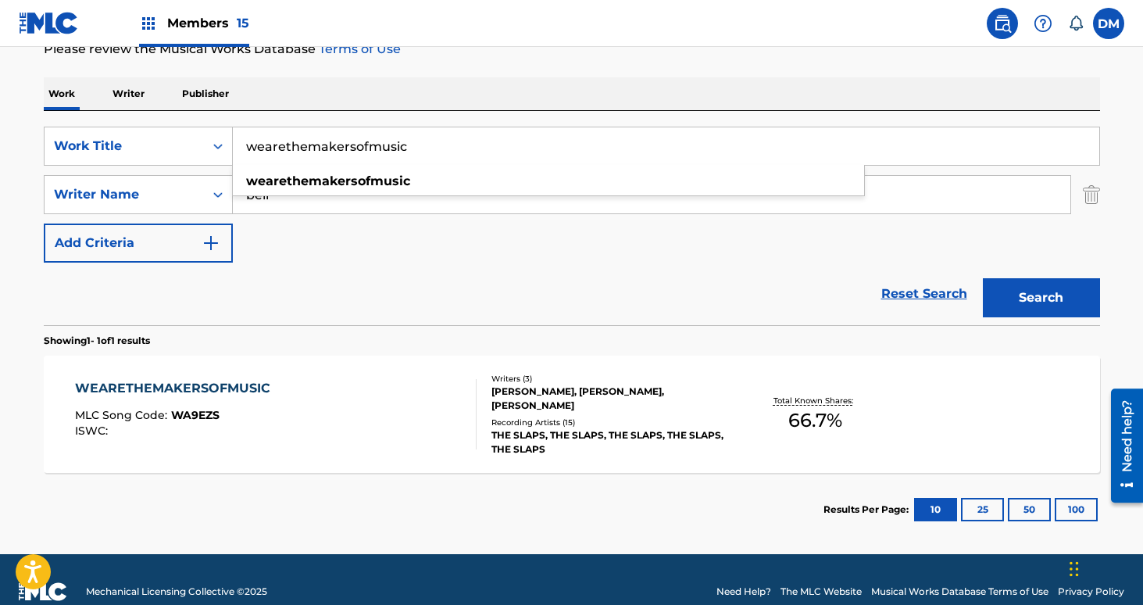
click at [280, 155] on input "wearethemakersofmusic" at bounding box center [666, 146] width 866 height 38
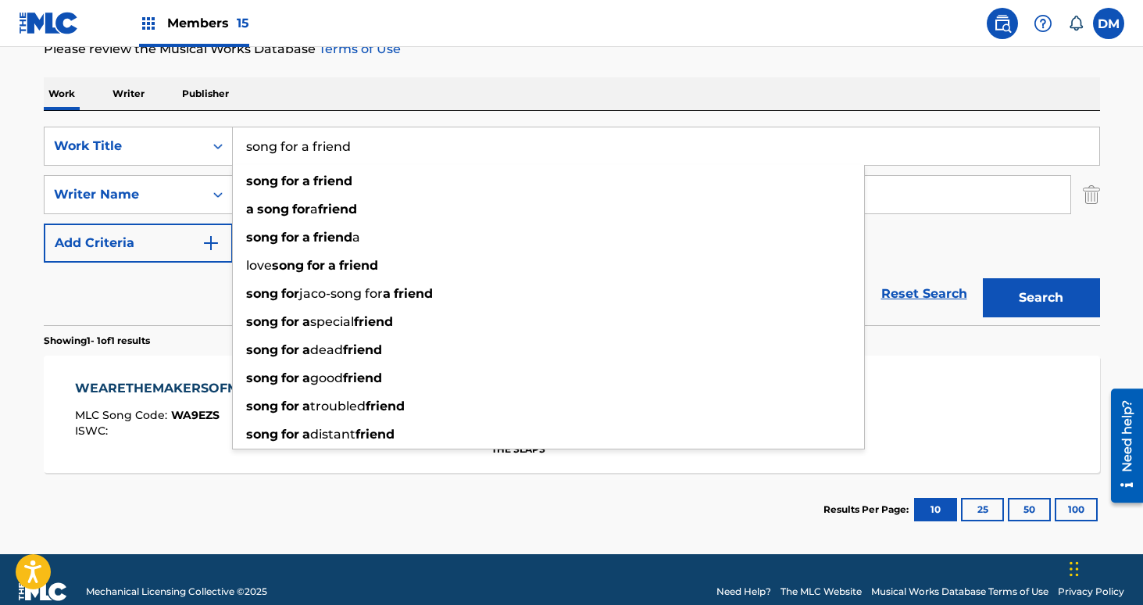
type input "song for a friend"
click at [983, 278] on button "Search" at bounding box center [1041, 297] width 117 height 39
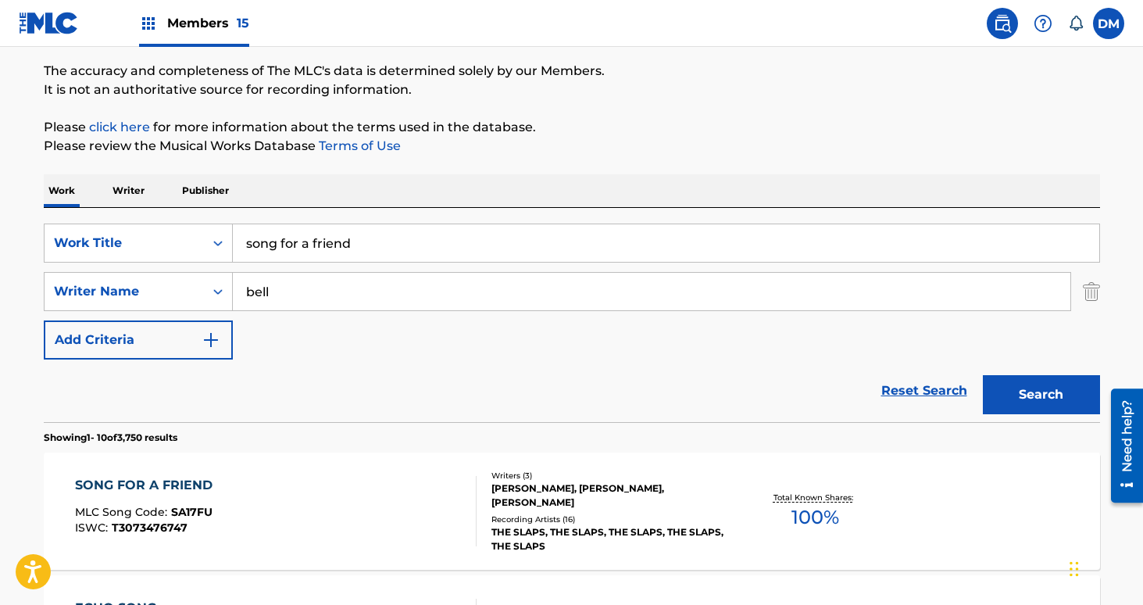
scroll to position [221, 0]
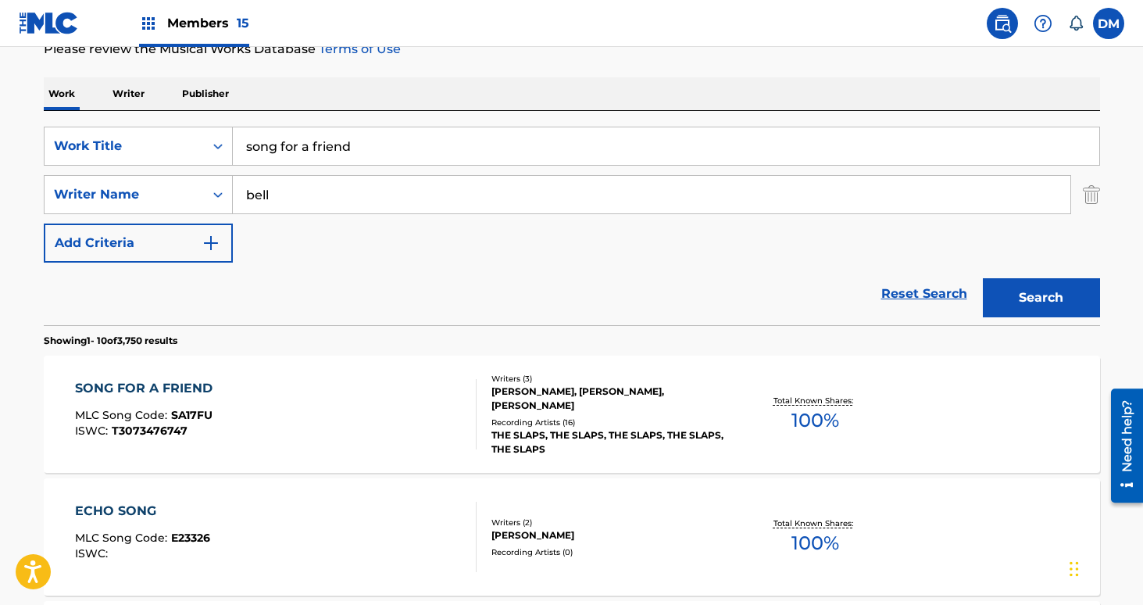
click at [487, 387] on div "Writers ( 3 ) JOSH RESING, DAVID KELLY, RAMSEY BELL Recording Artists ( 16 ) TH…" at bounding box center [602, 415] width 251 height 84
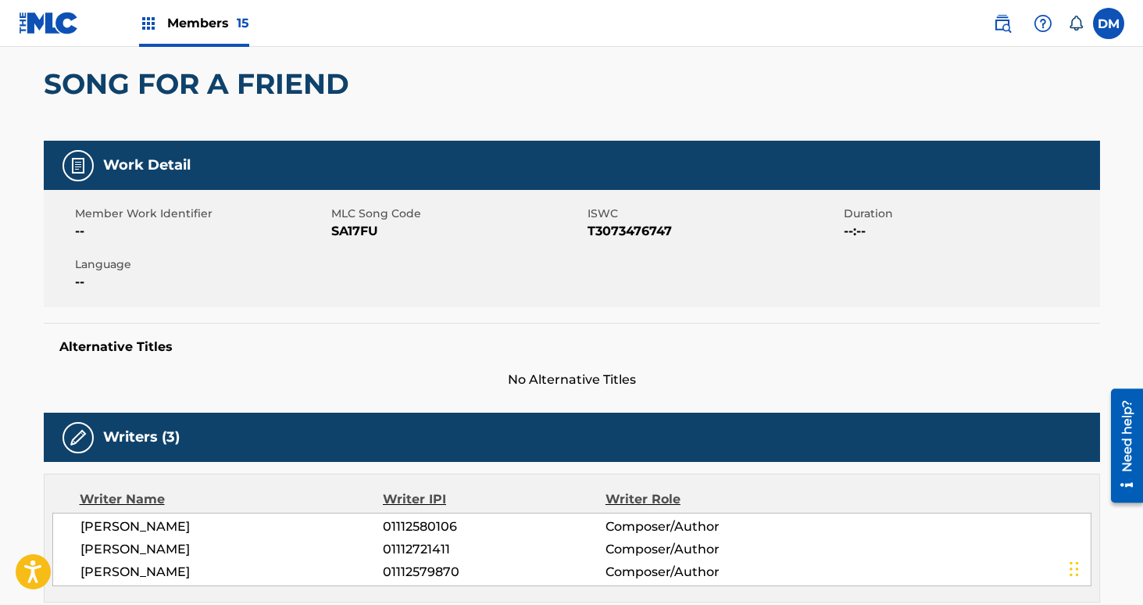
scroll to position [135, 0]
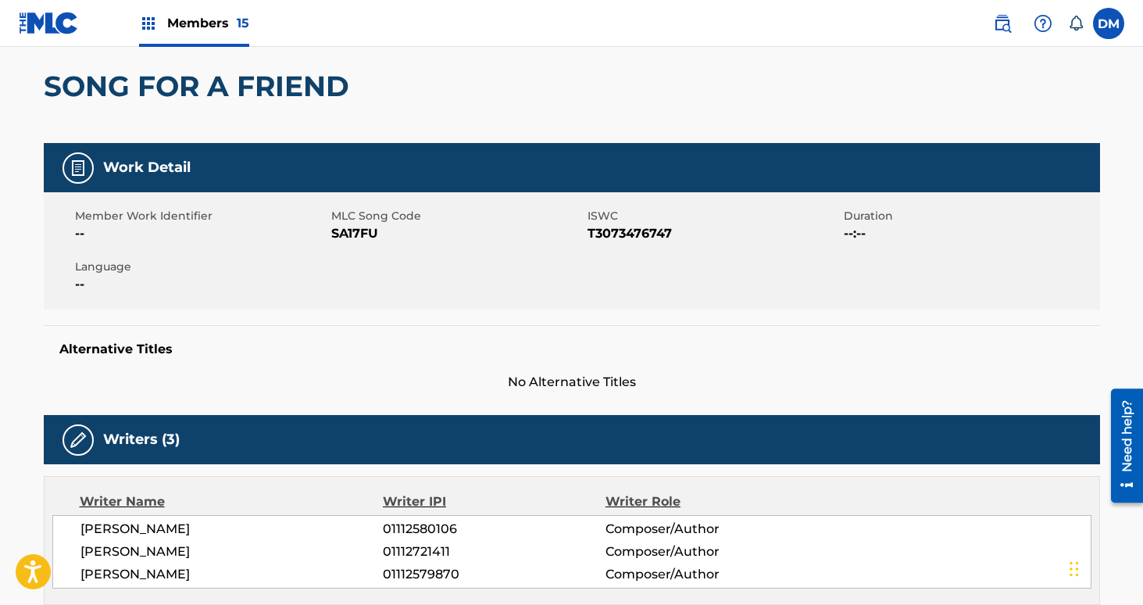
click at [345, 230] on span "SA17FU" at bounding box center [457, 233] width 252 height 19
copy span "SA17FU"
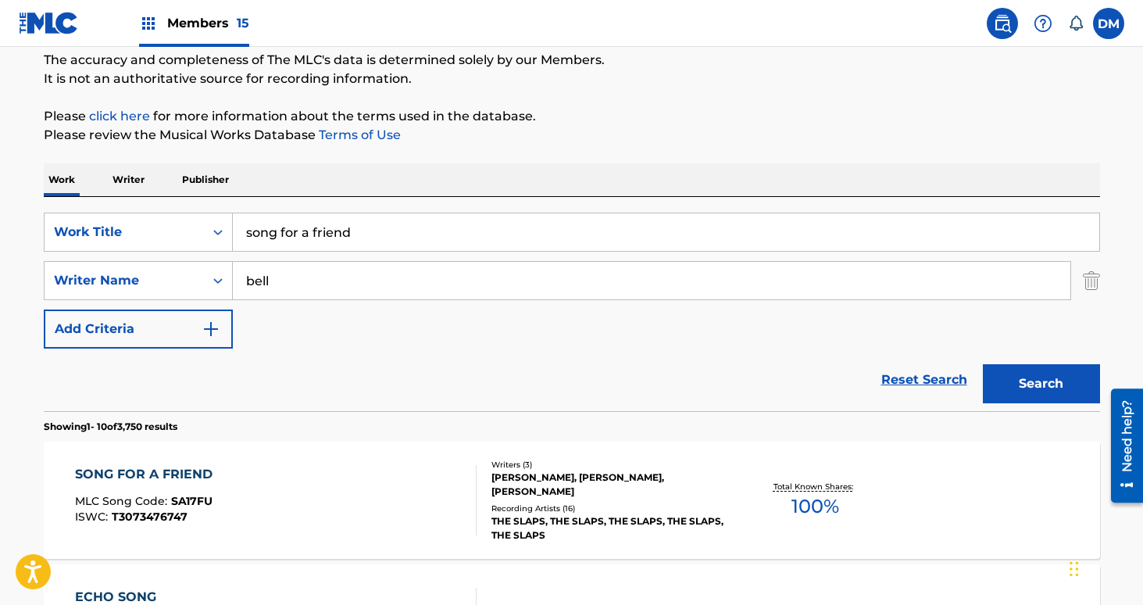
scroll to position [221, 0]
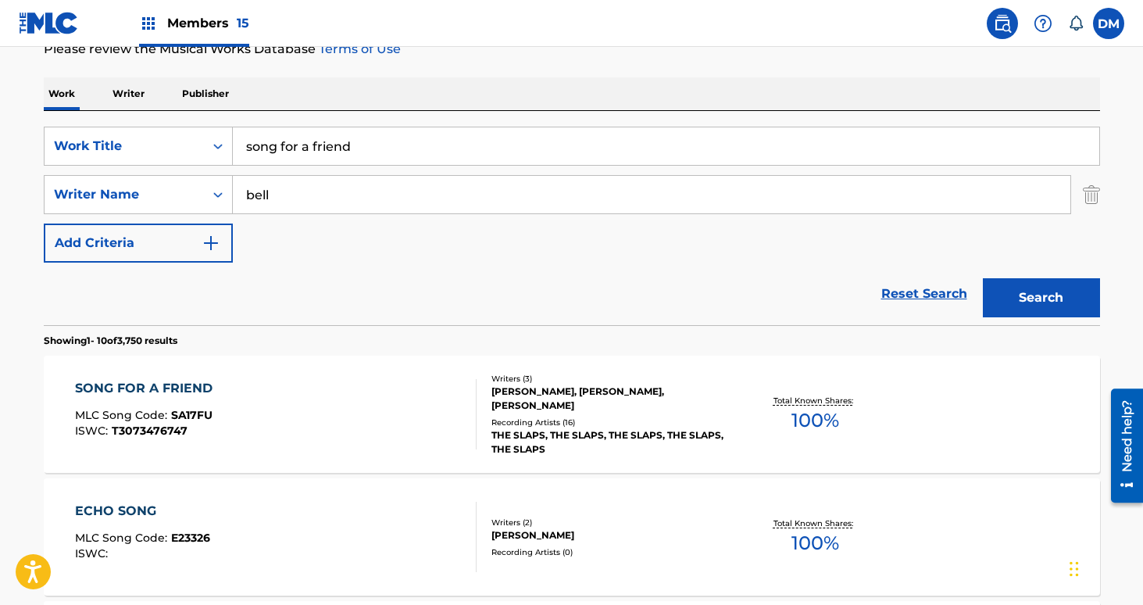
click at [313, 147] on input "song for a friend" at bounding box center [666, 146] width 866 height 38
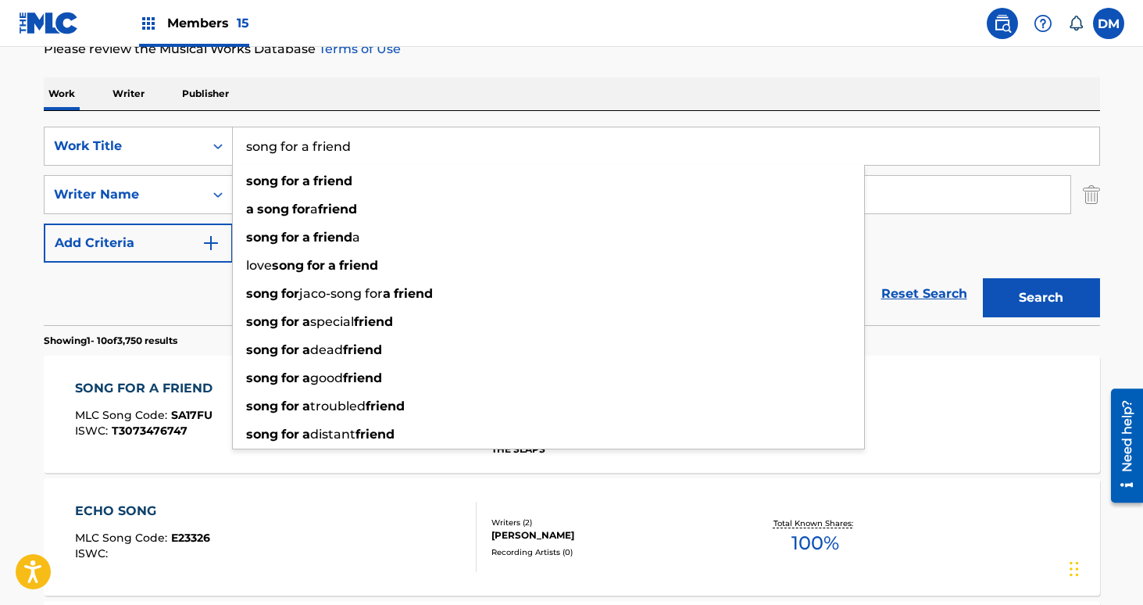
click at [313, 147] on input "song for a friend" at bounding box center [666, 146] width 866 height 38
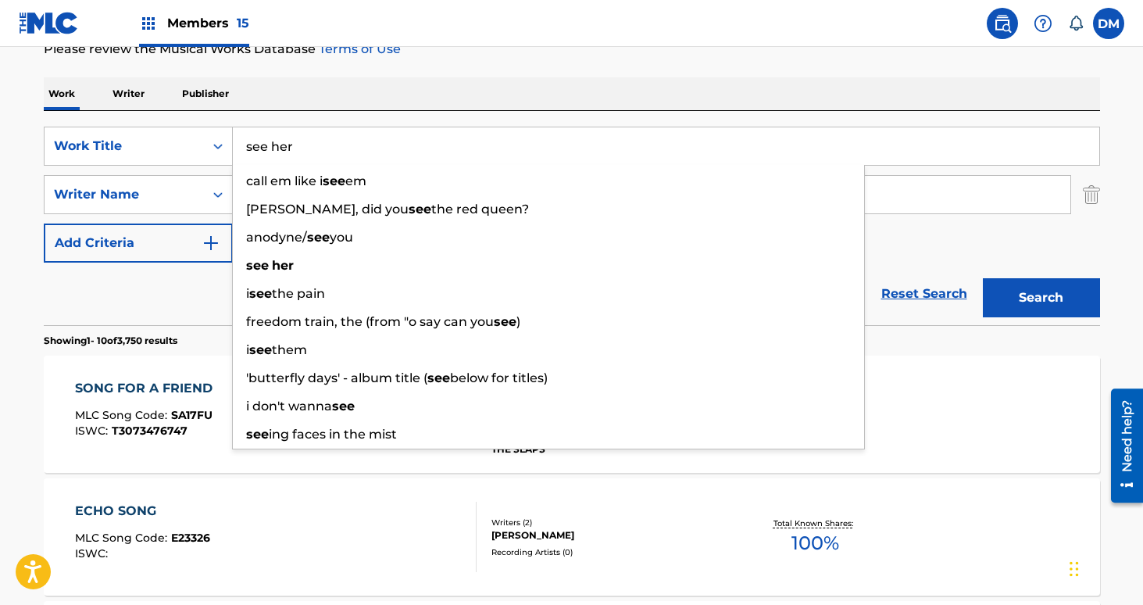
type input "see her"
click at [983, 278] on button "Search" at bounding box center [1041, 297] width 117 height 39
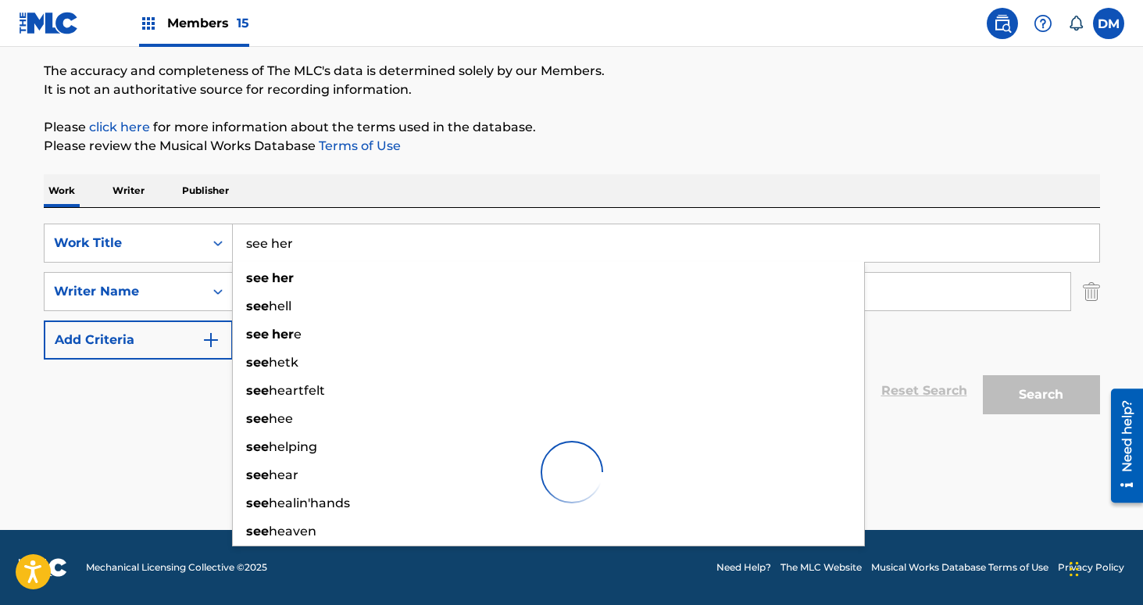
scroll to position [124, 0]
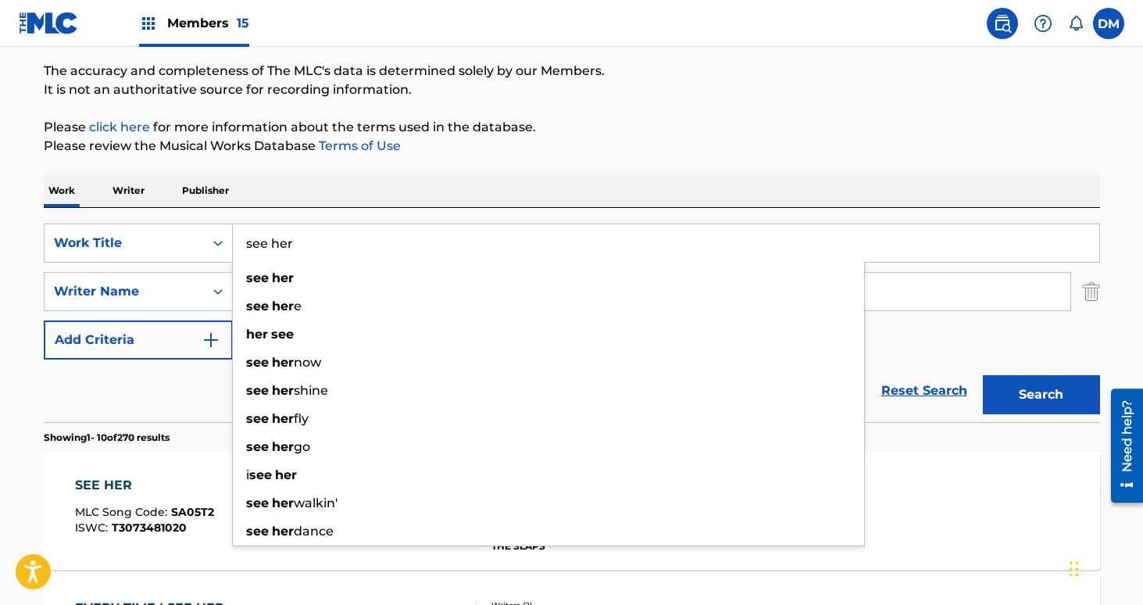
click at [136, 420] on div "Reset Search Search" at bounding box center [572, 390] width 1056 height 63
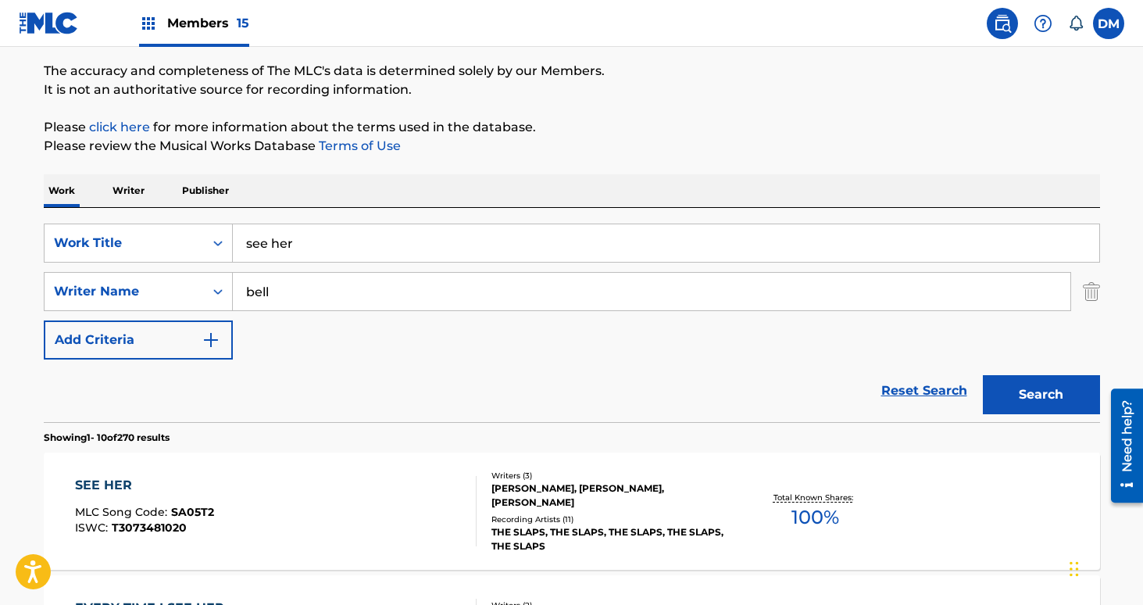
click at [118, 492] on div "SEE HER" at bounding box center [144, 485] width 139 height 19
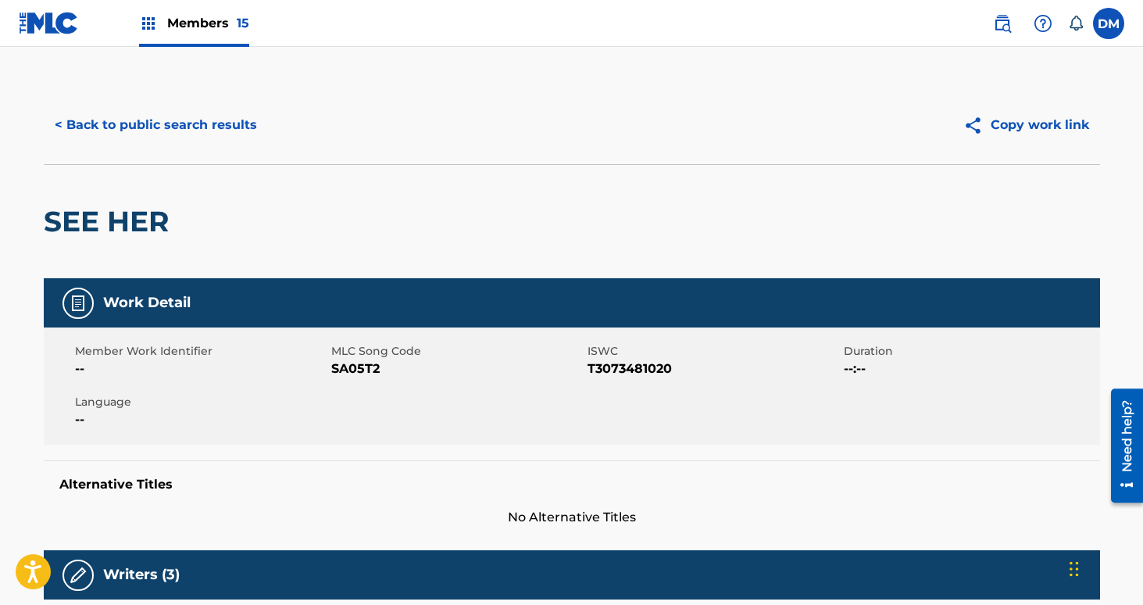
click at [356, 366] on span "SA05T2" at bounding box center [457, 368] width 252 height 19
copy span "SA05T2"
click at [209, 119] on button "< Back to public search results" at bounding box center [156, 124] width 224 height 39
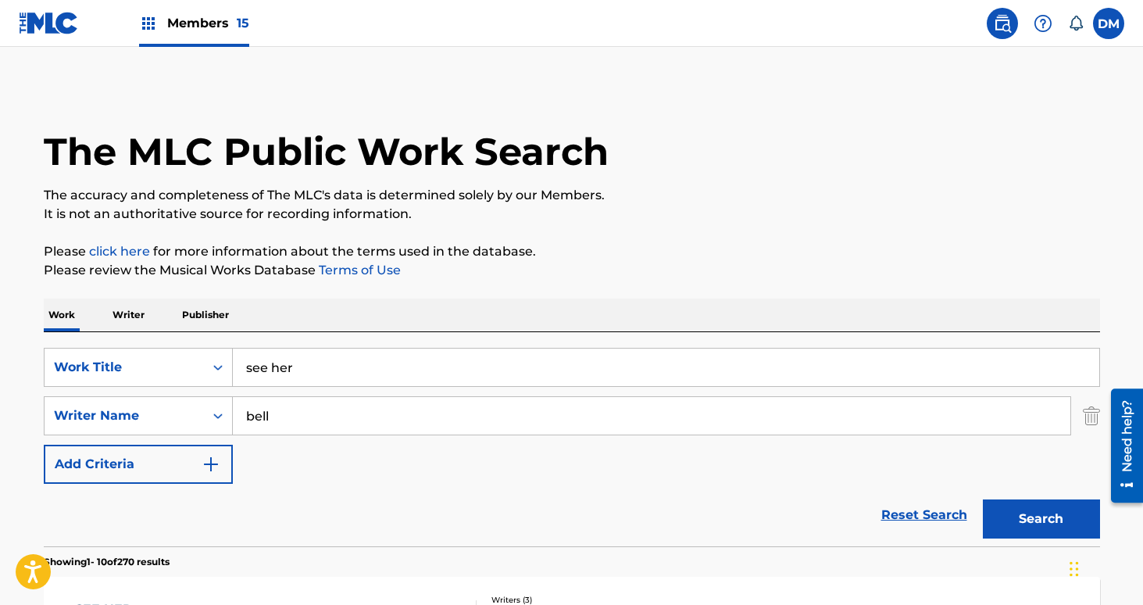
scroll to position [124, 0]
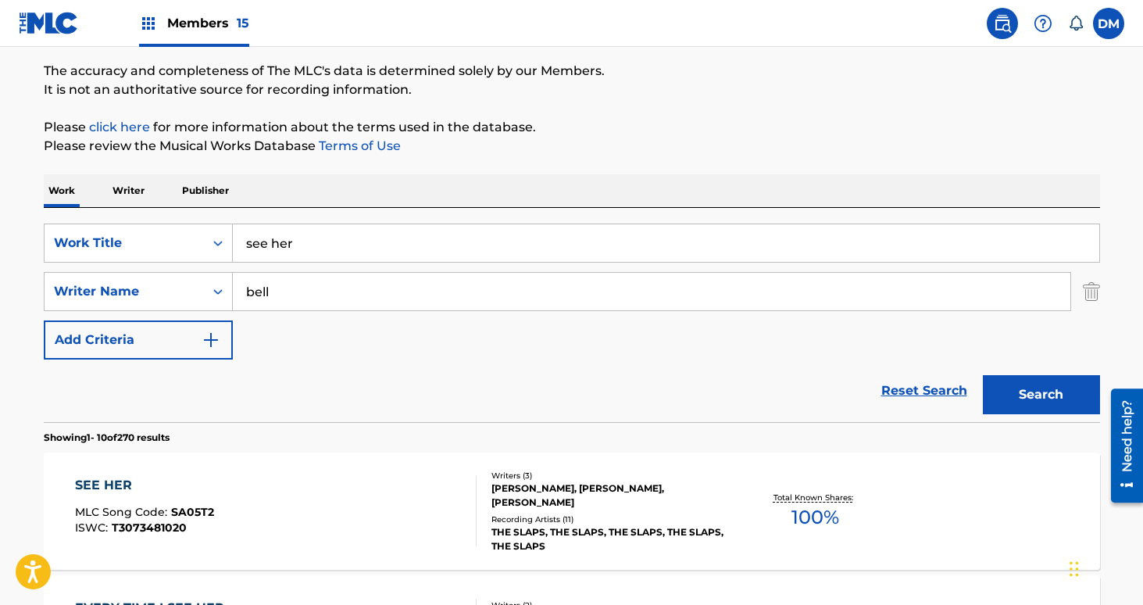
click at [318, 231] on input "see her" at bounding box center [666, 243] width 866 height 38
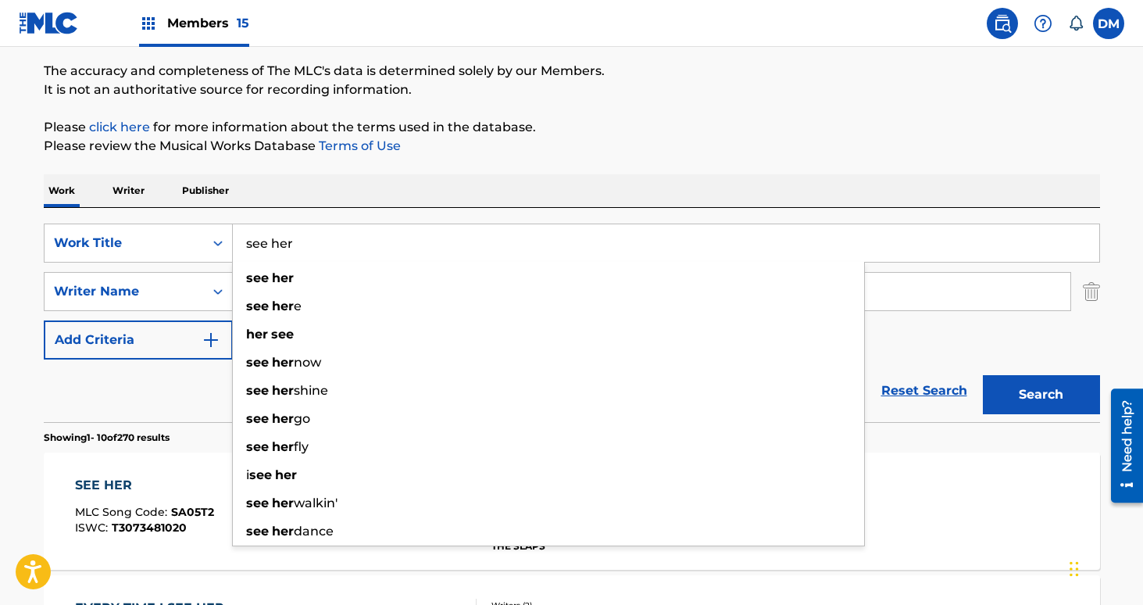
click at [318, 231] on input "see her" at bounding box center [666, 243] width 866 height 38
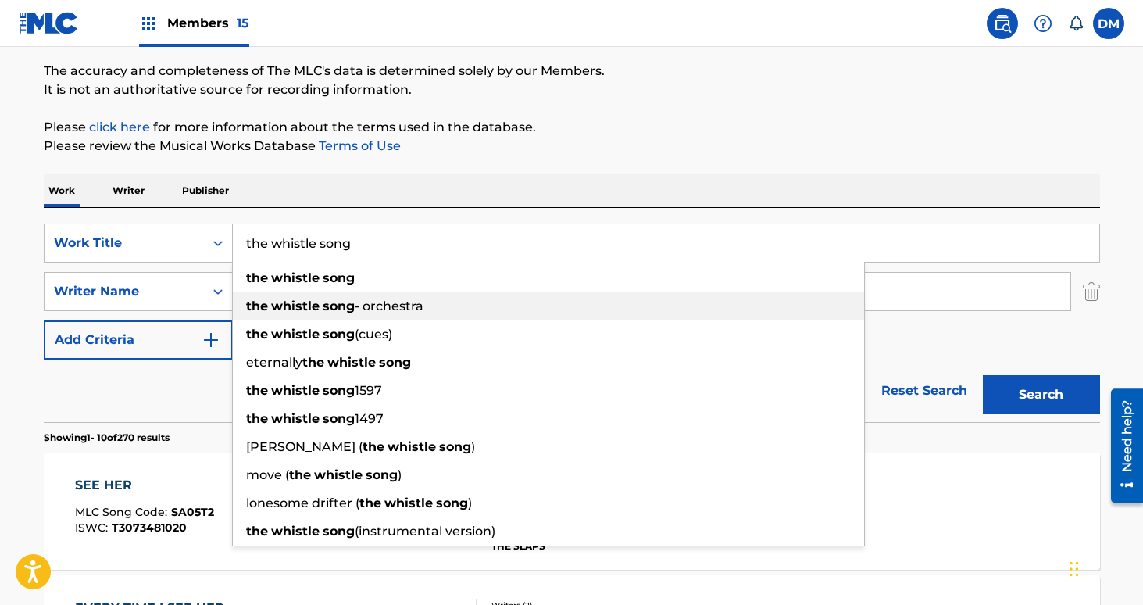
type input "the whistle song"
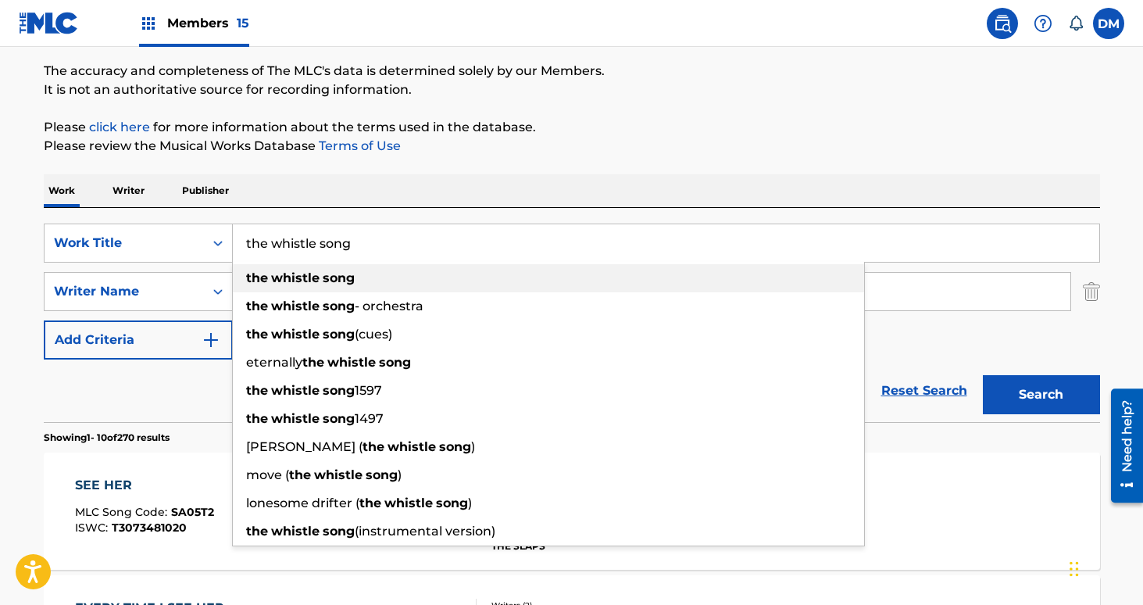
click at [300, 285] on div "the whistle song" at bounding box center [548, 278] width 631 height 28
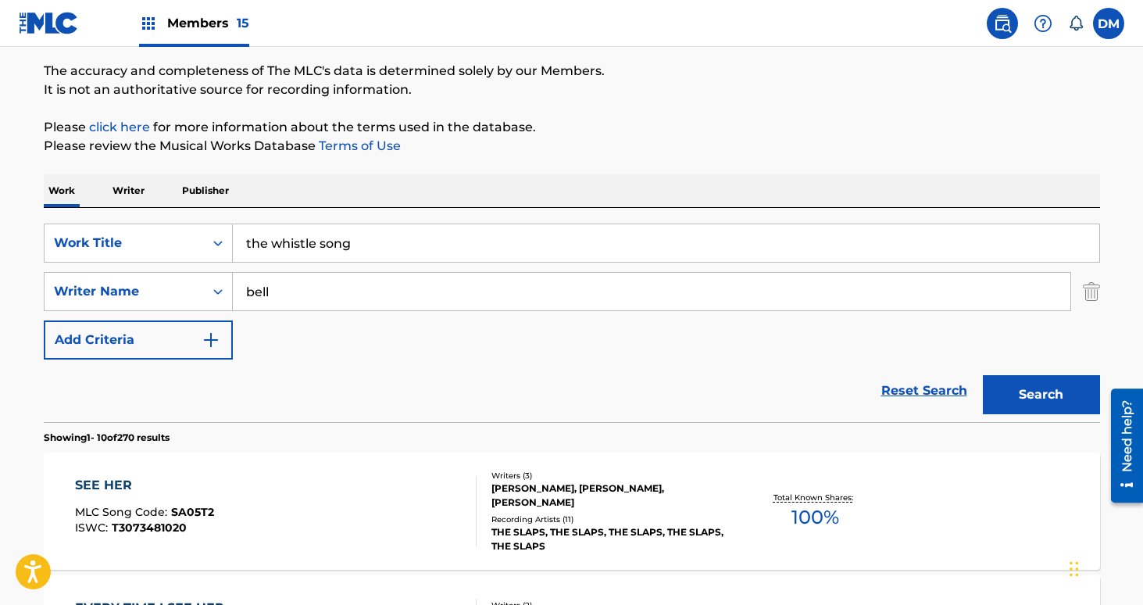
click at [1056, 414] on div "Search" at bounding box center [1037, 390] width 125 height 63
click at [1052, 392] on button "Search" at bounding box center [1041, 394] width 117 height 39
click at [614, 503] on div "Writers ( 3 ) RAMSEY BELL, JOSH RESING, DAVID KELLY Recording Artists ( 12 ) TH…" at bounding box center [602, 512] width 251 height 84
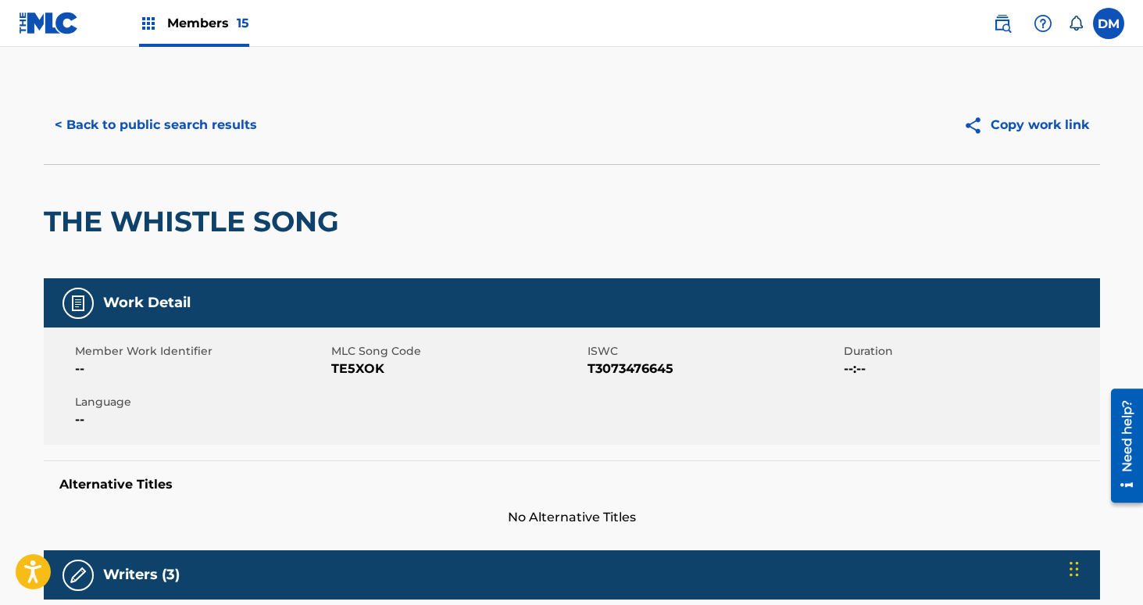
click at [349, 366] on span "TE5XOK" at bounding box center [457, 368] width 252 height 19
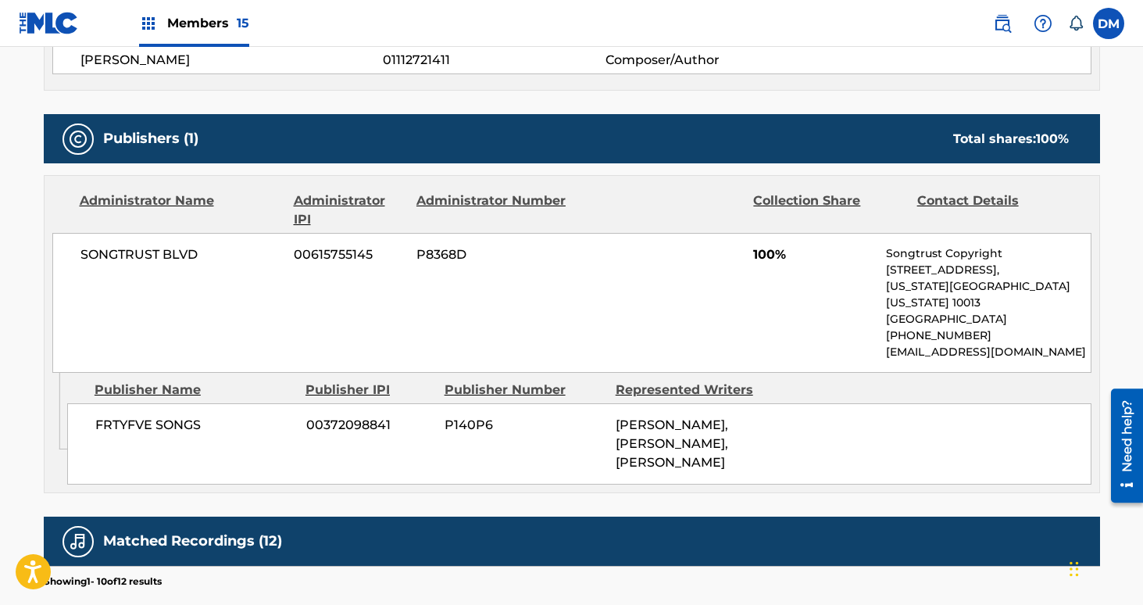
scroll to position [645, 0]
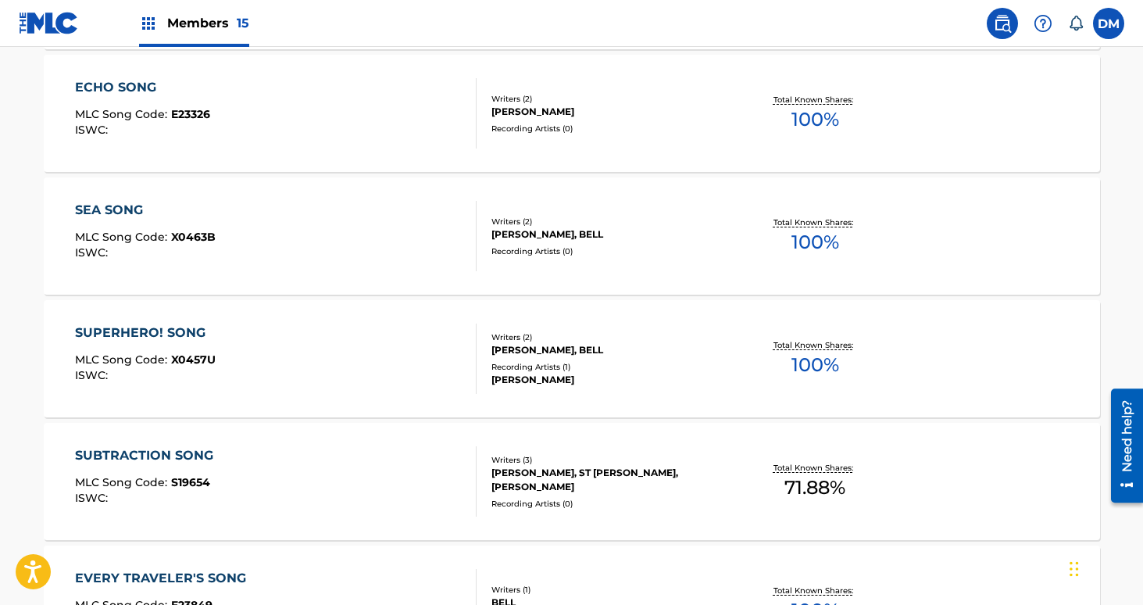
scroll to position [124, 0]
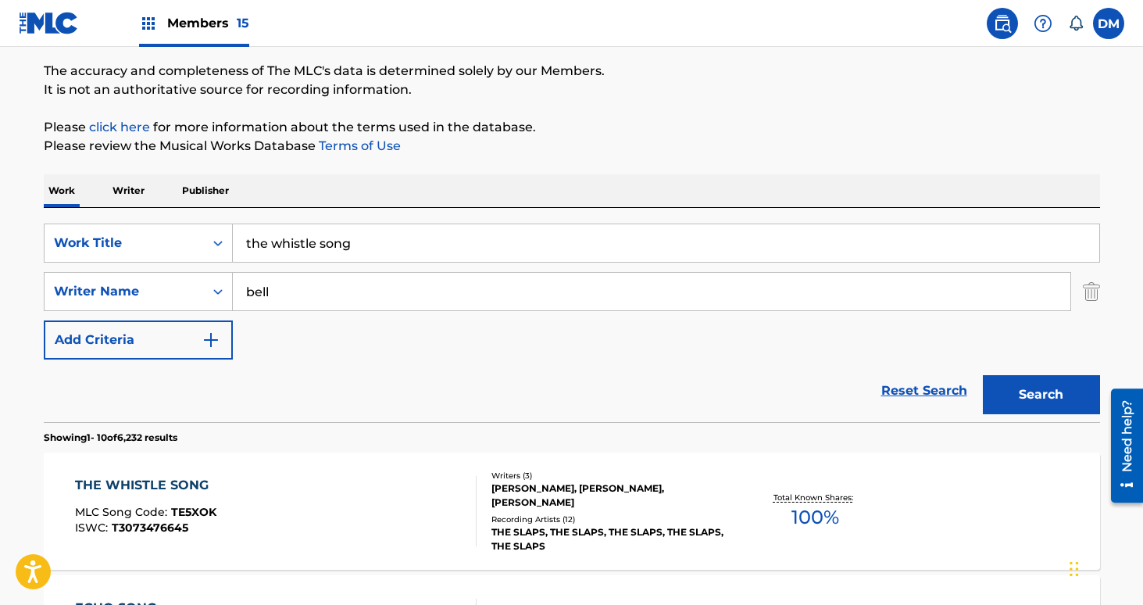
click at [366, 236] on input "the whistle song" at bounding box center [666, 243] width 866 height 38
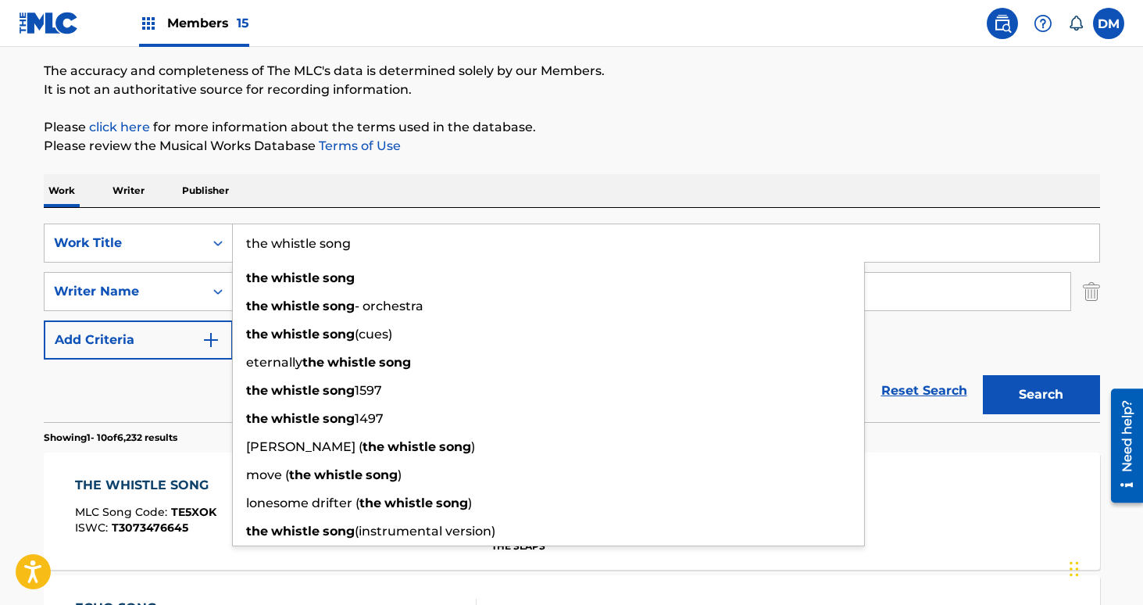
click at [366, 236] on input "the whistle song" at bounding box center [666, 243] width 866 height 38
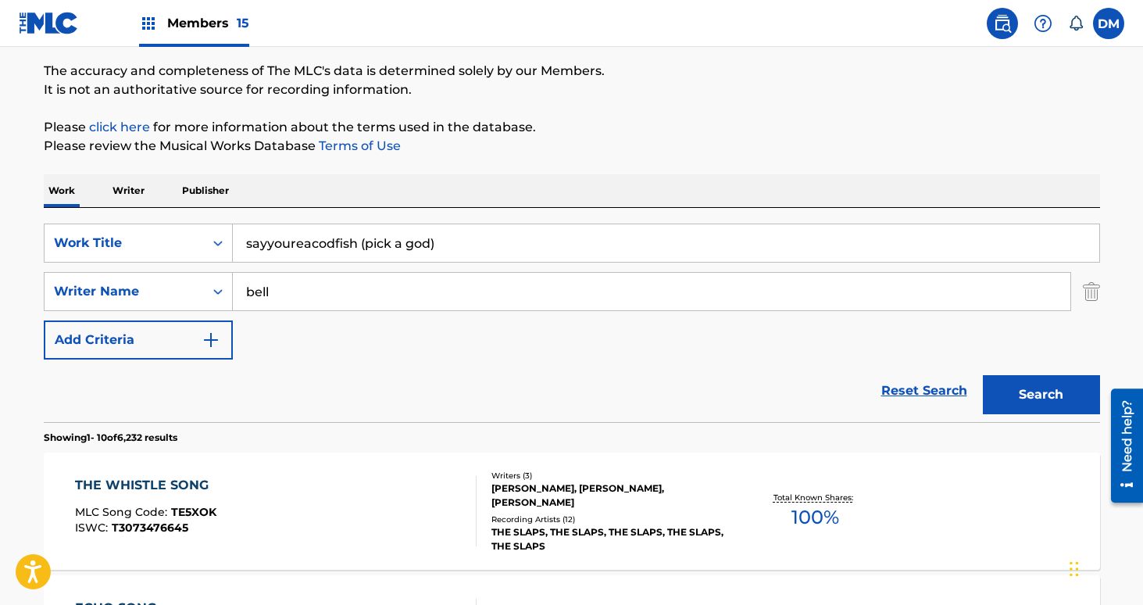
type input "sayyoureacodfish (pick a god)"
click at [1051, 395] on button "Search" at bounding box center [1041, 394] width 117 height 39
click at [637, 479] on div "Writers ( 3 )" at bounding box center [609, 476] width 236 height 12
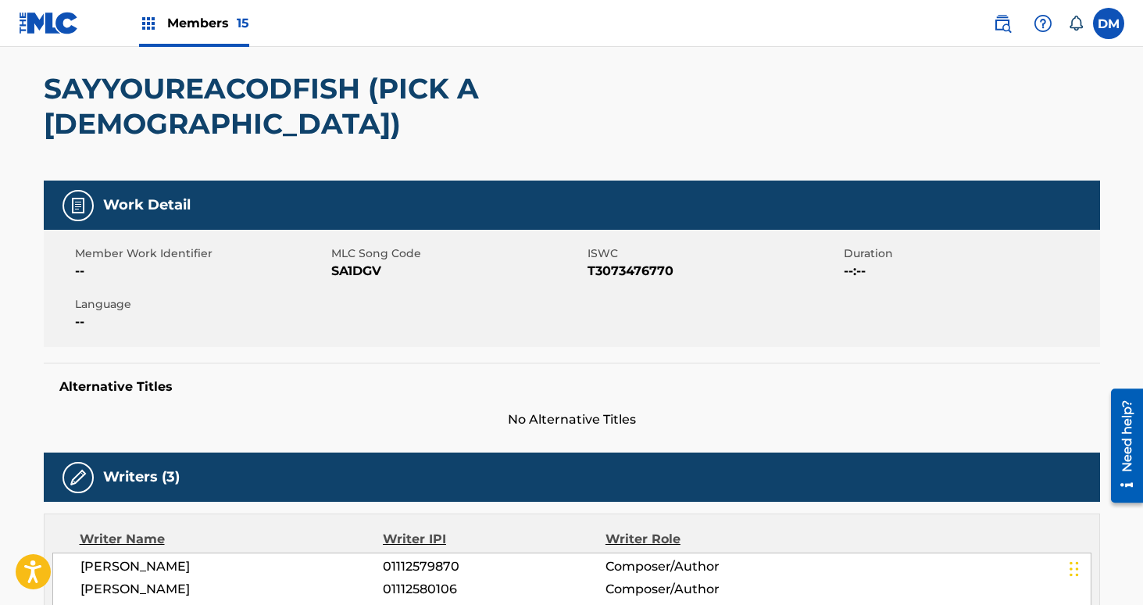
scroll to position [142, 0]
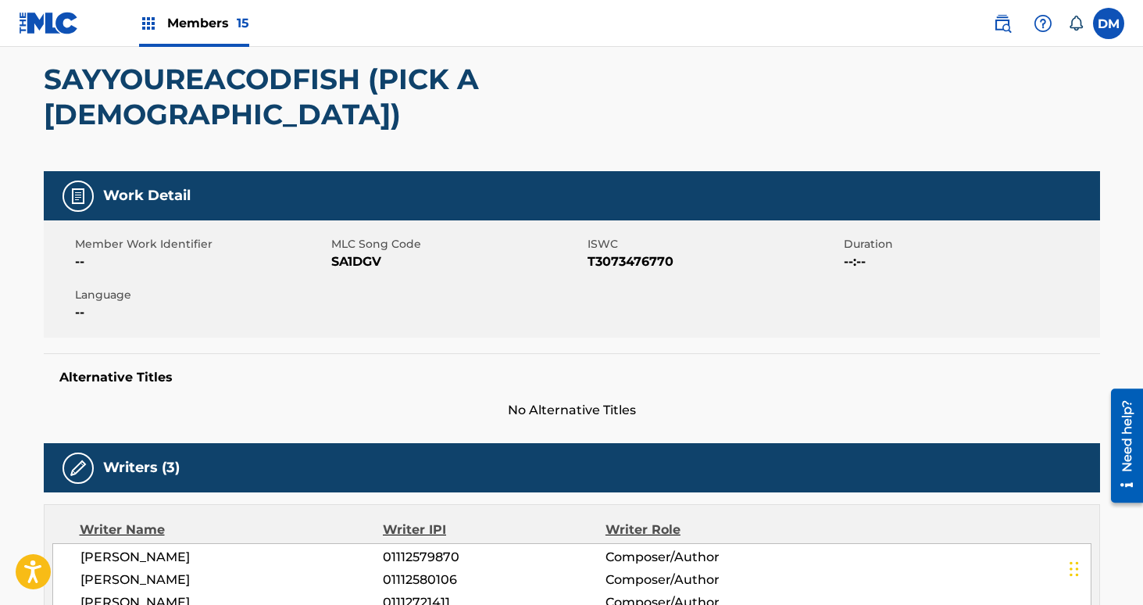
click at [353, 252] on span "SA1DGV" at bounding box center [457, 261] width 252 height 19
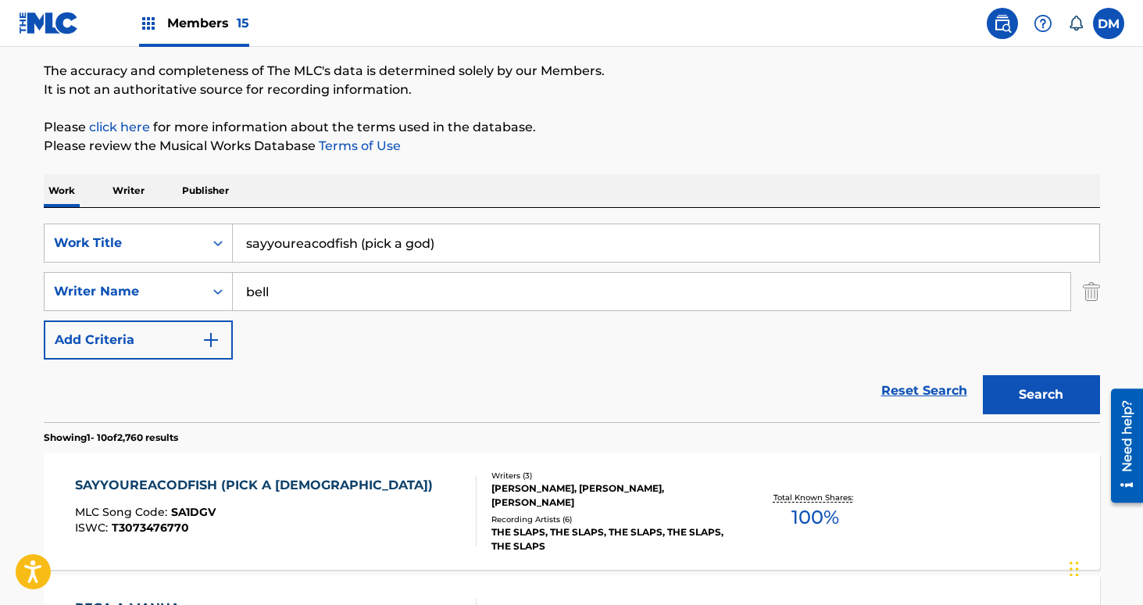
click at [374, 238] on input "sayyoureacodfish (pick a god)" at bounding box center [666, 243] width 866 height 38
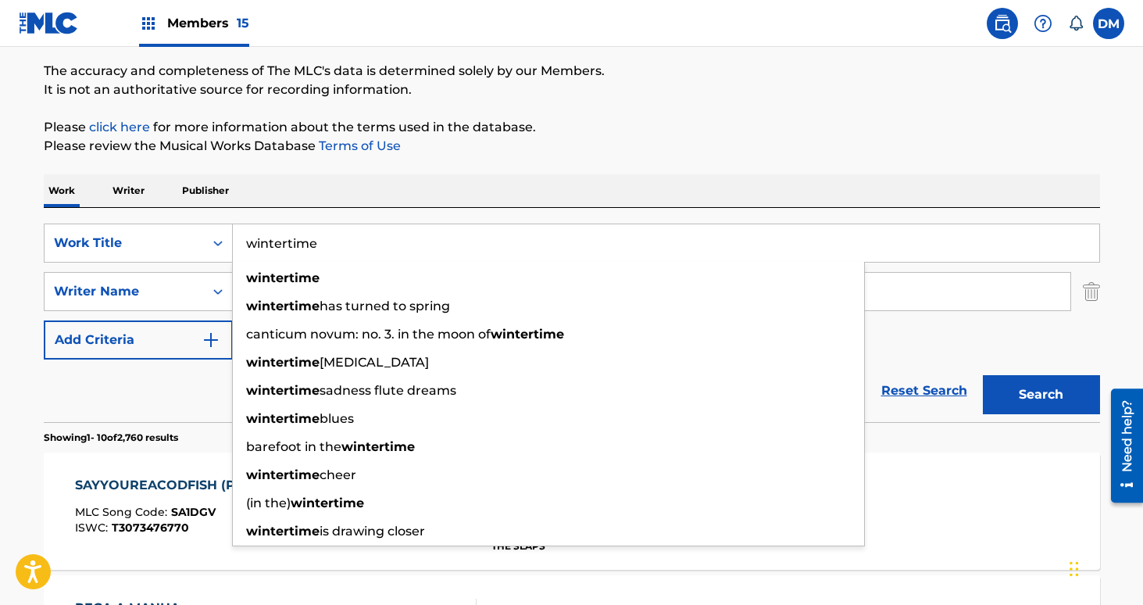
type input "wintertime"
click at [983, 375] on button "Search" at bounding box center [1041, 394] width 117 height 39
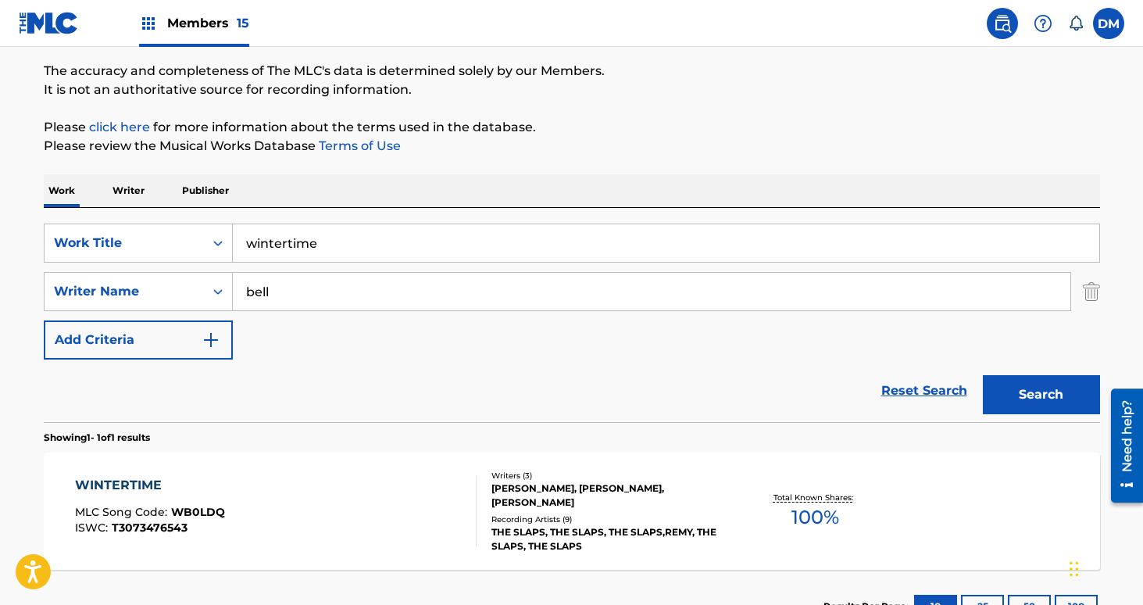
click at [463, 534] on div at bounding box center [469, 511] width 13 height 70
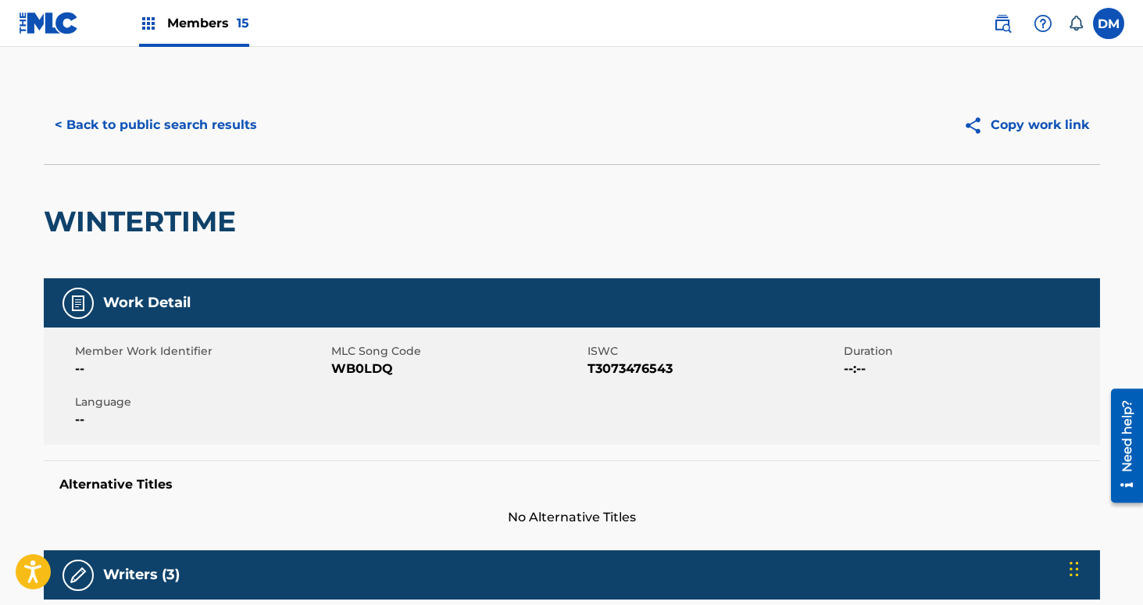
click at [364, 373] on span "WB0LDQ" at bounding box center [457, 368] width 252 height 19
click at [216, 134] on button "< Back to public search results" at bounding box center [156, 124] width 224 height 39
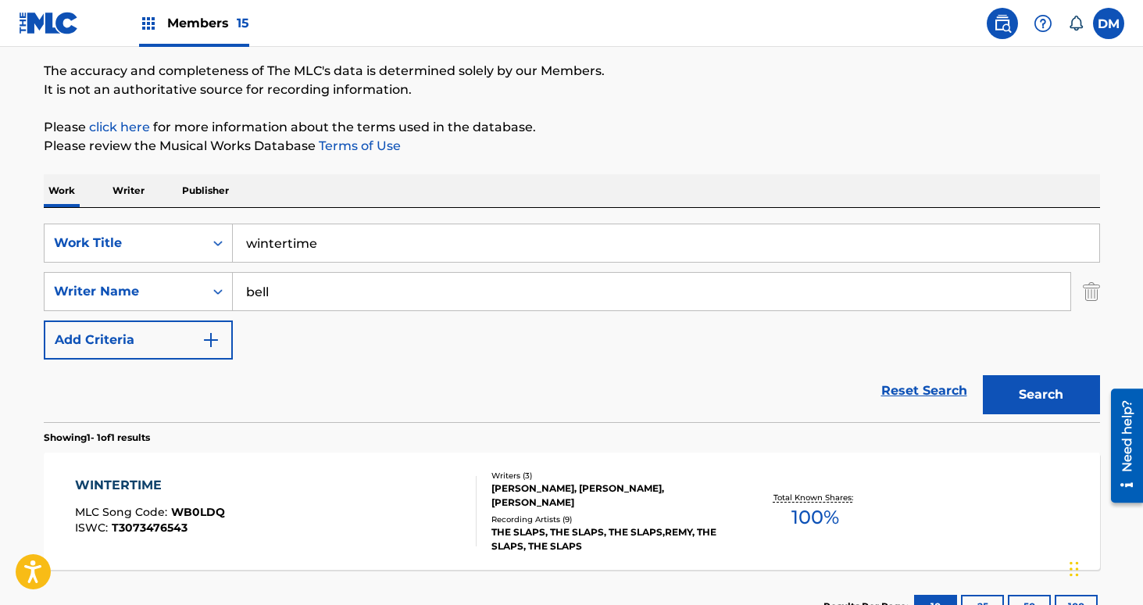
click at [425, 251] on input "wintertime" at bounding box center [666, 243] width 866 height 38
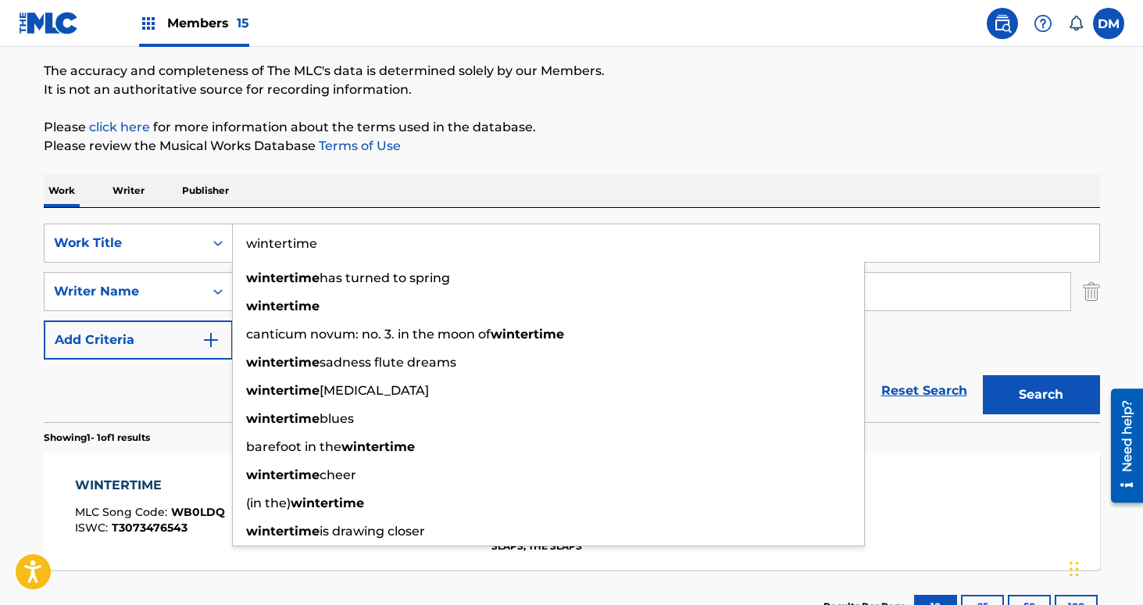
click at [425, 251] on input "wintertime" at bounding box center [666, 243] width 866 height 38
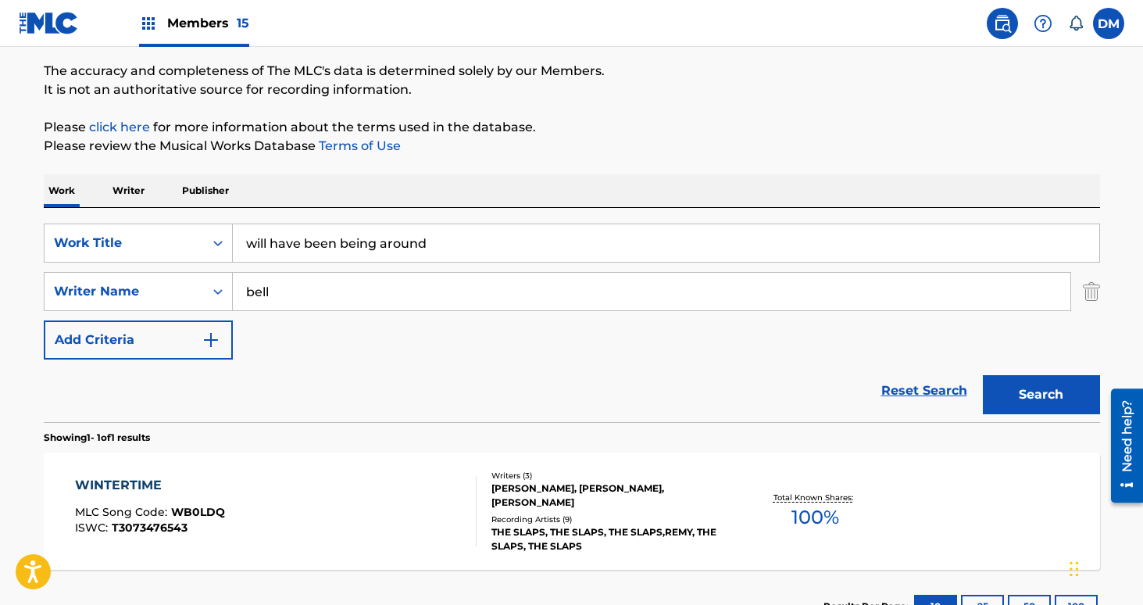
type input "will have been being around"
click at [1069, 388] on button "Search" at bounding box center [1041, 394] width 117 height 39
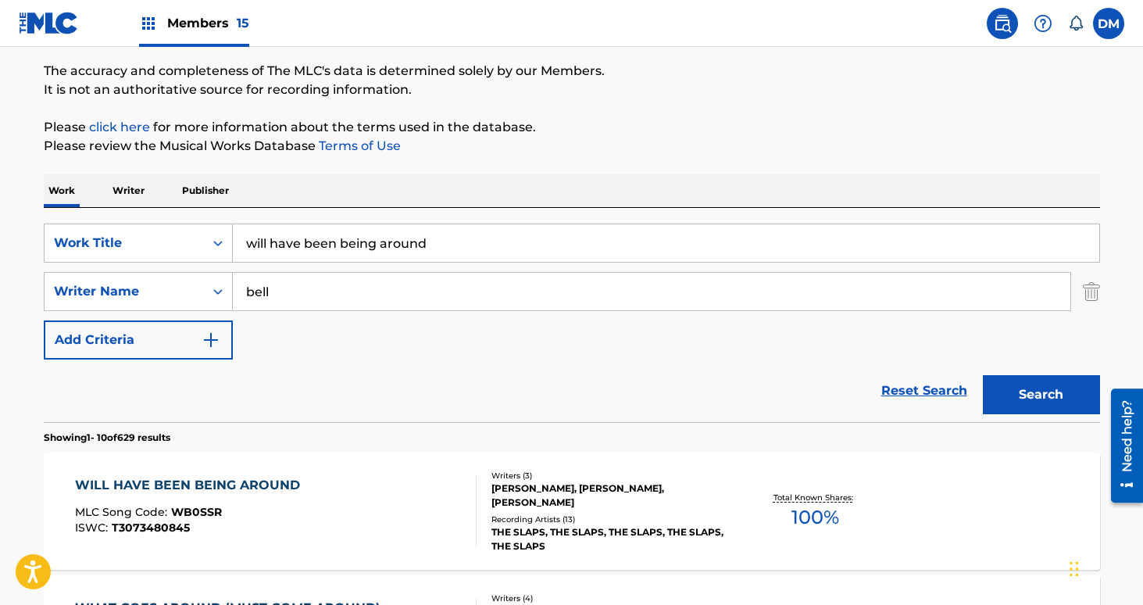
click at [584, 514] on div "Recording Artists ( 13 )" at bounding box center [609, 519] width 236 height 12
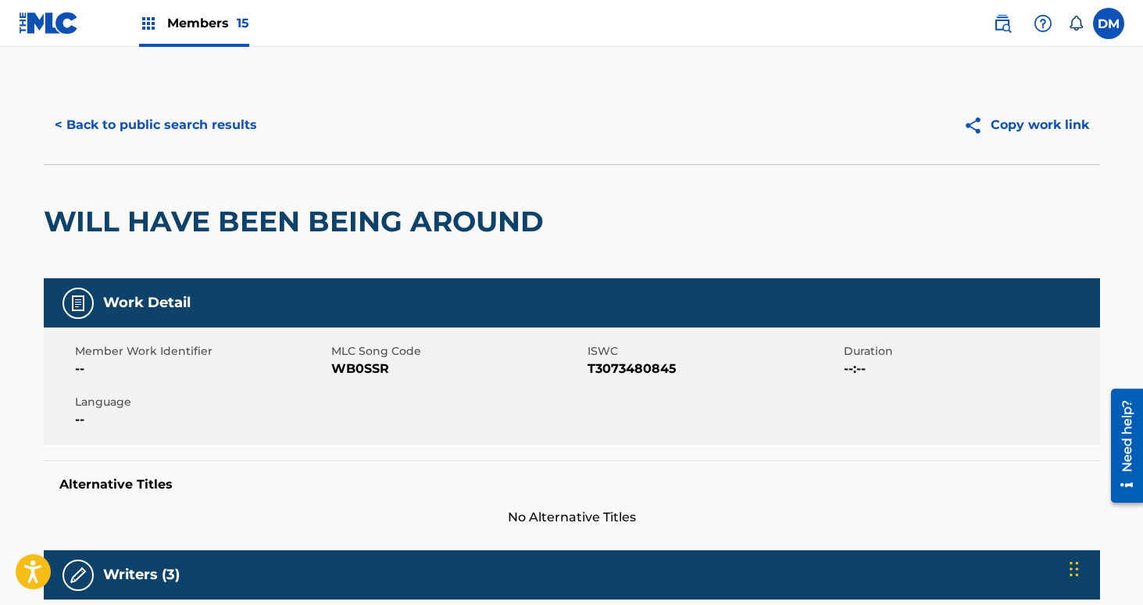
click at [362, 376] on span "WB0SSR" at bounding box center [457, 368] width 252 height 19
click at [184, 135] on button "< Back to public search results" at bounding box center [156, 124] width 224 height 39
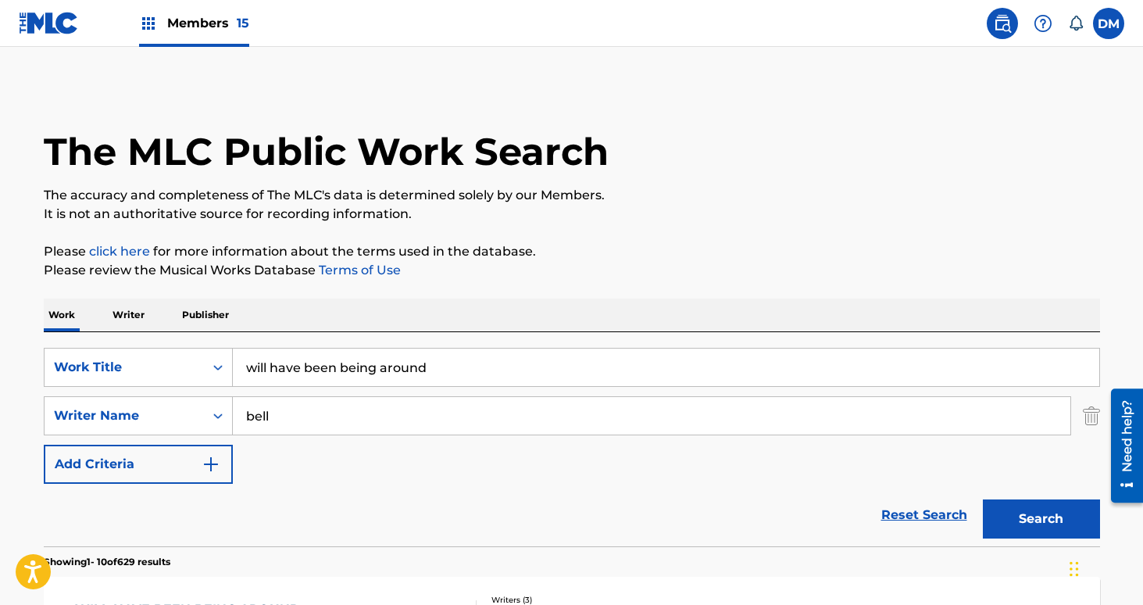
scroll to position [124, 0]
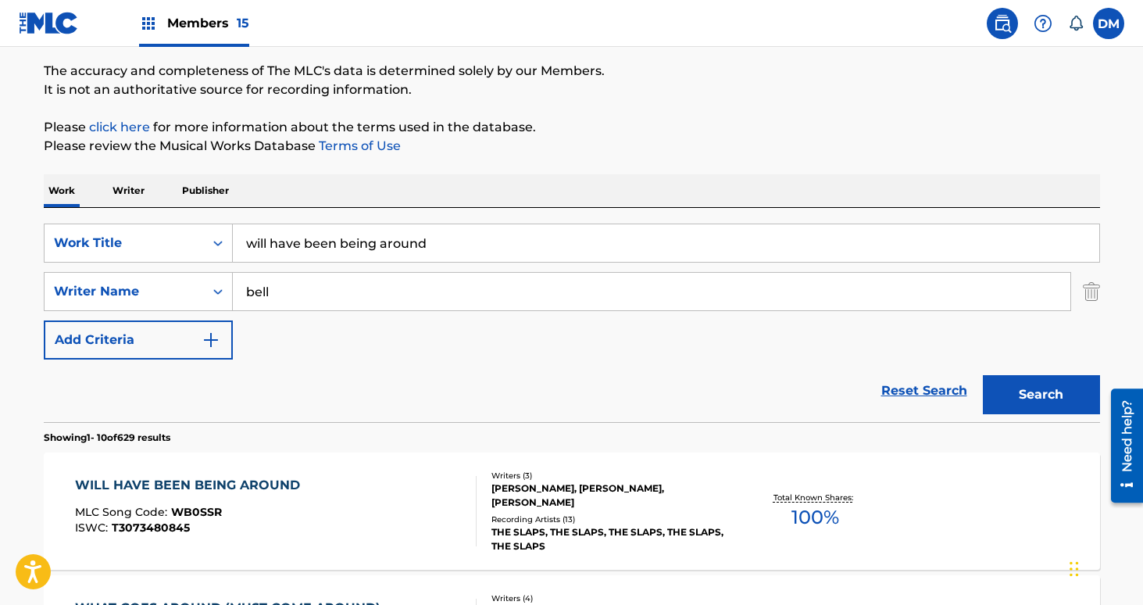
click at [409, 250] on input "will have been being around" at bounding box center [666, 243] width 866 height 38
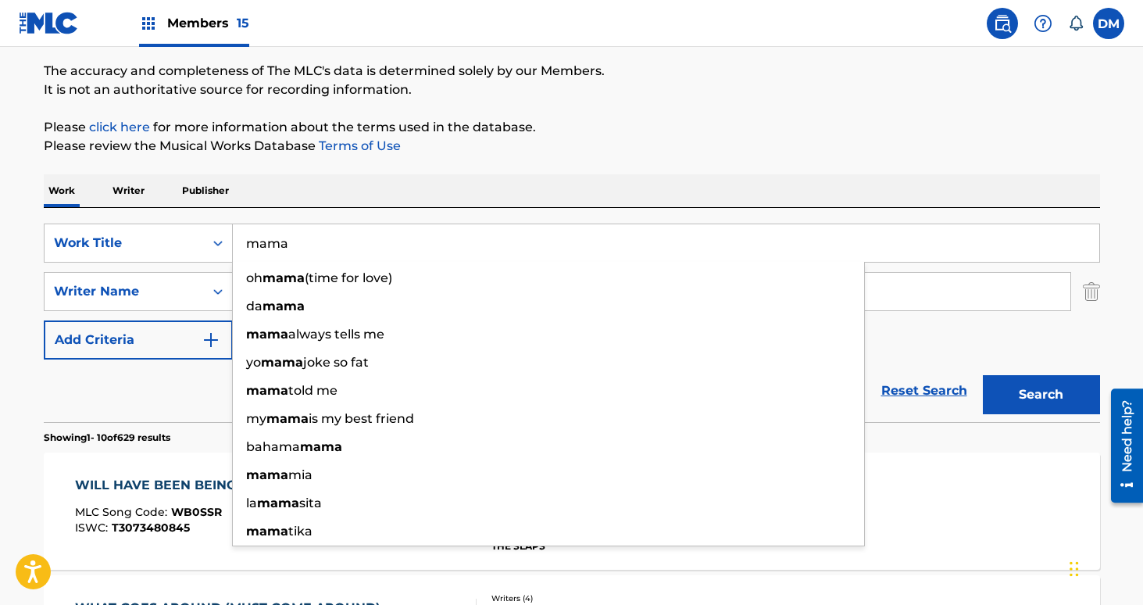
type input "mama"
click at [983, 375] on button "Search" at bounding box center [1041, 394] width 117 height 39
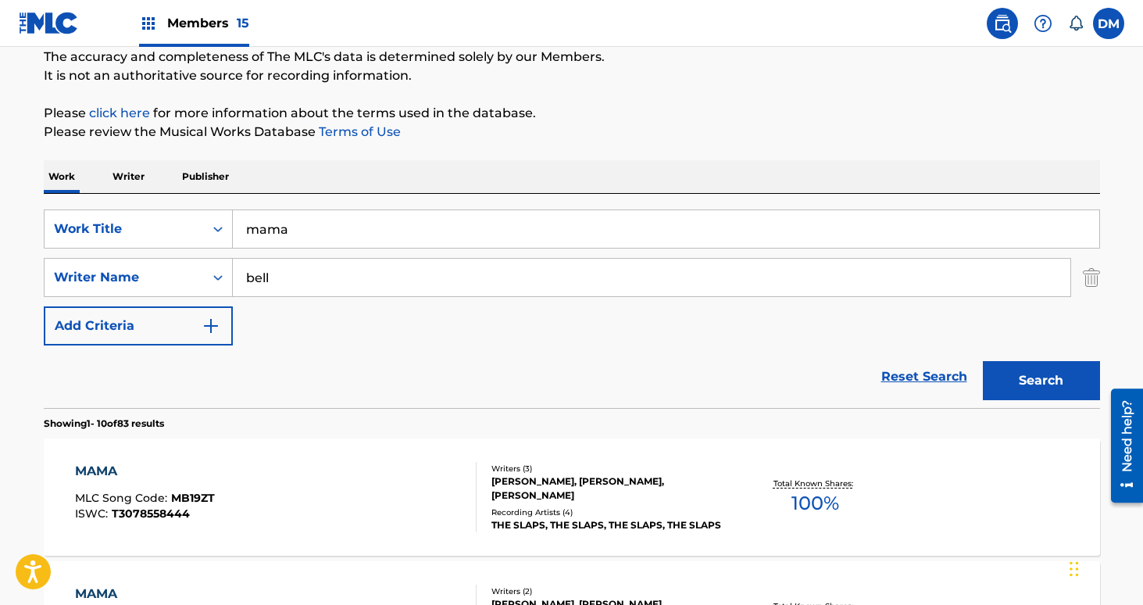
scroll to position [140, 0]
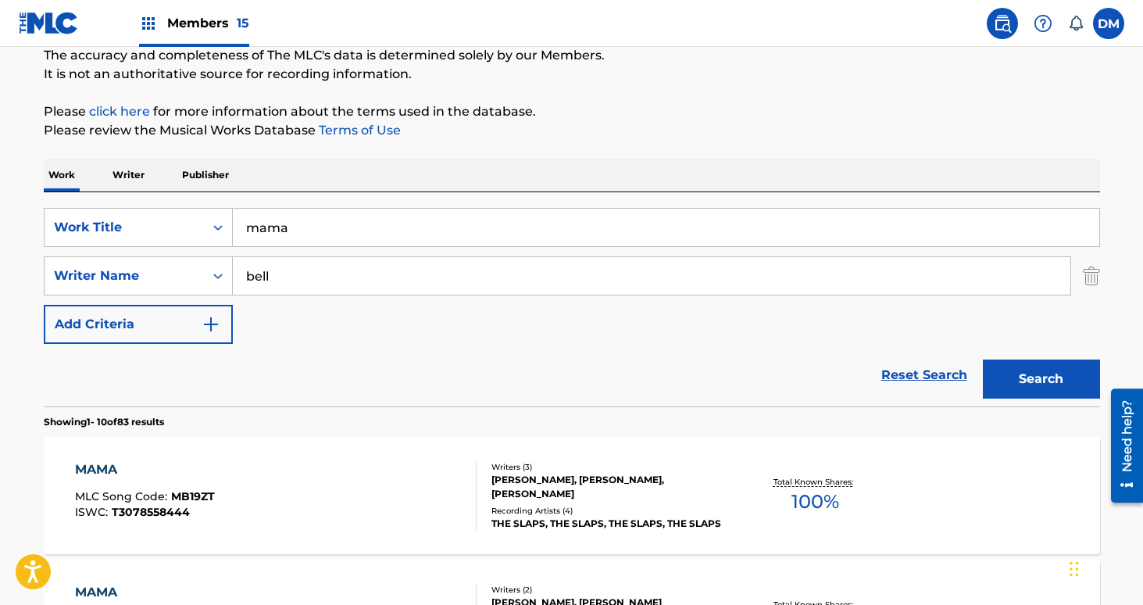
click at [603, 485] on div "[PERSON_NAME], [PERSON_NAME], [PERSON_NAME]" at bounding box center [609, 487] width 236 height 28
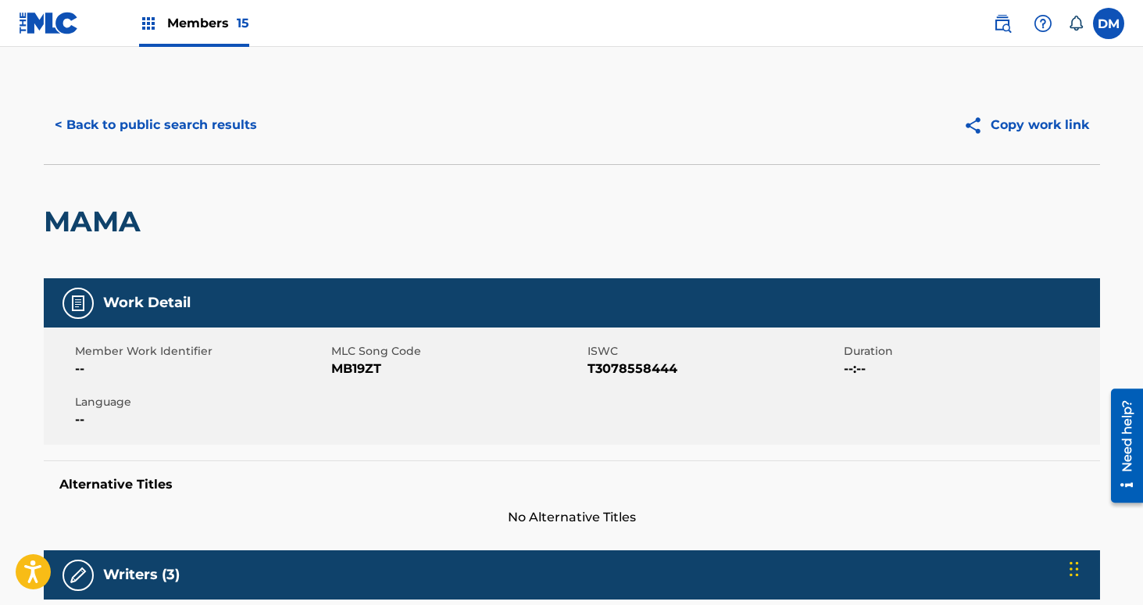
click at [363, 369] on span "MB19ZT" at bounding box center [457, 368] width 252 height 19
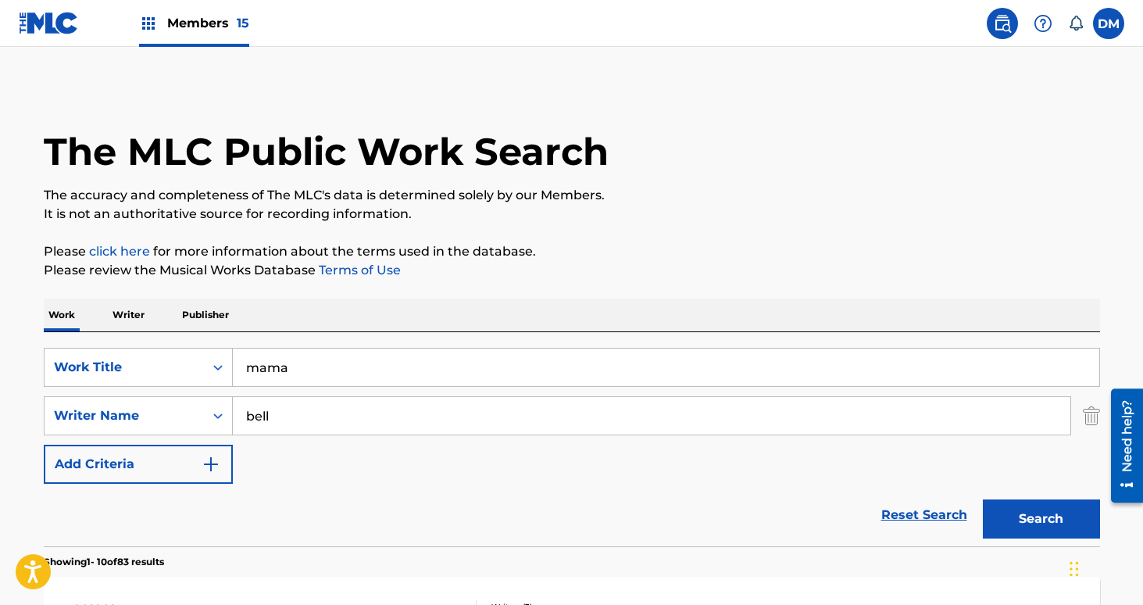
scroll to position [140, 0]
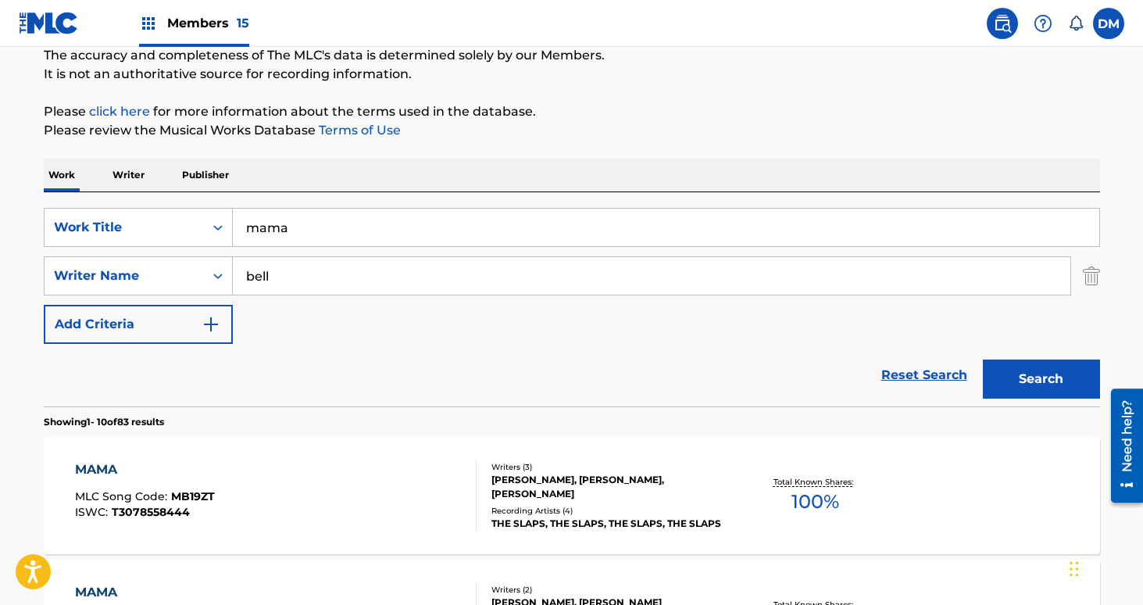
click at [285, 235] on input "mama" at bounding box center [666, 228] width 866 height 38
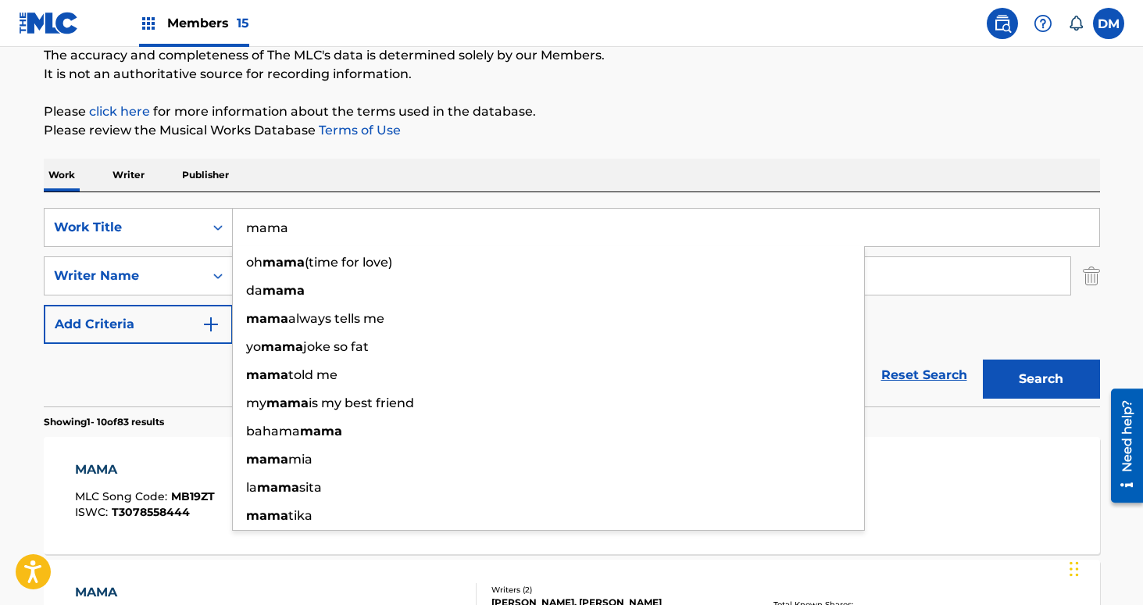
click at [285, 235] on input "mama" at bounding box center [666, 228] width 866 height 38
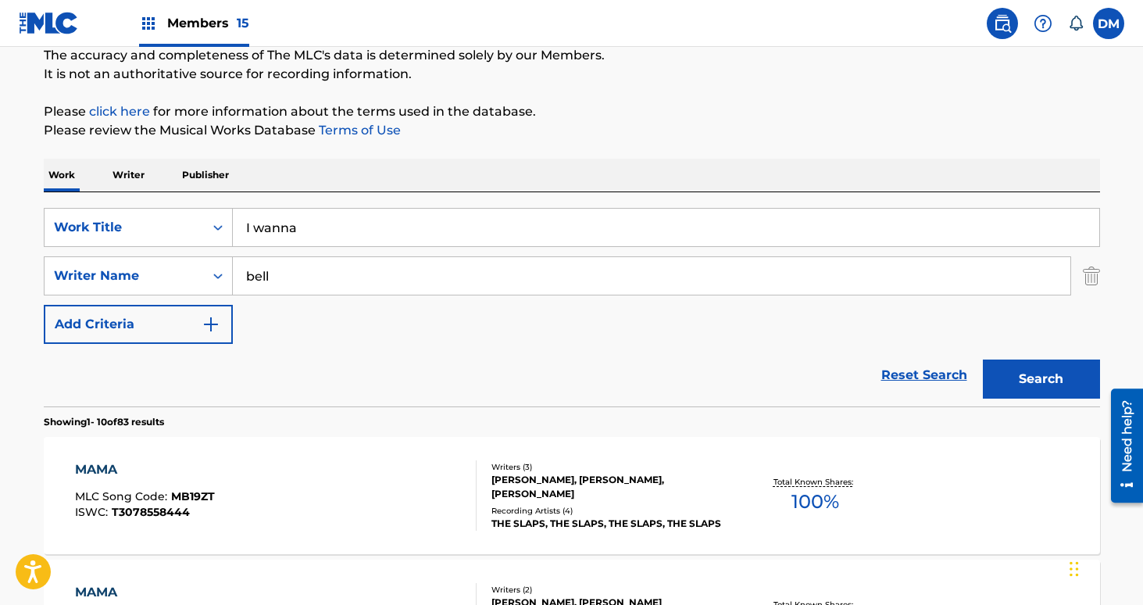
type input "I wanna"
click at [983, 359] on button "Search" at bounding box center [1041, 378] width 117 height 39
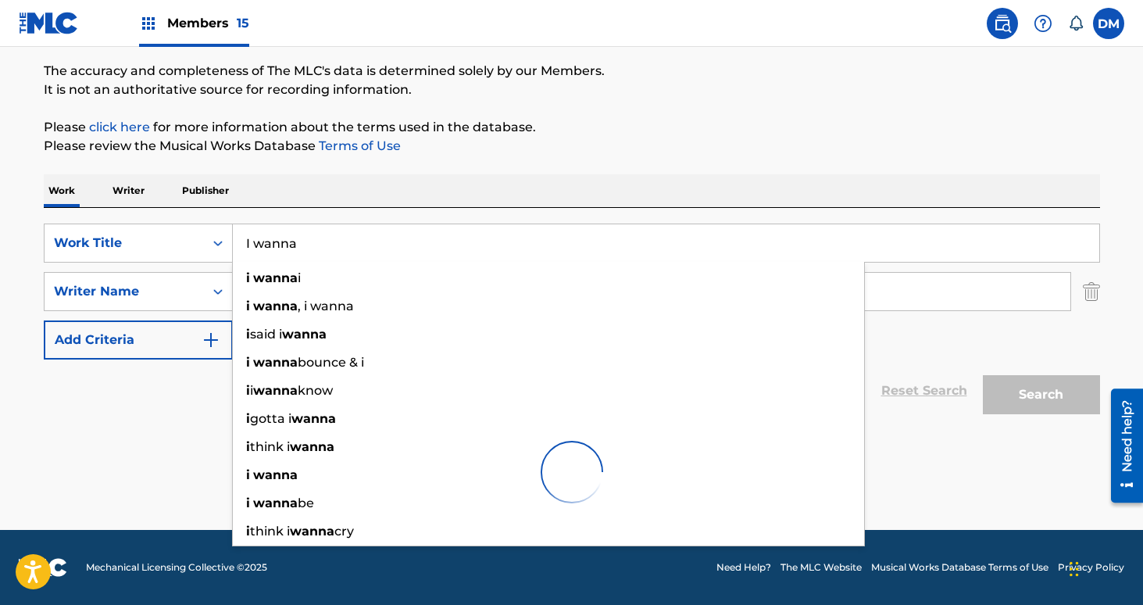
click at [110, 431] on div at bounding box center [572, 472] width 1056 height 100
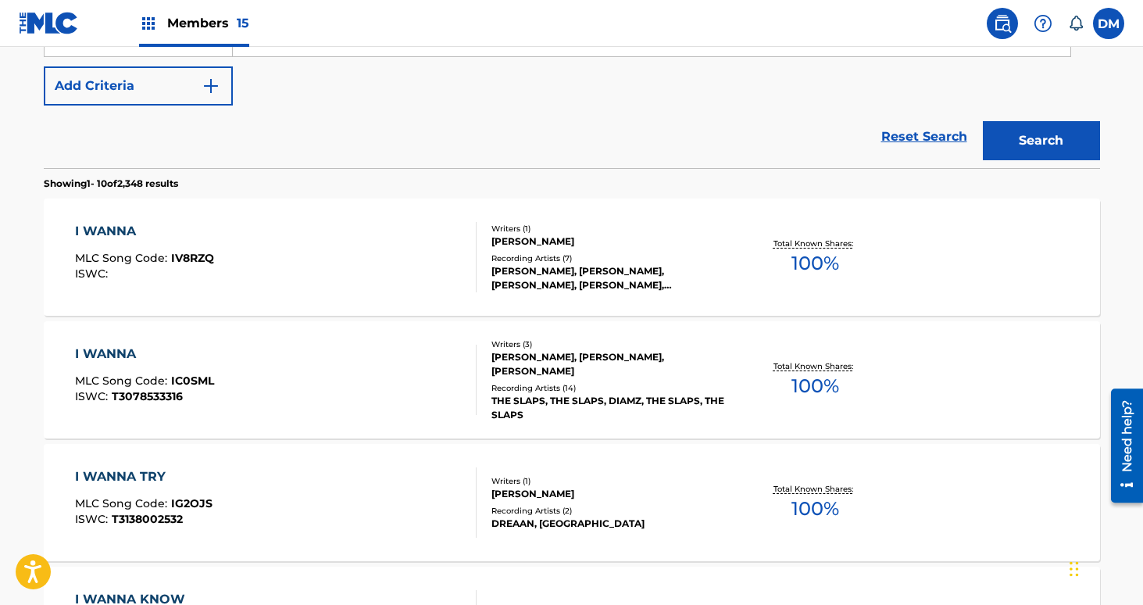
scroll to position [386, 0]
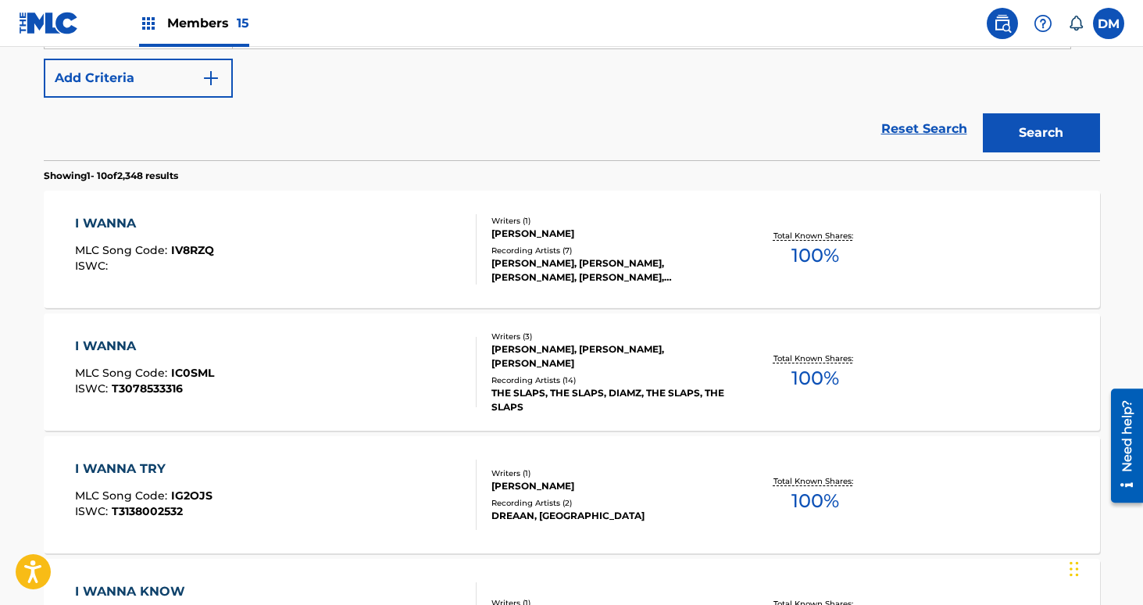
click at [568, 363] on div "[PERSON_NAME], [PERSON_NAME], [PERSON_NAME]" at bounding box center [609, 356] width 236 height 28
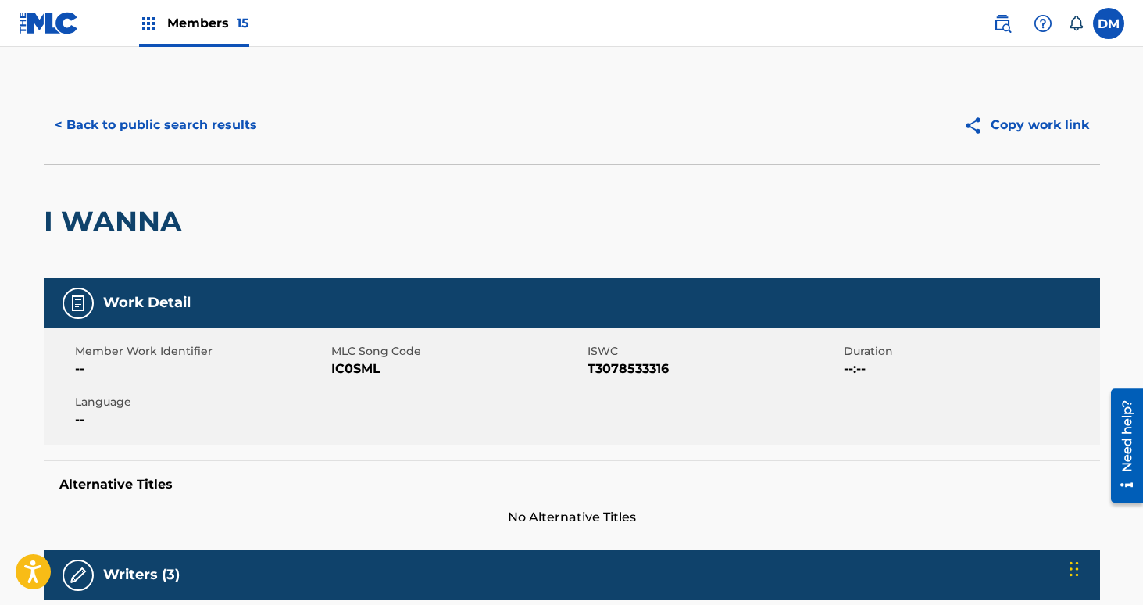
click at [353, 376] on span "IC0SML" at bounding box center [457, 368] width 252 height 19
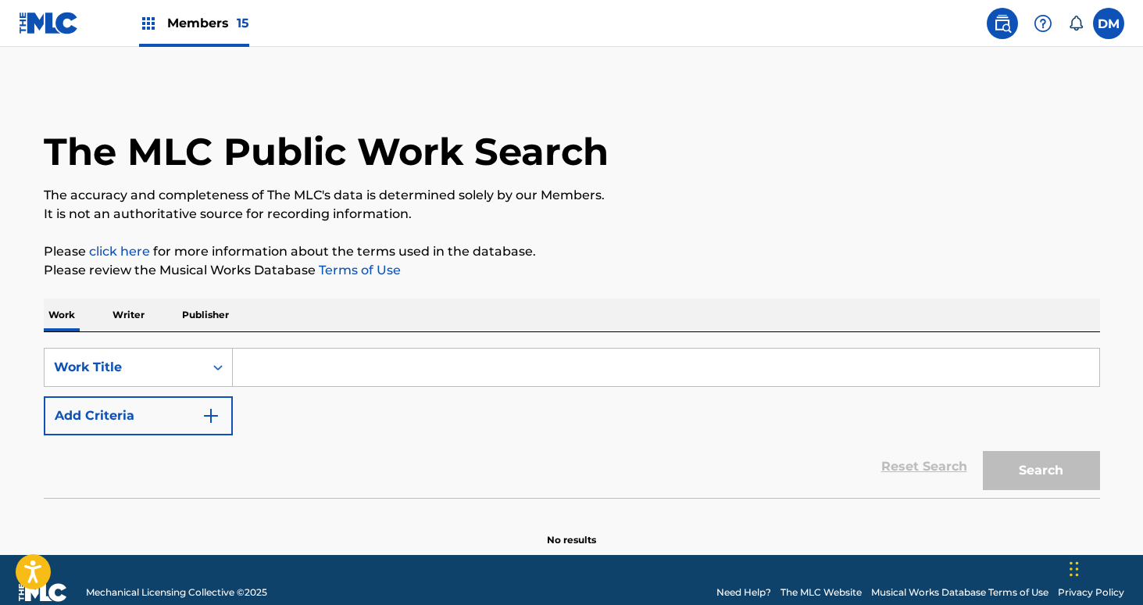
click at [268, 378] on input "Search Form" at bounding box center [666, 367] width 866 height 38
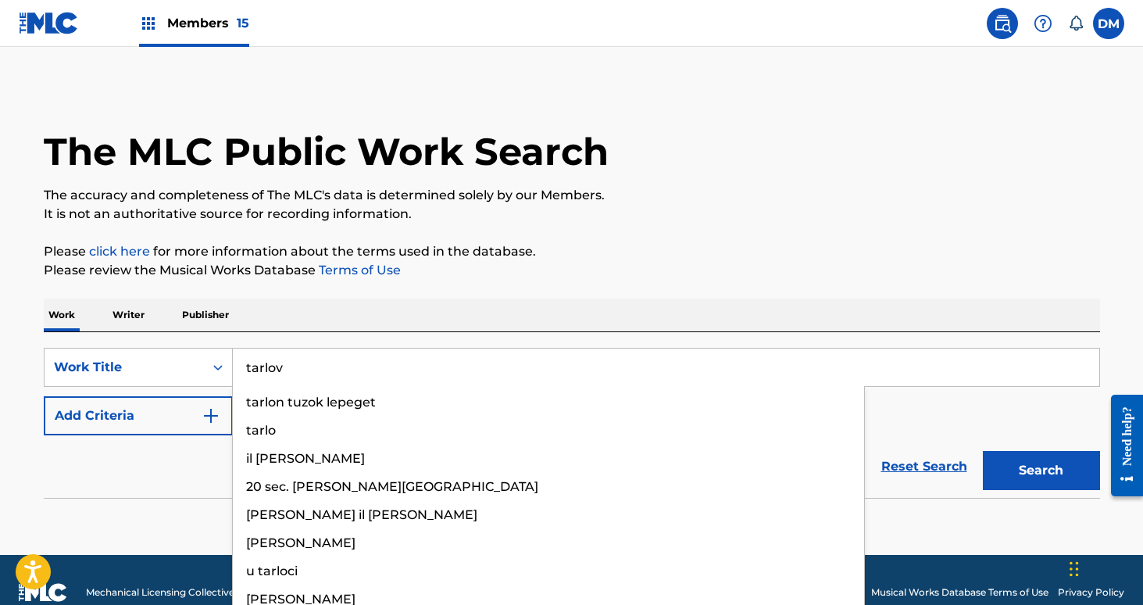
type input "tarlov"
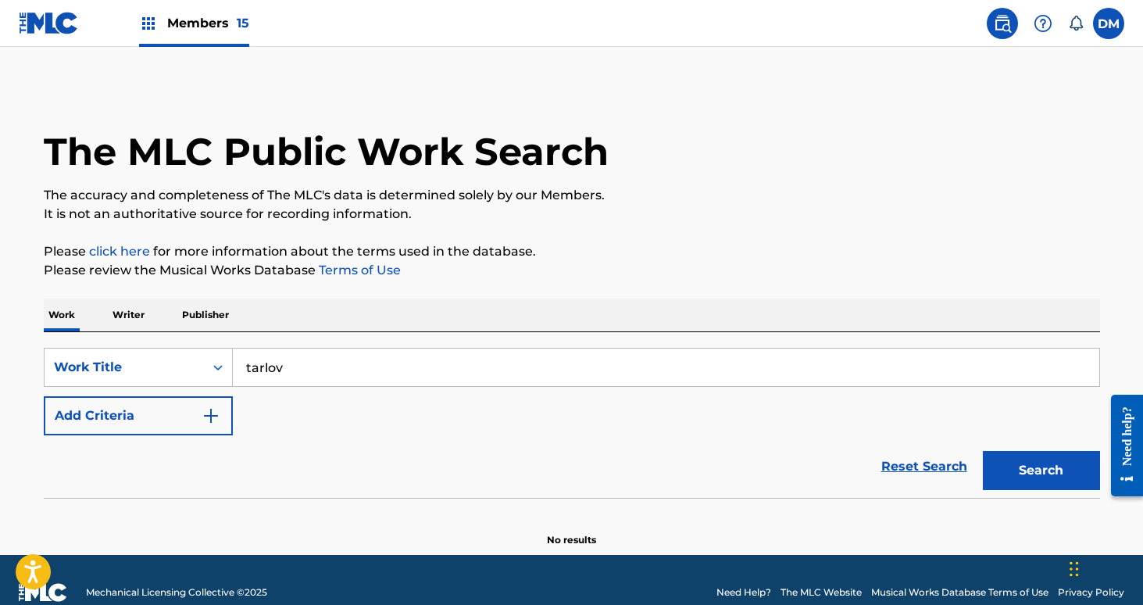
click at [163, 459] on div "Reset Search Search" at bounding box center [572, 466] width 1056 height 63
click at [198, 411] on button "Add Criteria" at bounding box center [138, 415] width 189 height 39
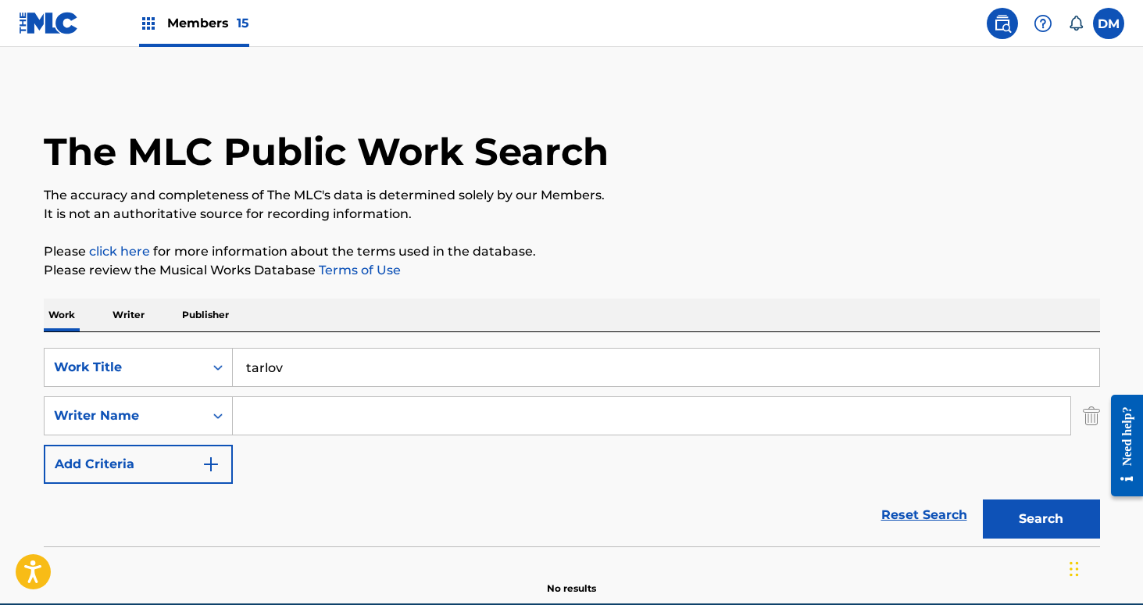
click at [263, 413] on input "Search Form" at bounding box center [652, 416] width 838 height 38
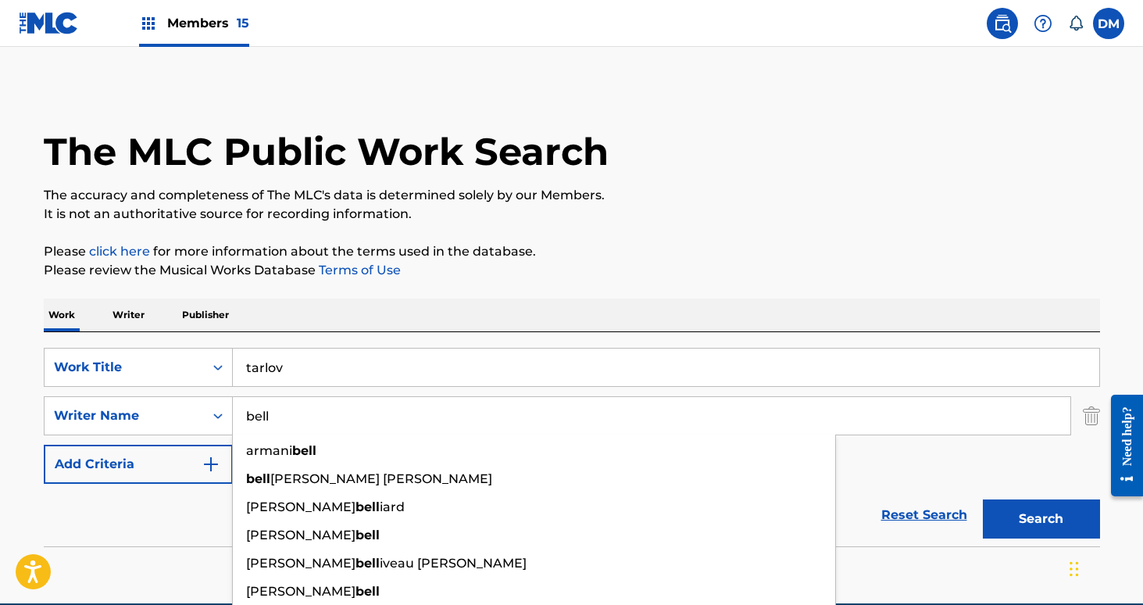
type input "bell"
click at [983, 499] on button "Search" at bounding box center [1041, 518] width 117 height 39
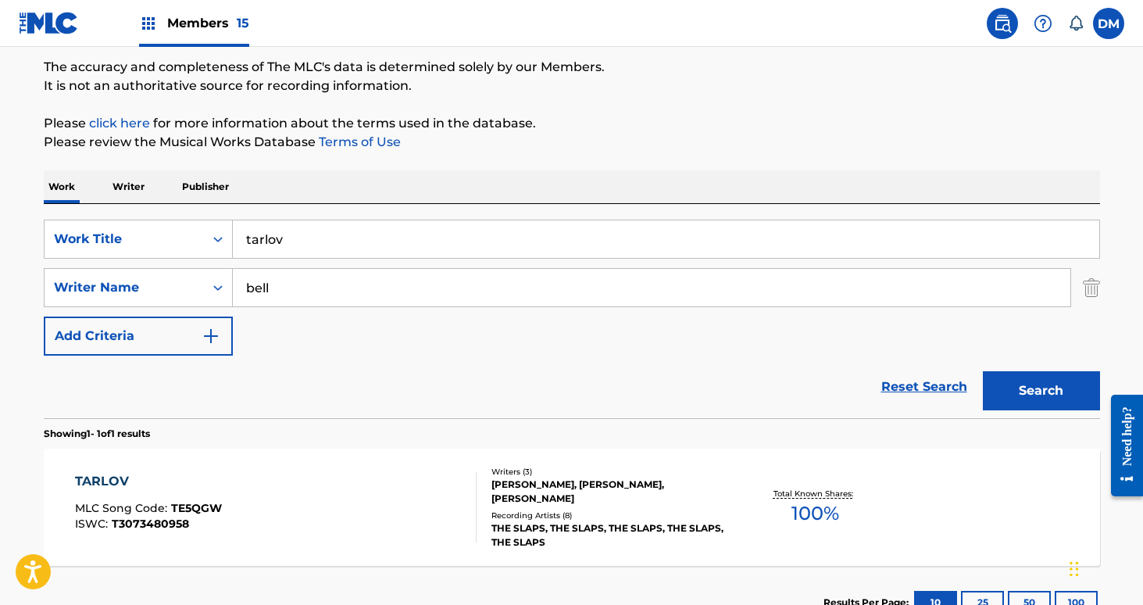
scroll to position [152, 0]
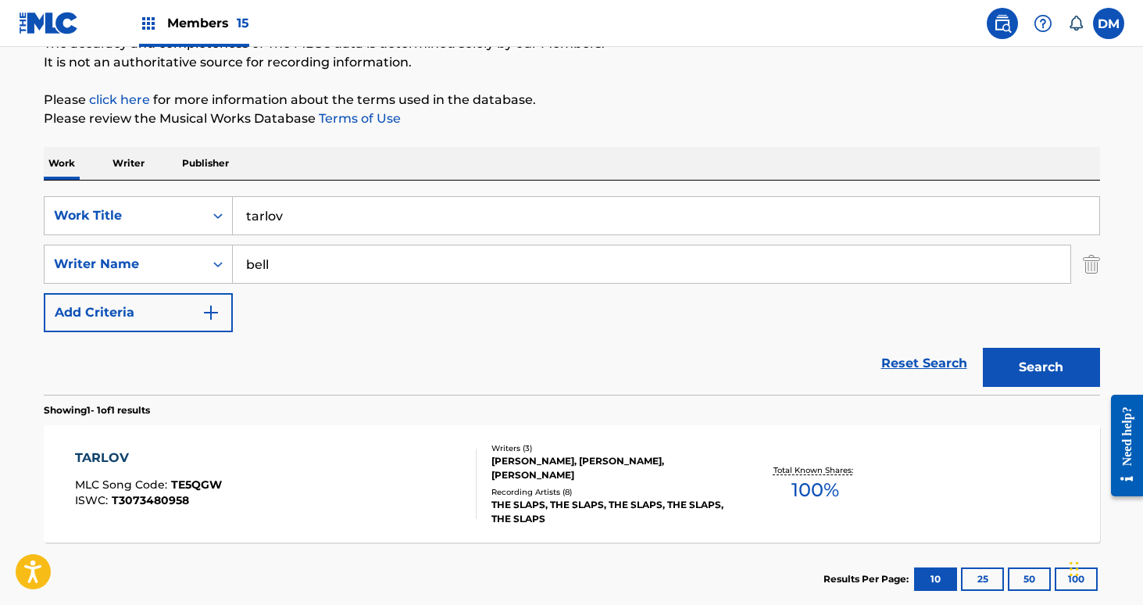
click at [535, 489] on div "Recording Artists ( 8 )" at bounding box center [609, 492] width 236 height 12
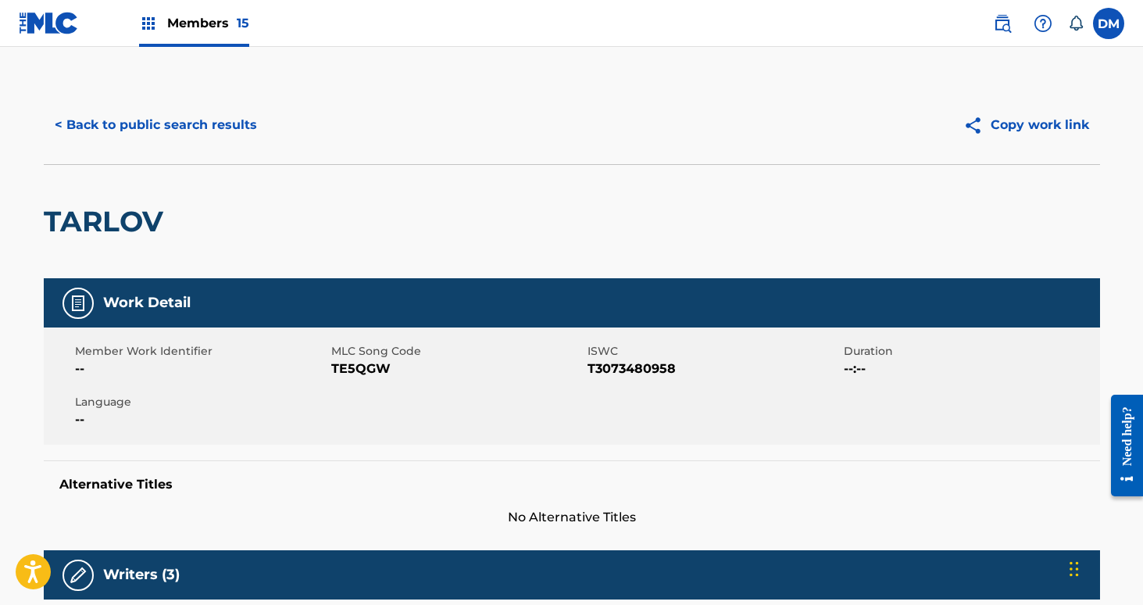
click at [360, 372] on span "TE5QGW" at bounding box center [457, 368] width 252 height 19
copy span "TE5QGW"
click at [194, 138] on button "< Back to public search results" at bounding box center [156, 124] width 224 height 39
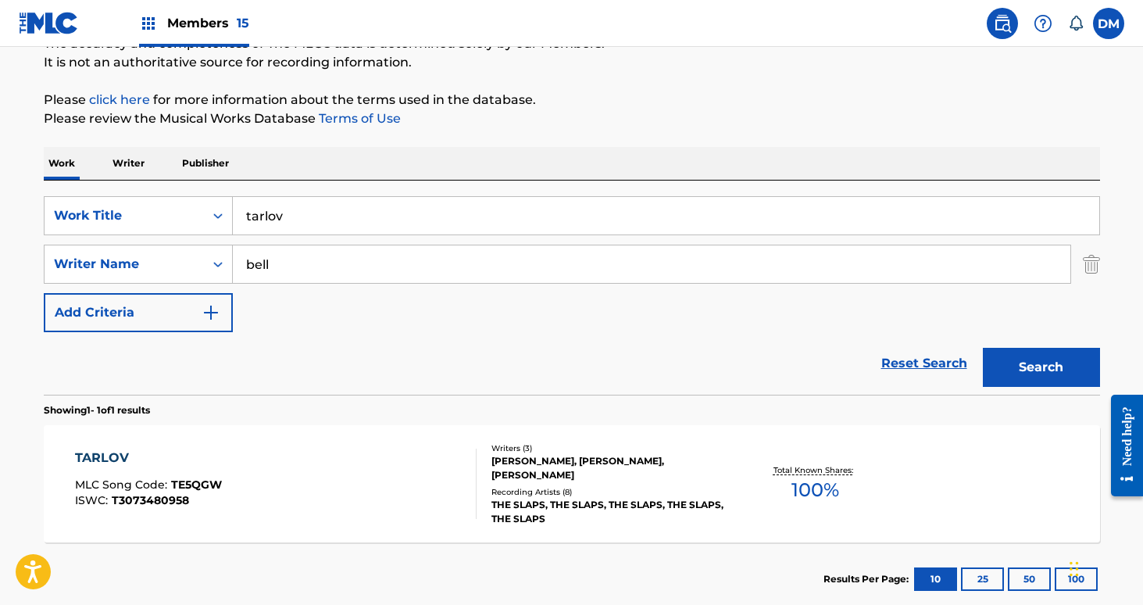
click at [327, 205] on input "tarlov" at bounding box center [666, 216] width 866 height 38
type input "f"
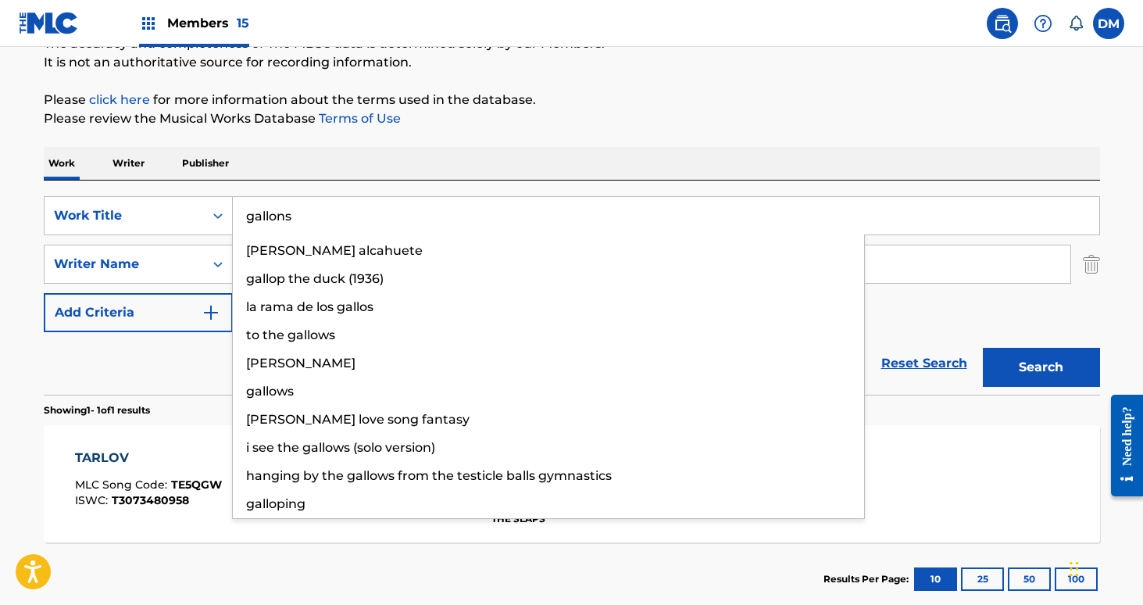
type input "gallons"
click at [983, 348] on button "Search" at bounding box center [1041, 367] width 117 height 39
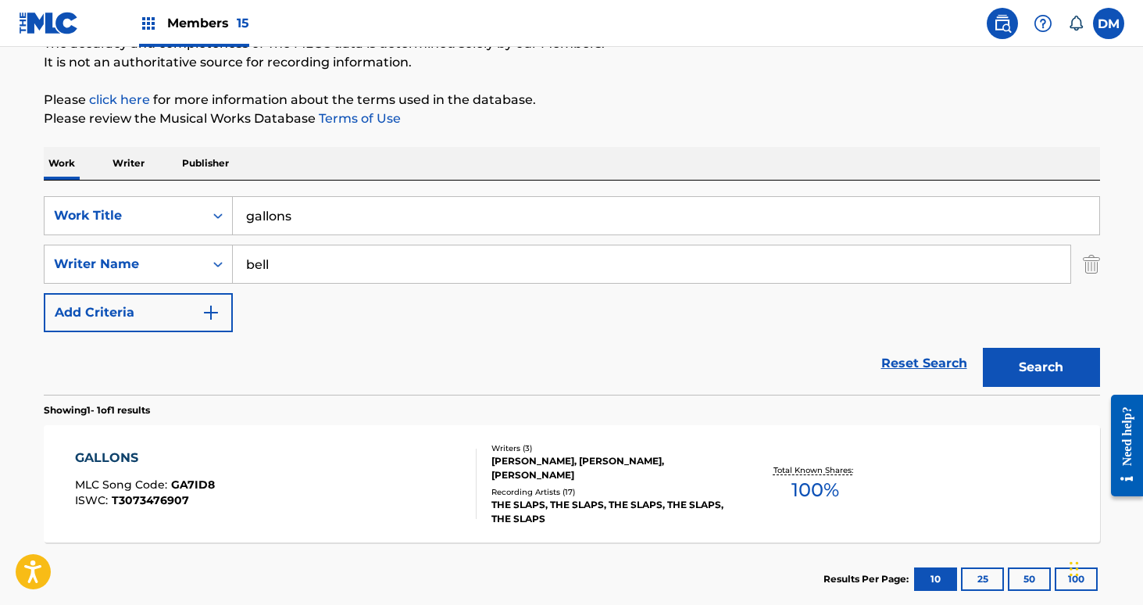
click at [380, 463] on div "GALLONS MLC Song Code : GA7ID8 ISWC : T3073476907" at bounding box center [276, 483] width 402 height 70
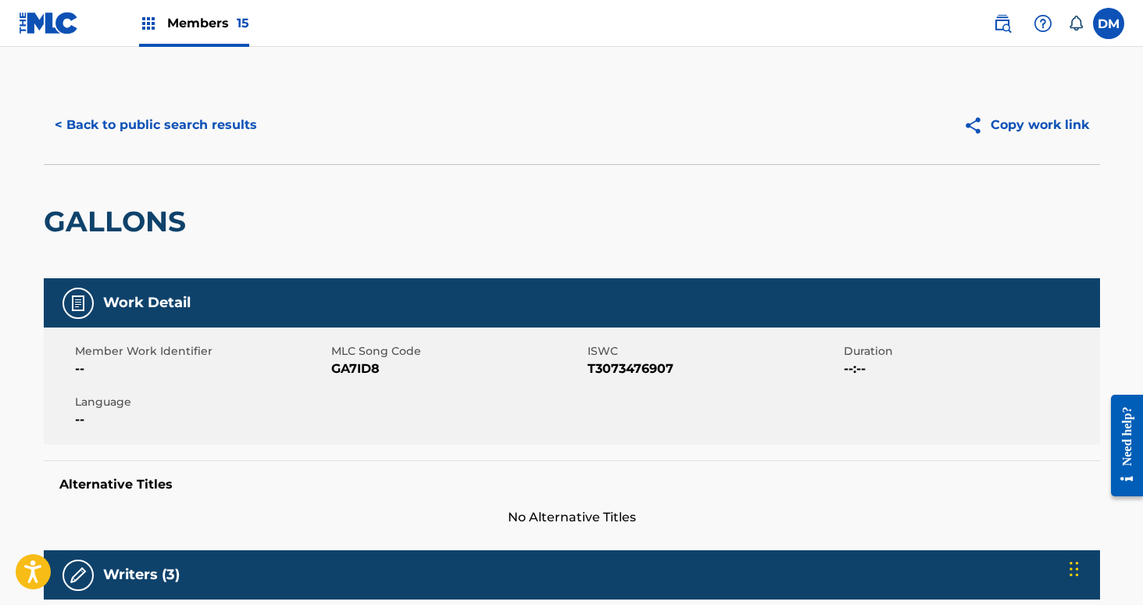
click at [349, 370] on span "GA7ID8" at bounding box center [457, 368] width 252 height 19
copy span "GA7ID8"
click at [200, 127] on button "< Back to public search results" at bounding box center [156, 124] width 224 height 39
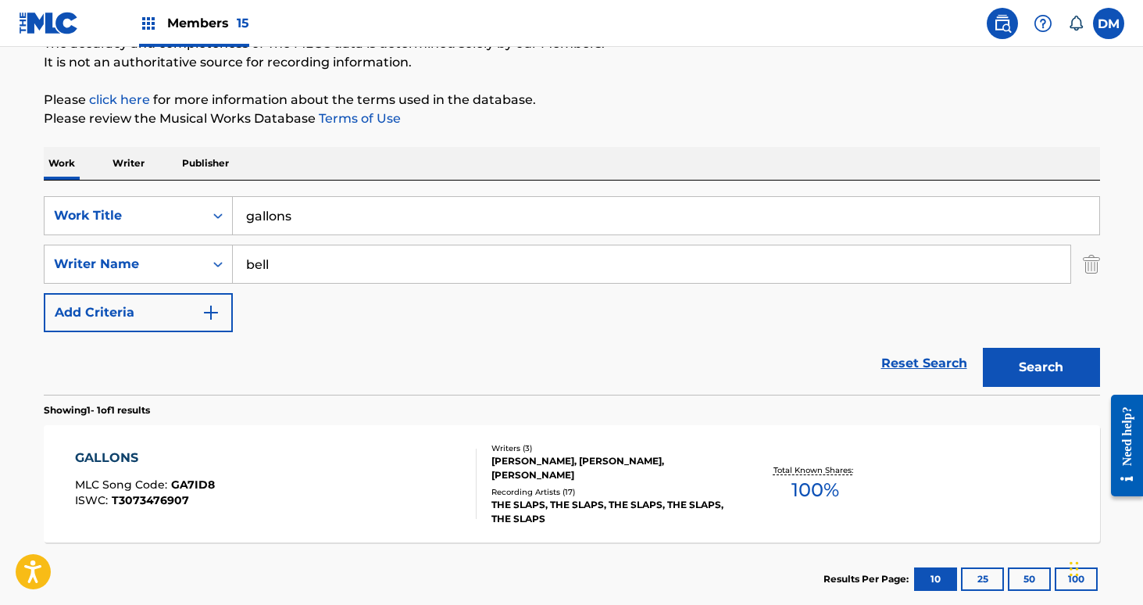
click at [283, 205] on input "gallons" at bounding box center [666, 216] width 866 height 38
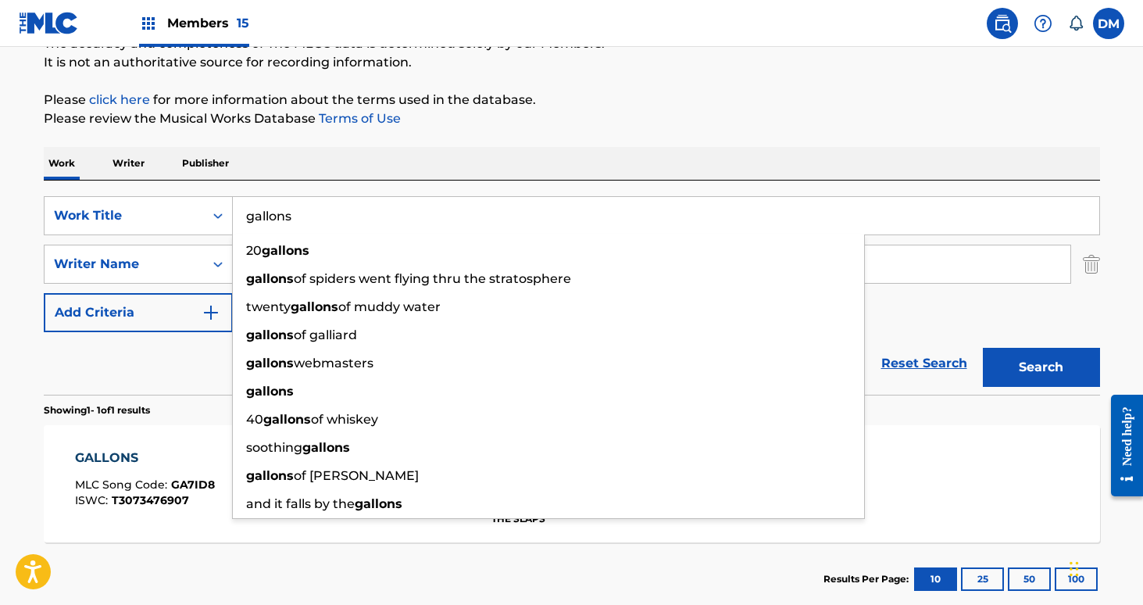
click at [283, 205] on input "gallons" at bounding box center [666, 216] width 866 height 38
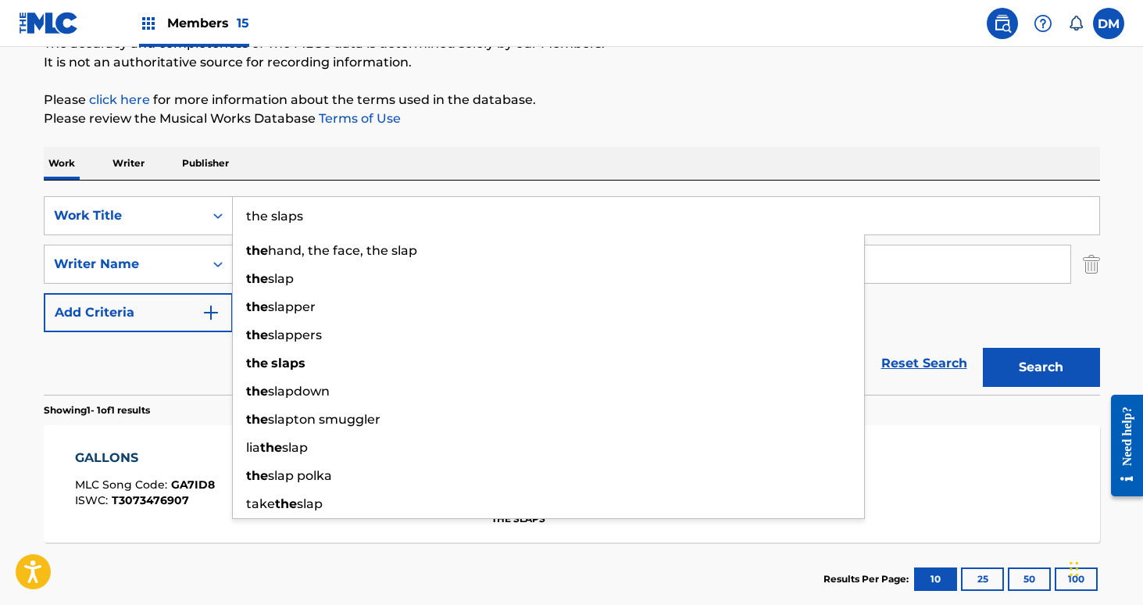
type input "the slaps"
click at [983, 348] on button "Search" at bounding box center [1041, 367] width 117 height 39
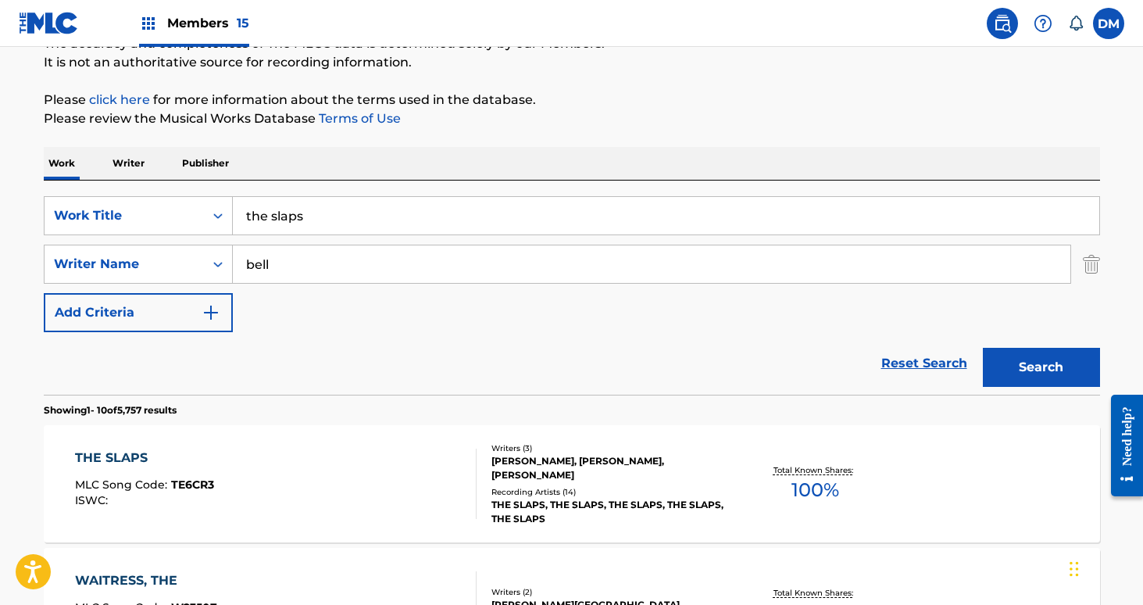
click at [293, 499] on div "THE SLAPS MLC Song Code : TE6CR3 ISWC :" at bounding box center [276, 483] width 402 height 70
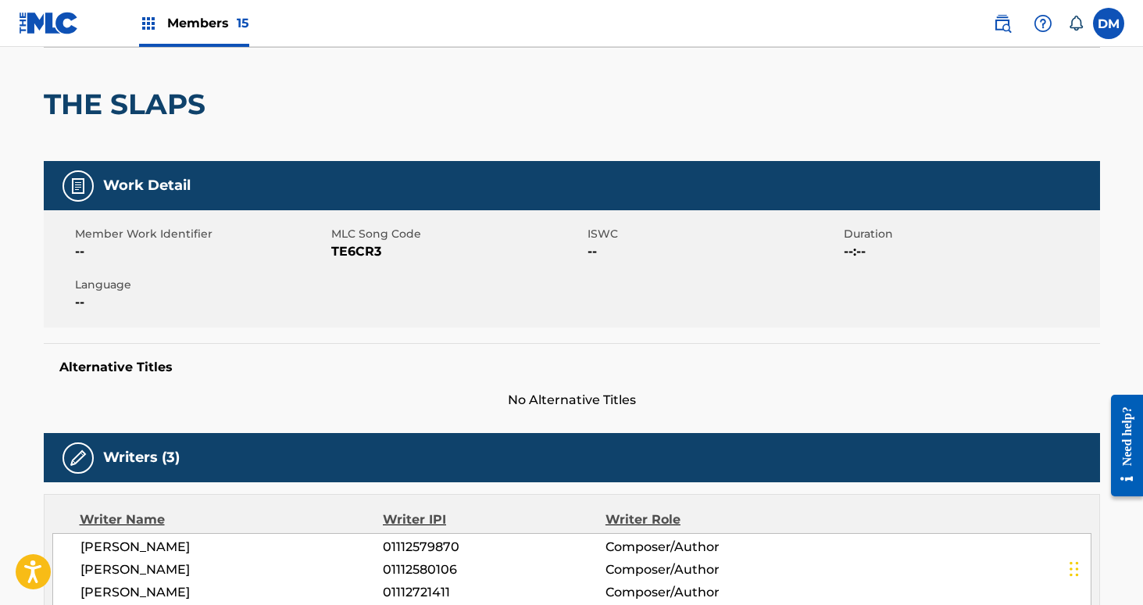
scroll to position [109, 0]
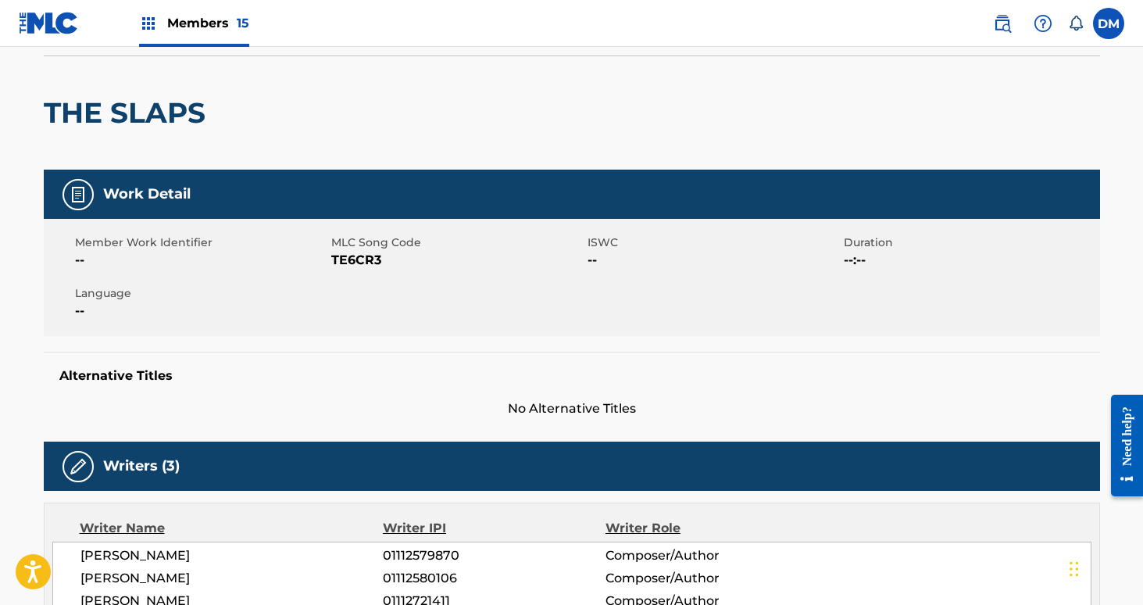
click at [348, 258] on span "TE6CR3" at bounding box center [457, 260] width 252 height 19
copy span "TE6CR3"
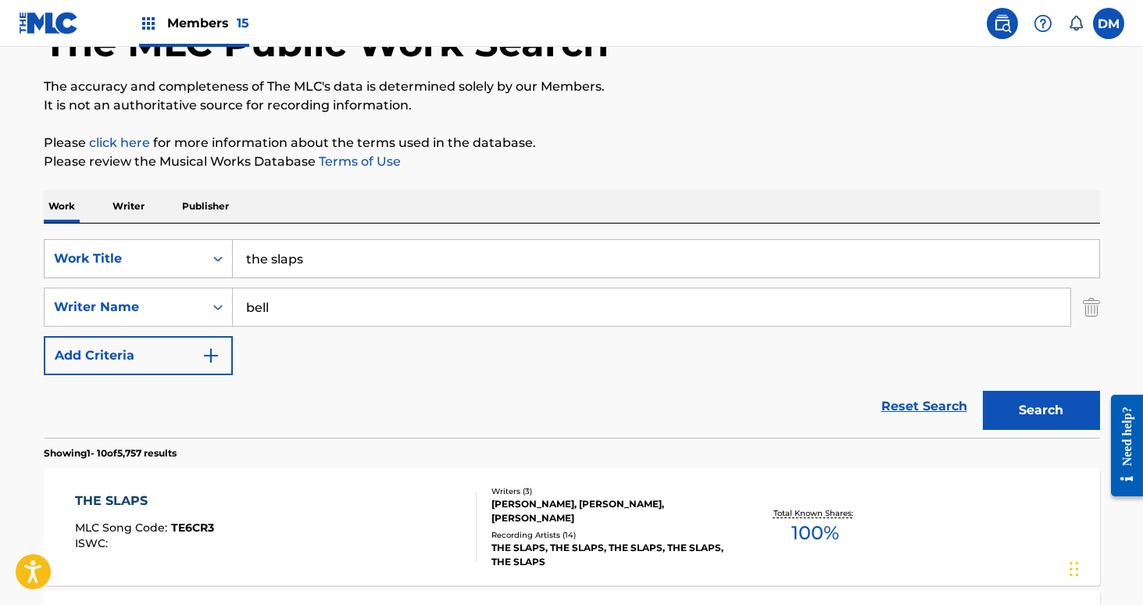
scroll to position [152, 0]
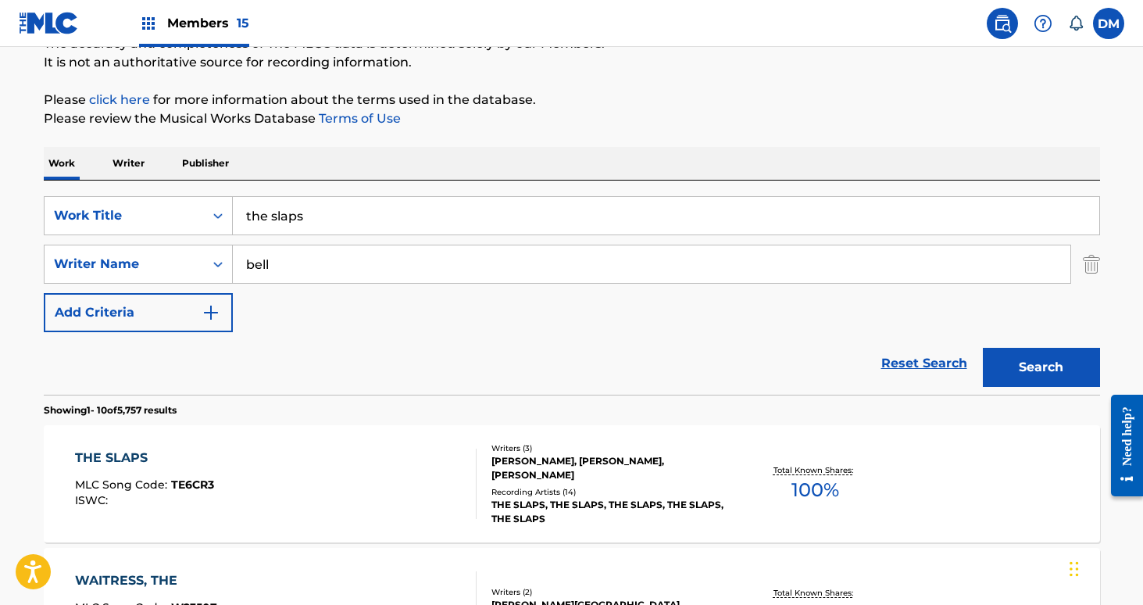
click at [379, 213] on input "the slaps" at bounding box center [666, 216] width 866 height 38
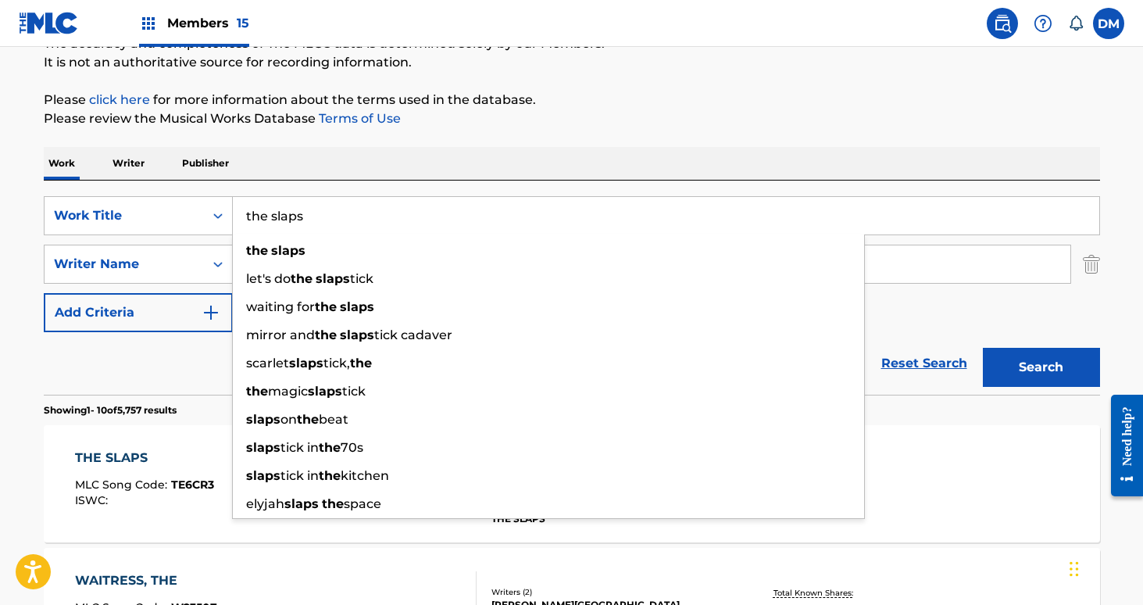
click at [379, 213] on input "the slaps" at bounding box center [666, 216] width 866 height 38
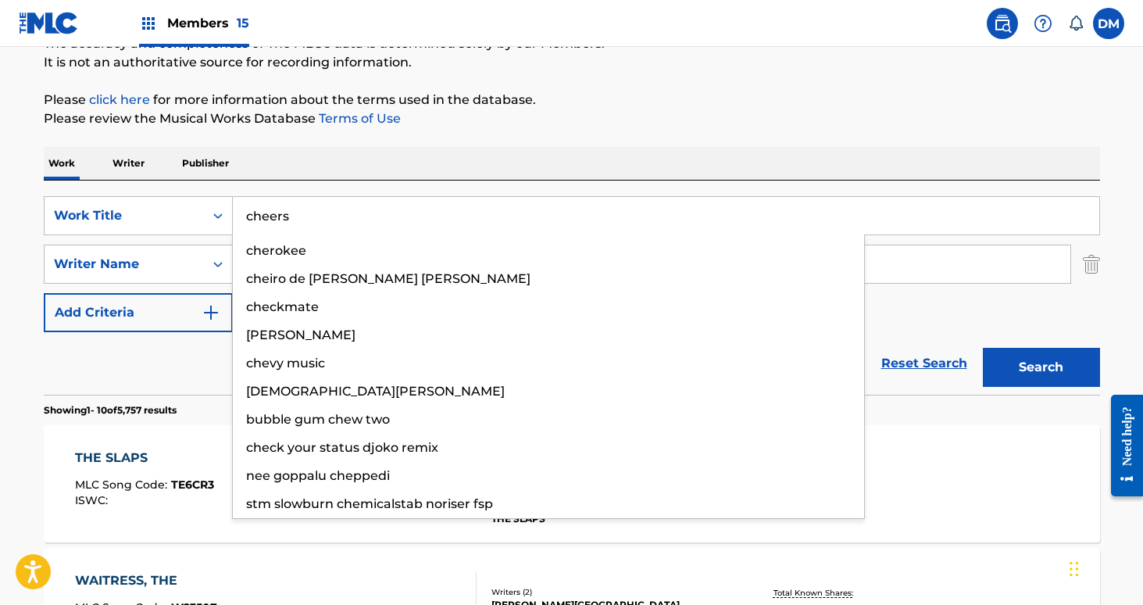
type input "cheers"
click at [983, 348] on button "Search" at bounding box center [1041, 367] width 117 height 39
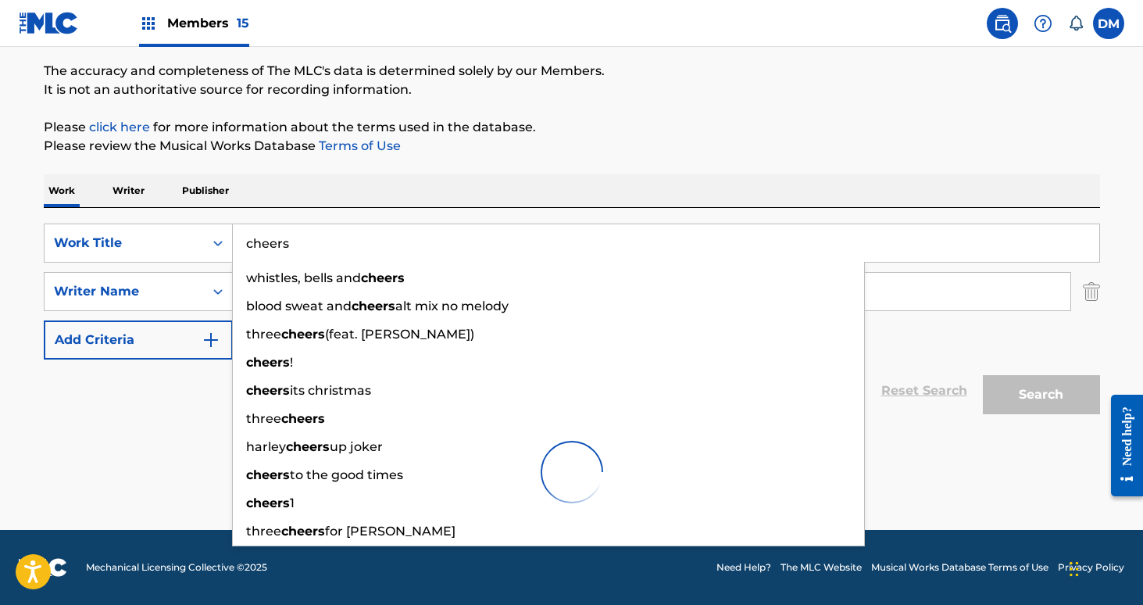
scroll to position [124, 0]
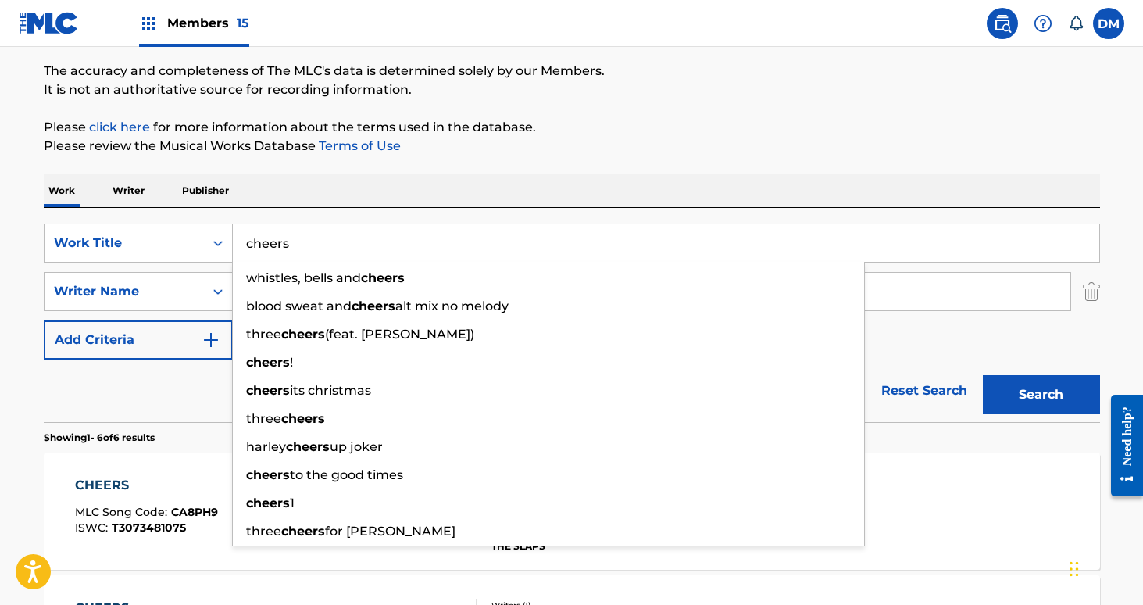
click at [164, 552] on div "CHEERS MLC Song Code : CA8PH9 ISWC : T3073481075 Writers ( 3 ) [PERSON_NAME], […" at bounding box center [572, 510] width 1056 height 117
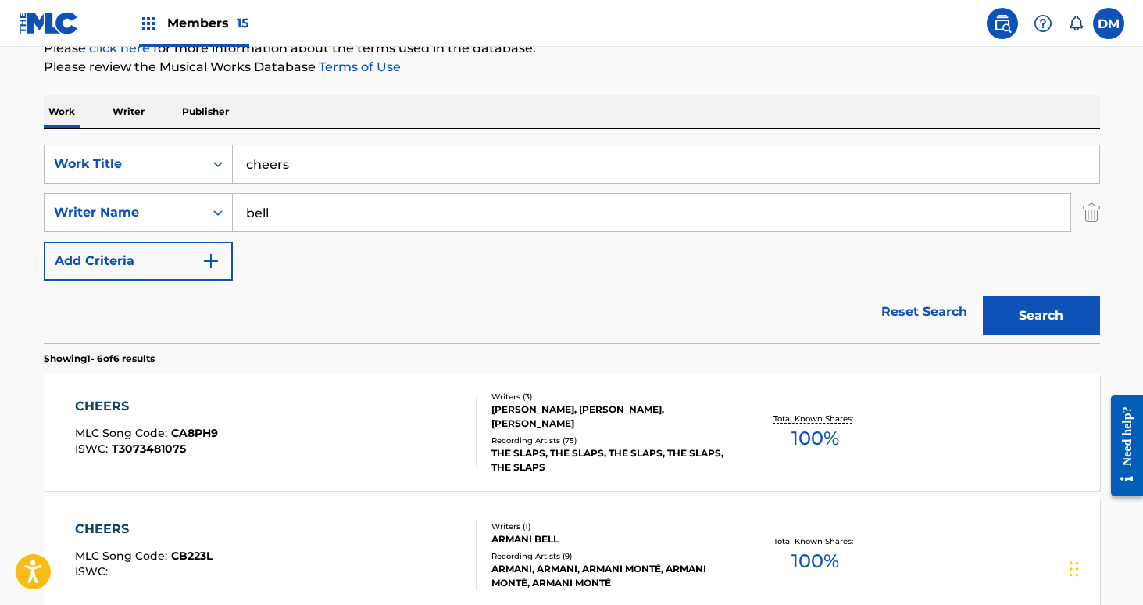
scroll to position [223, 0]
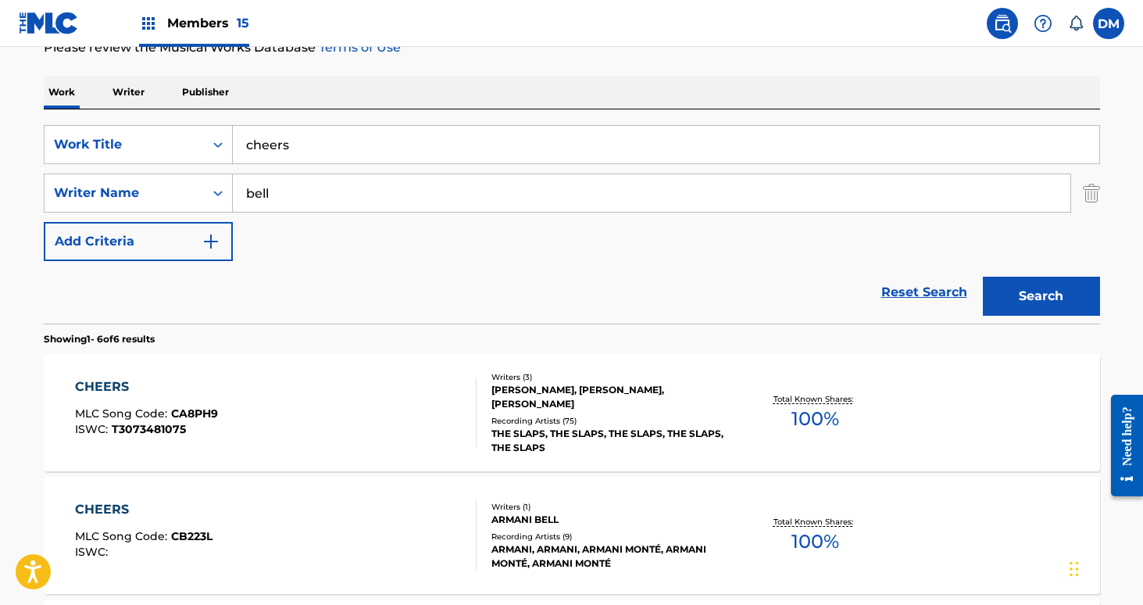
click at [446, 415] on div "CHEERS MLC Song Code : CA8PH9 ISWC : T3073481075" at bounding box center [276, 412] width 402 height 70
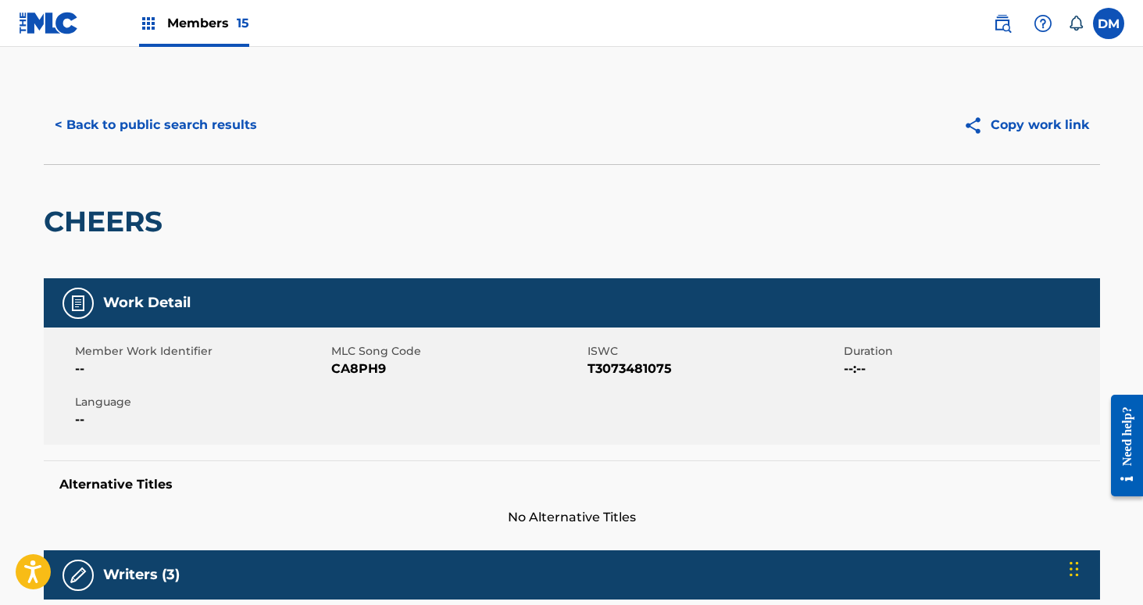
click at [363, 377] on span "CA8PH9" at bounding box center [457, 368] width 252 height 19
copy span "CA8PH9"
click at [212, 107] on button "< Back to public search results" at bounding box center [156, 124] width 224 height 39
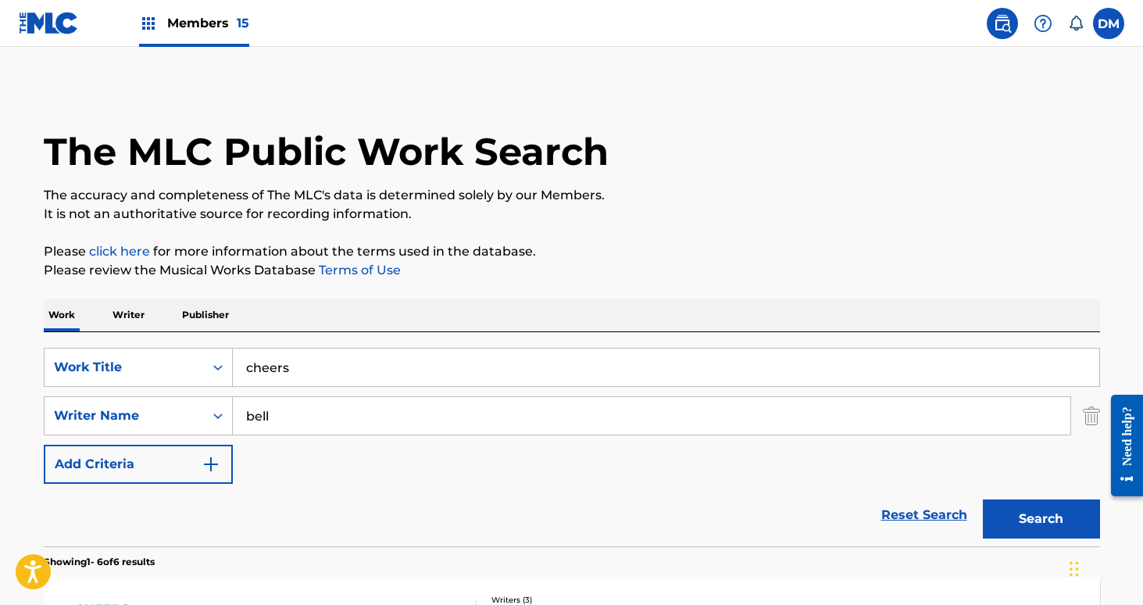
scroll to position [223, 0]
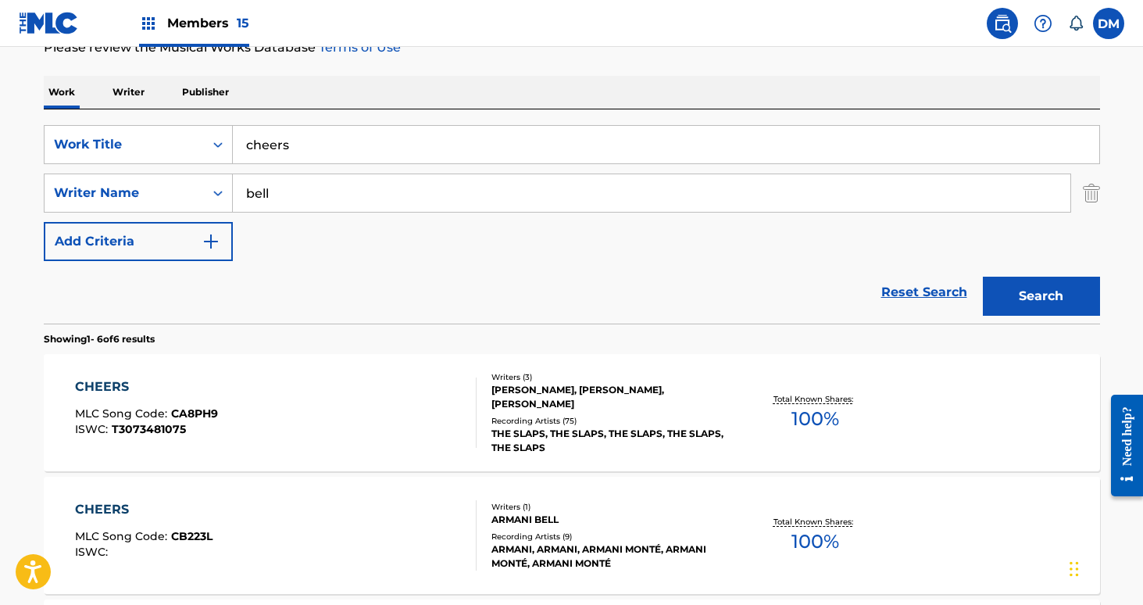
click at [312, 129] on input "cheers" at bounding box center [666, 145] width 866 height 38
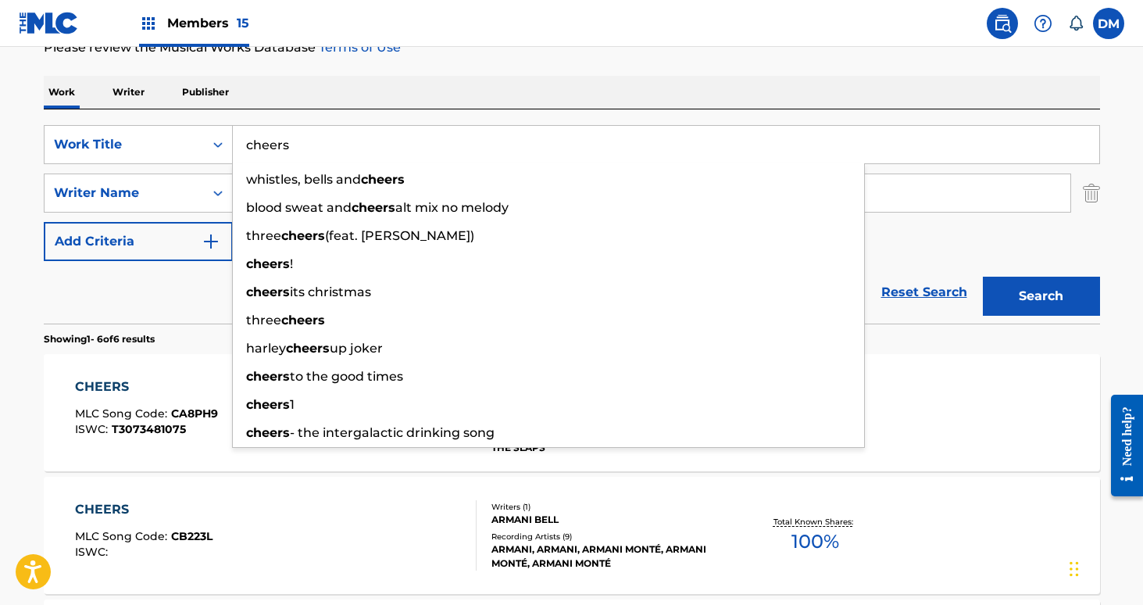
click at [312, 129] on input "cheers" at bounding box center [666, 145] width 866 height 38
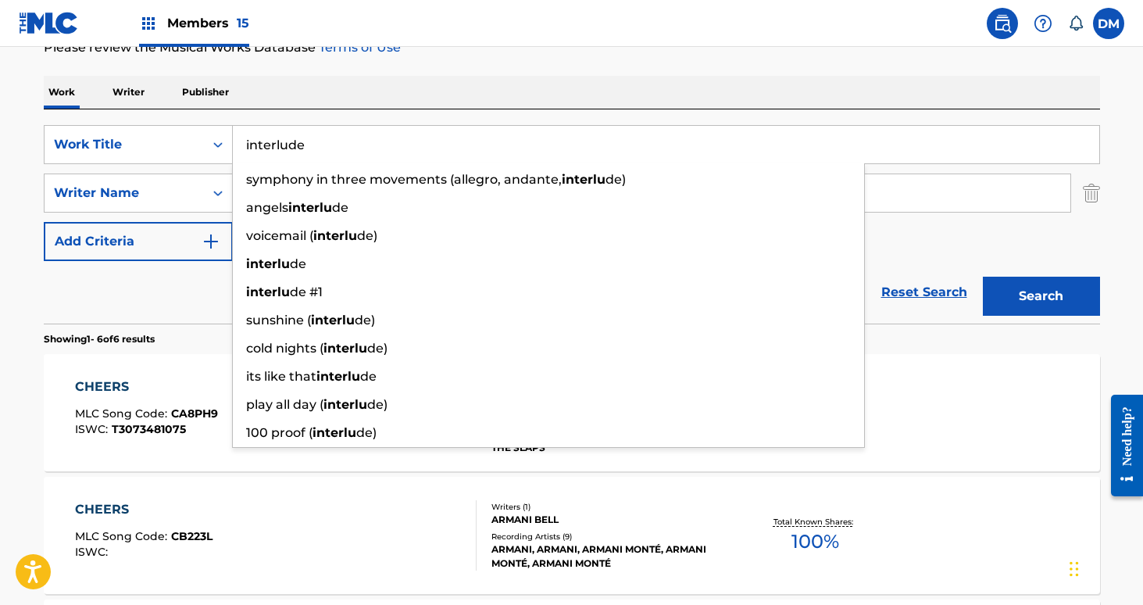
type input "interlude"
click at [983, 277] on button "Search" at bounding box center [1041, 296] width 117 height 39
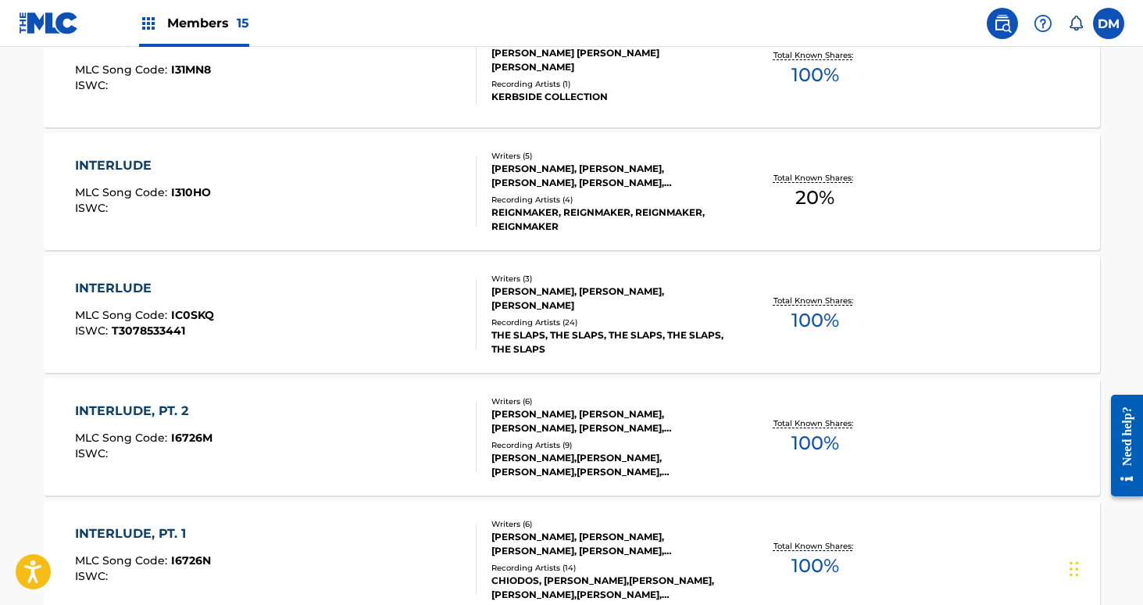
scroll to position [1093, 0]
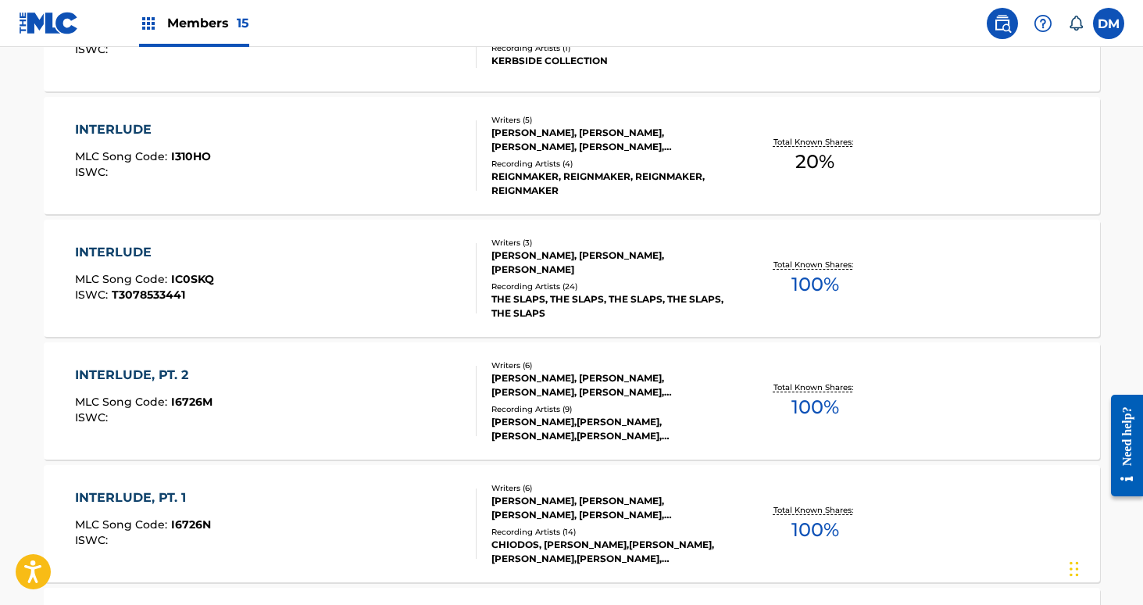
click at [513, 292] on div "THE SLAPS, THE SLAPS, THE SLAPS, THE SLAPS, THE SLAPS" at bounding box center [609, 306] width 236 height 28
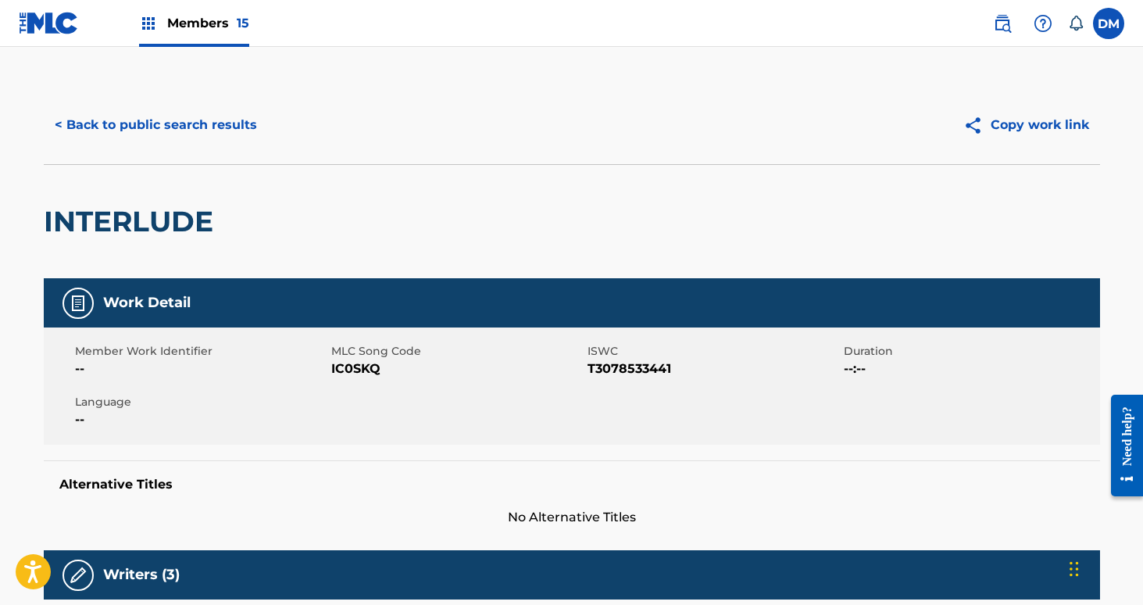
click at [369, 372] on span "IC0SKQ" at bounding box center [457, 368] width 252 height 19
copy span "IC0SKQ"
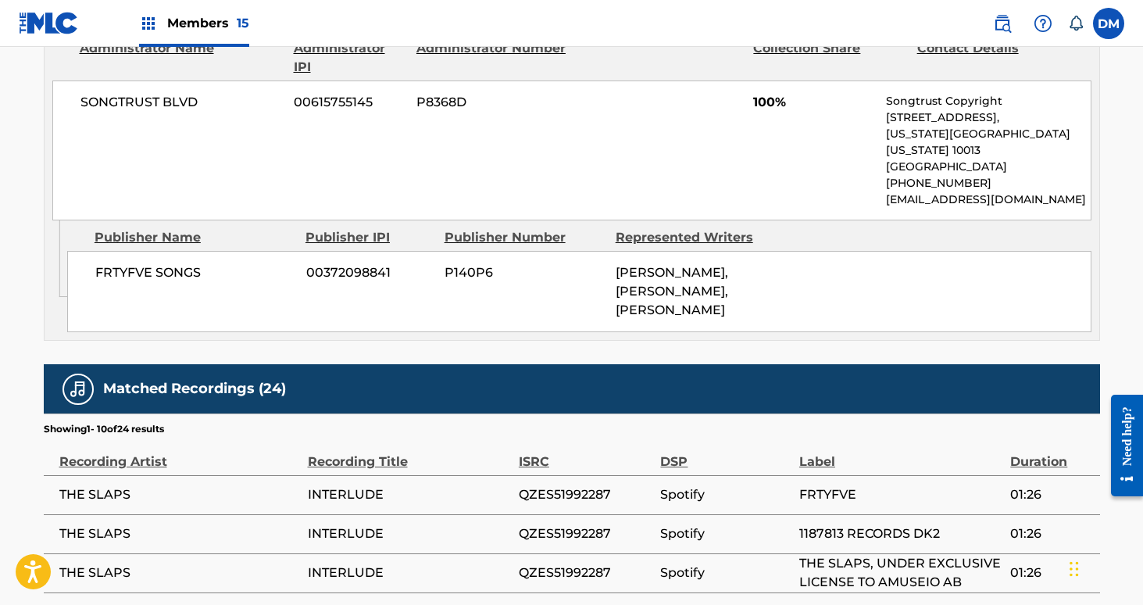
scroll to position [790, 0]
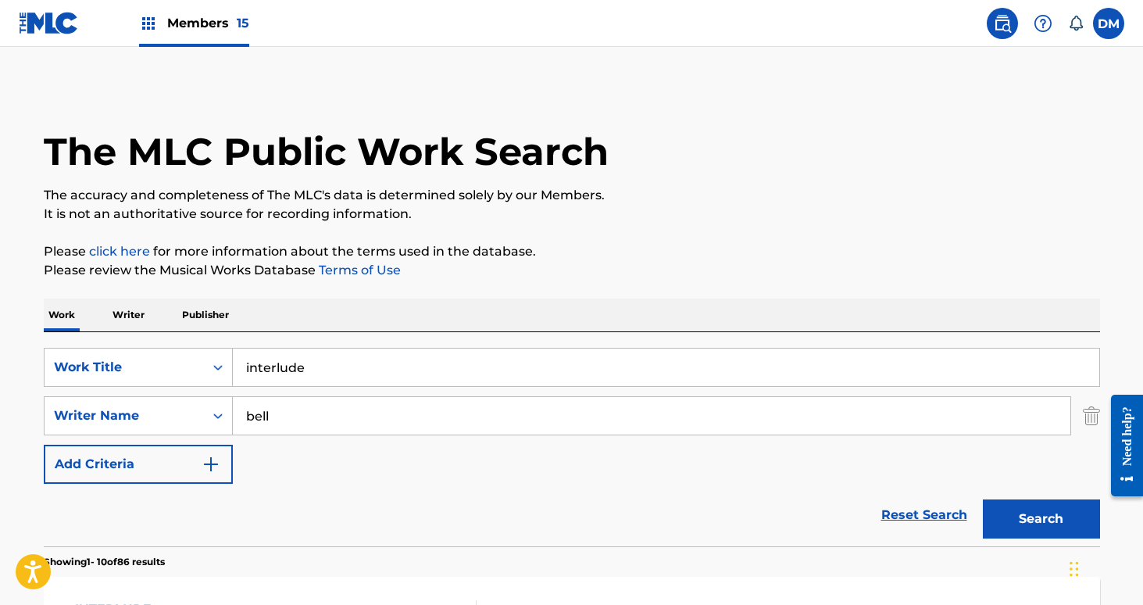
click at [283, 380] on input "interlude" at bounding box center [666, 367] width 866 height 38
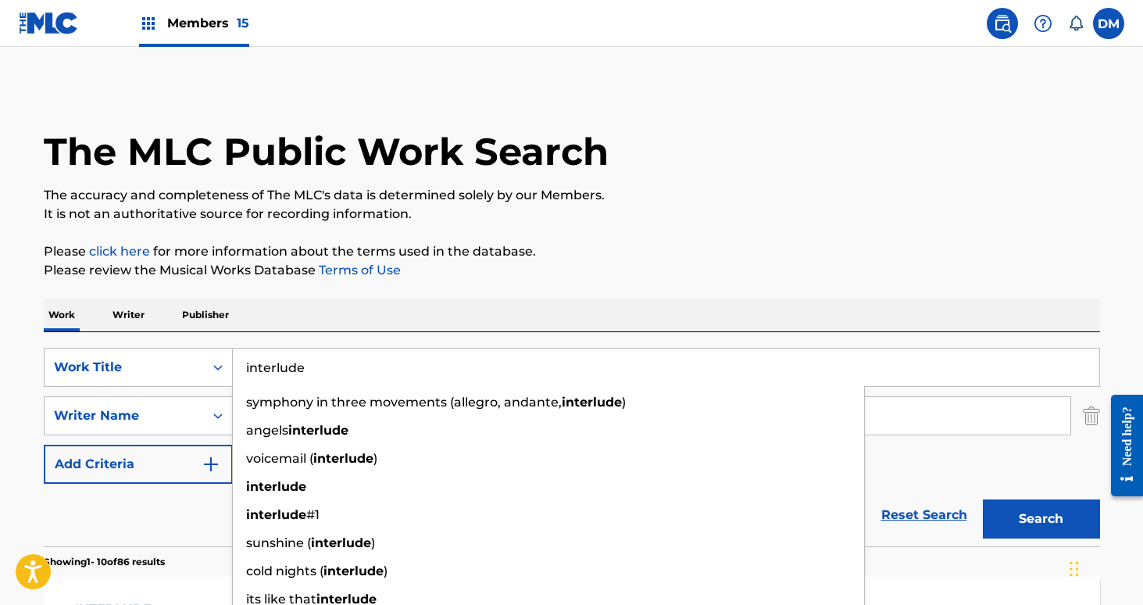
click at [283, 380] on input "interlude" at bounding box center [666, 367] width 866 height 38
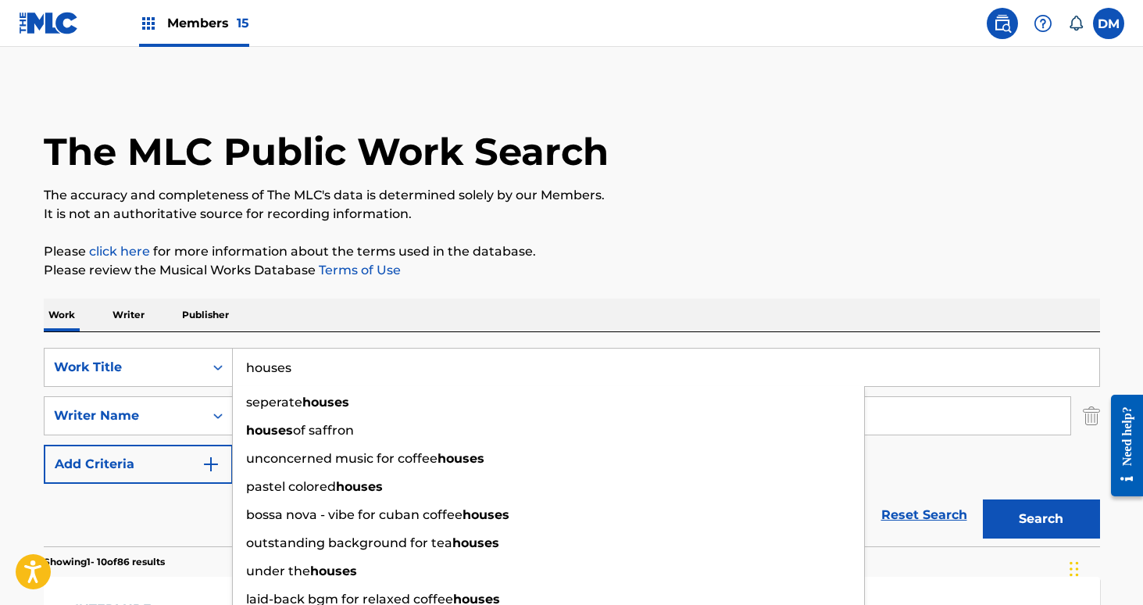
type input "houses"
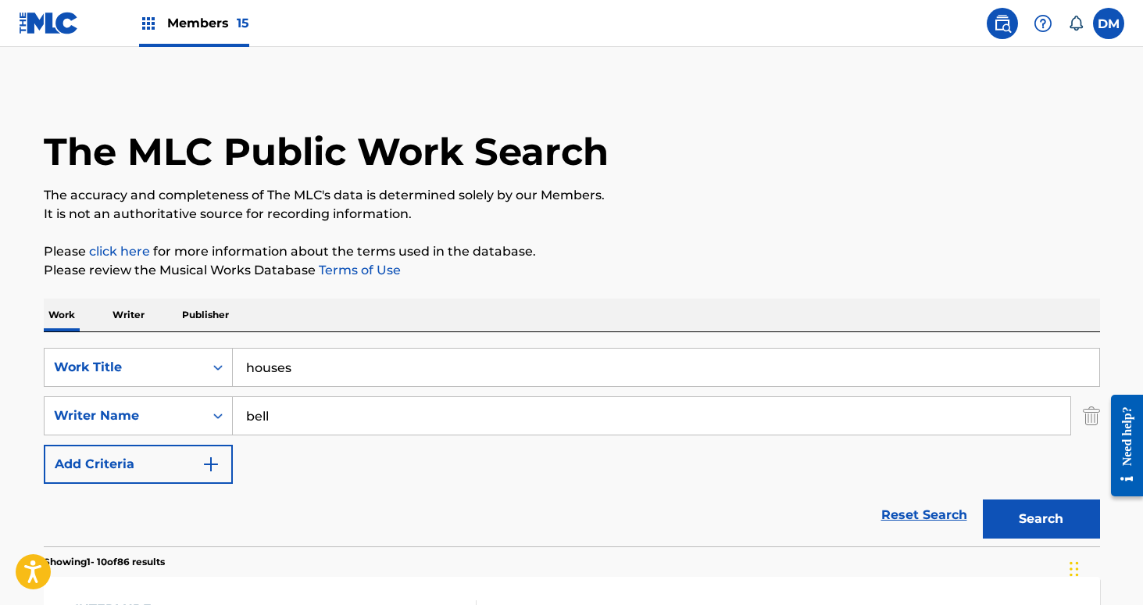
click at [399, 259] on p "Please click here for more information about the terms used in the database." at bounding box center [572, 251] width 1056 height 19
click at [295, 416] on input "bell" at bounding box center [652, 416] width 838 height 38
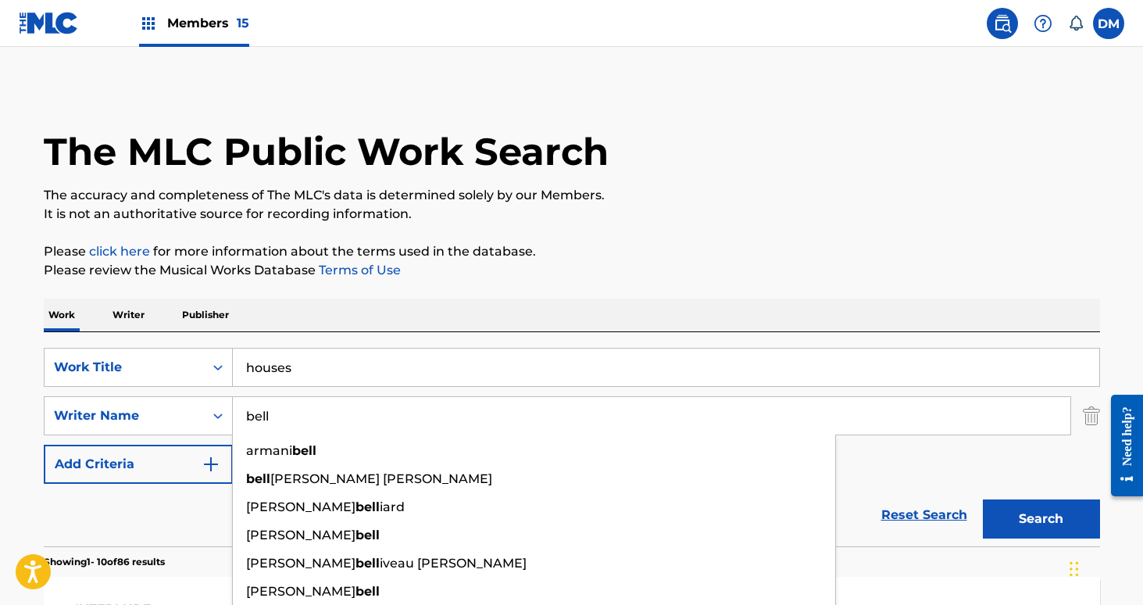
click at [295, 416] on input "bell" at bounding box center [652, 416] width 838 height 38
type input "resing"
click at [983, 499] on button "Search" at bounding box center [1041, 518] width 117 height 39
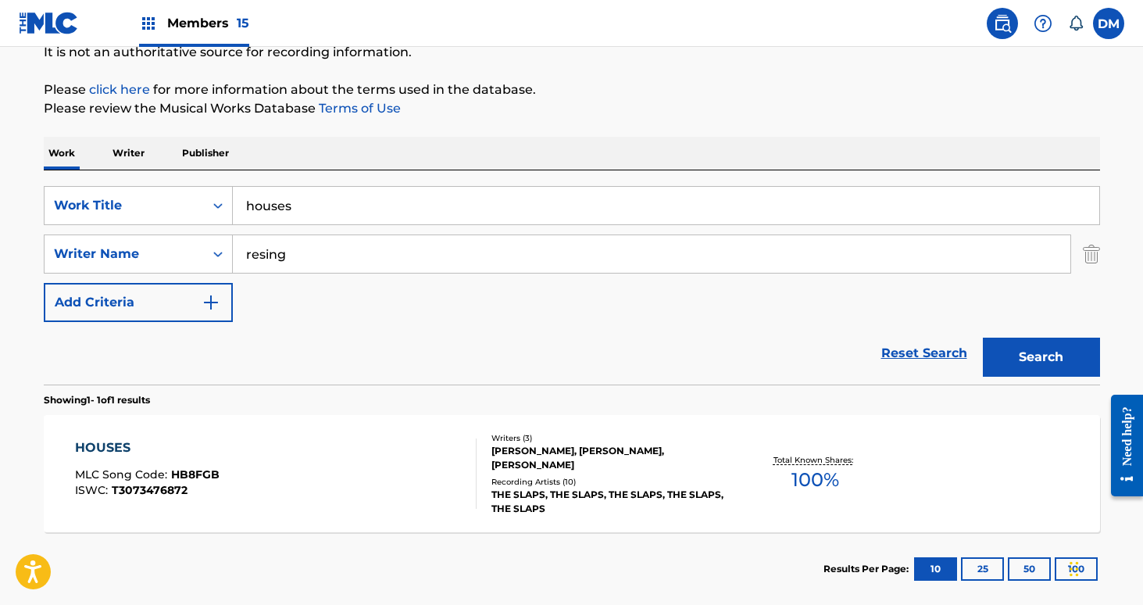
scroll to position [245, 0]
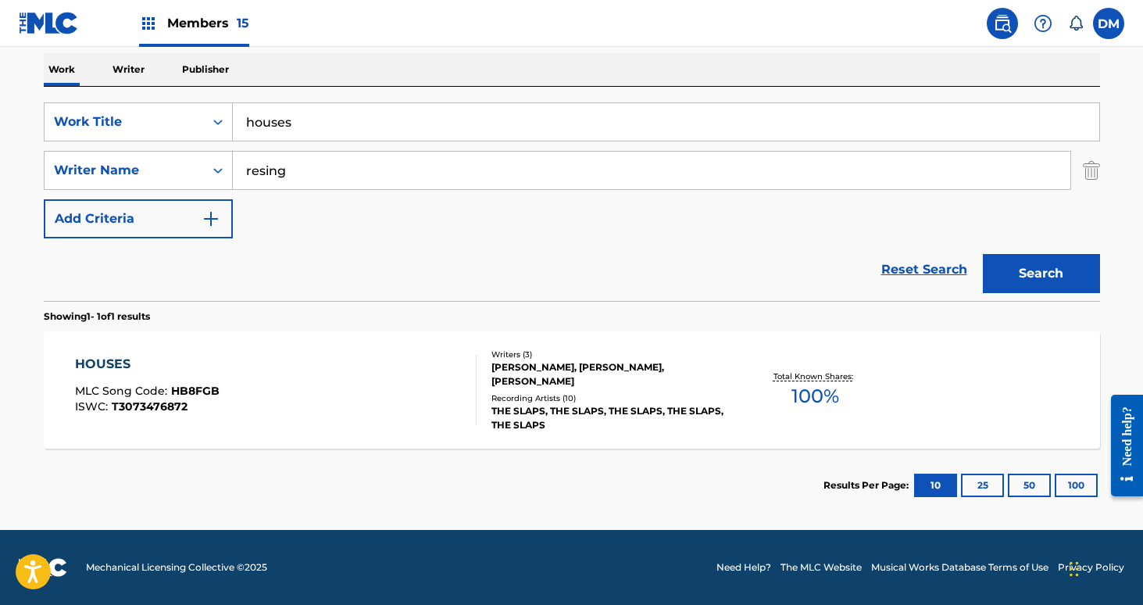
click at [434, 394] on div "HOUSES MLC Song Code : HB8FGB ISWC : T3073476872" at bounding box center [276, 390] width 402 height 70
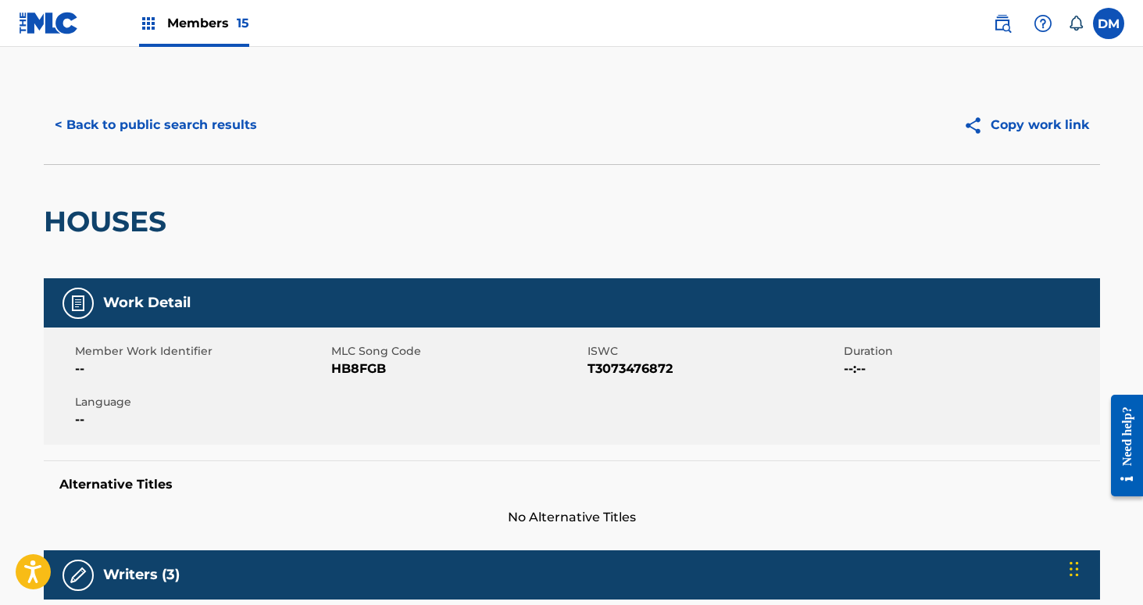
click at [355, 370] on span "HB8FGB" at bounding box center [457, 368] width 252 height 19
copy span "HB8FGB"
click at [184, 120] on button "< Back to public search results" at bounding box center [156, 124] width 224 height 39
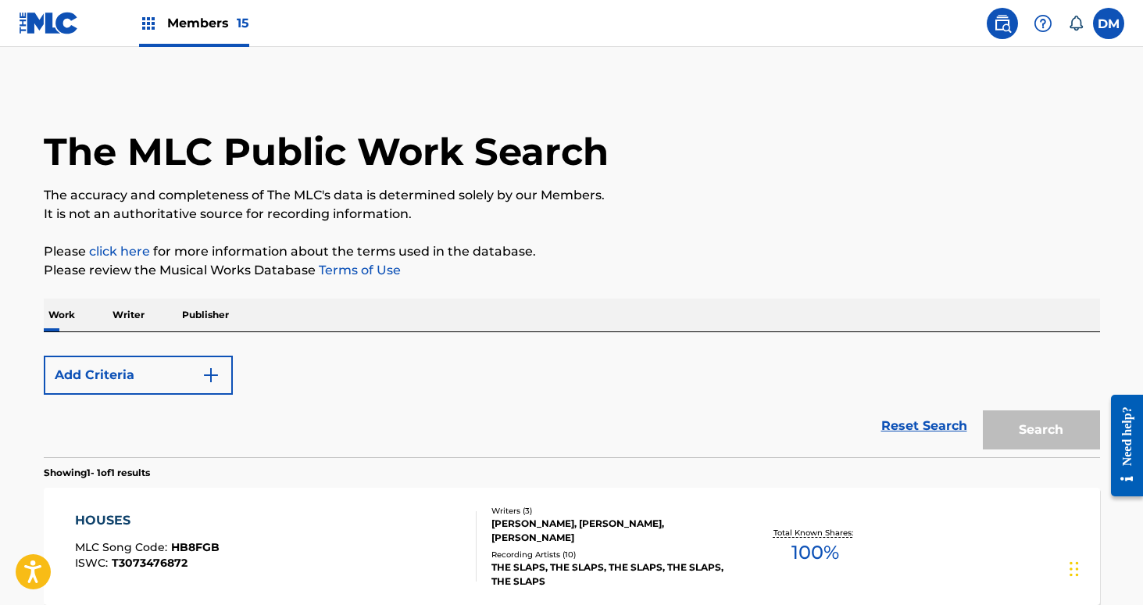
scroll to position [156, 0]
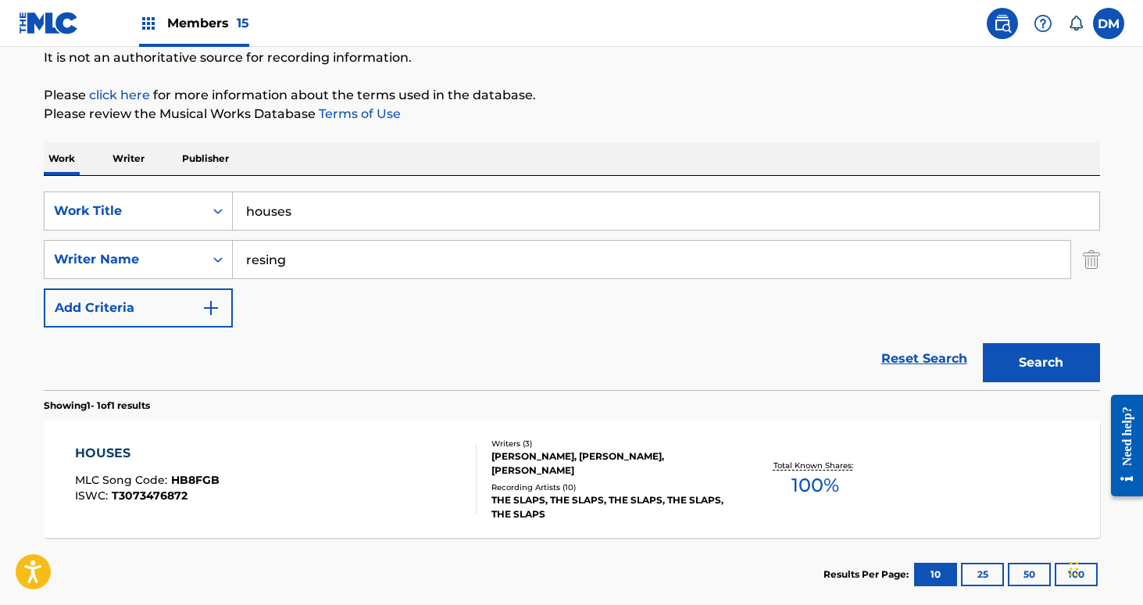
click at [346, 208] on input "houses" at bounding box center [666, 211] width 866 height 38
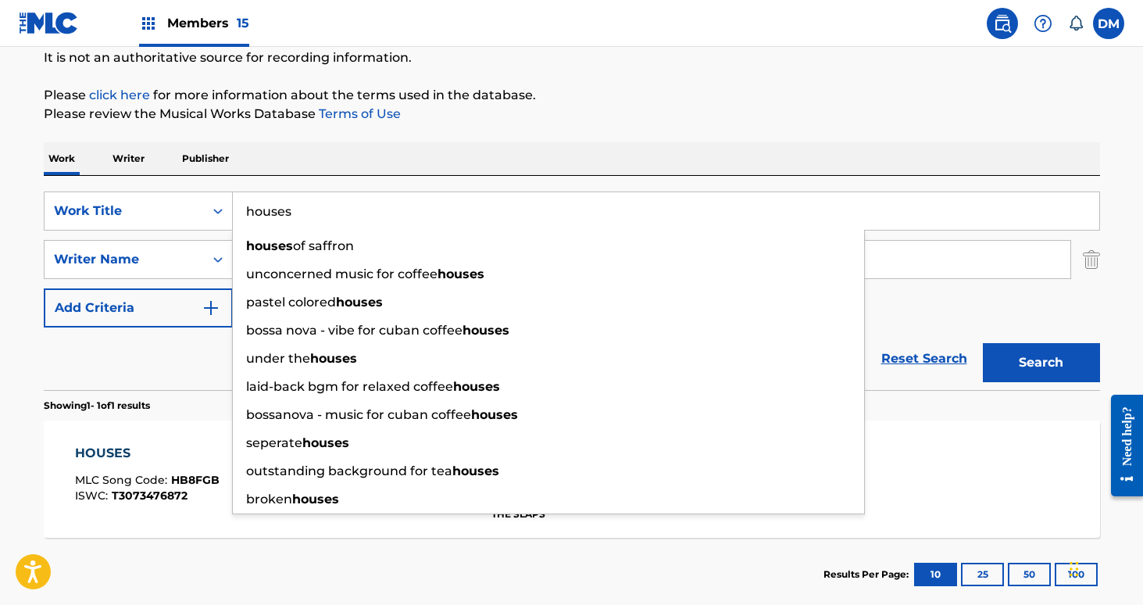
click at [346, 208] on input "houses" at bounding box center [666, 211] width 866 height 38
paste input "Where Were You Where They Were Also"
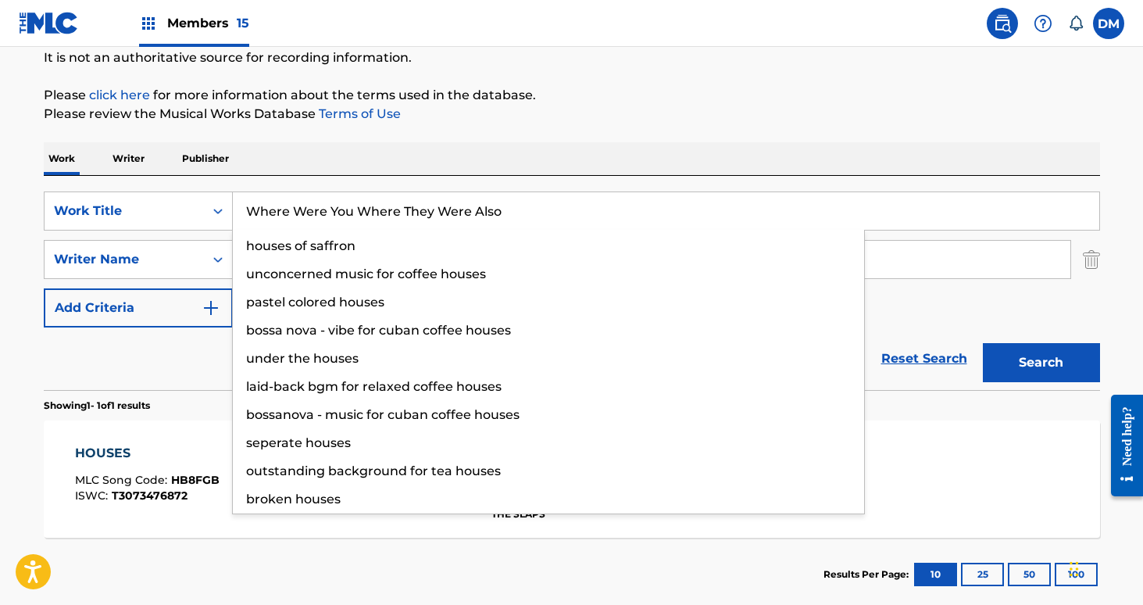
type input "Where Were You Where They Were Also"
click at [983, 343] on button "Search" at bounding box center [1041, 362] width 117 height 39
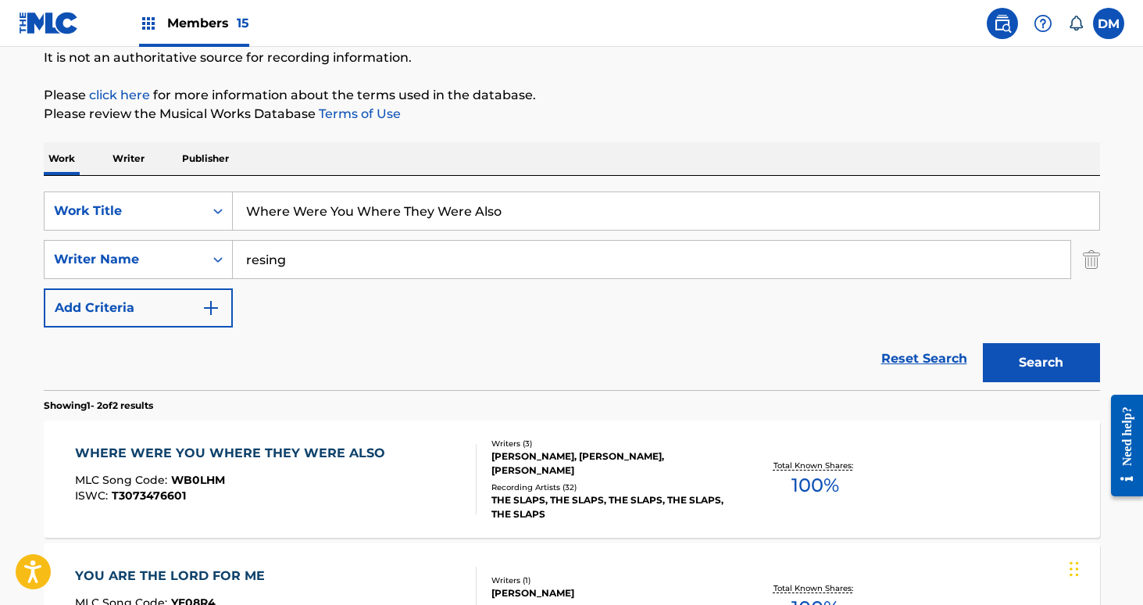
click at [312, 466] on div "WHERE WERE YOU WHERE THEY WERE ALSO MLC Song Code : WB0LHM ISWC : T3073476601" at bounding box center [234, 479] width 318 height 70
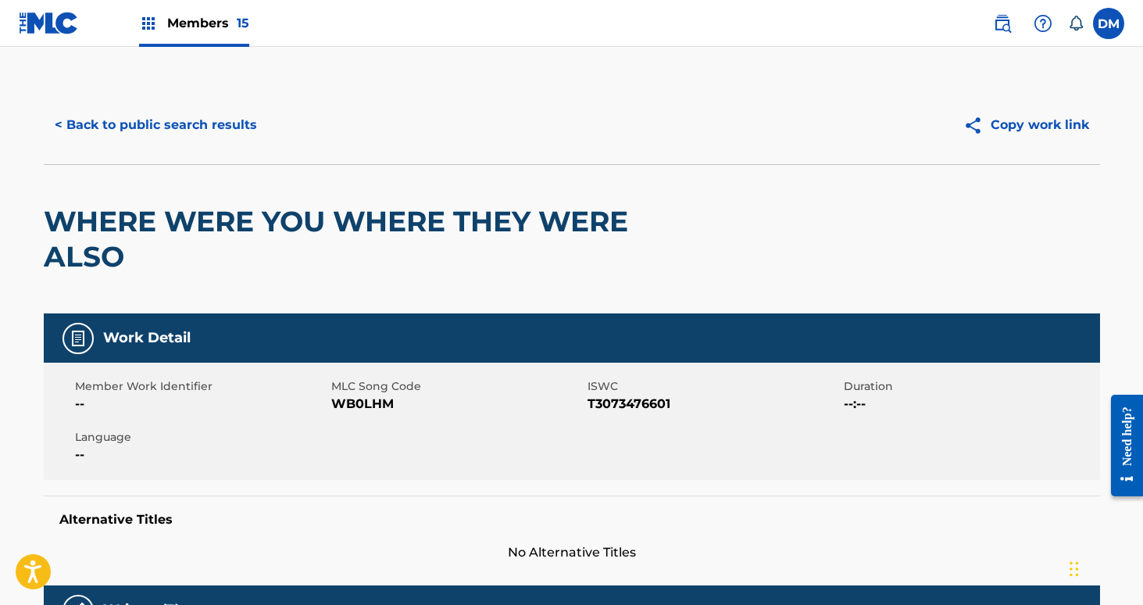
click at [380, 409] on span "WB0LHM" at bounding box center [457, 404] width 252 height 19
copy span "WB0LHM"
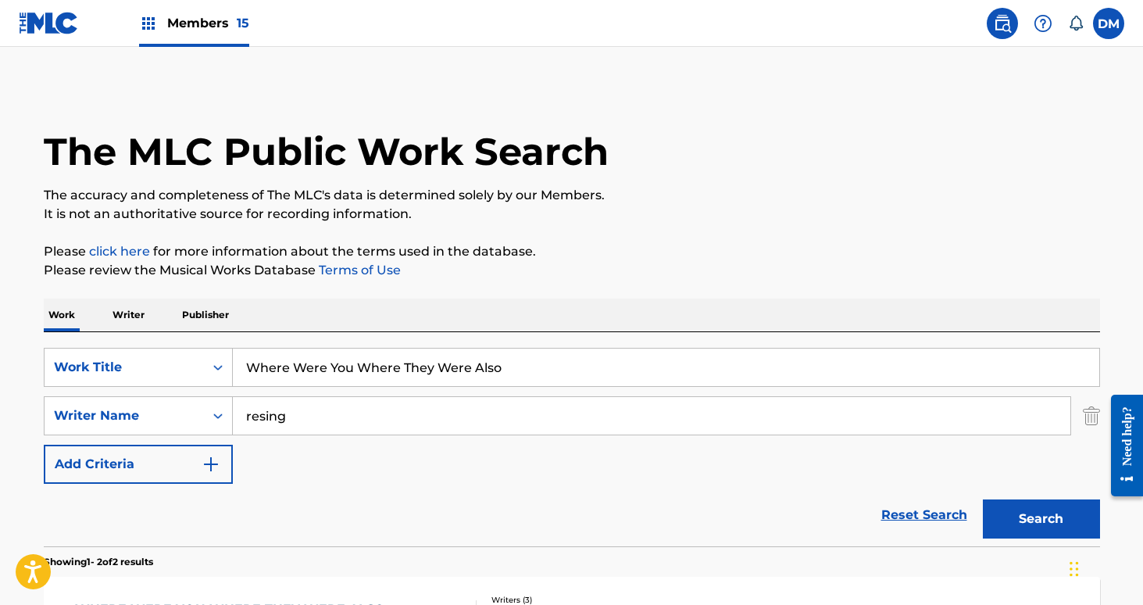
scroll to position [156, 0]
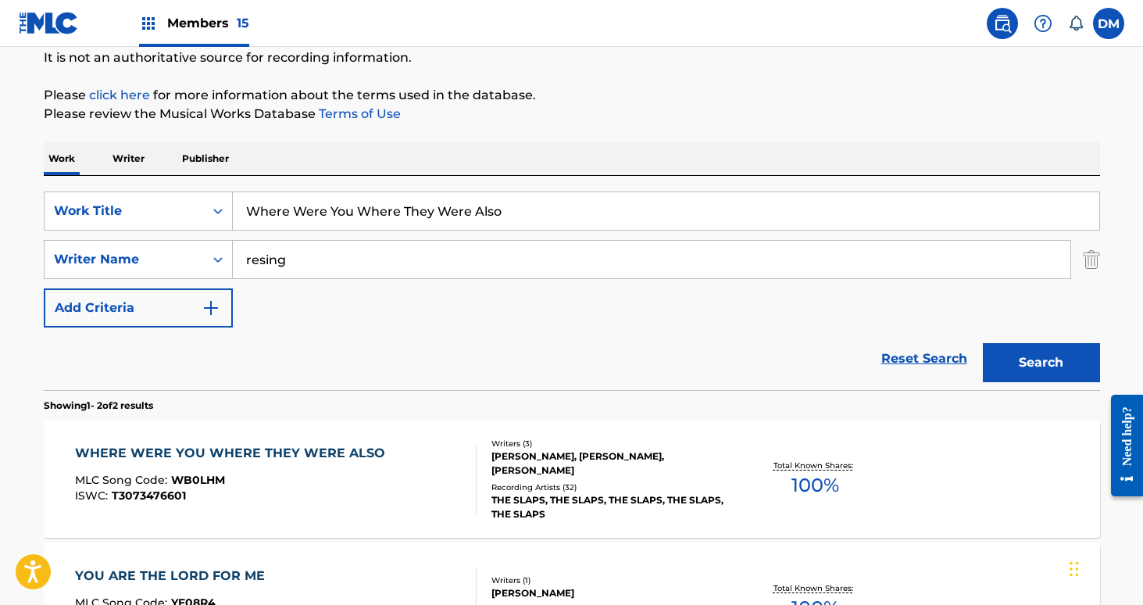
click at [389, 207] on input "Where Were You Where They Were Also" at bounding box center [666, 211] width 866 height 38
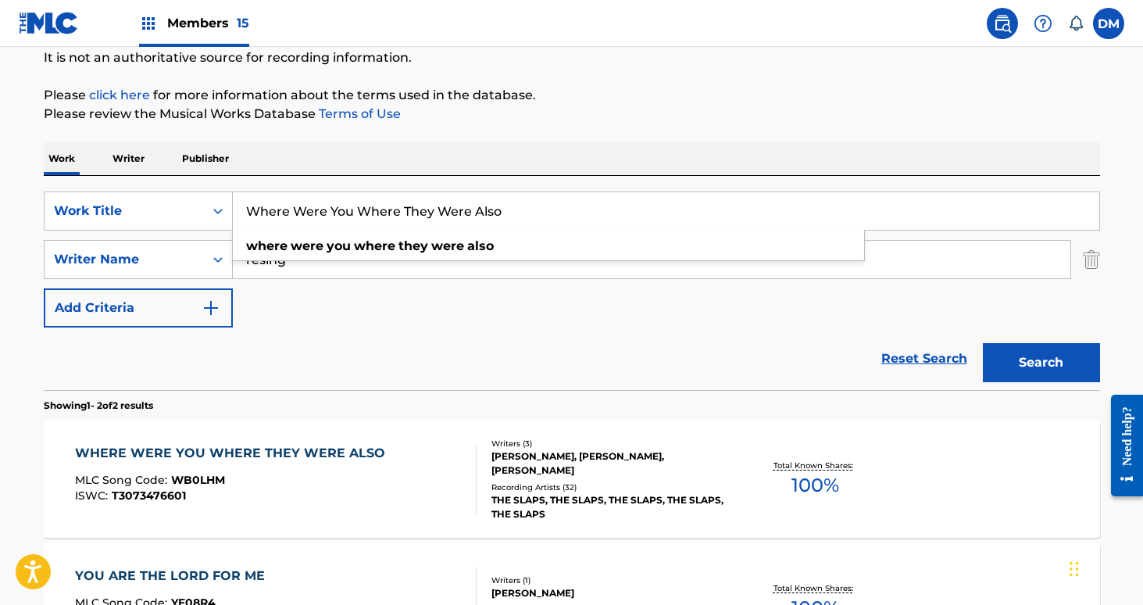
click at [389, 207] on input "Where Were You Where They Were Also" at bounding box center [666, 211] width 866 height 38
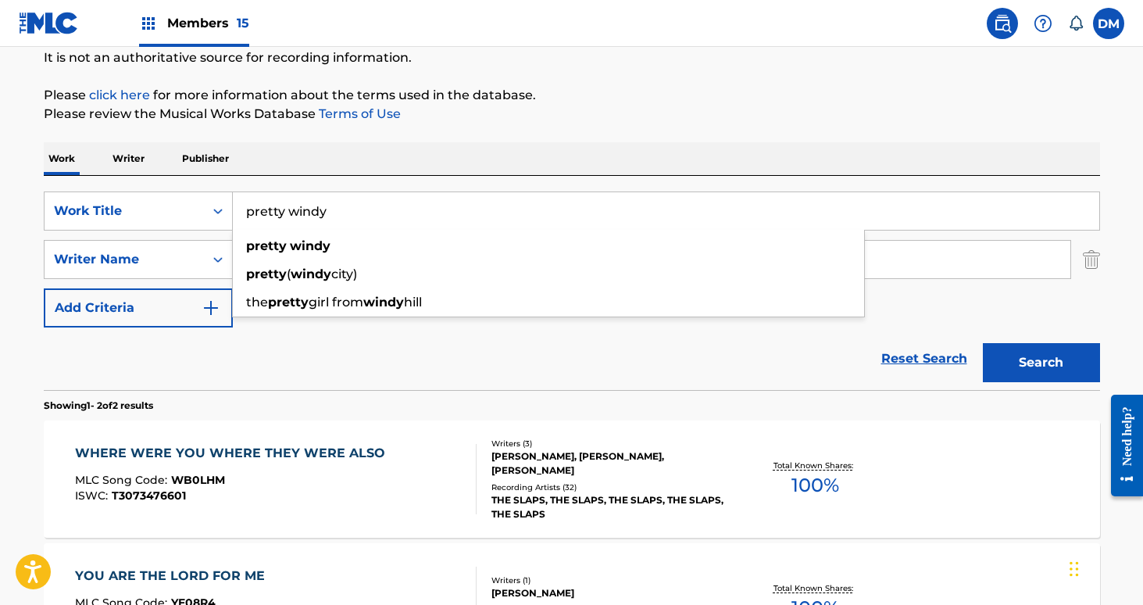
type input "pretty windy"
click at [983, 343] on button "Search" at bounding box center [1041, 362] width 117 height 39
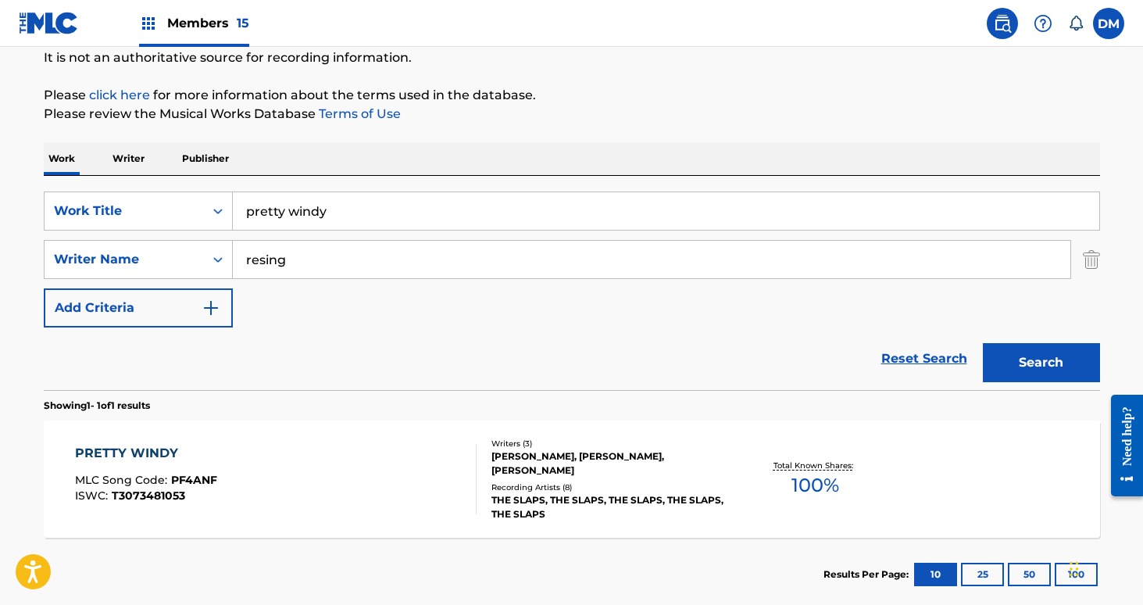
click at [563, 463] on div "[PERSON_NAME], [PERSON_NAME], [PERSON_NAME]" at bounding box center [609, 463] width 236 height 28
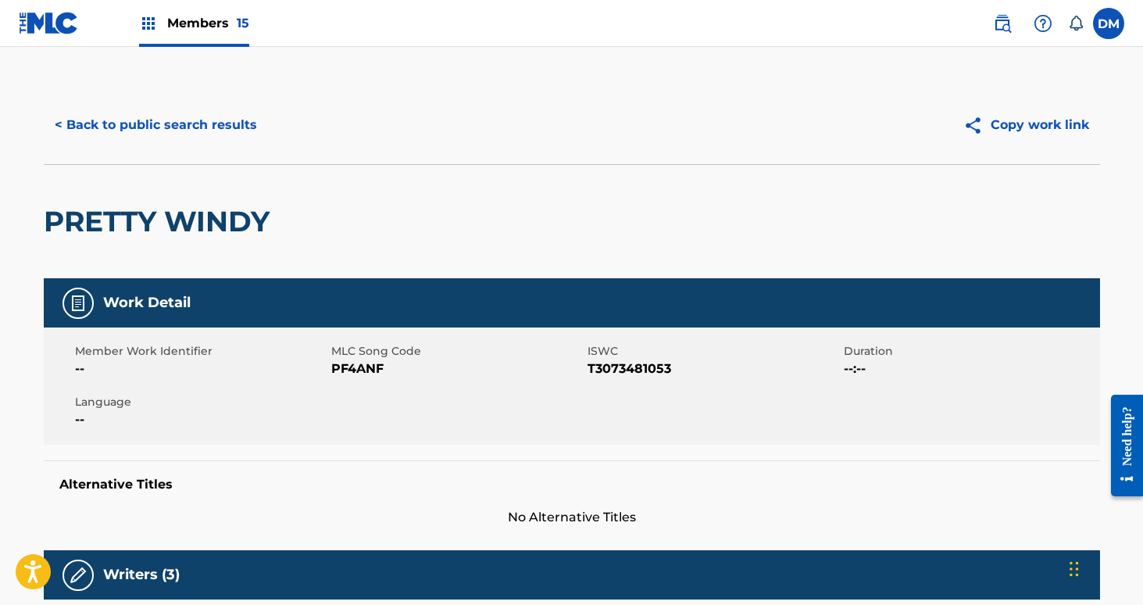
click at [365, 368] on span "PF4ANF" at bounding box center [457, 368] width 252 height 19
copy span "PF4ANF"
click at [229, 112] on button "< Back to public search results" at bounding box center [156, 124] width 224 height 39
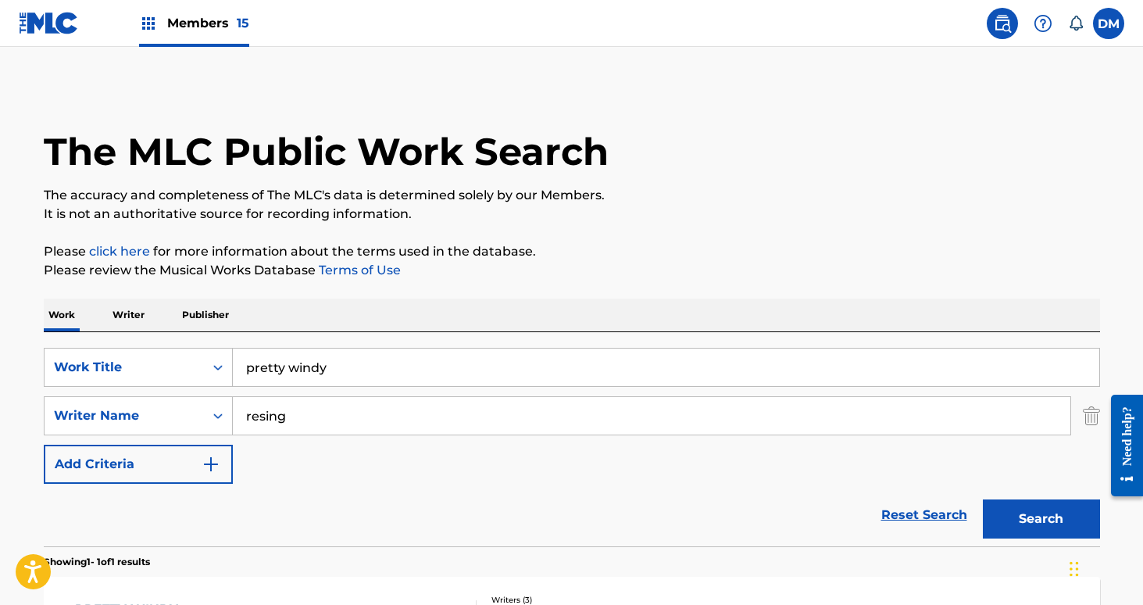
scroll to position [156, 0]
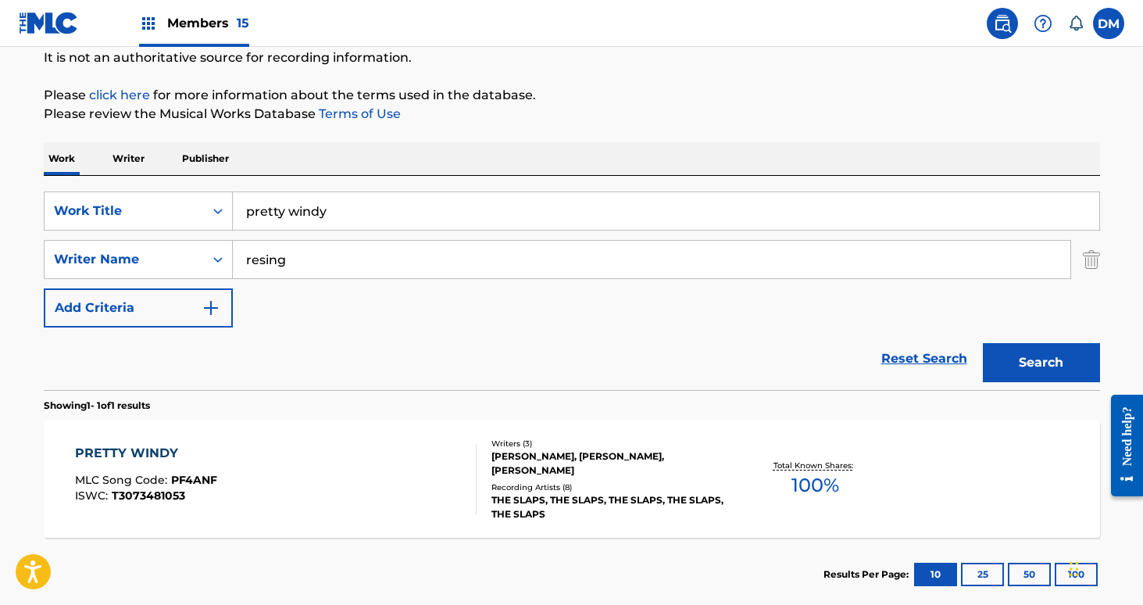
click at [328, 195] on input "pretty windy" at bounding box center [666, 211] width 866 height 38
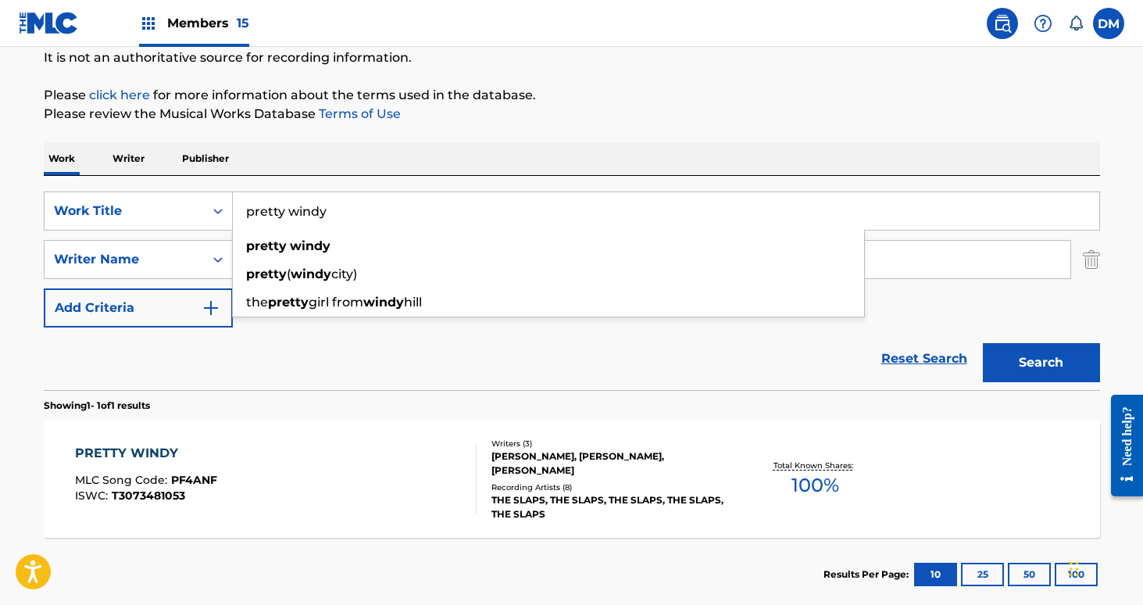
click at [328, 195] on input "pretty windy" at bounding box center [666, 211] width 866 height 38
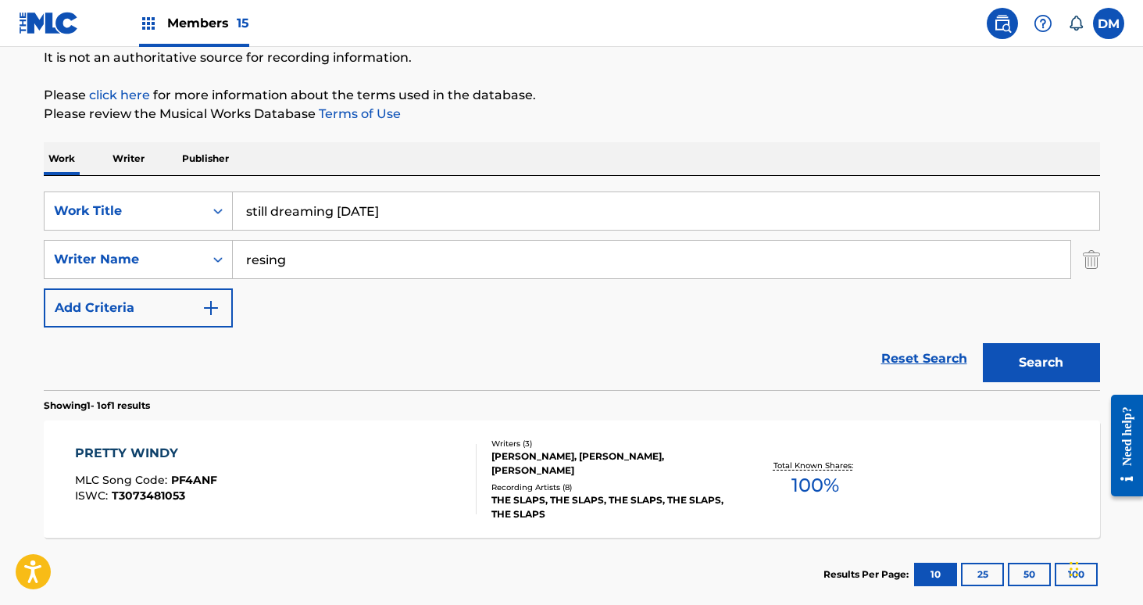
type input "still dreaming [DATE]"
click at [203, 452] on div "PRETTY WINDY" at bounding box center [146, 453] width 142 height 19
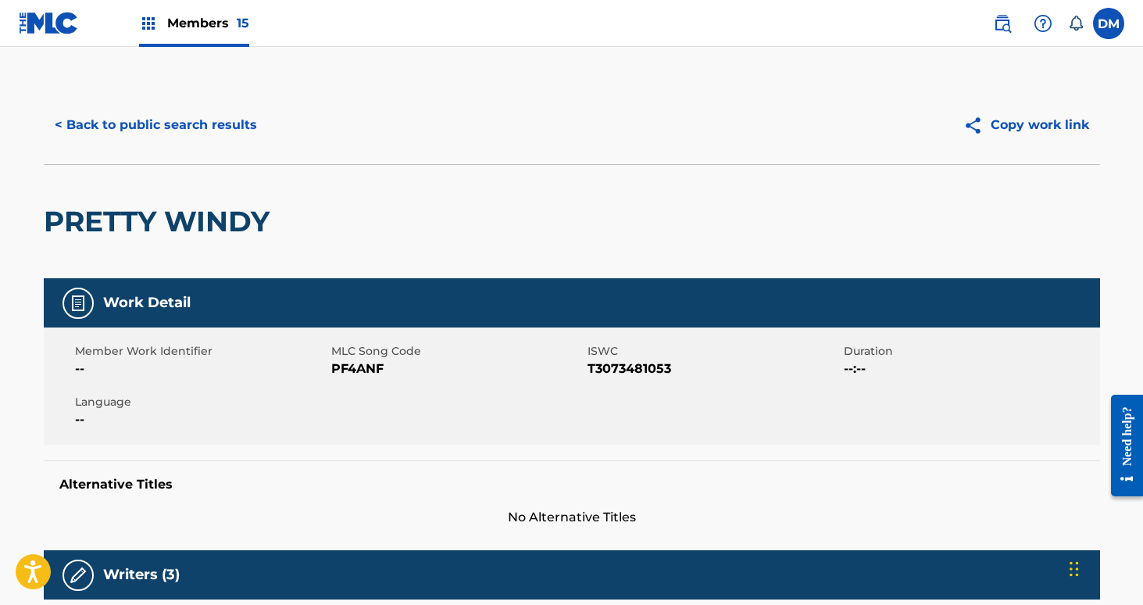
click at [356, 364] on span "PF4ANF" at bounding box center [457, 368] width 252 height 19
copy span "PF4ANF"
click at [100, 105] on button "< Back to public search results" at bounding box center [156, 124] width 224 height 39
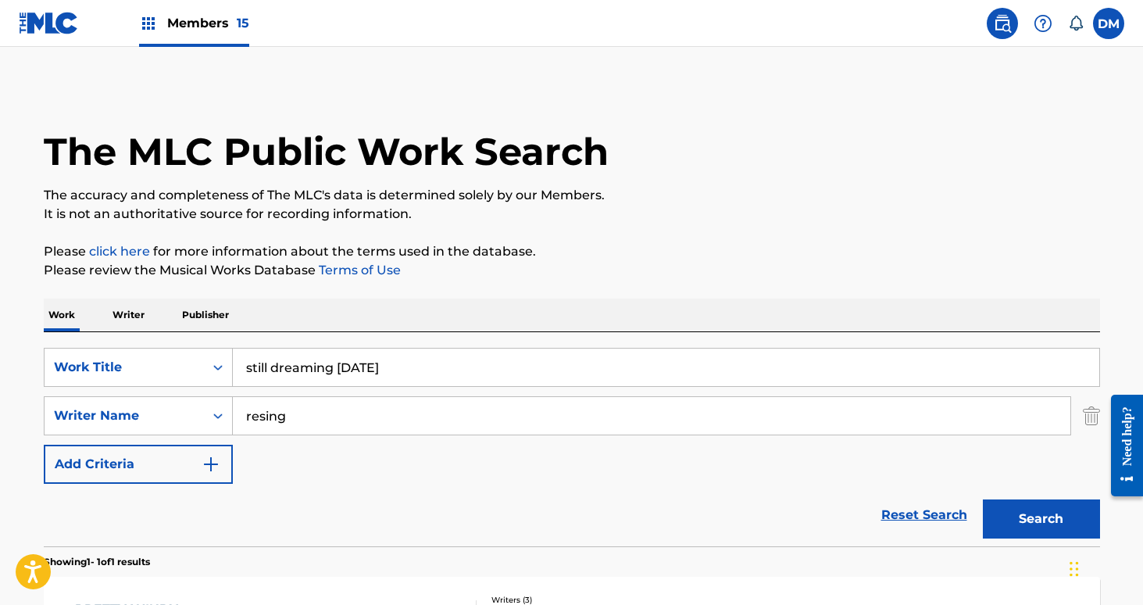
scroll to position [156, 0]
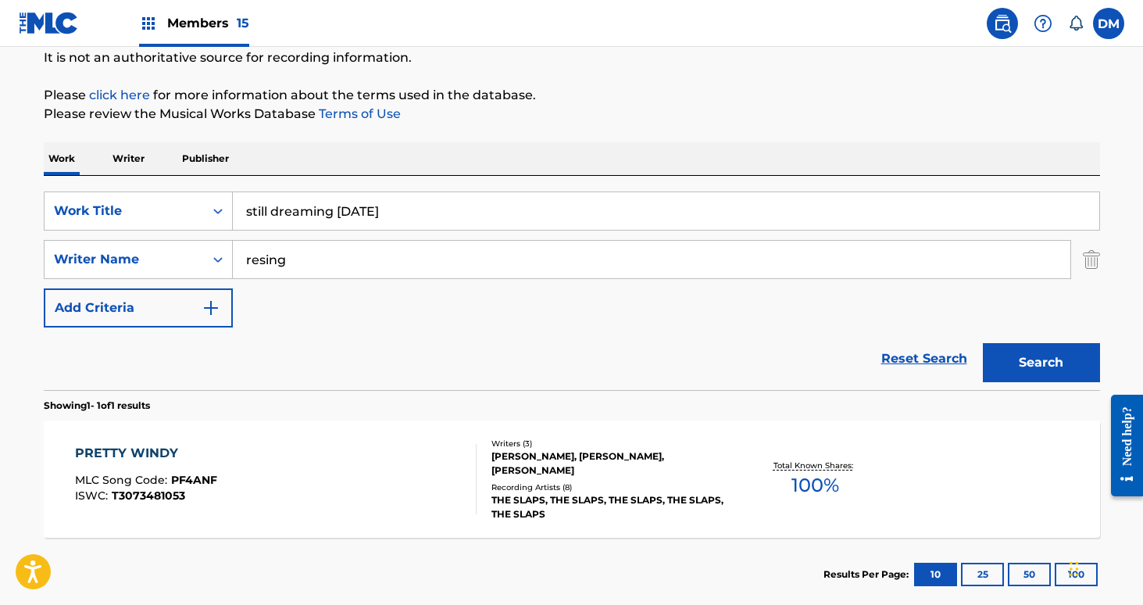
click at [347, 210] on input "still dreaming [DATE]" at bounding box center [666, 211] width 866 height 38
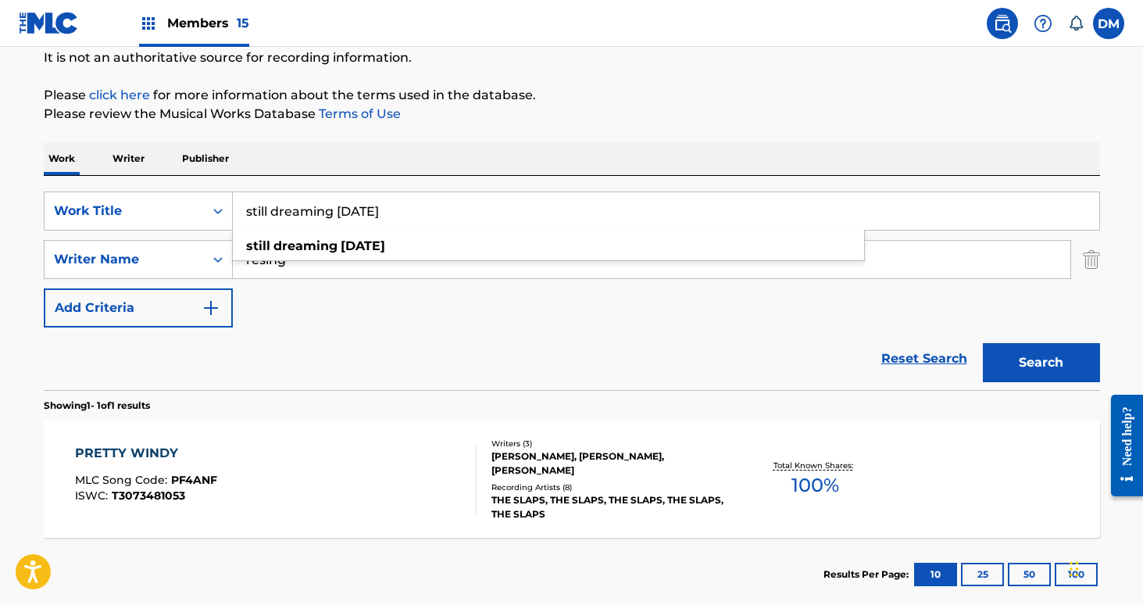
click at [347, 210] on input "still dreaming [DATE]" at bounding box center [666, 211] width 866 height 38
click at [983, 343] on button "Search" at bounding box center [1041, 362] width 117 height 39
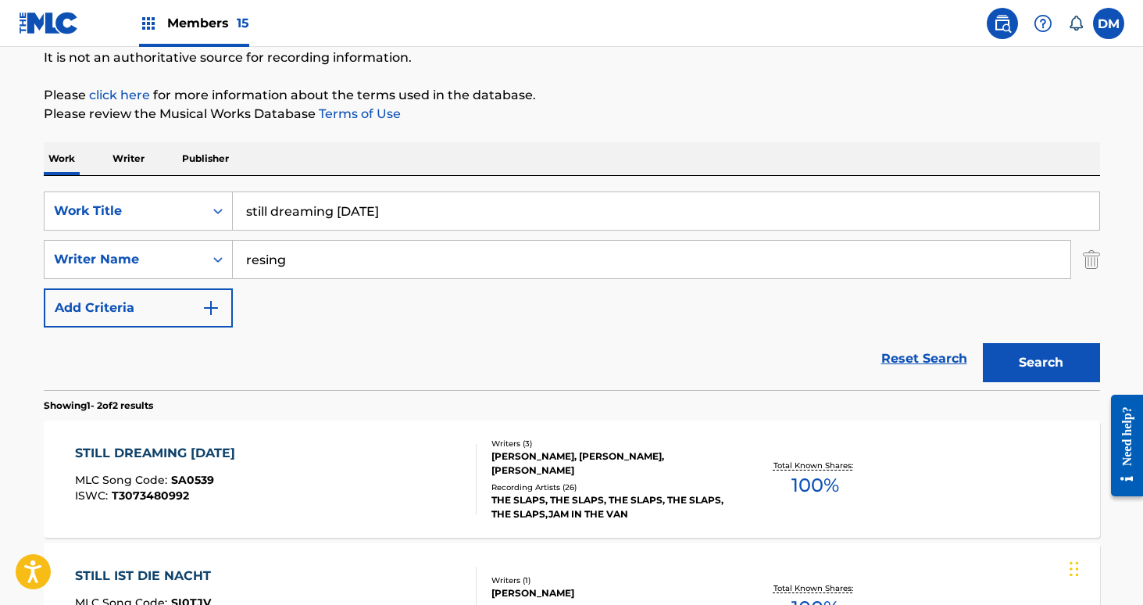
click at [402, 473] on div "STILL DREAMING [DATE] MLC Song Code : SA0539 ISWC : T3073480992" at bounding box center [276, 479] width 402 height 70
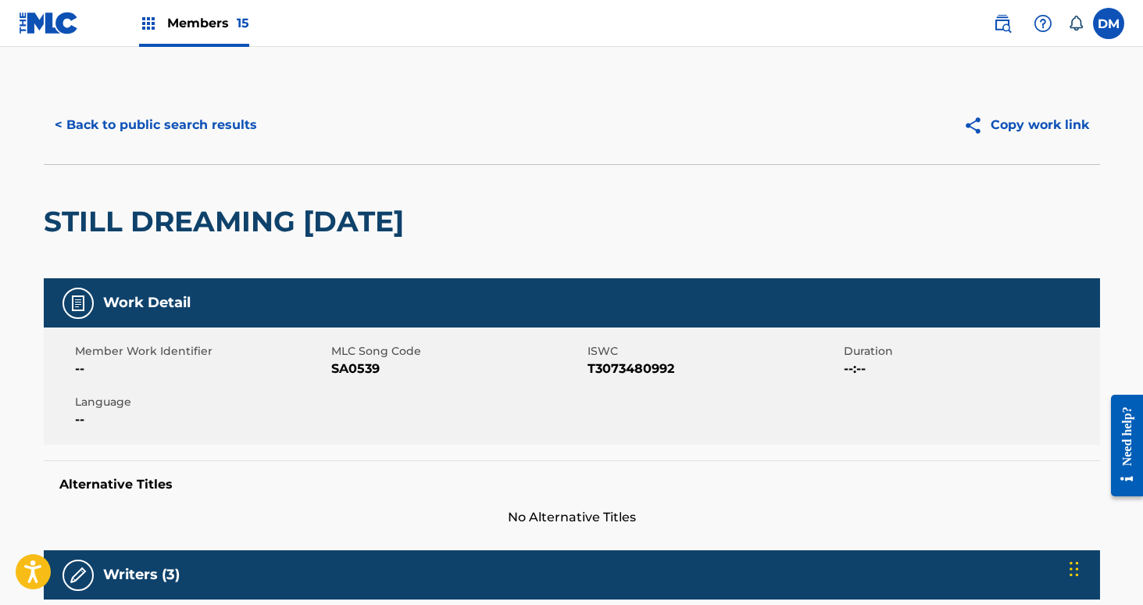
click at [349, 365] on span "SA0539" at bounding box center [457, 368] width 252 height 19
copy span "SA0539"
click at [356, 364] on span "SA0539" at bounding box center [457, 368] width 252 height 19
